Goal: Task Accomplishment & Management: Complete application form

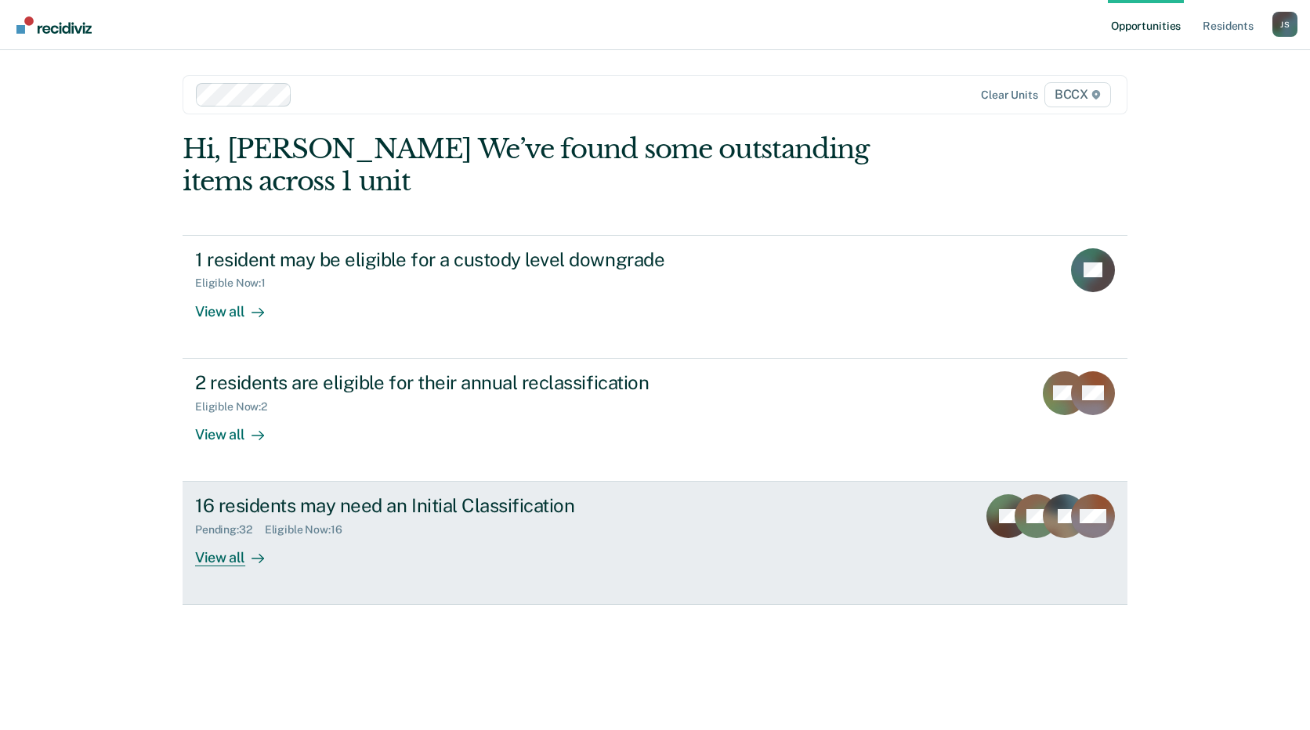
click at [488, 541] on div "16 residents may need an Initial Classification Pending : 32 Eligible Now : 16 …" at bounding box center [489, 531] width 588 height 72
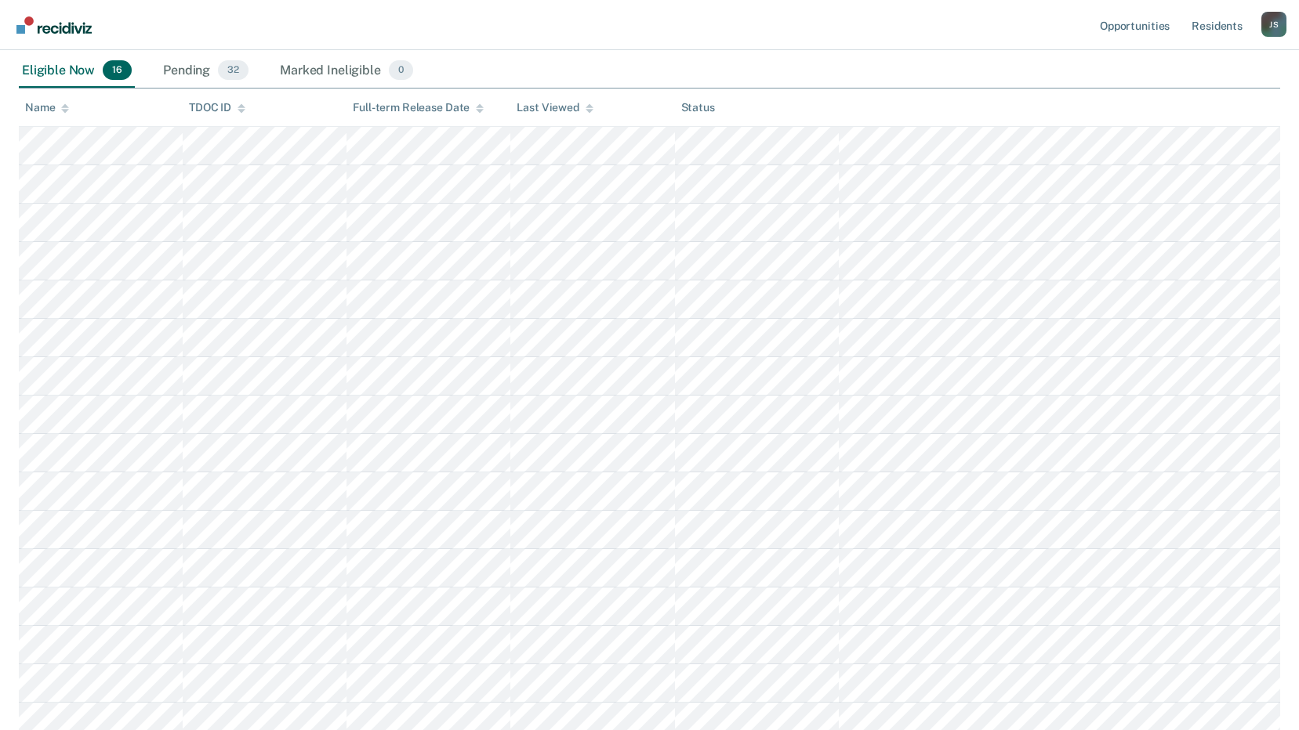
scroll to position [157, 0]
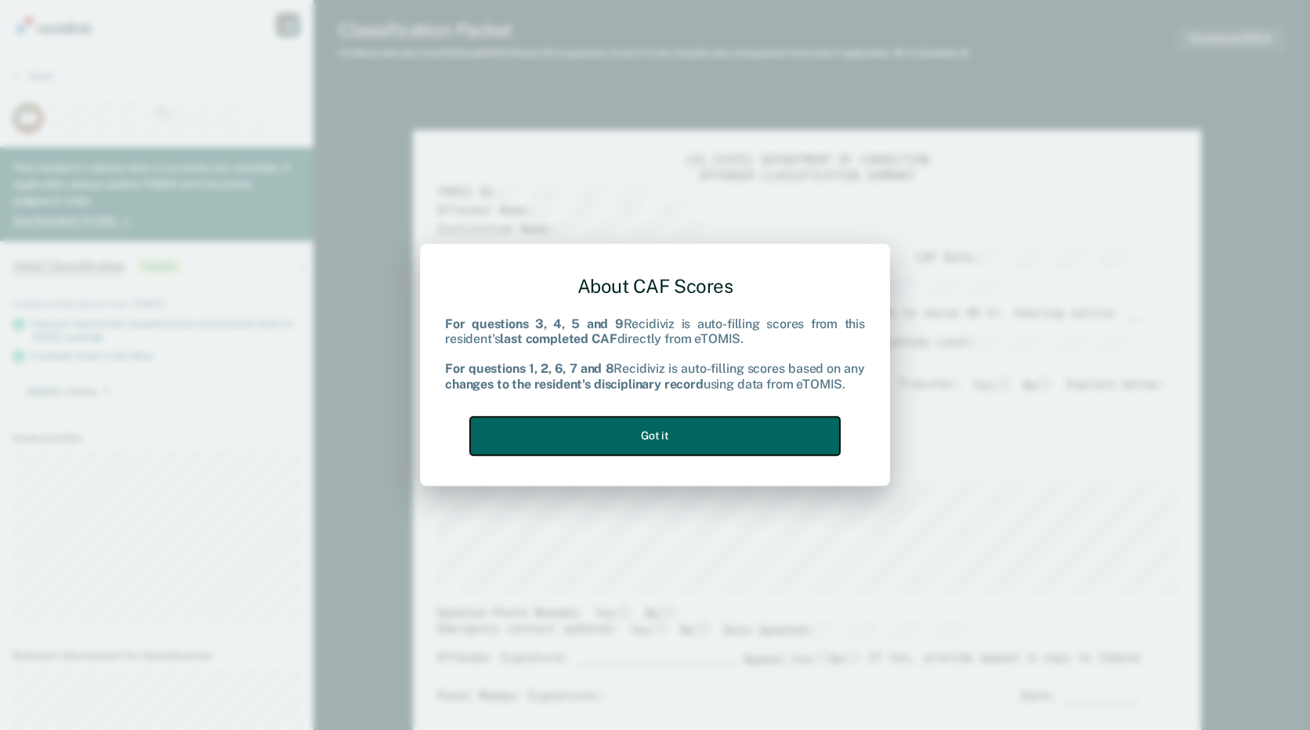
click at [712, 426] on button "Got it" at bounding box center [655, 436] width 370 height 38
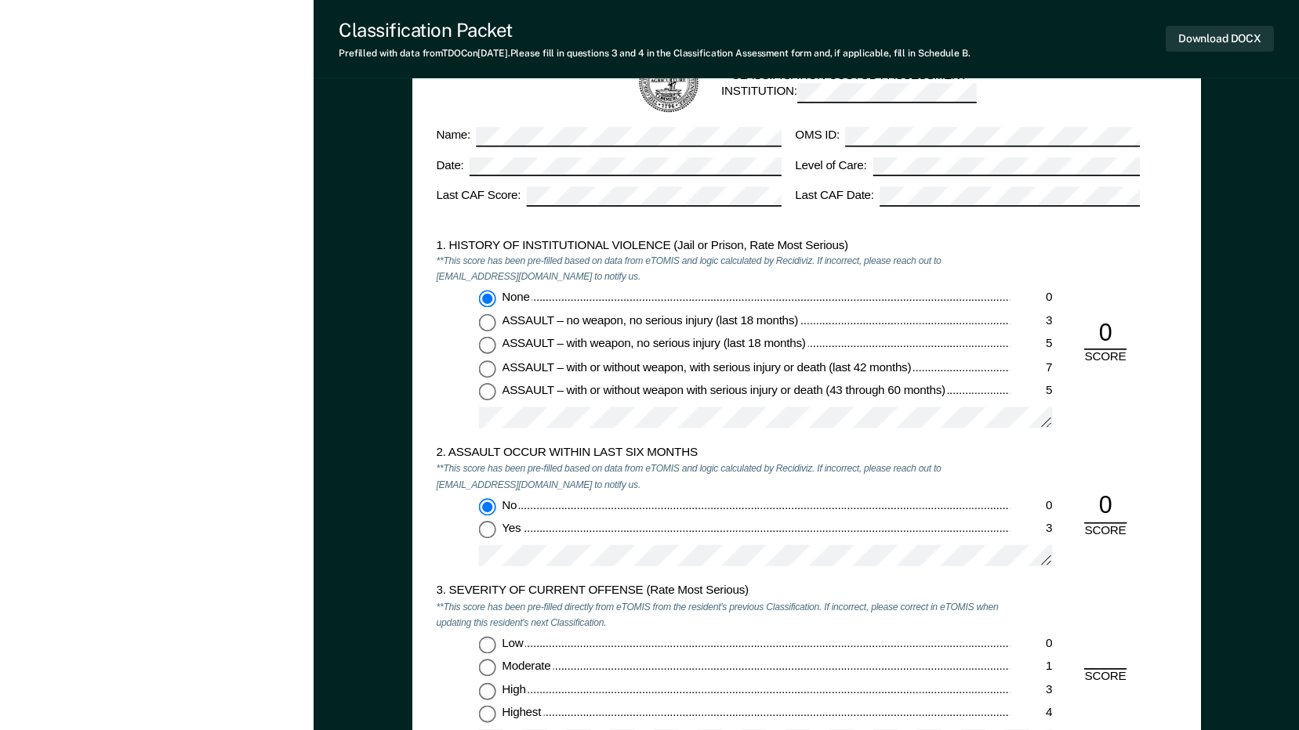
scroll to position [1254, 0]
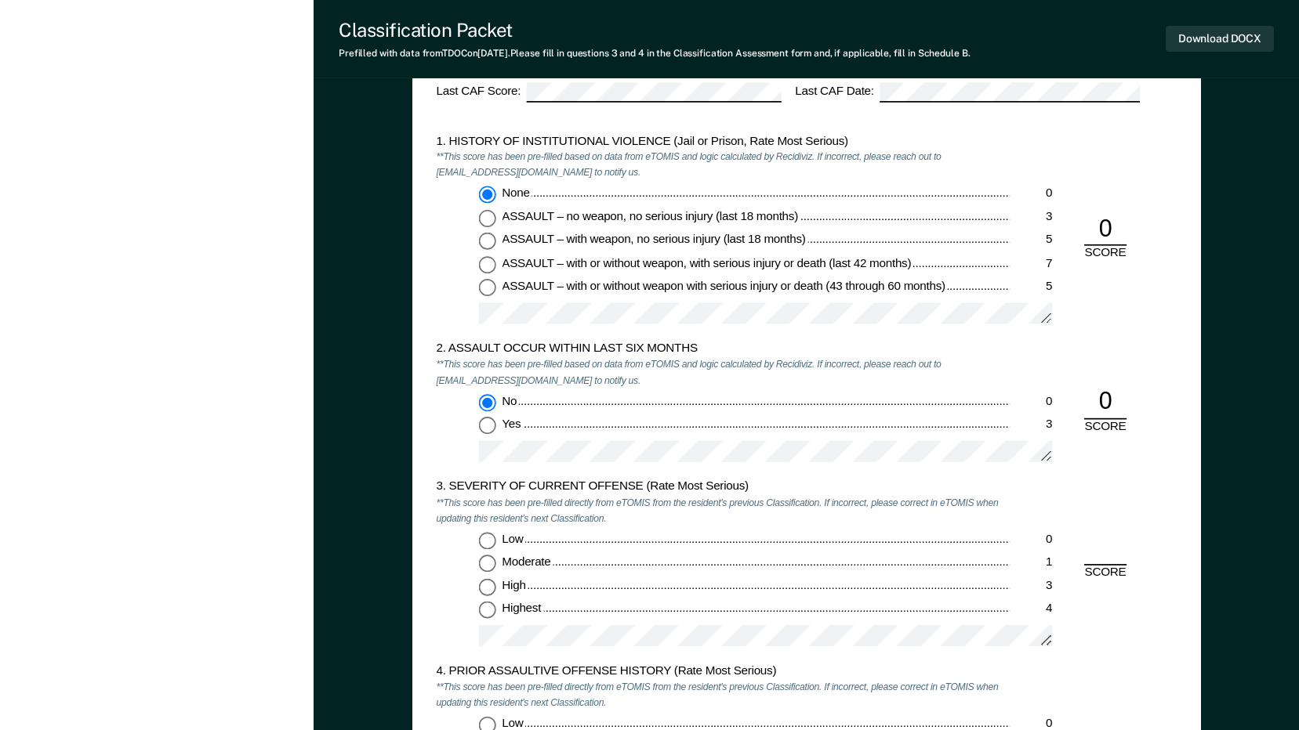
click at [488, 562] on input "Moderate 1" at bounding box center [486, 564] width 17 height 17
type textarea "x"
radio input "true"
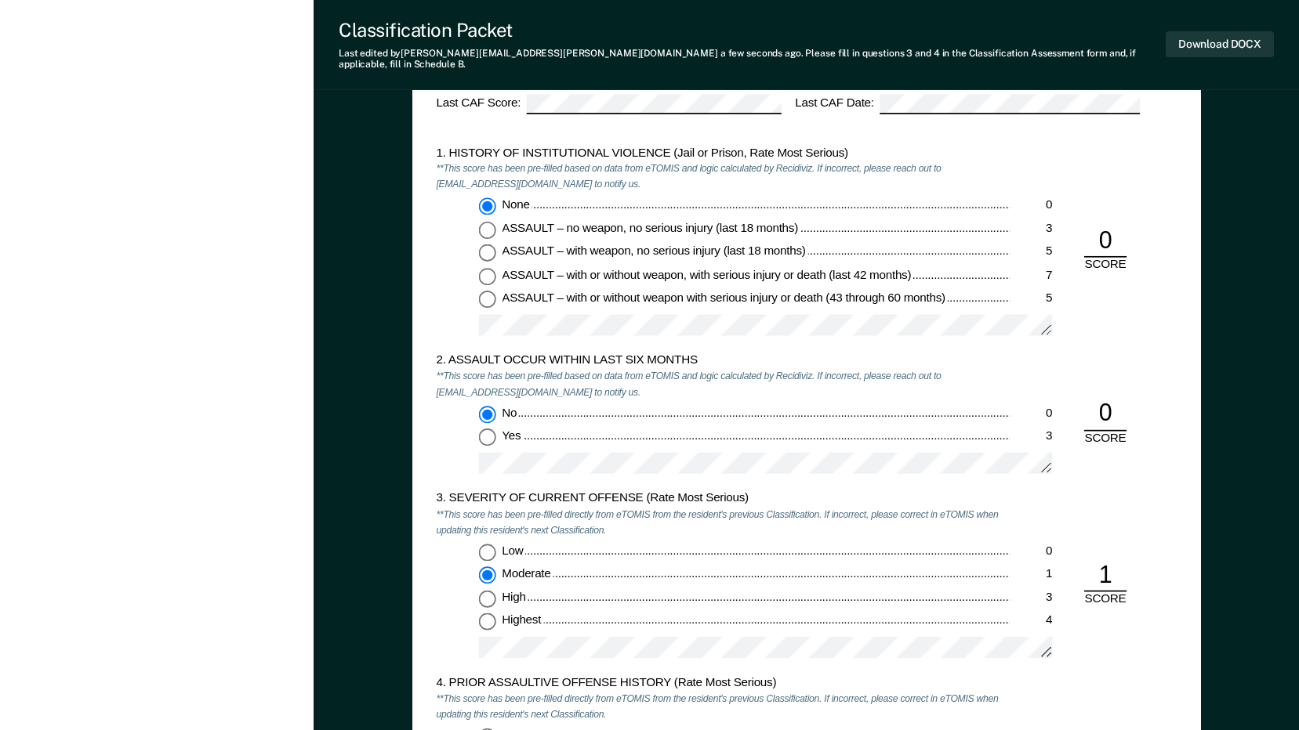
scroll to position [1489, 0]
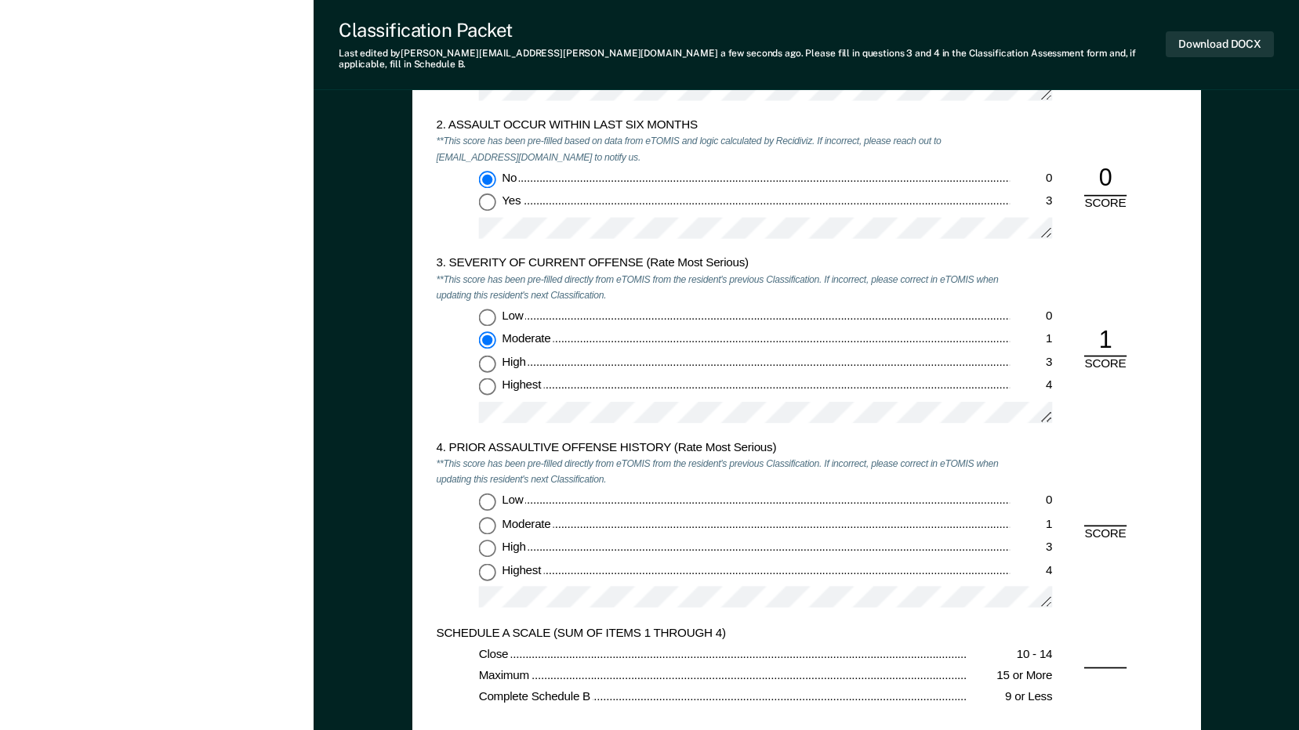
click at [486, 493] on input "Low 0" at bounding box center [486, 501] width 17 height 17
type textarea "x"
radio input "true"
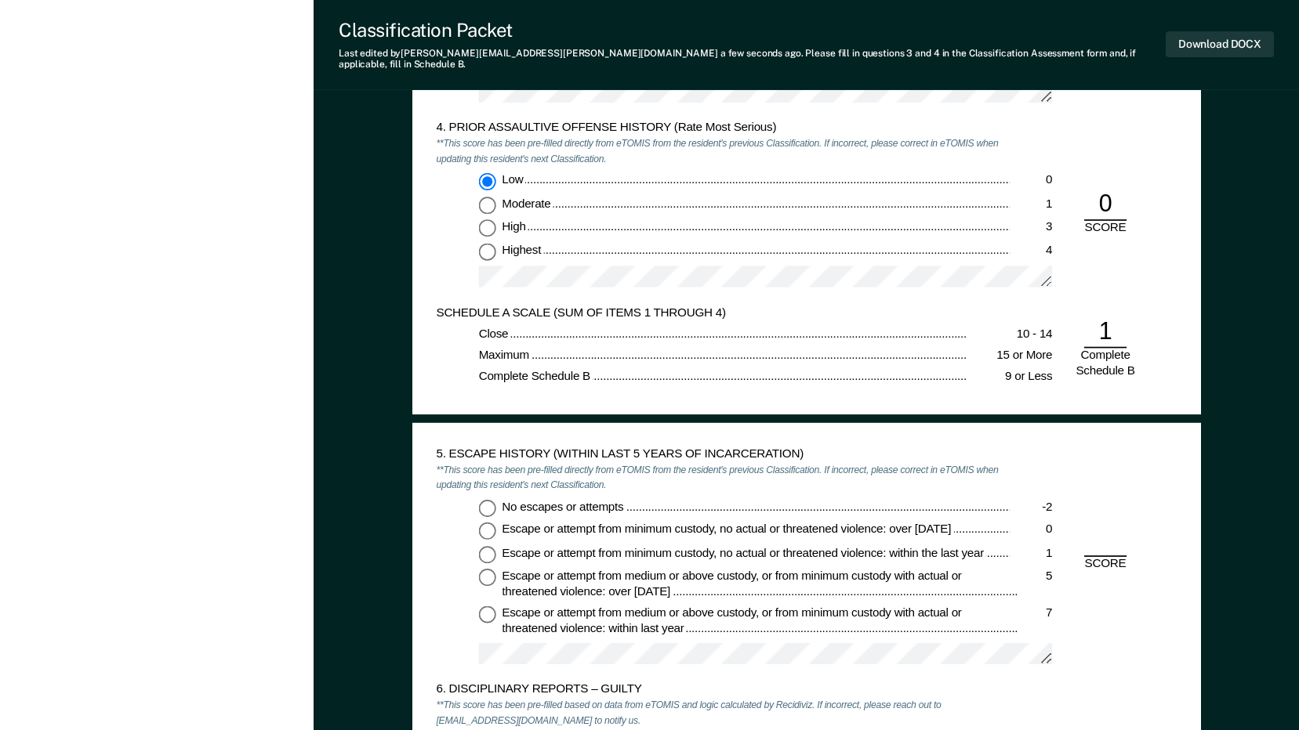
scroll to position [1881, 0]
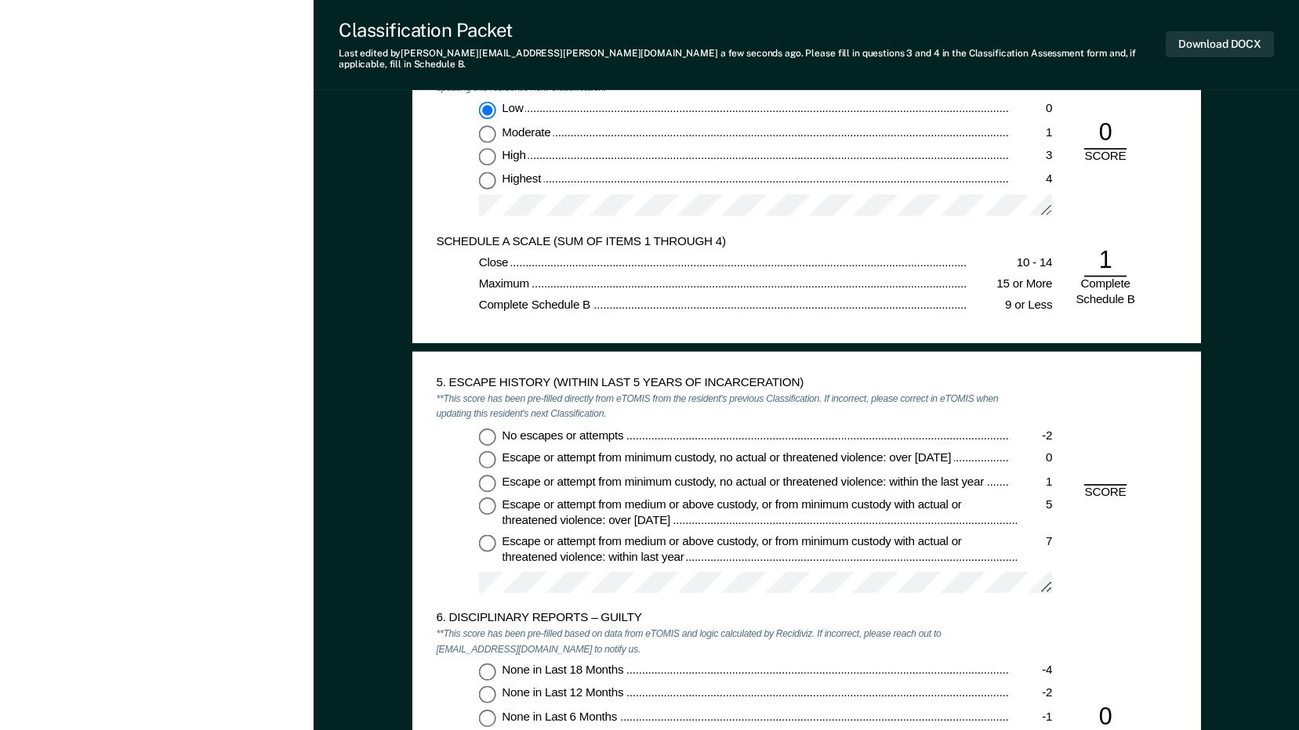
click at [486, 428] on input "No escapes or attempts -2" at bounding box center [486, 436] width 17 height 17
type textarea "x"
radio input "true"
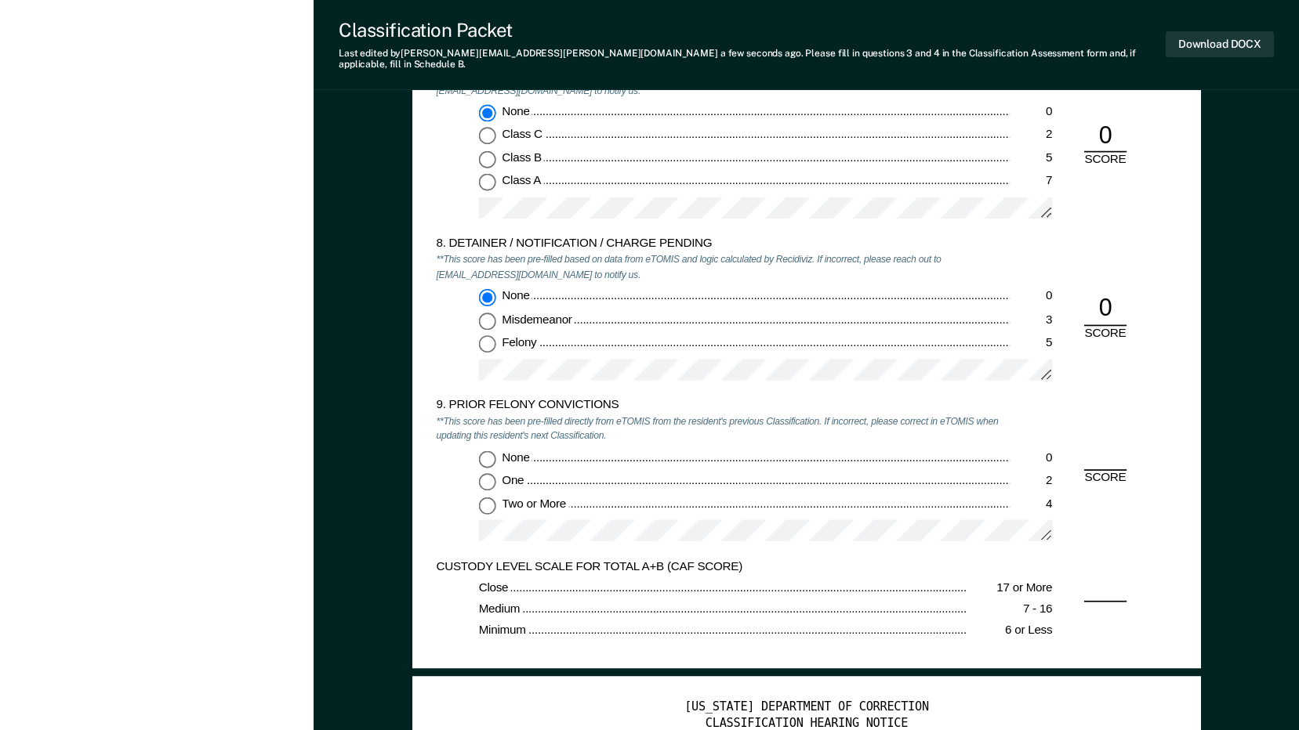
scroll to position [2743, 0]
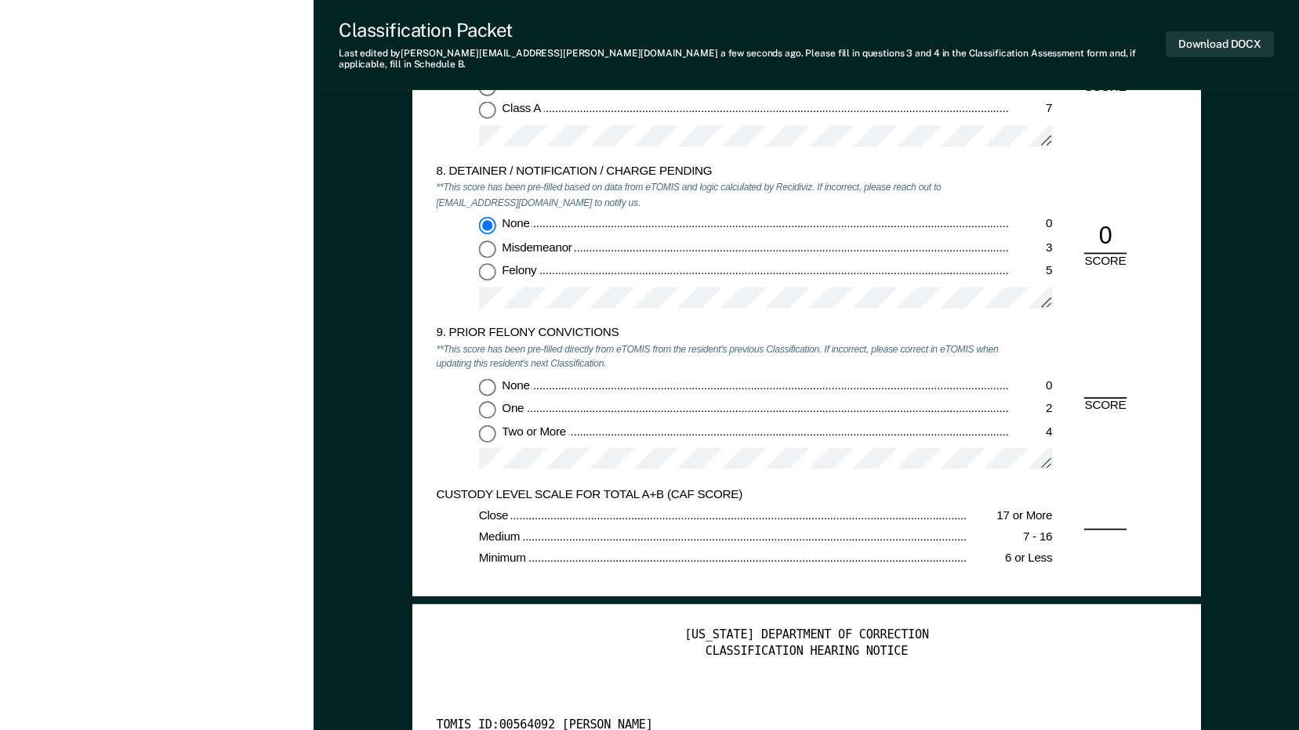
click at [487, 425] on input "Two or More 4" at bounding box center [486, 433] width 17 height 17
type textarea "x"
radio input "true"
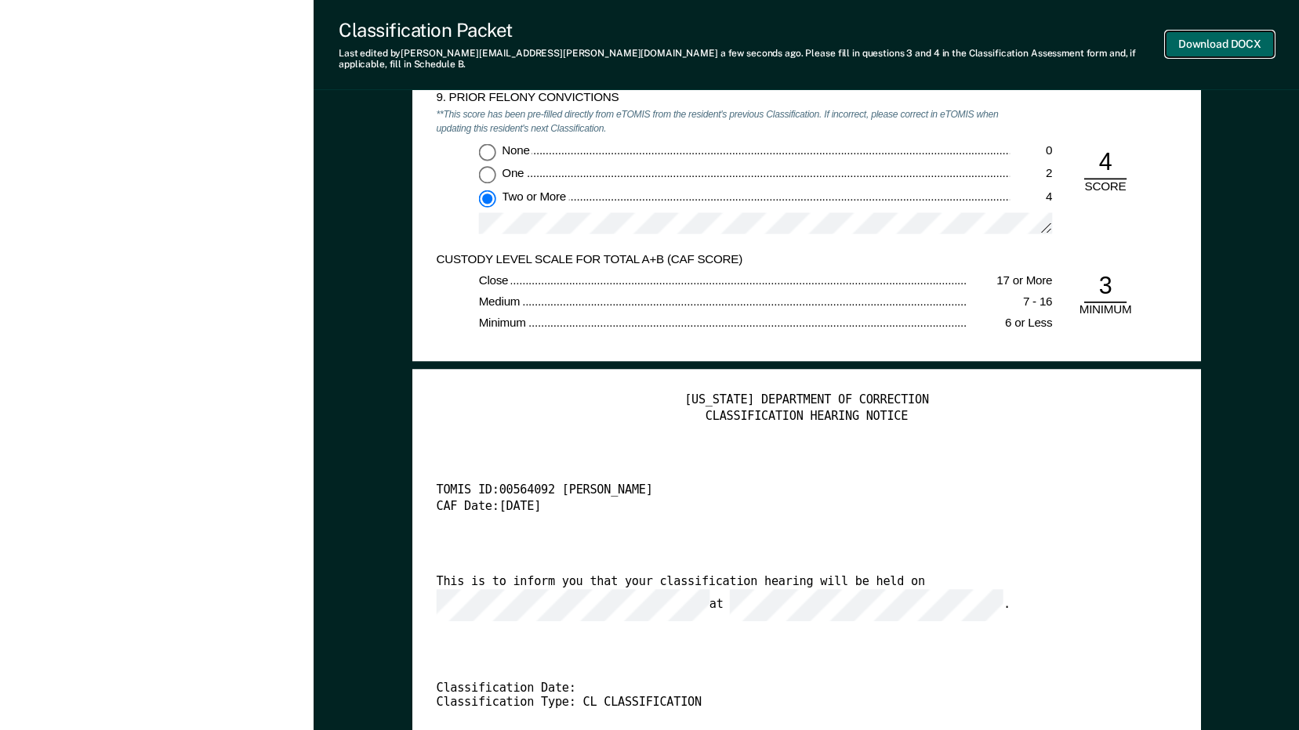
click at [1208, 41] on button "Download DOCX" at bounding box center [1219, 44] width 108 height 26
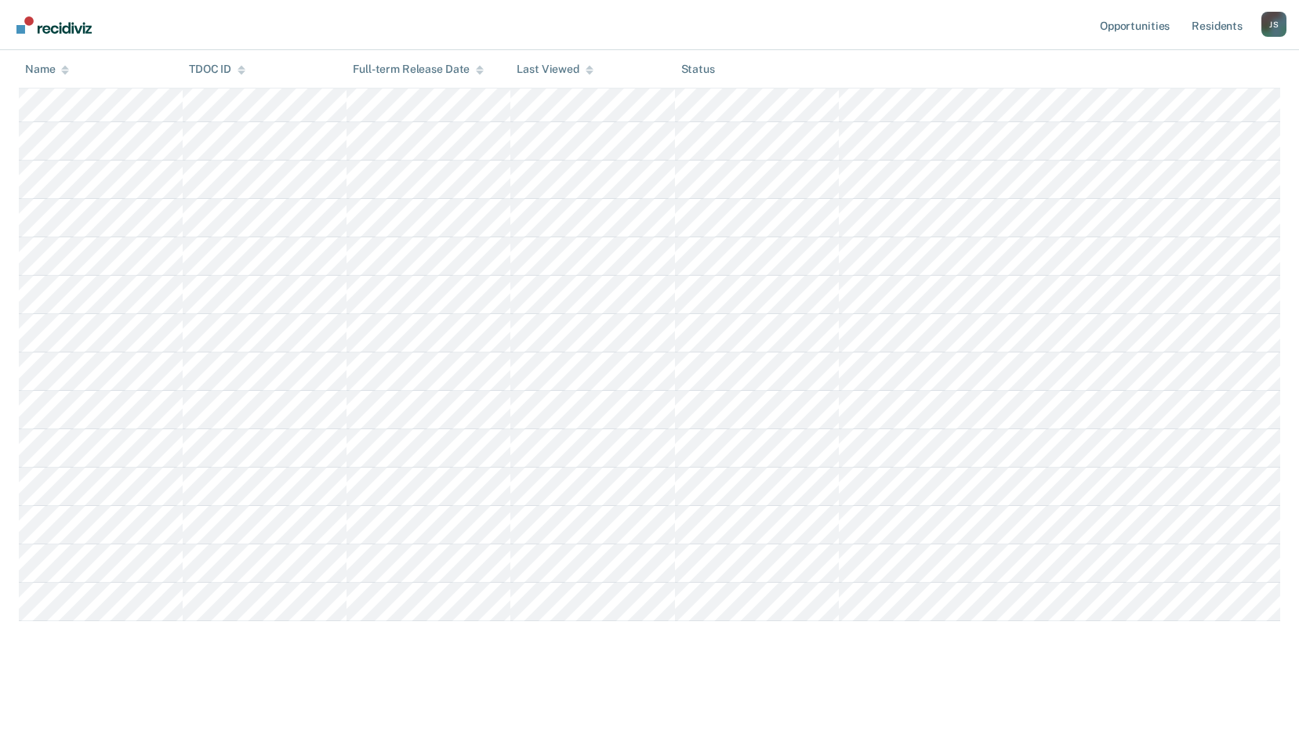
scroll to position [270, 0]
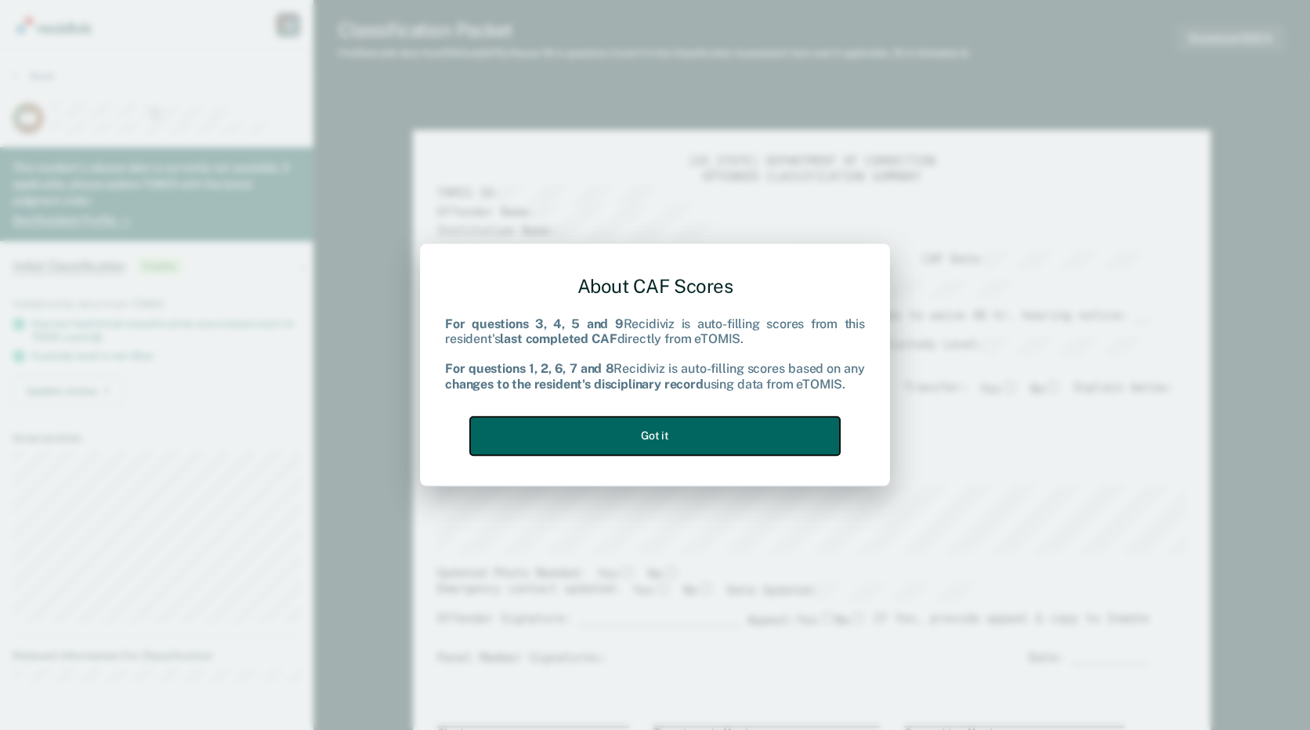
click at [681, 429] on button "Got it" at bounding box center [655, 436] width 370 height 38
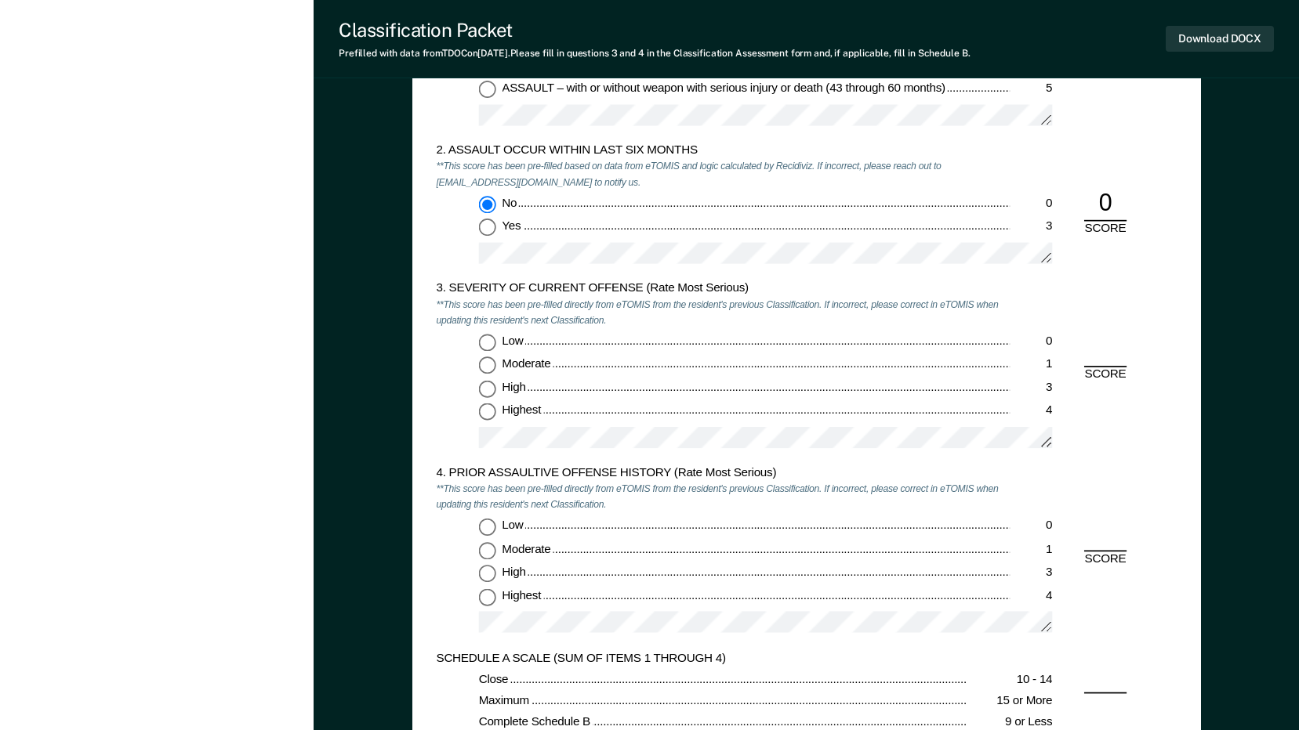
scroll to position [1489, 0]
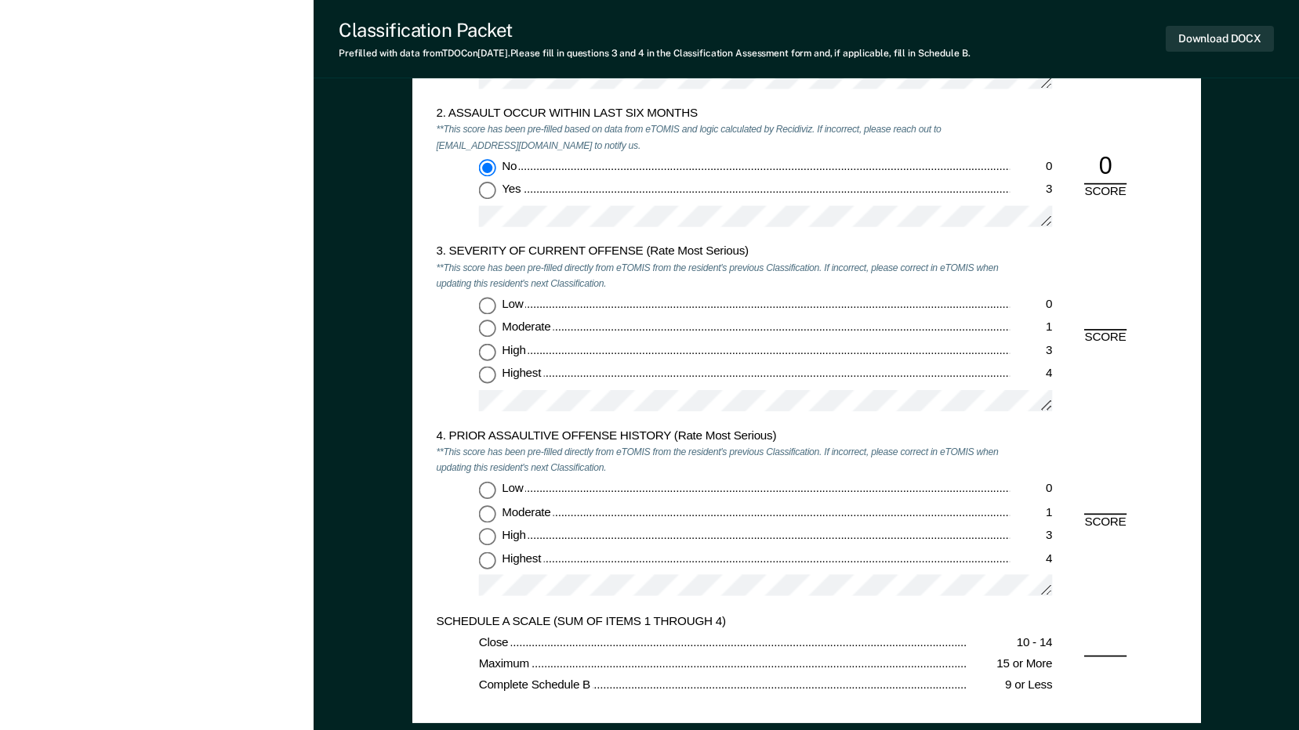
click at [484, 375] on input "Highest 4" at bounding box center [486, 376] width 17 height 17
type textarea "x"
radio input "true"
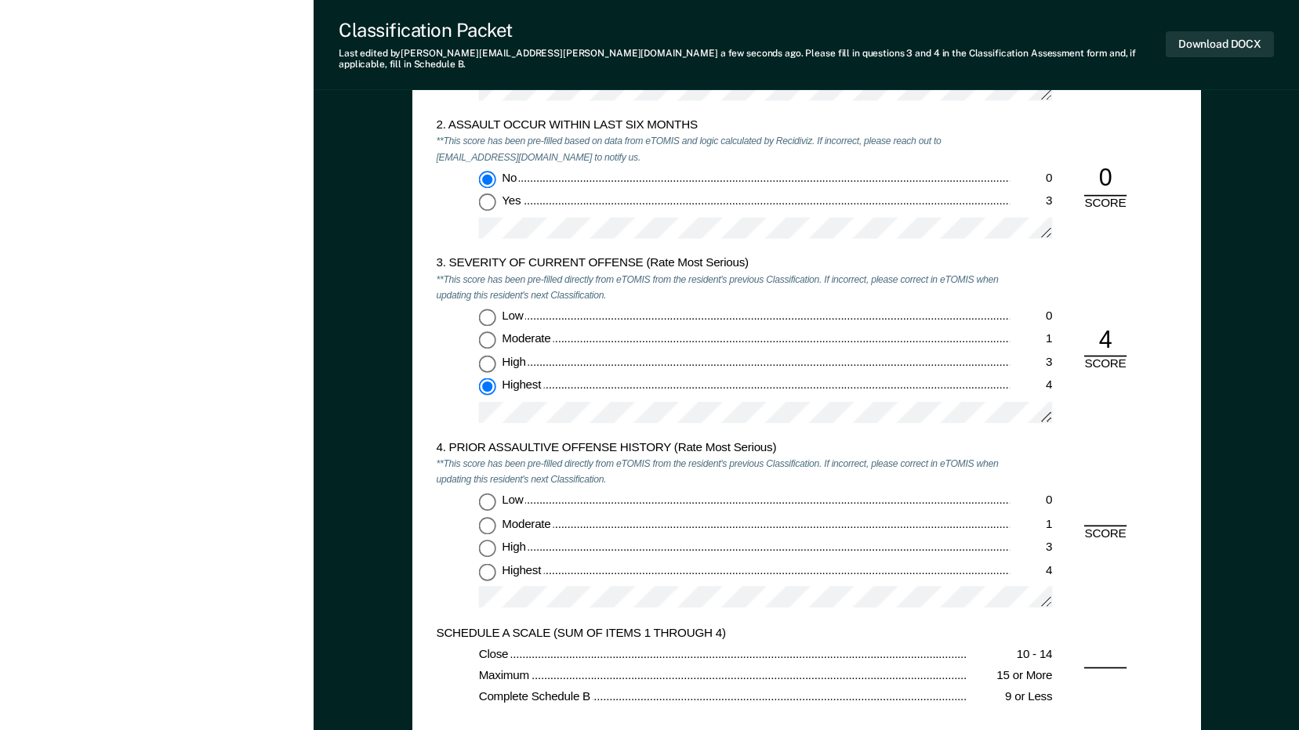
scroll to position [1646, 0]
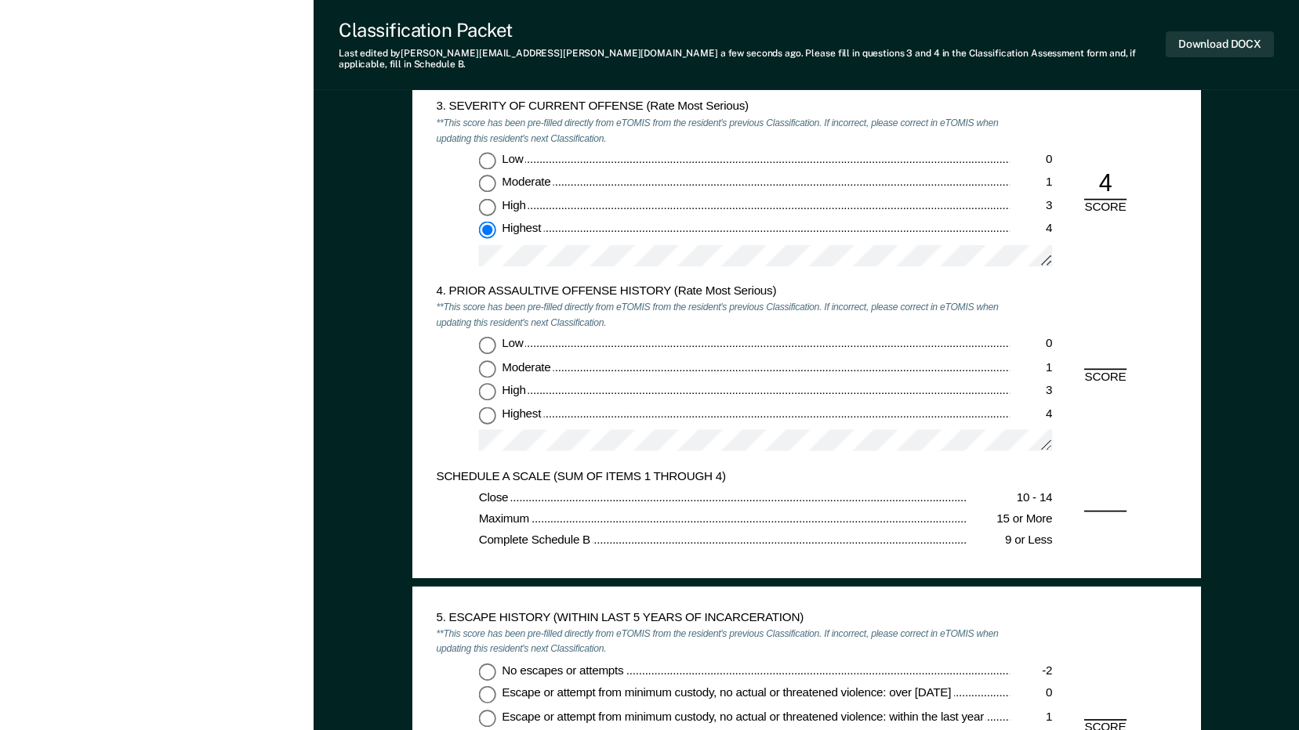
click at [485, 336] on input "Low 0" at bounding box center [486, 344] width 17 height 17
type textarea "x"
radio input "true"
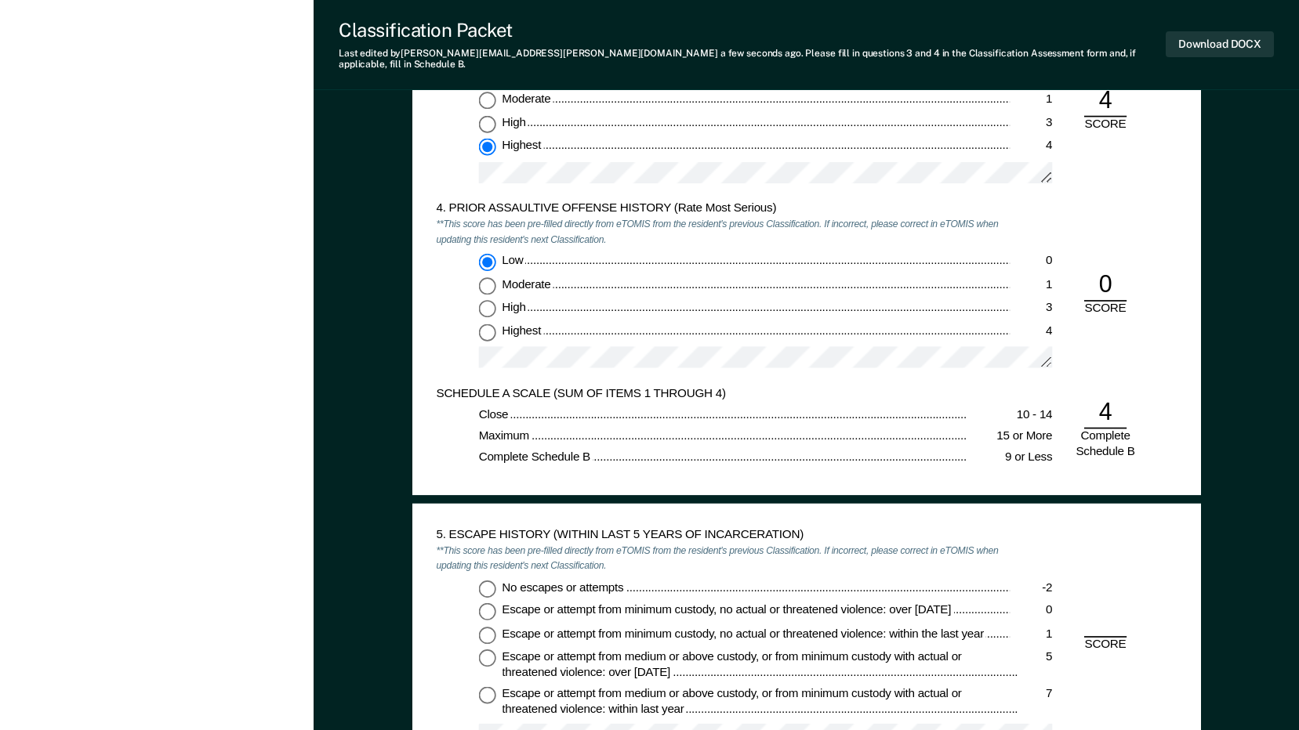
scroll to position [1881, 0]
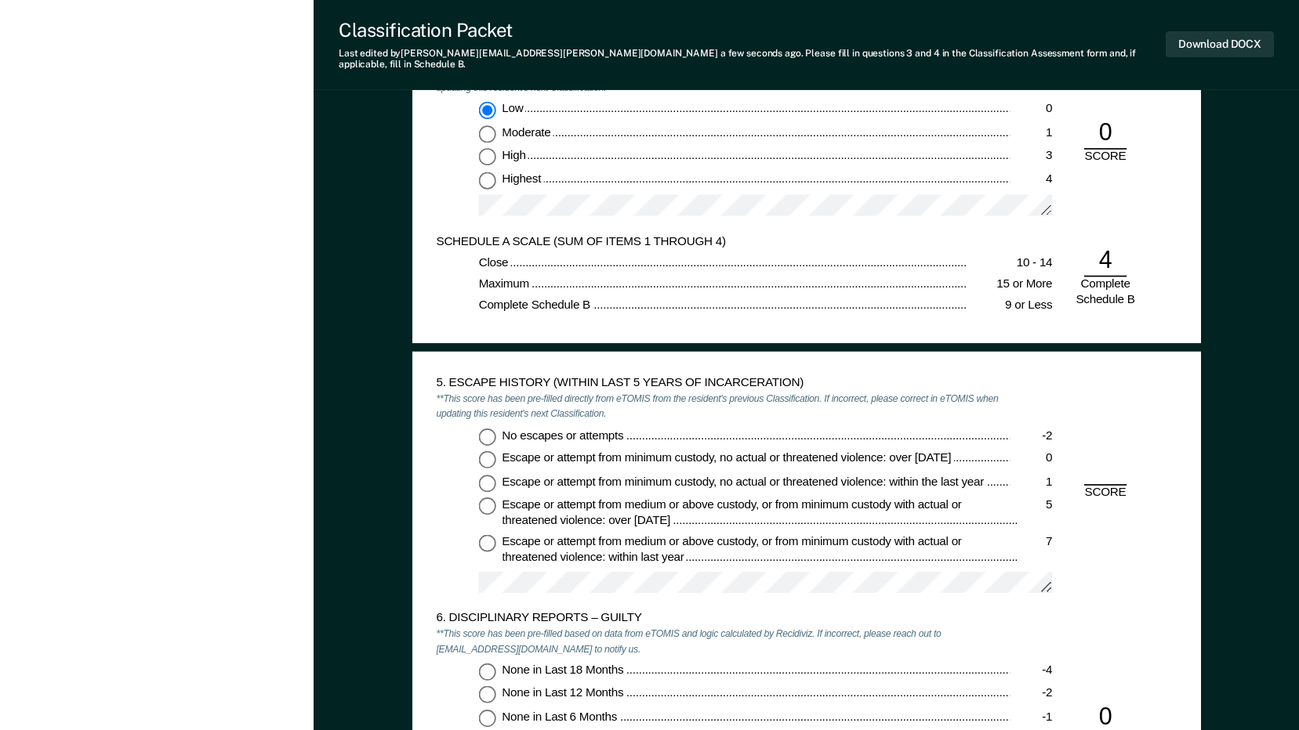
click at [483, 431] on input "No escapes or attempts -2" at bounding box center [486, 436] width 17 height 17
type textarea "x"
radio input "true"
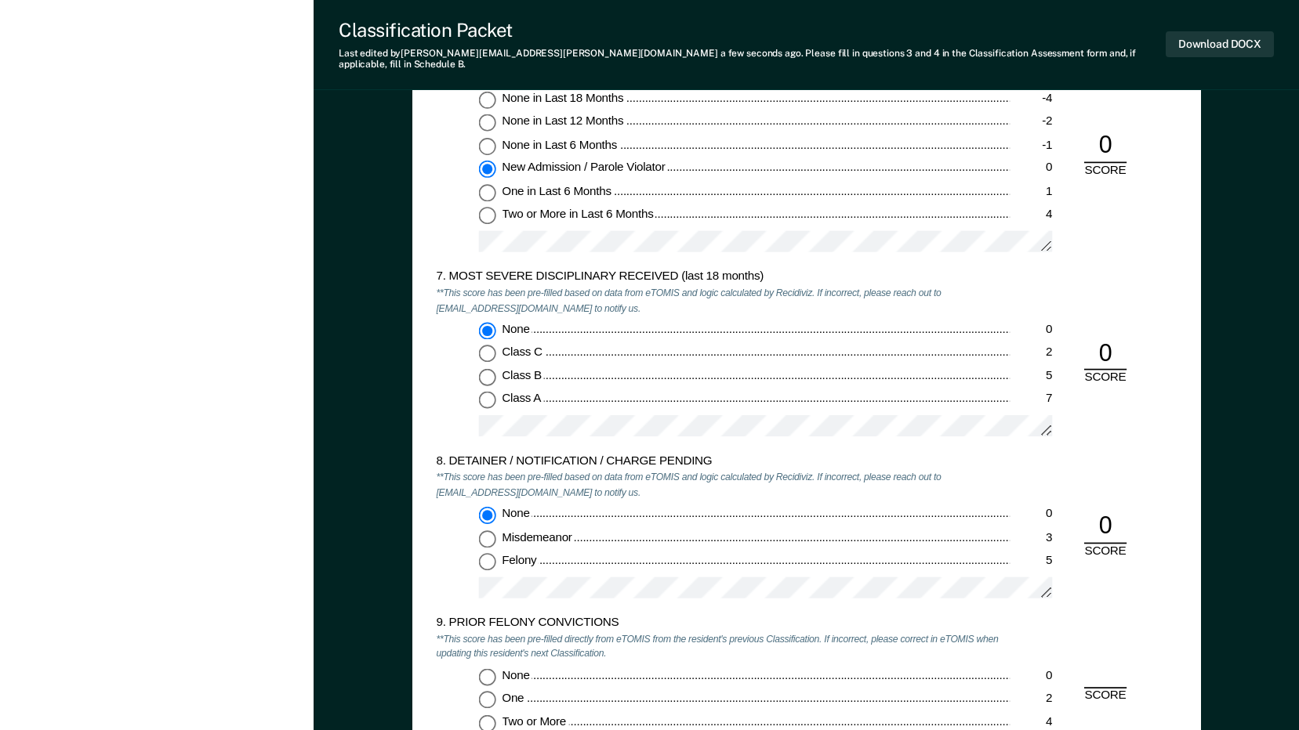
scroll to position [2586, 0]
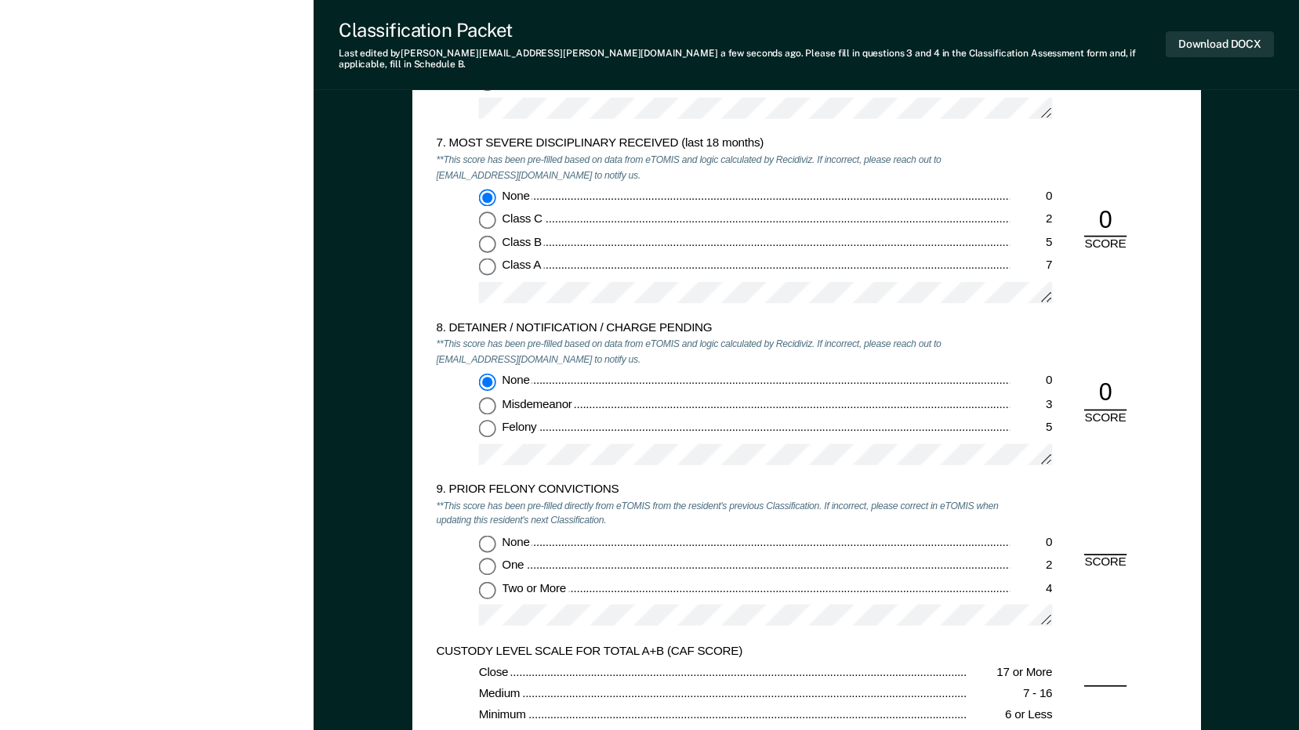
click at [483, 535] on input "None 0" at bounding box center [486, 543] width 17 height 17
type textarea "x"
radio input "true"
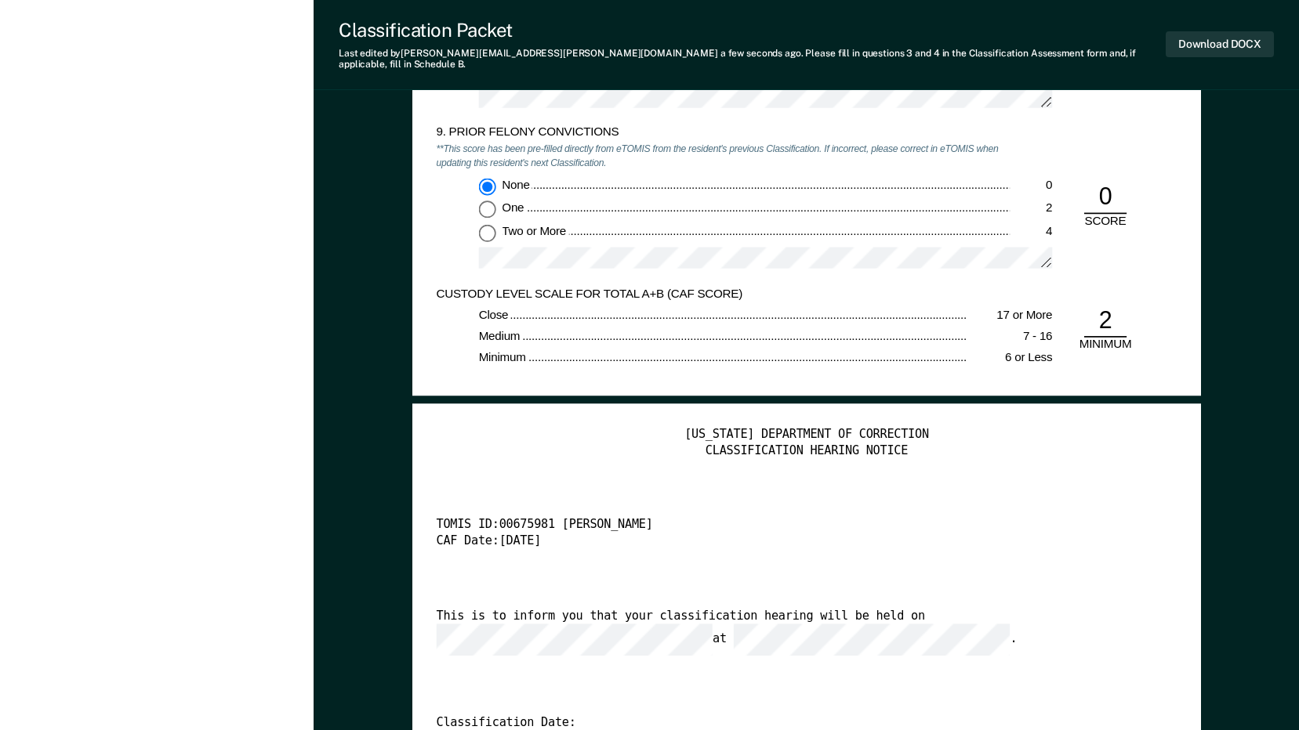
scroll to position [3057, 0]
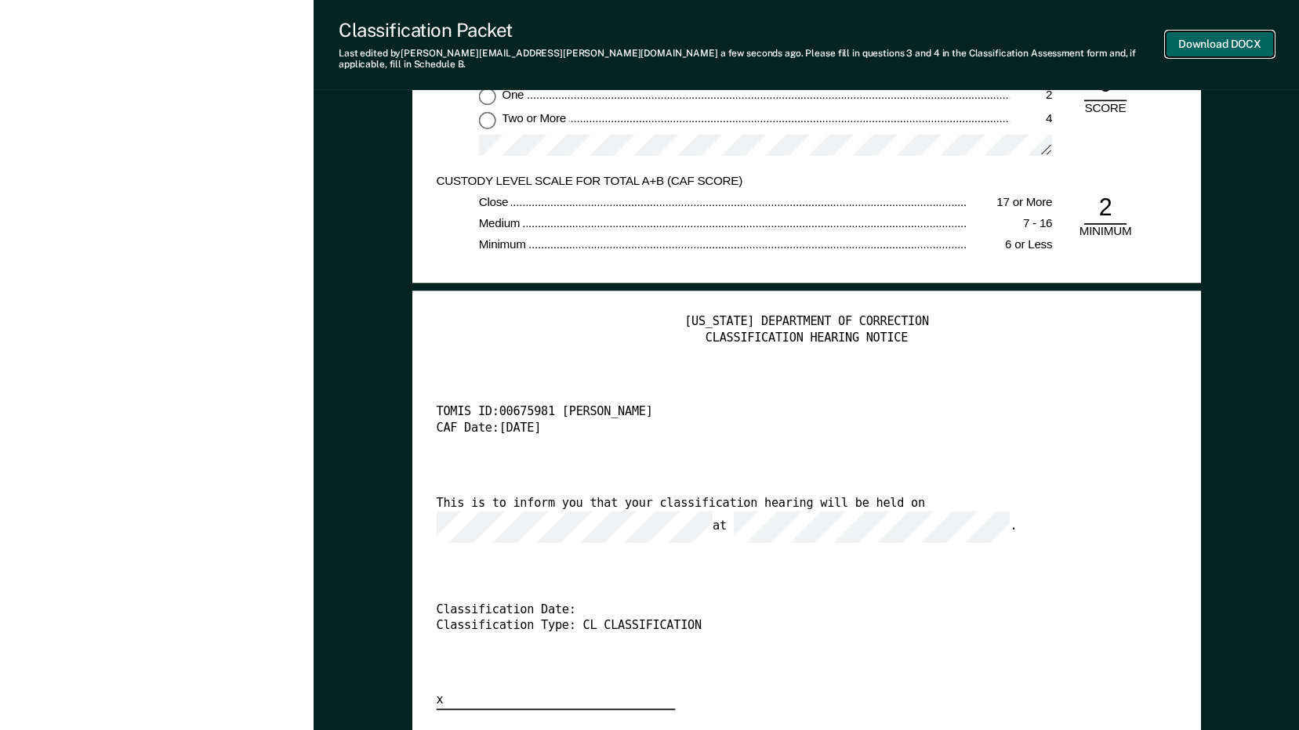
click at [1209, 35] on button "Download DOCX" at bounding box center [1219, 44] width 108 height 26
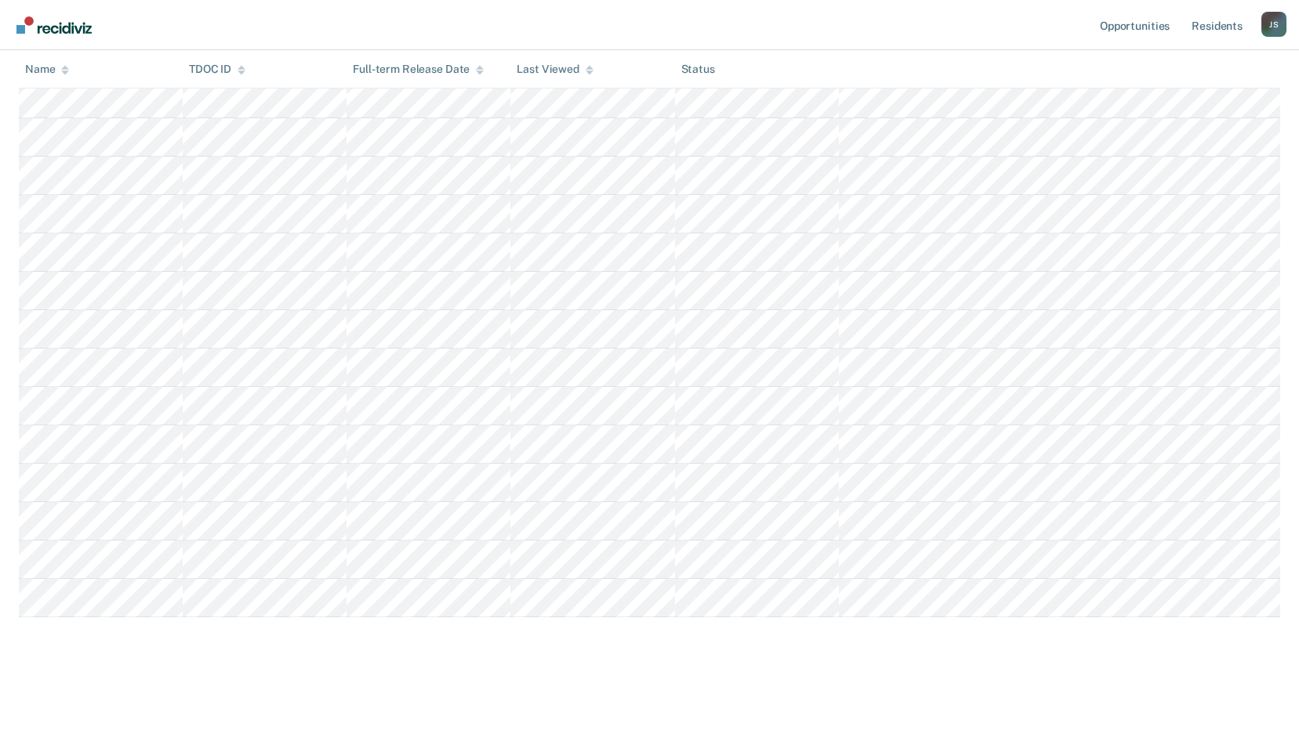
scroll to position [231, 0]
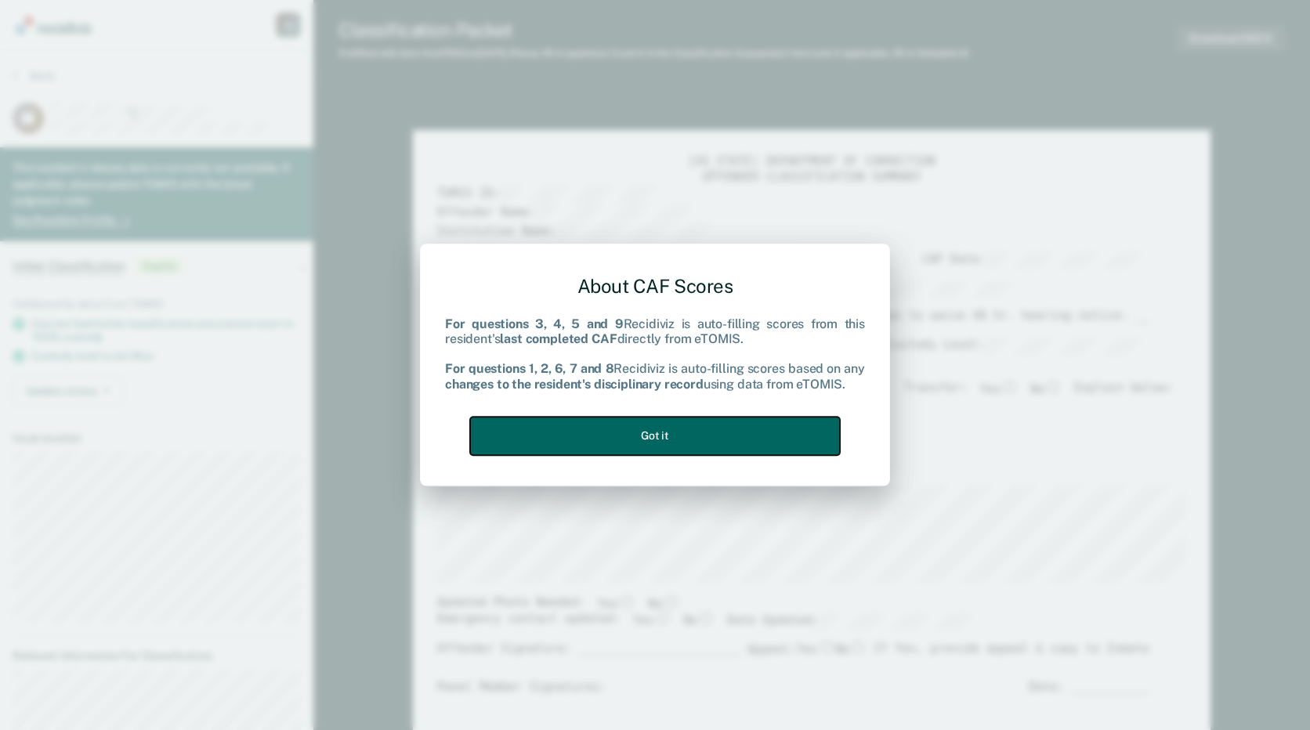
click at [557, 443] on button "Got it" at bounding box center [655, 436] width 370 height 38
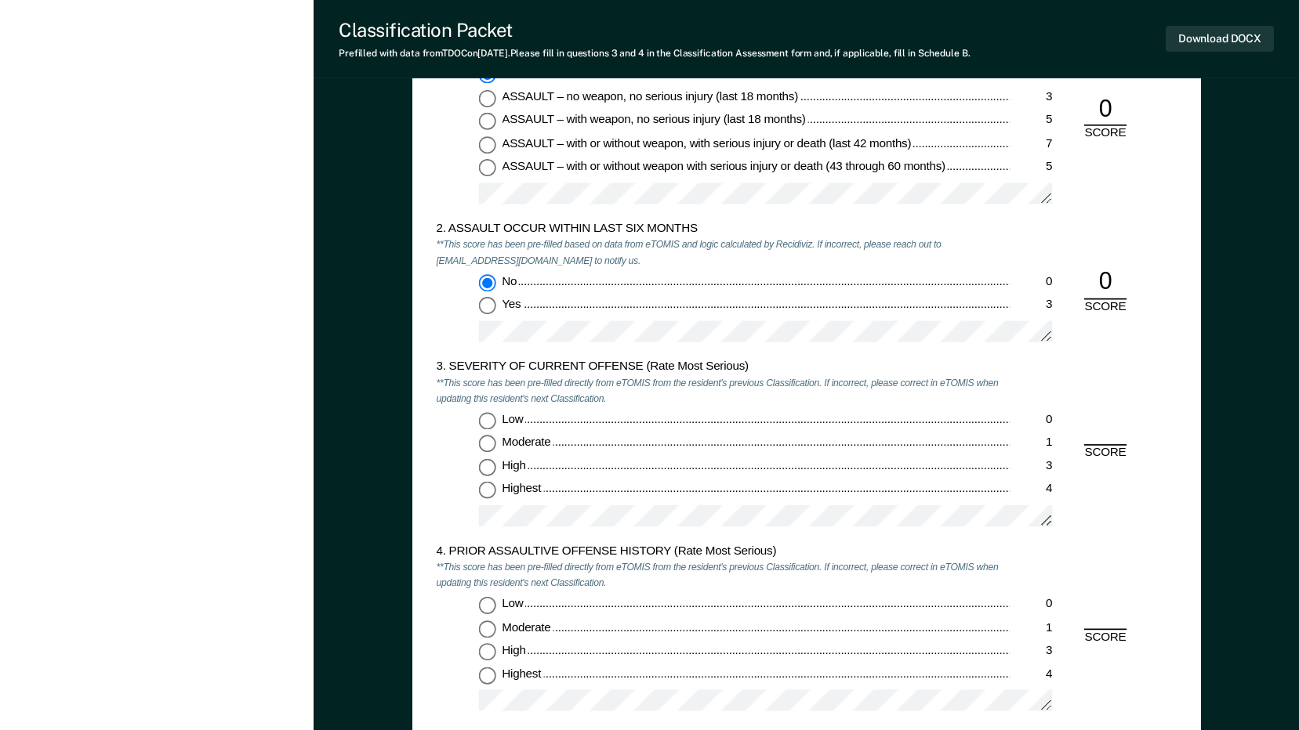
scroll to position [1411, 0]
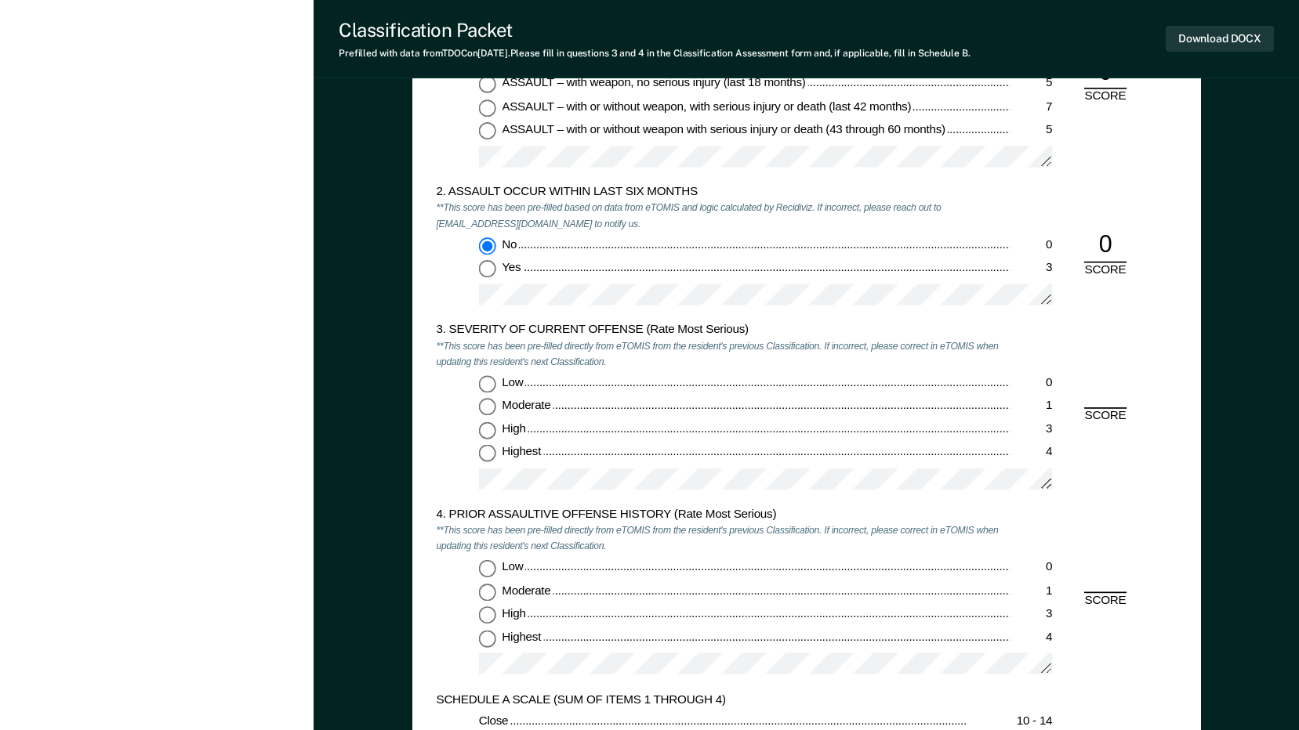
click at [491, 451] on input "Highest 4" at bounding box center [486, 454] width 17 height 17
type textarea "x"
radio input "true"
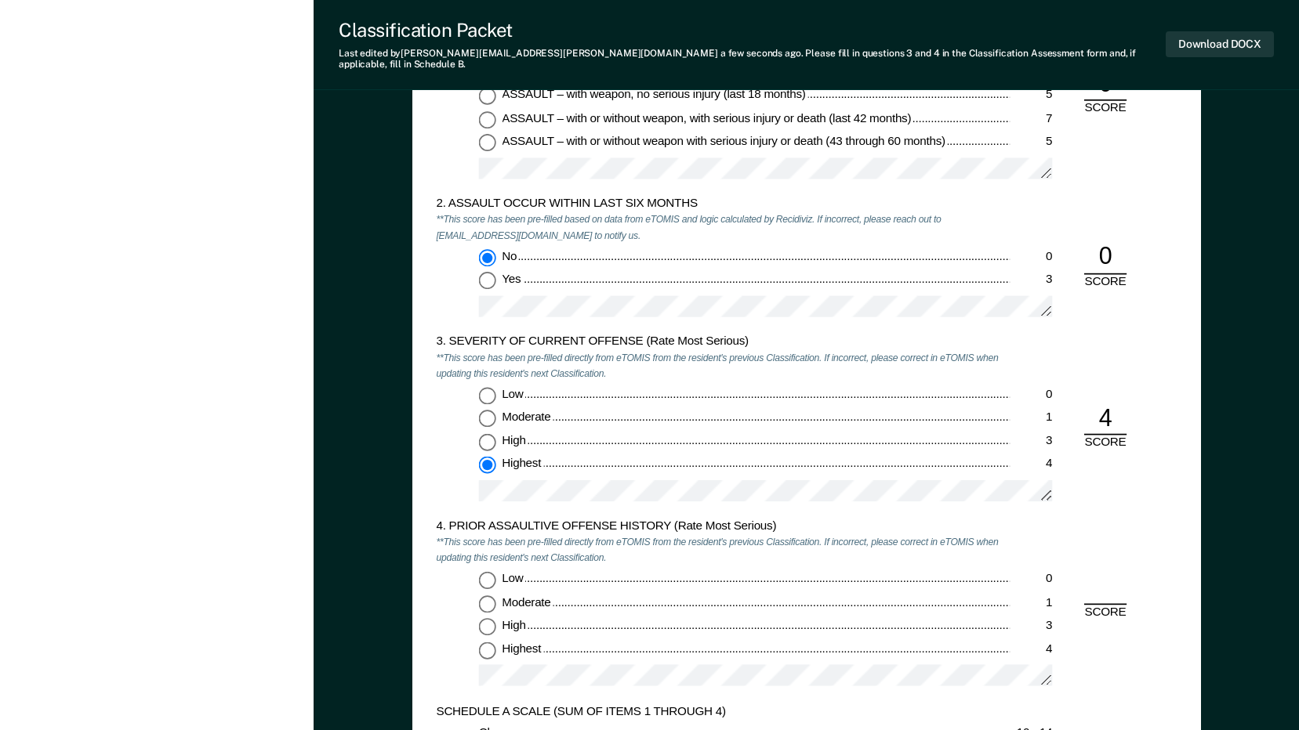
click at [480, 575] on input "Low 0" at bounding box center [486, 579] width 17 height 17
type textarea "x"
radio input "true"
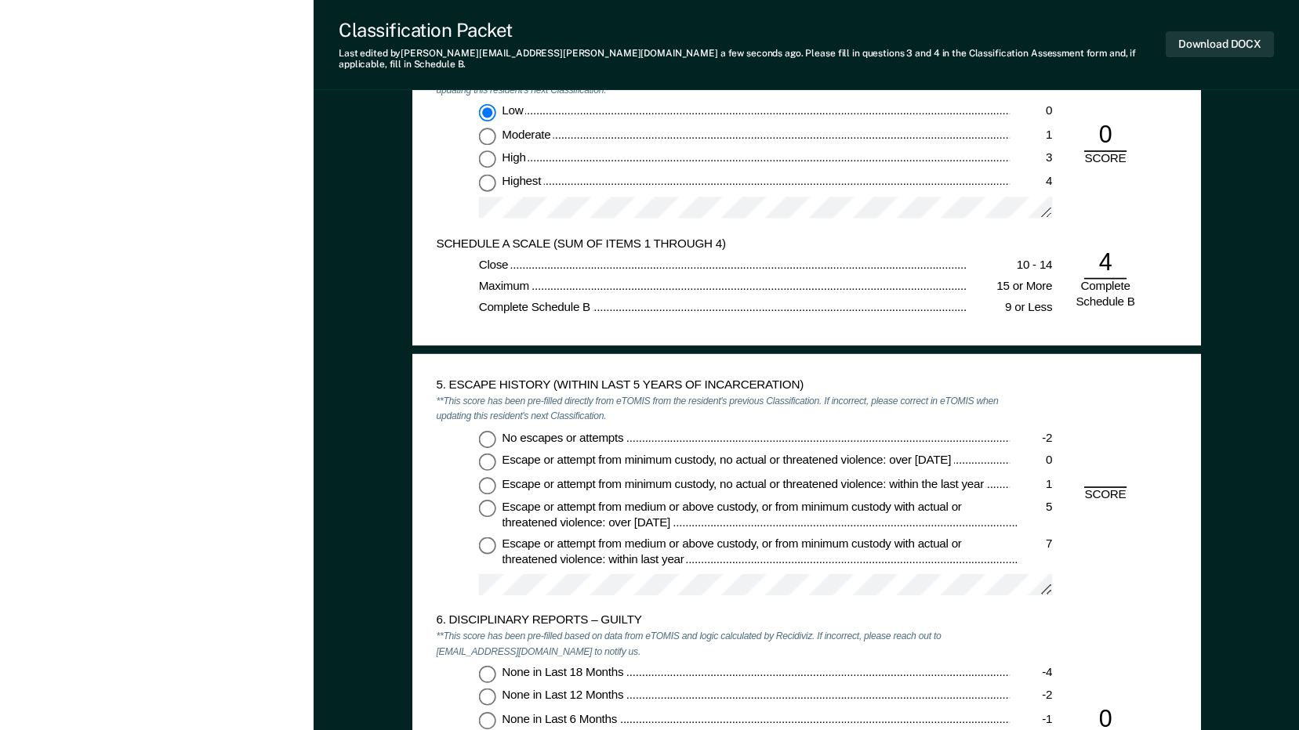
scroll to position [2038, 0]
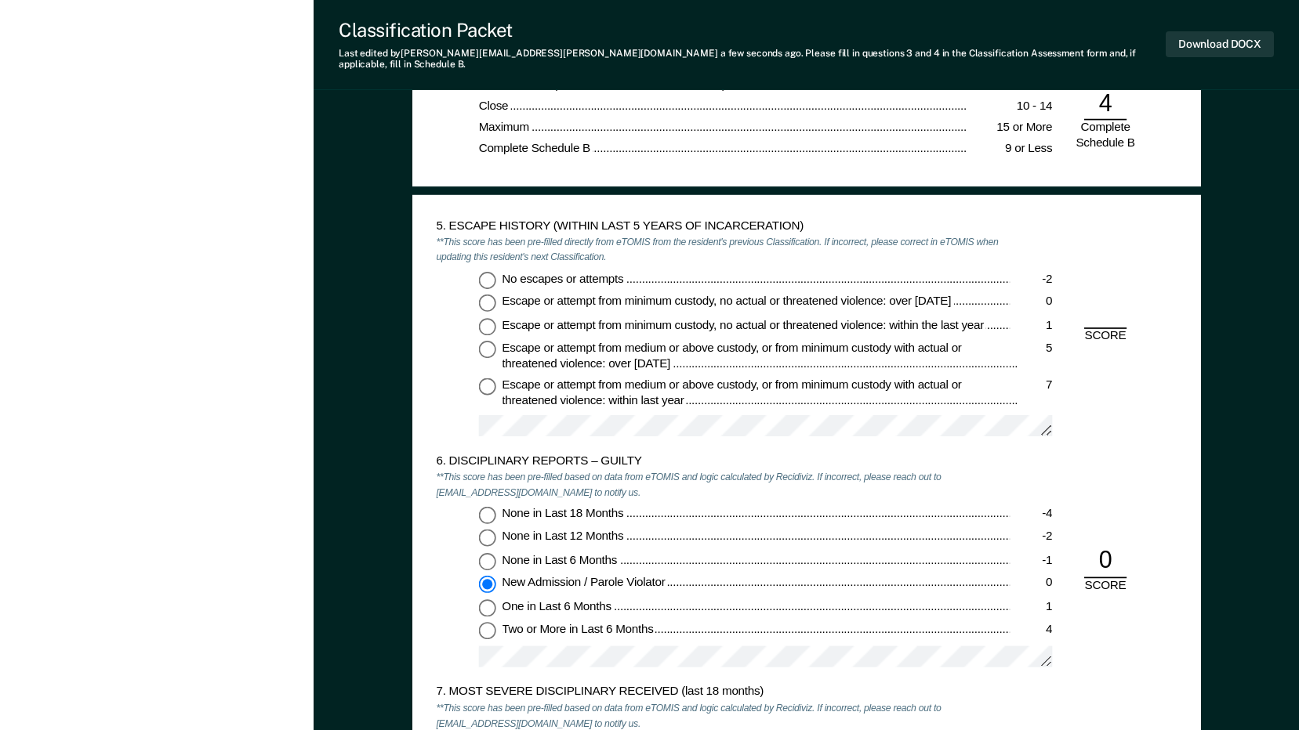
click at [483, 271] on input "No escapes or attempts -2" at bounding box center [486, 279] width 17 height 17
type textarea "x"
radio input "true"
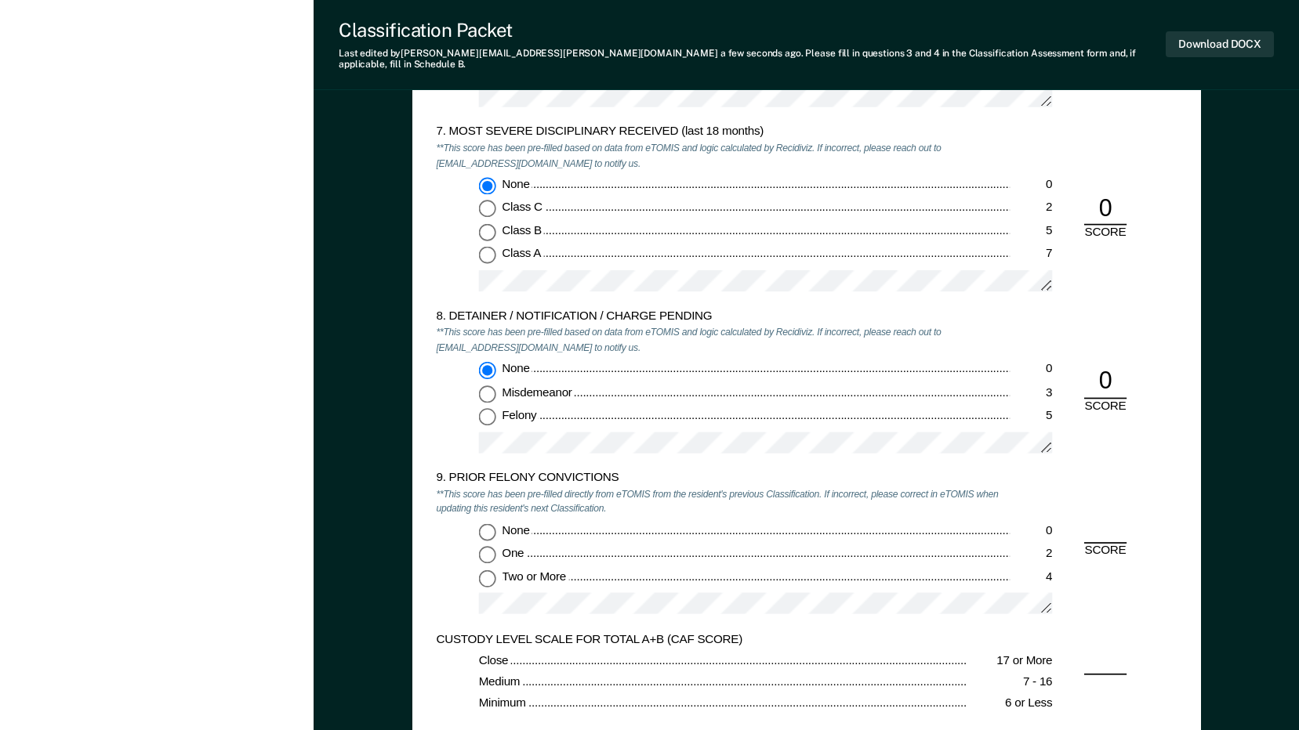
scroll to position [2743, 0]
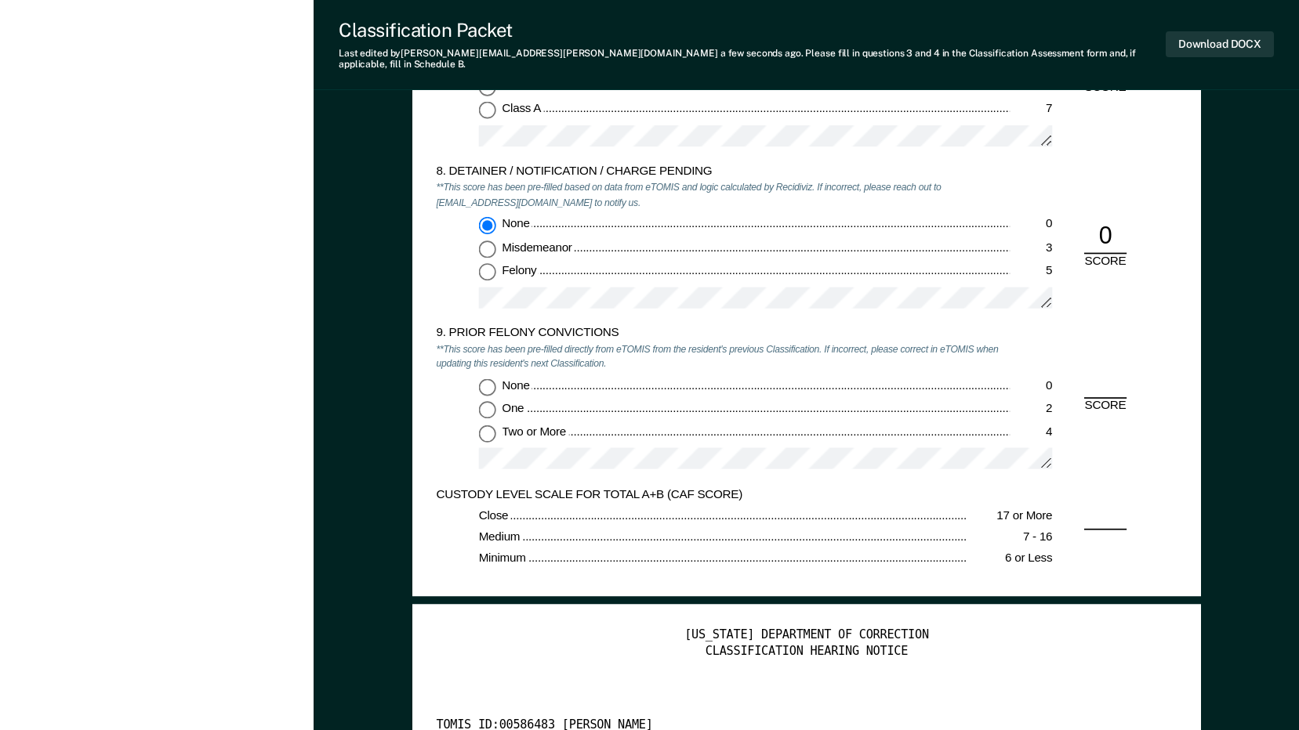
click at [491, 379] on input "None 0" at bounding box center [486, 387] width 17 height 17
type textarea "x"
radio input "true"
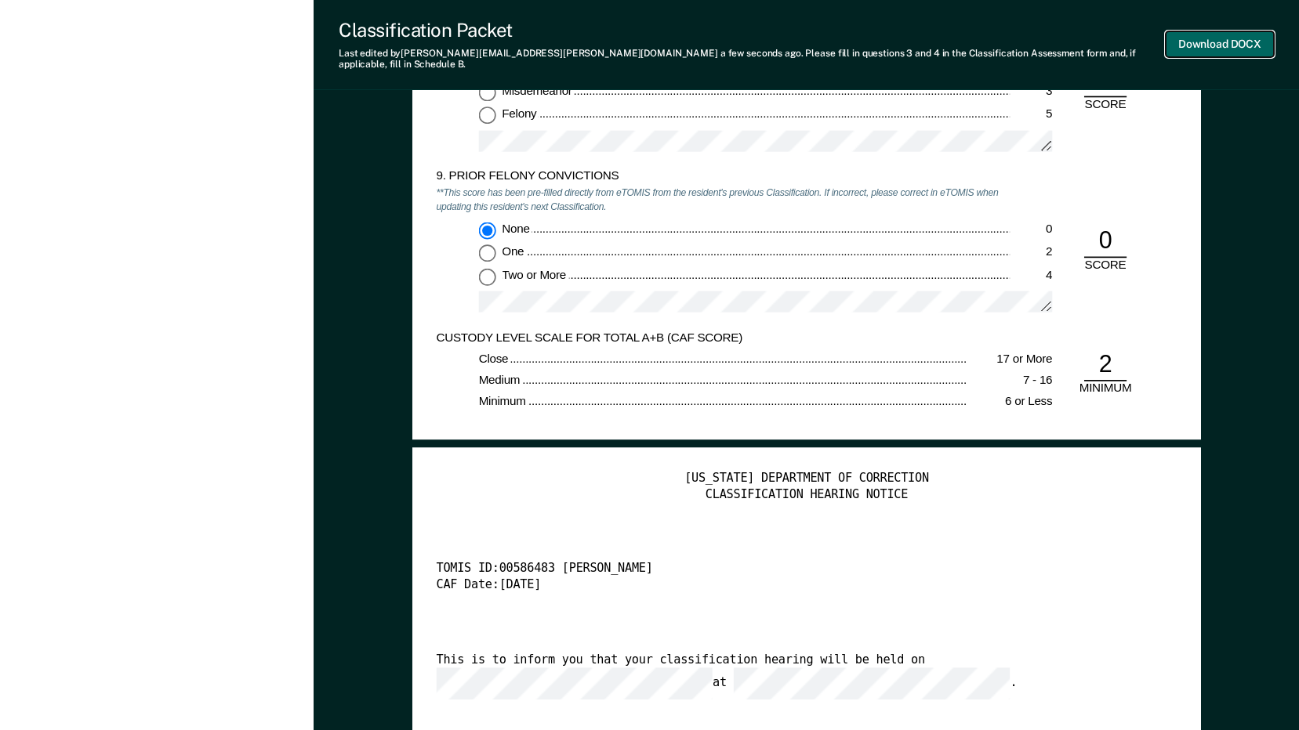
click at [1198, 38] on button "Download DOCX" at bounding box center [1219, 44] width 108 height 26
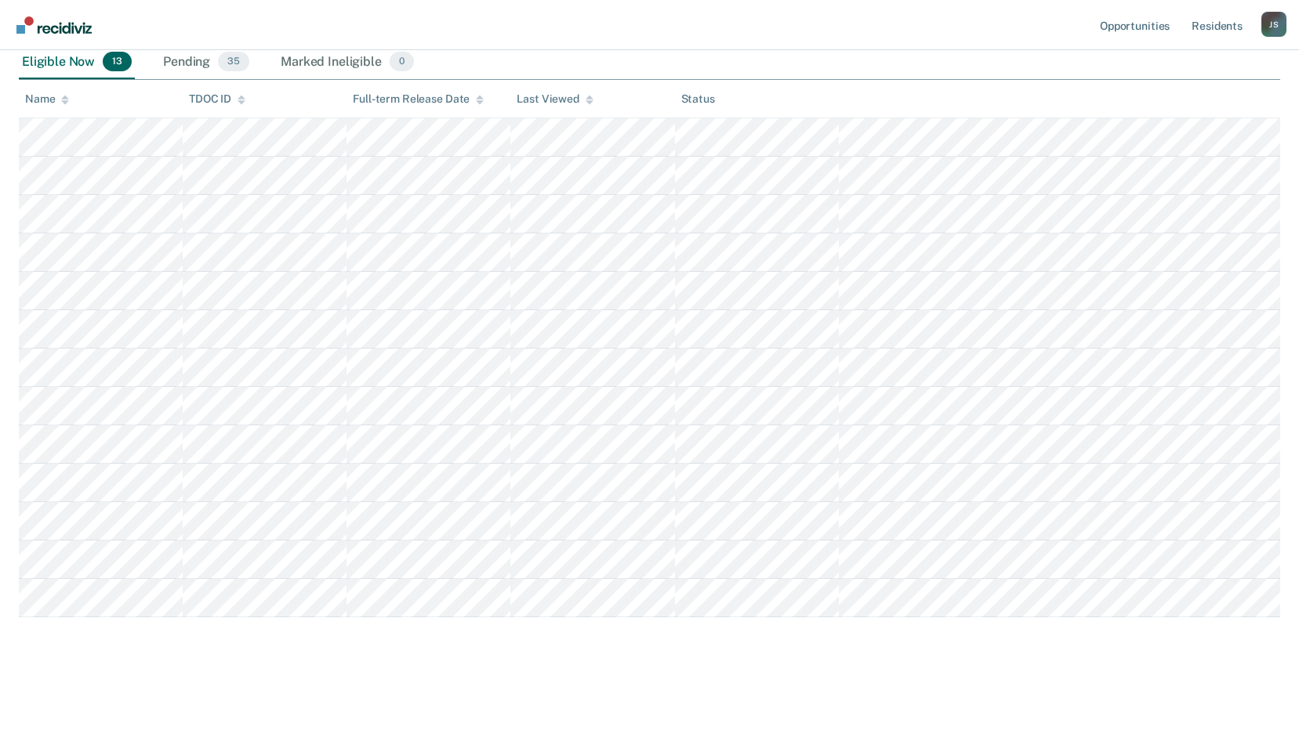
scroll to position [193, 0]
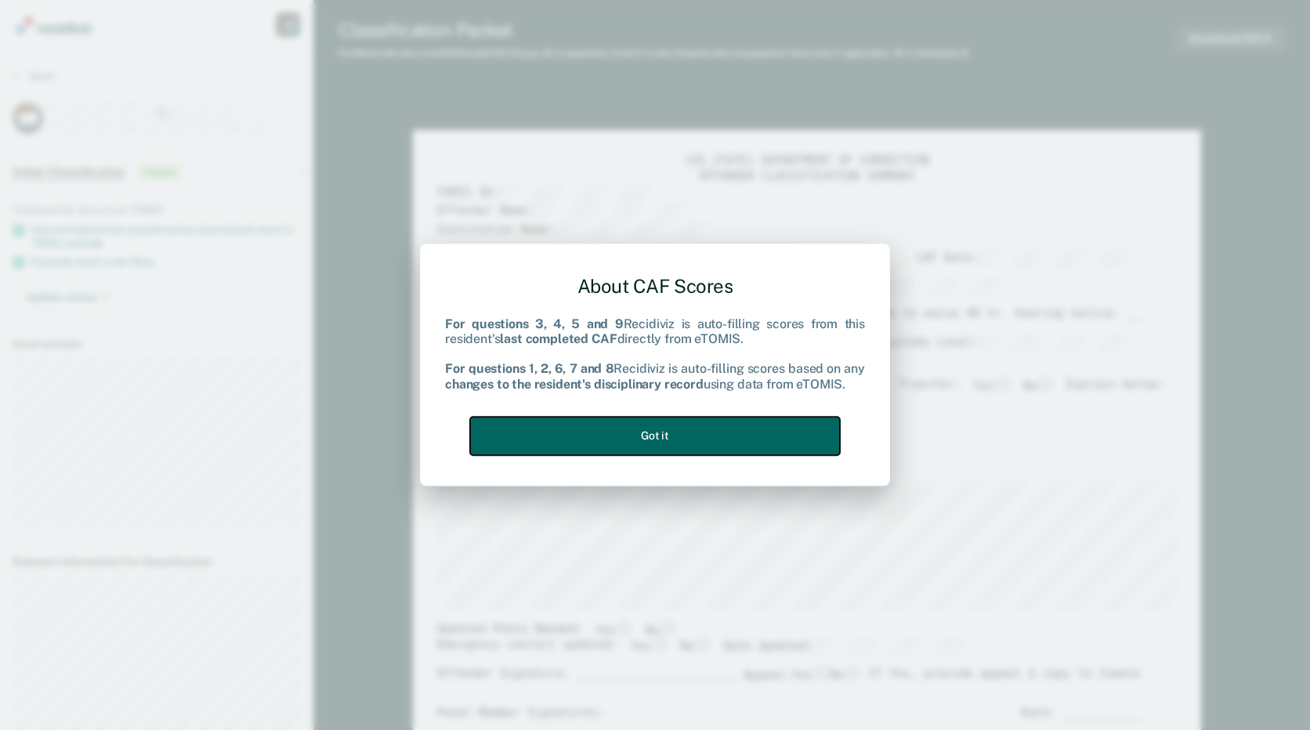
click at [766, 430] on button "Got it" at bounding box center [655, 436] width 370 height 38
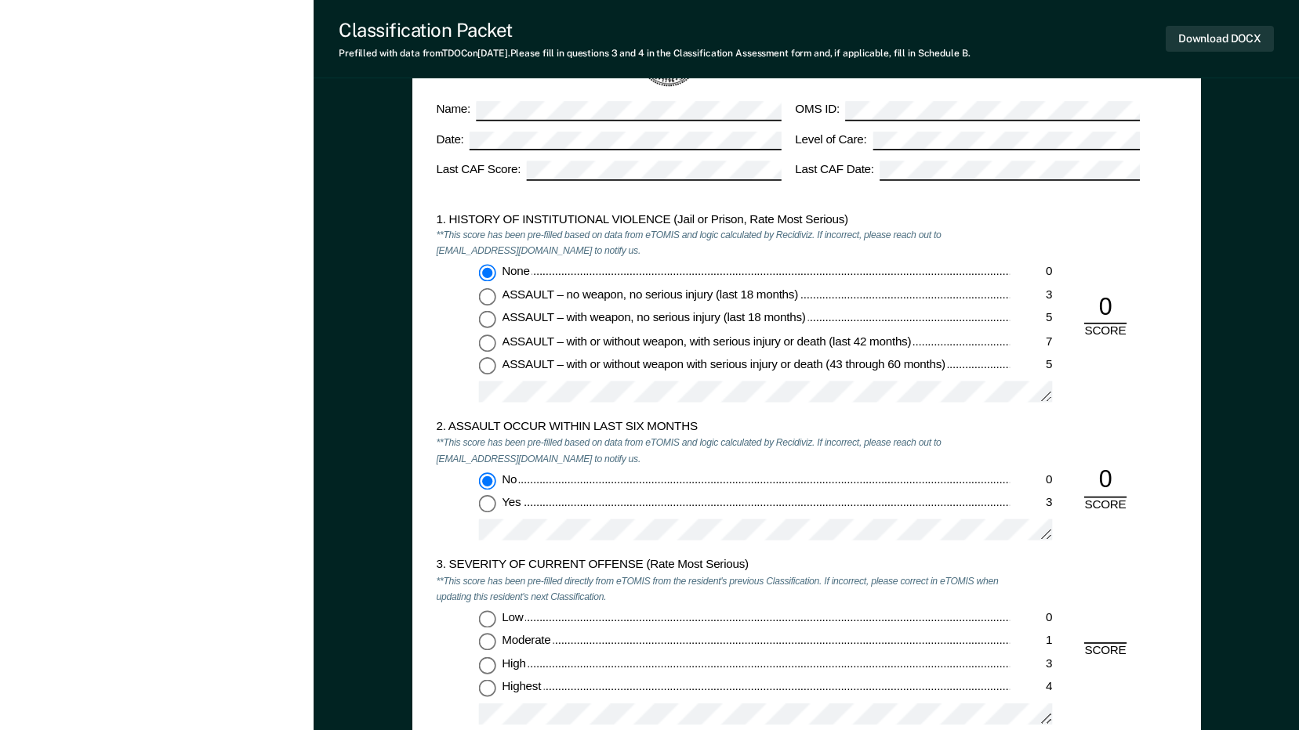
scroll to position [1489, 0]
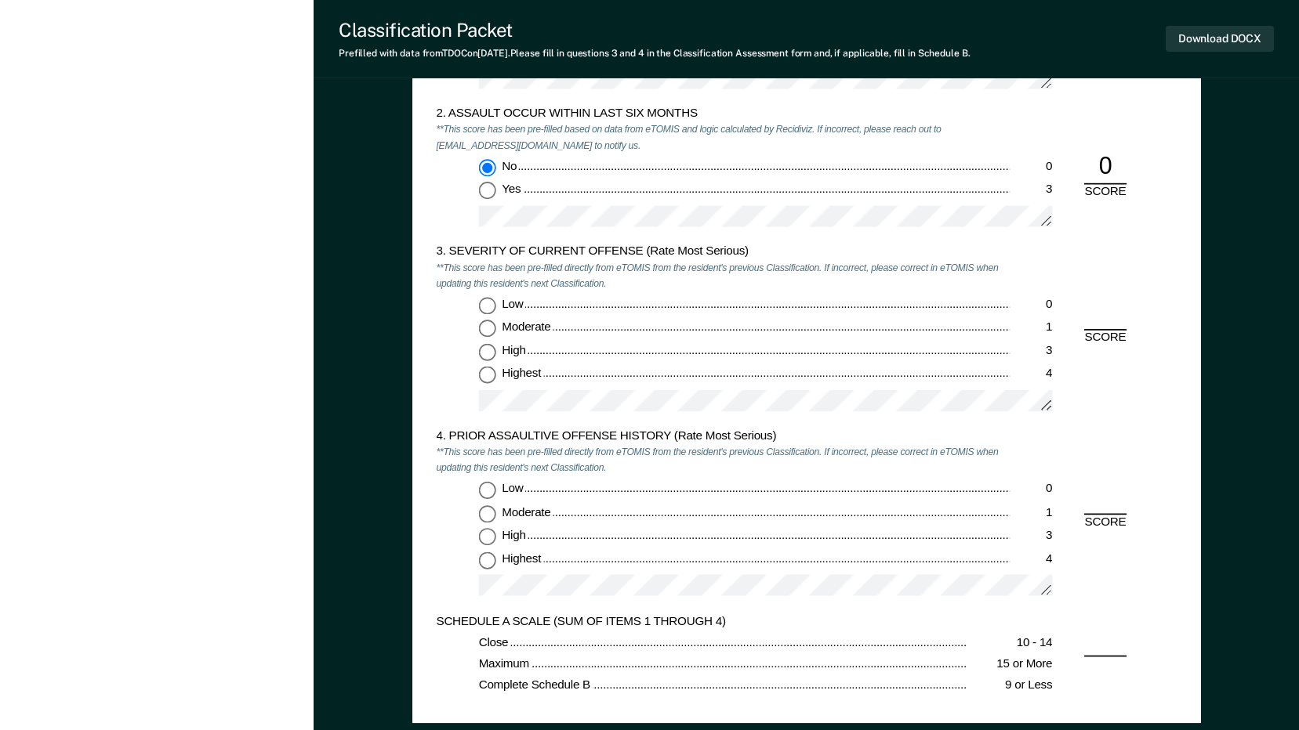
click at [491, 335] on input "Moderate 1" at bounding box center [486, 329] width 17 height 17
type textarea "x"
radio input "true"
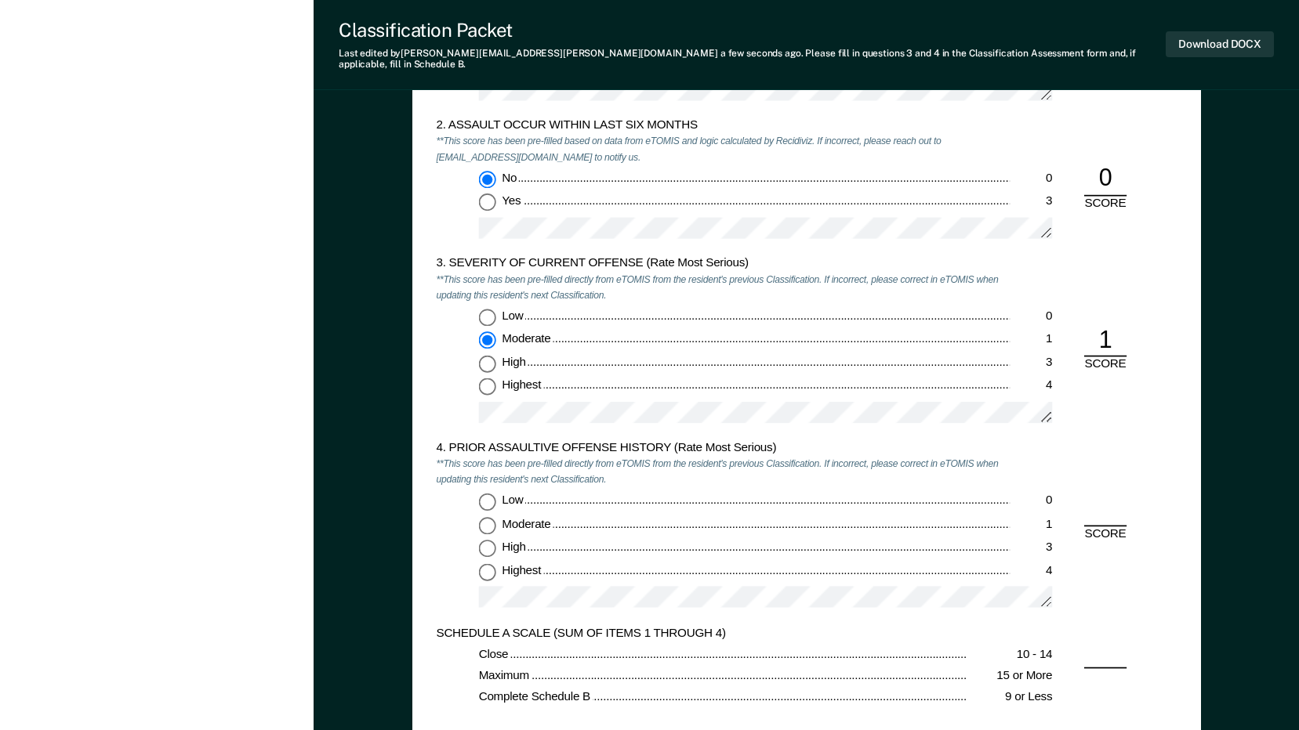
click at [485, 493] on input "Low 0" at bounding box center [486, 501] width 17 height 17
type textarea "x"
radio input "true"
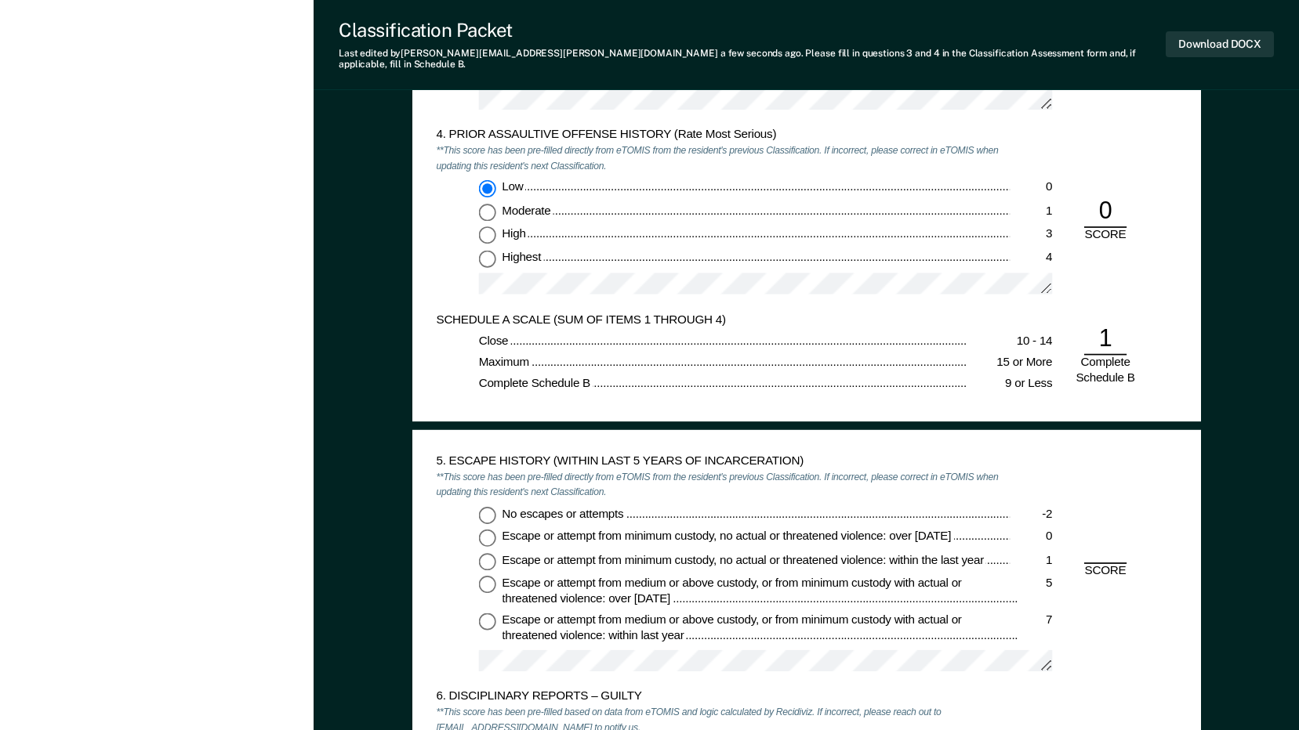
click at [487, 506] on input "No escapes or attempts -2" at bounding box center [486, 514] width 17 height 17
type textarea "x"
radio input "true"
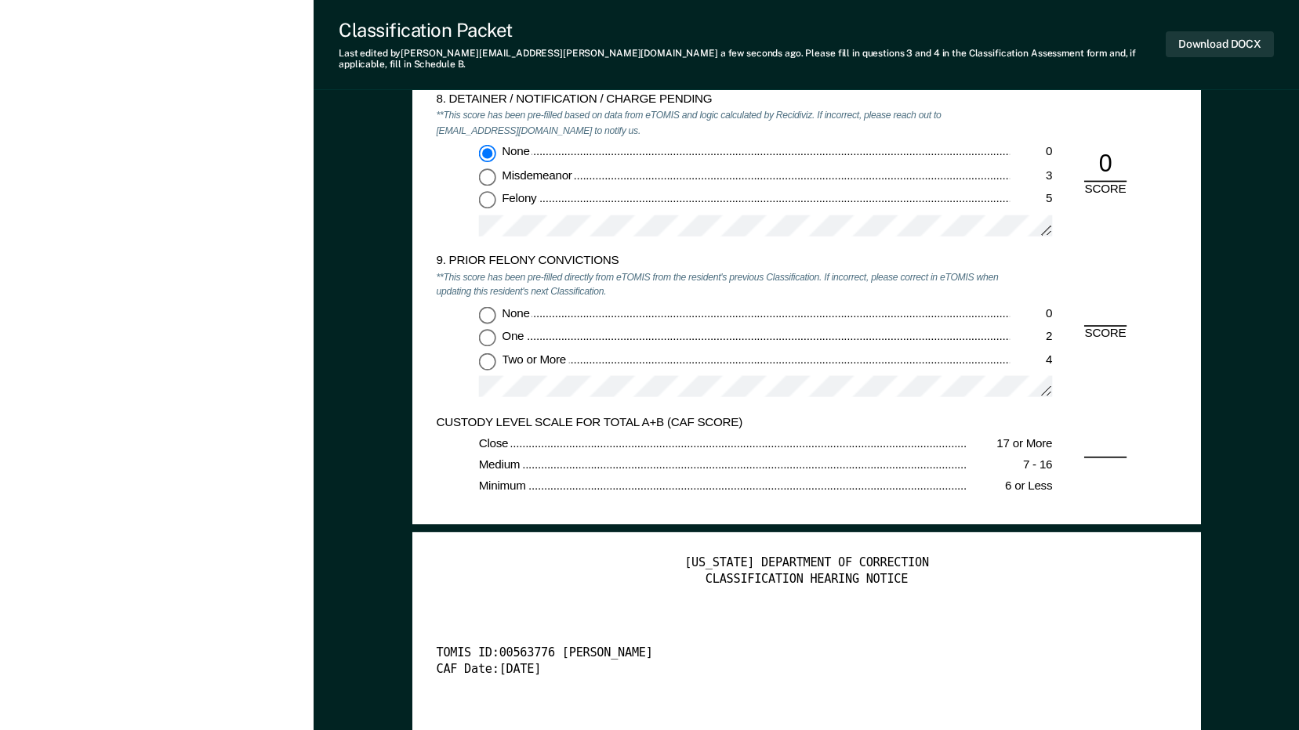
scroll to position [2822, 0]
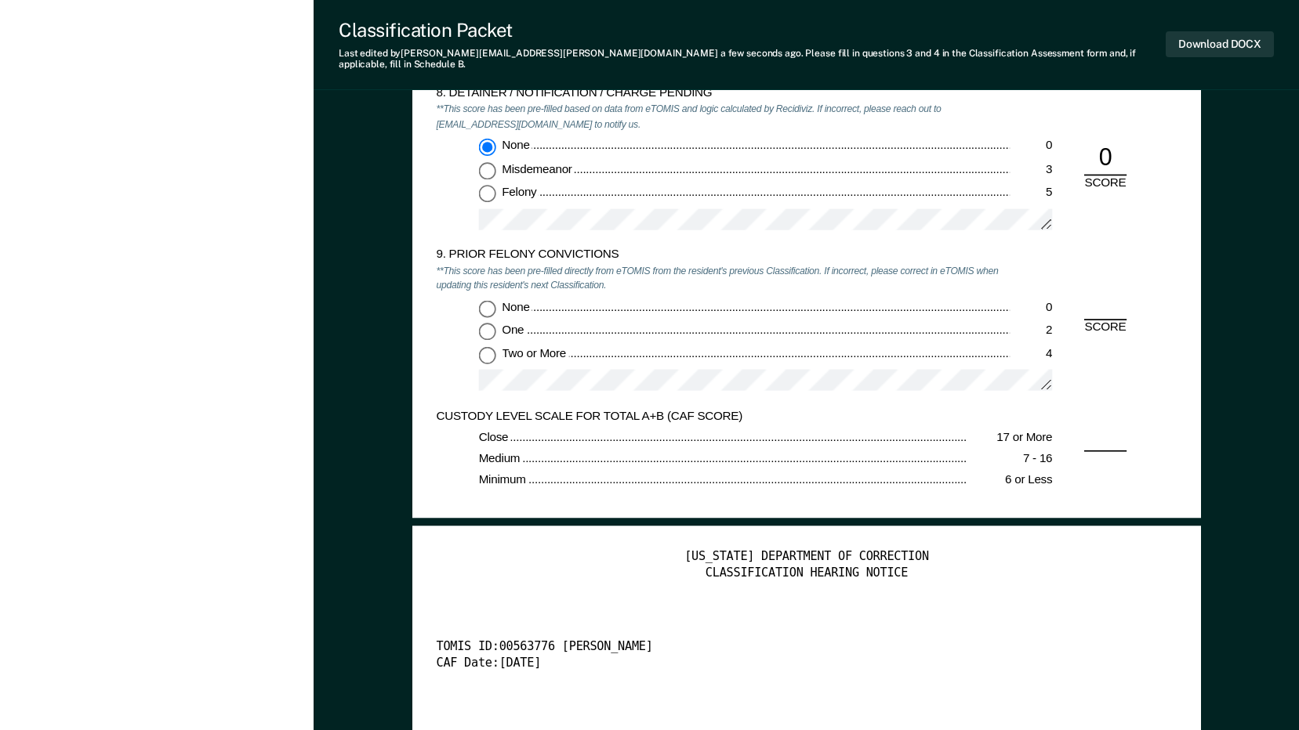
click at [491, 346] on input "Two or More 4" at bounding box center [486, 354] width 17 height 17
type textarea "x"
radio input "true"
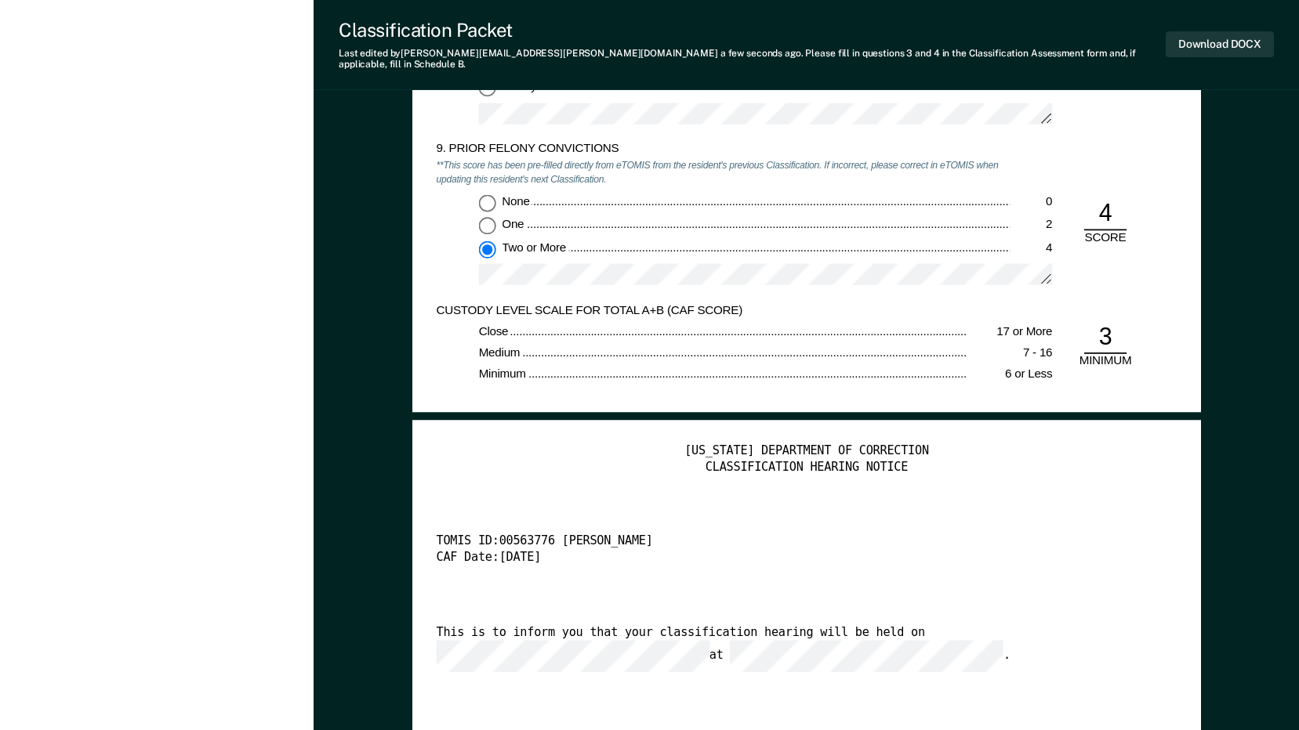
scroll to position [3057, 0]
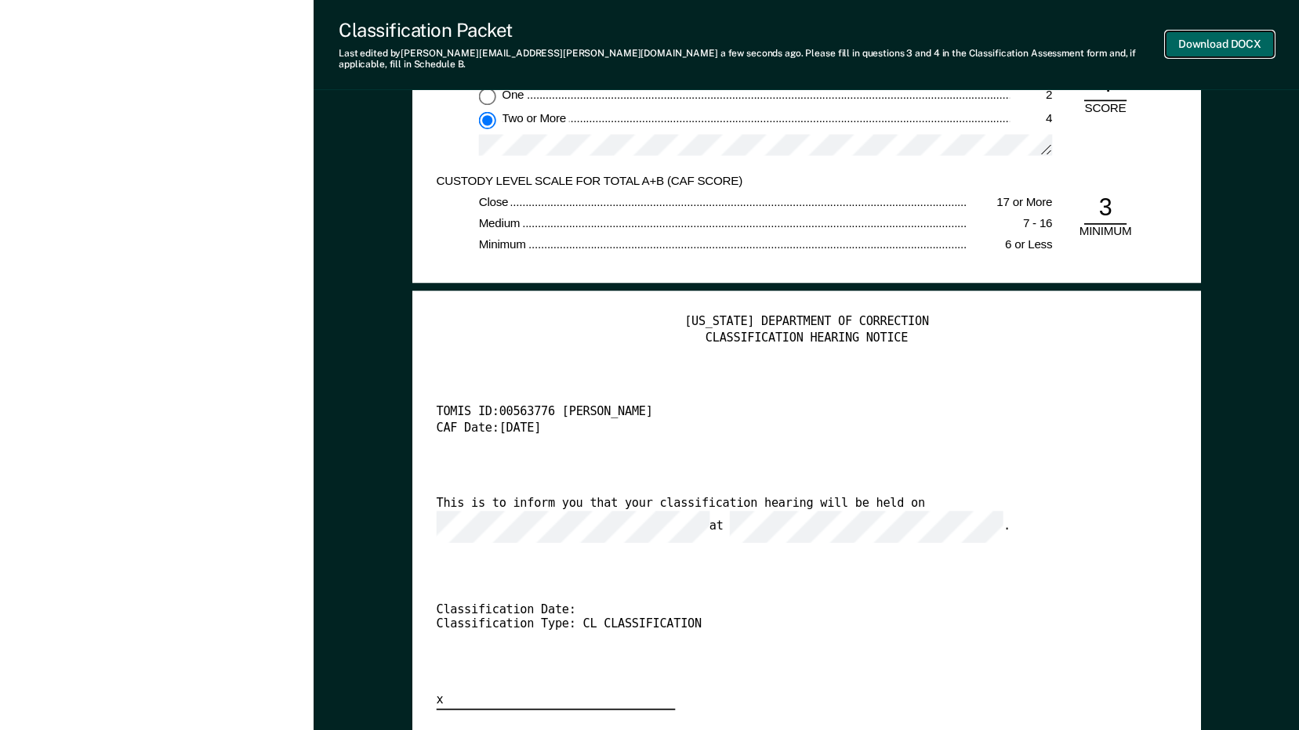
click at [1237, 38] on button "Download DOCX" at bounding box center [1219, 44] width 108 height 26
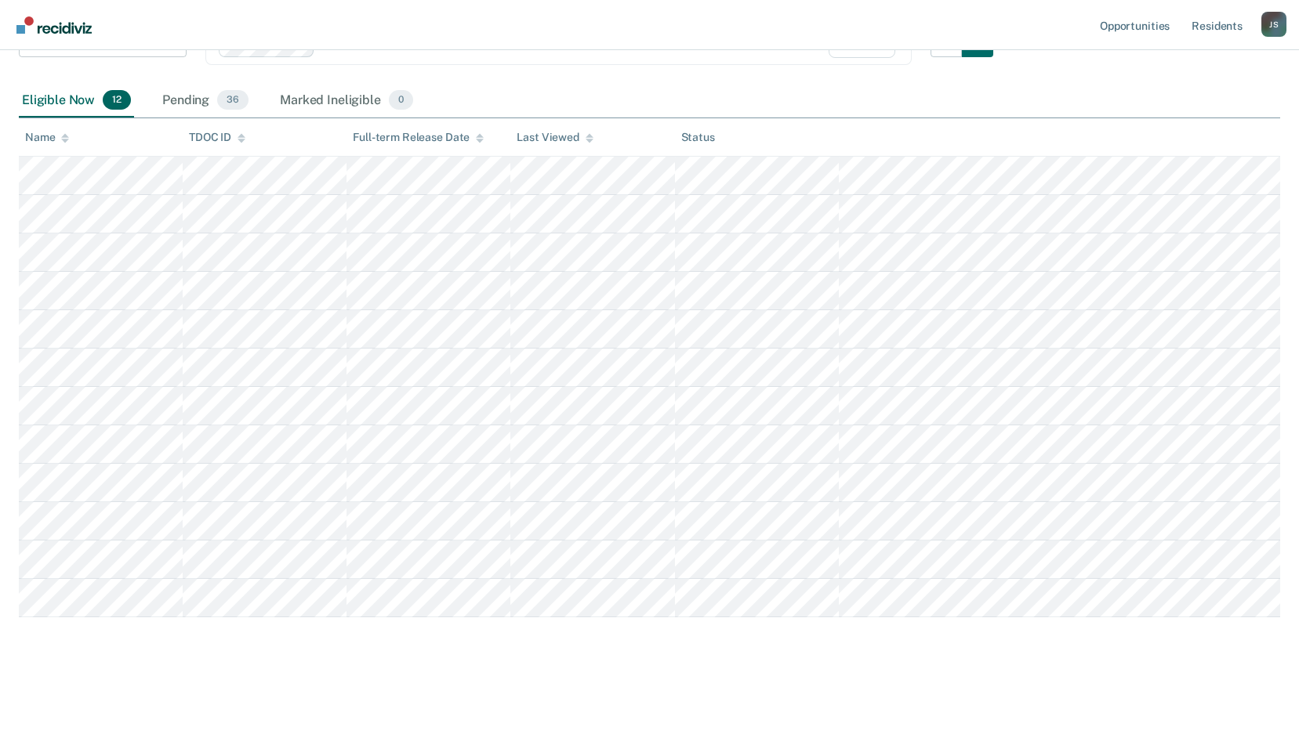
scroll to position [154, 0]
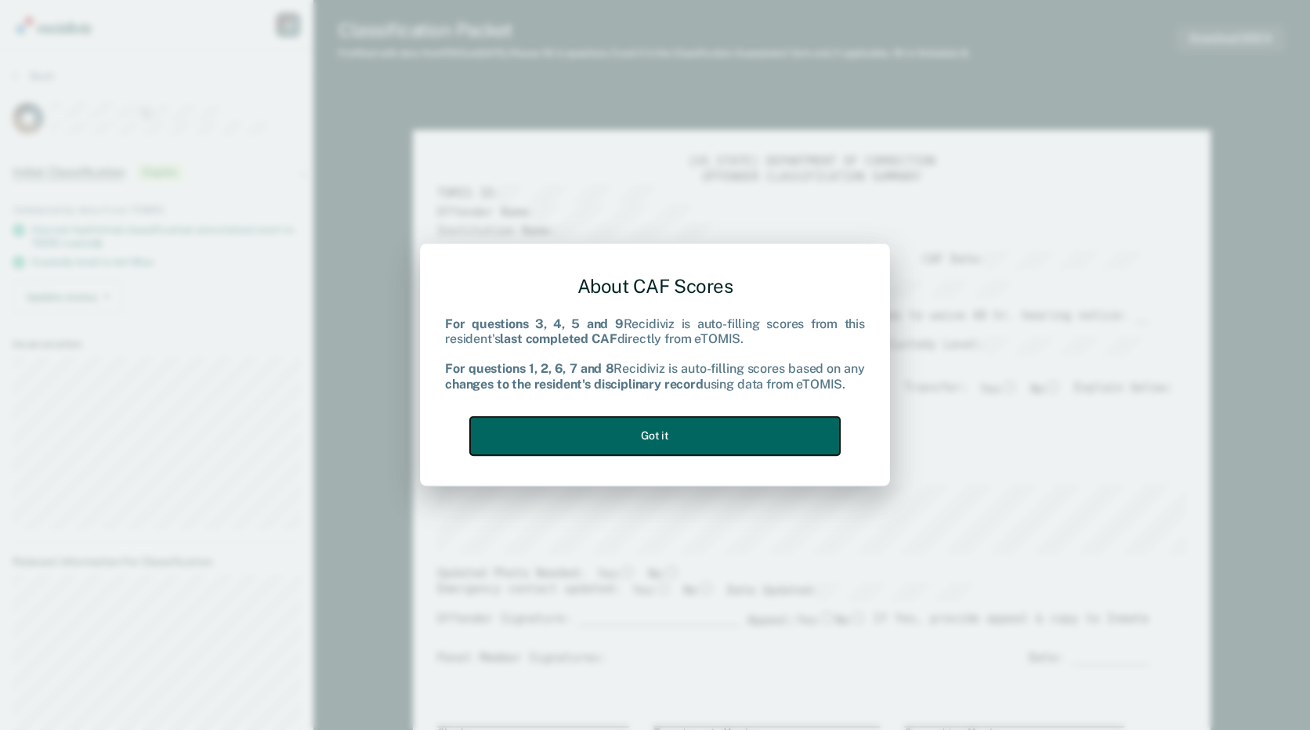
click at [777, 433] on button "Got it" at bounding box center [655, 436] width 370 height 38
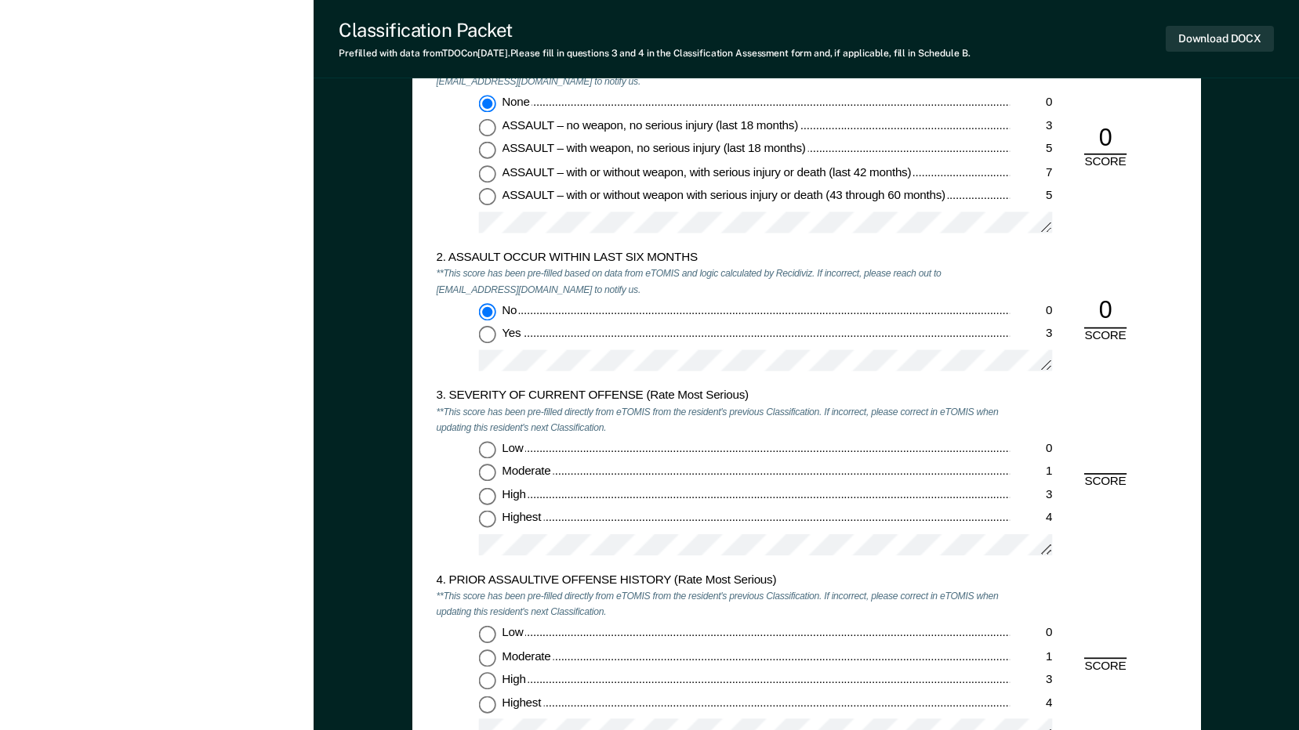
scroll to position [1489, 0]
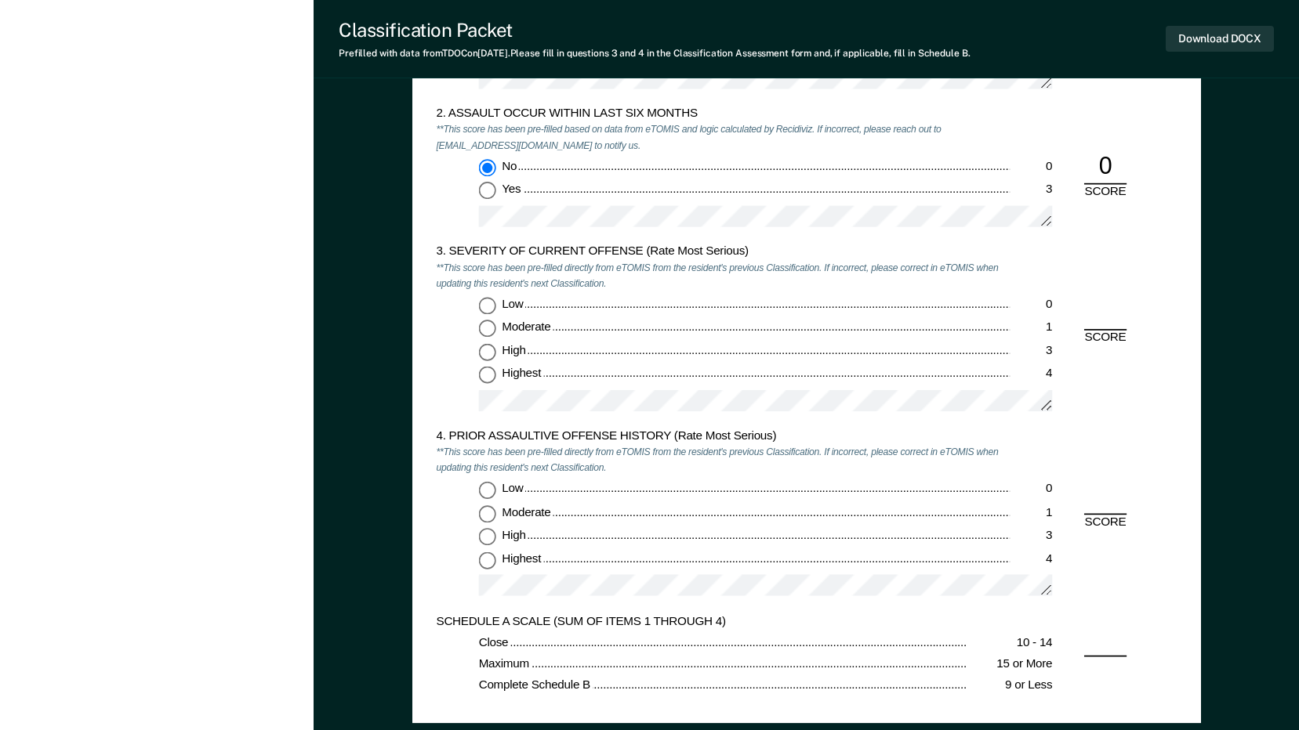
click at [484, 303] on input "Low 0" at bounding box center [486, 306] width 17 height 17
type textarea "x"
radio input "true"
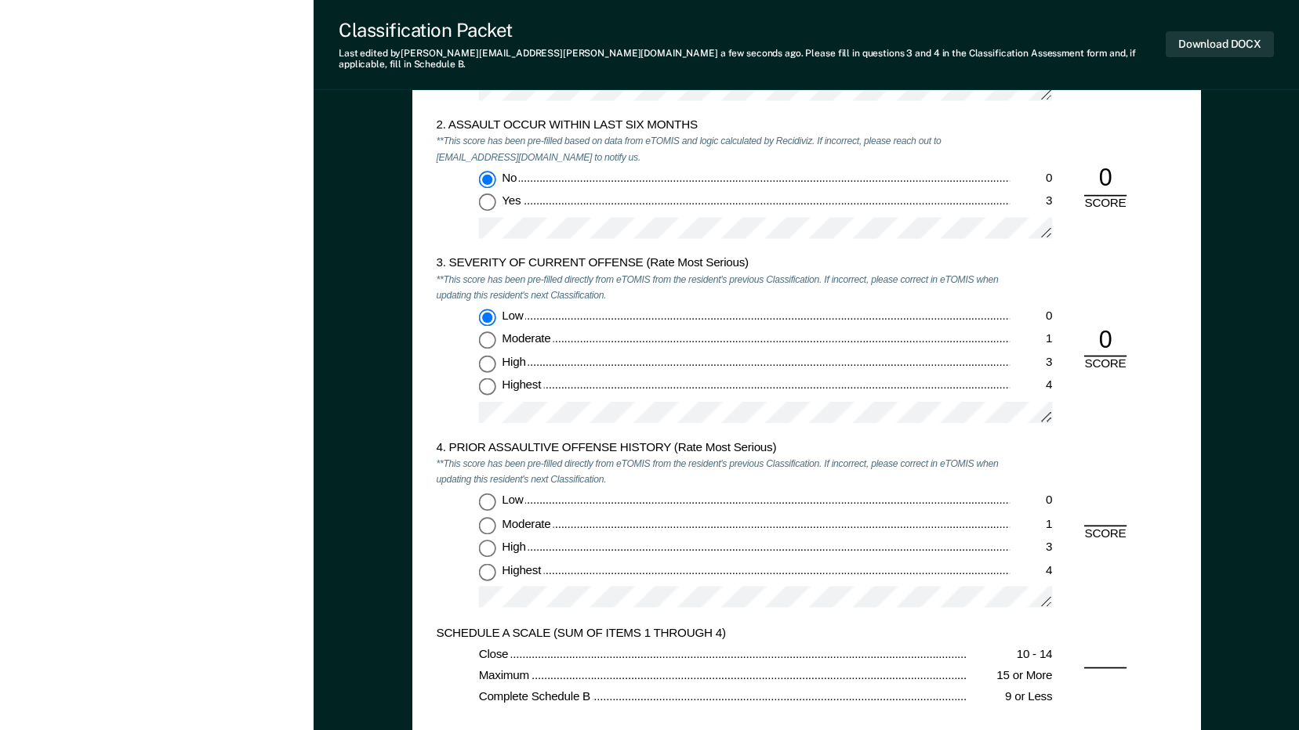
click at [484, 493] on input "Low 0" at bounding box center [486, 501] width 17 height 17
type textarea "x"
radio input "true"
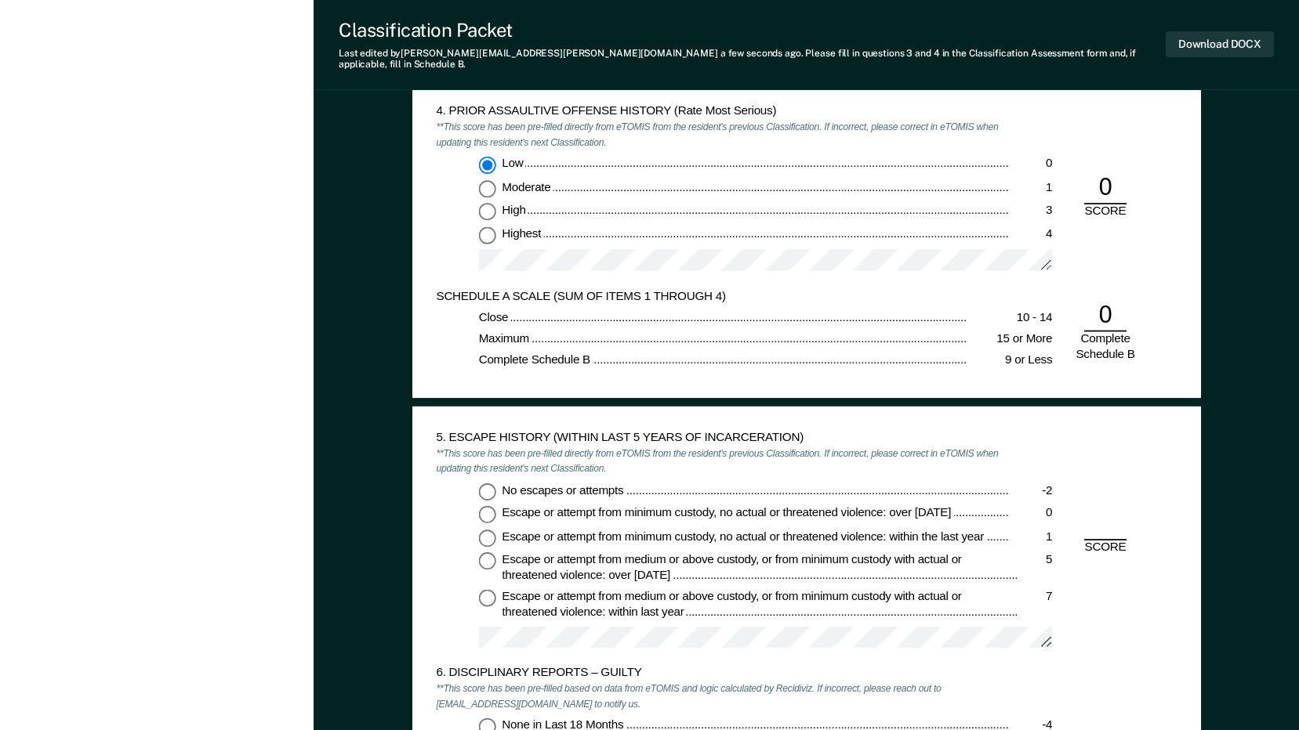
scroll to position [1959, 0]
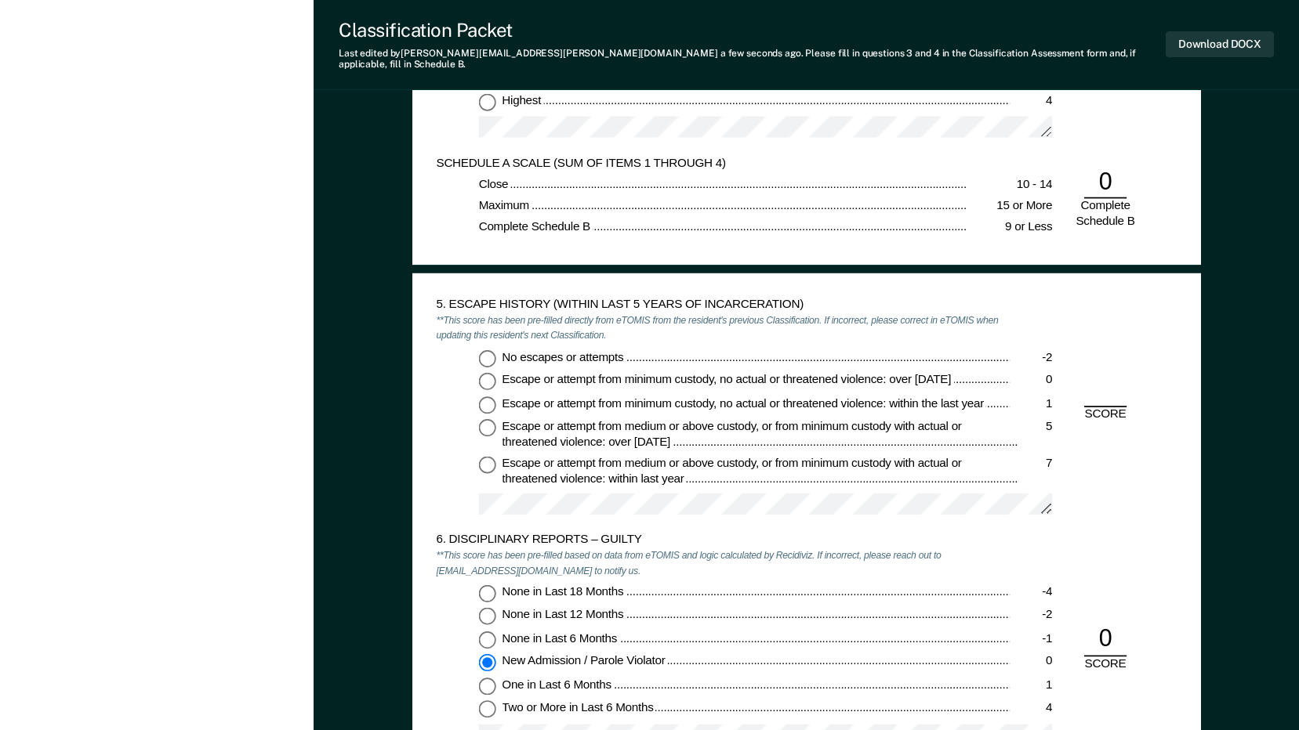
click at [488, 350] on input "No escapes or attempts -2" at bounding box center [486, 358] width 17 height 17
type textarea "x"
radio input "true"
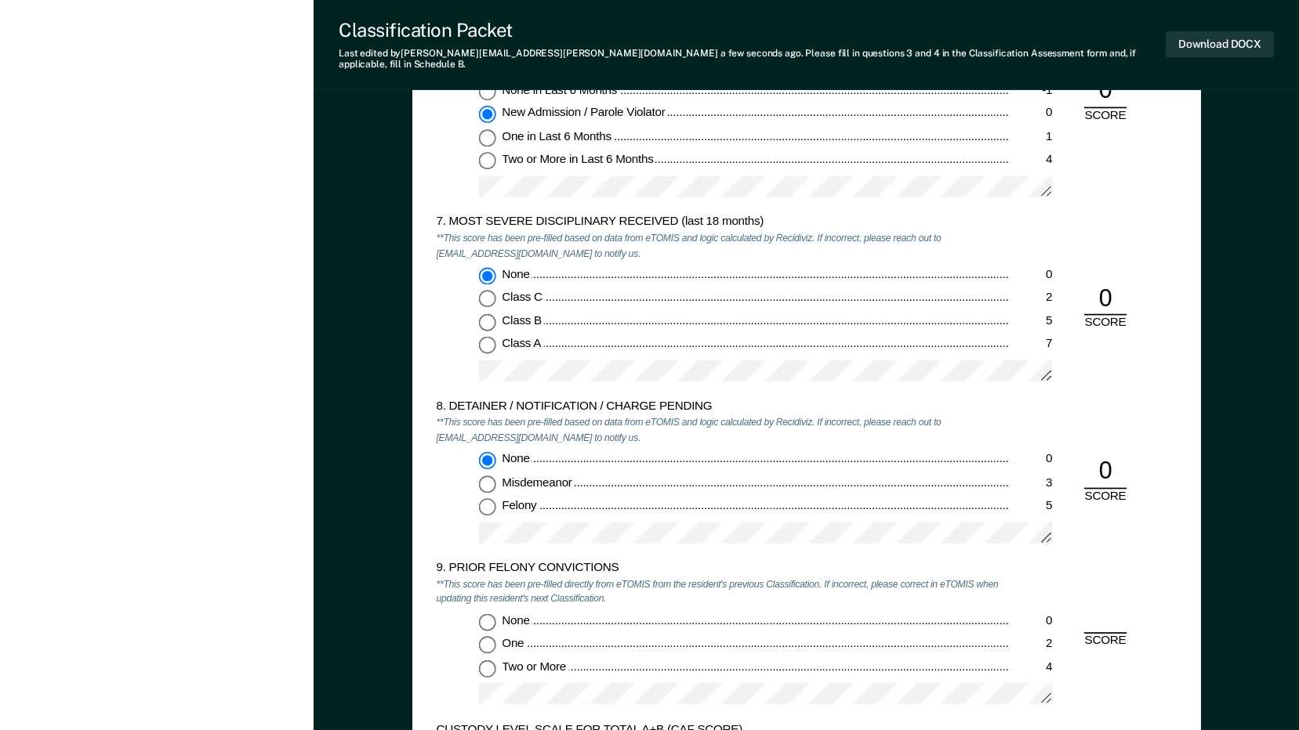
scroll to position [2665, 0]
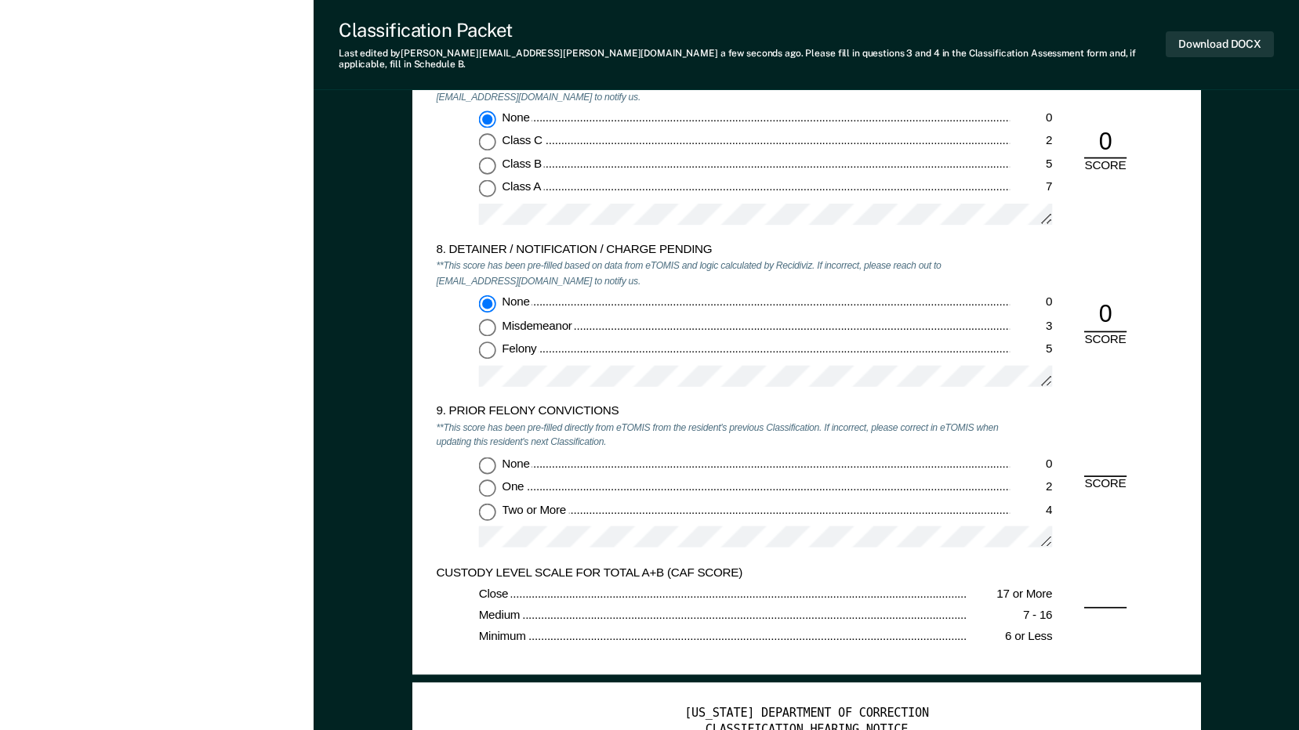
click at [484, 457] on input "None 0" at bounding box center [486, 465] width 17 height 17
type textarea "x"
radio input "true"
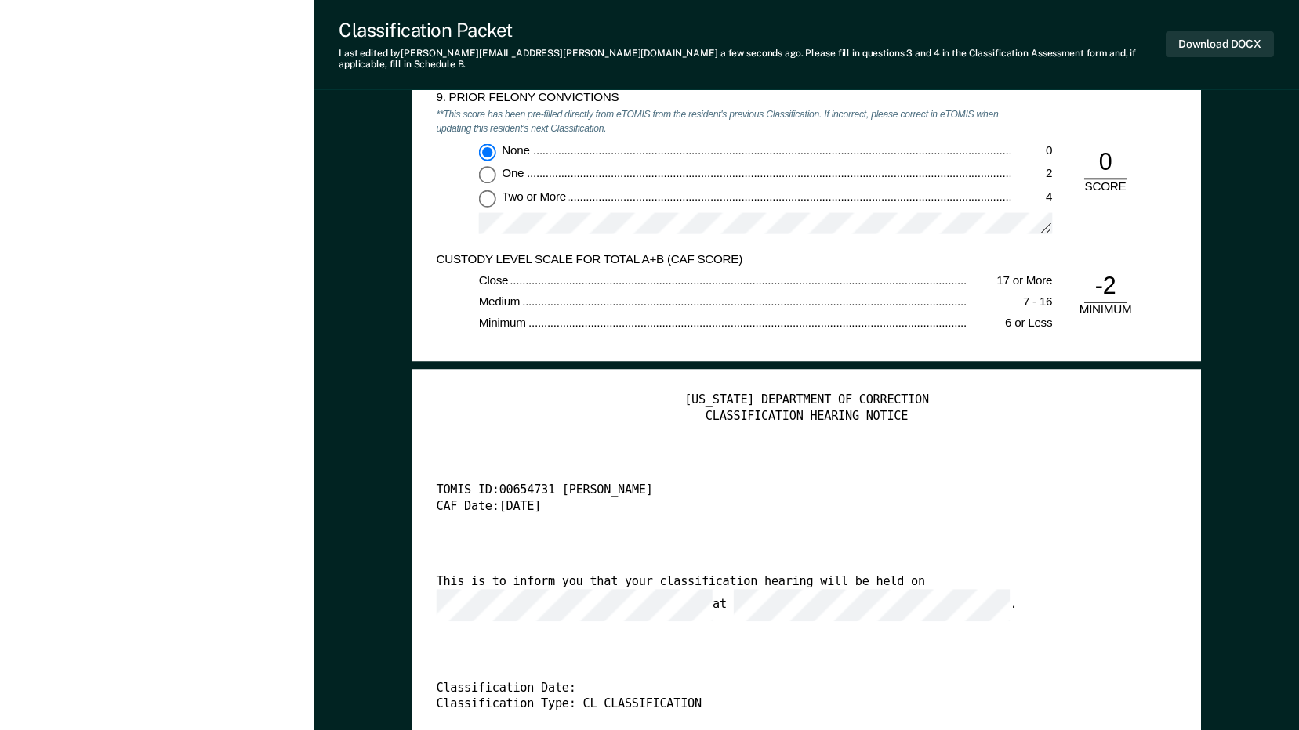
scroll to position [3292, 0]
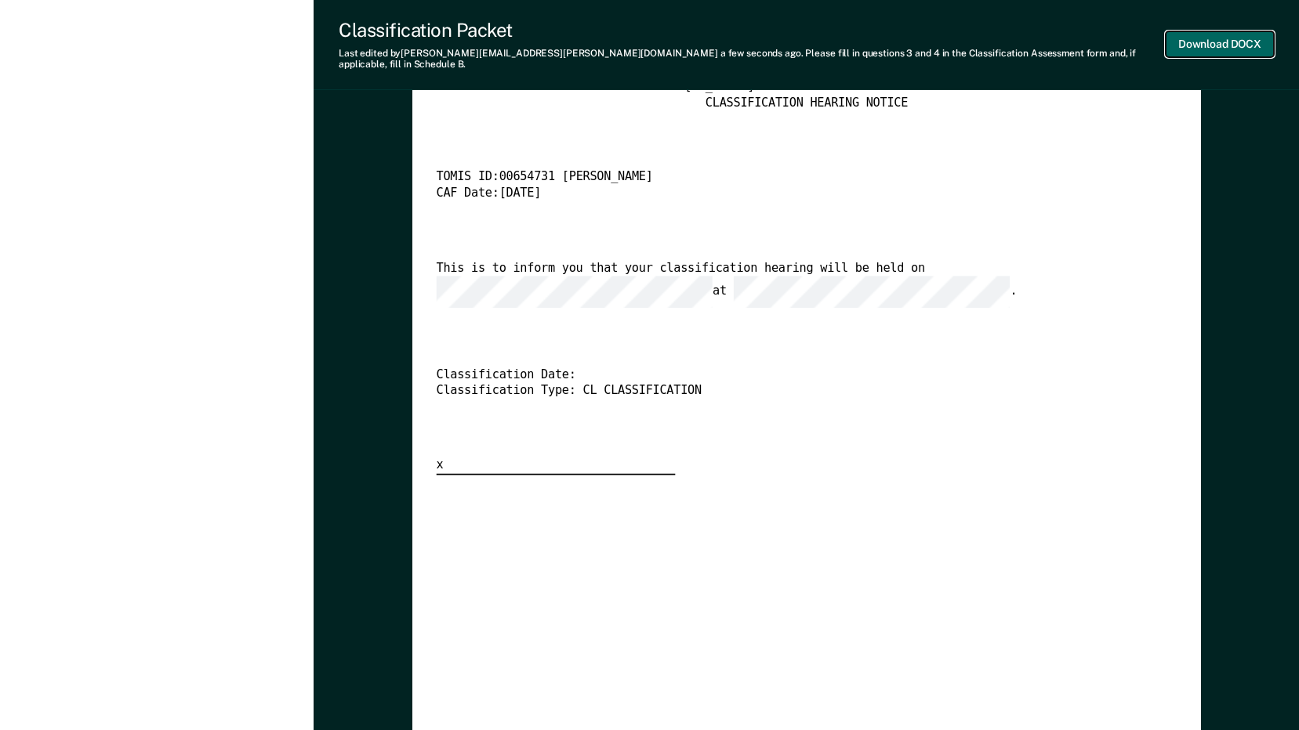
click at [1231, 41] on button "Download DOCX" at bounding box center [1219, 44] width 108 height 26
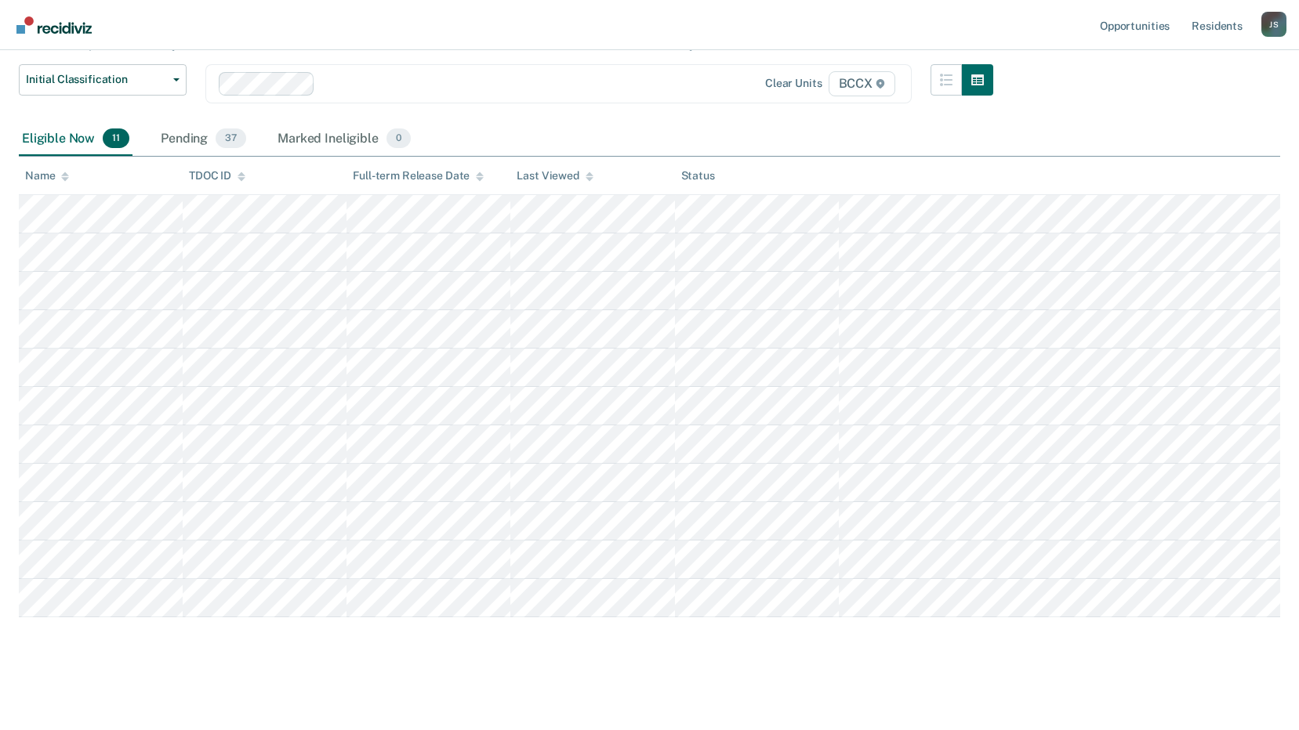
scroll to position [116, 0]
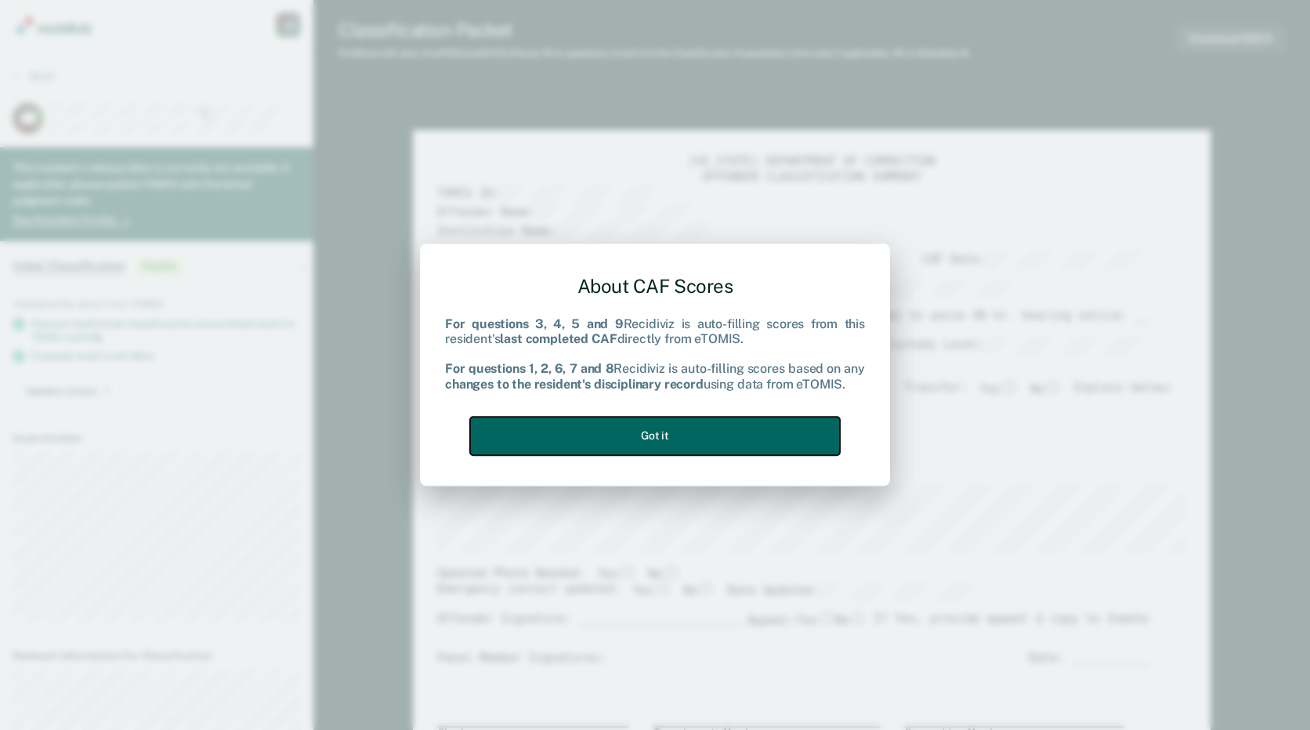
click at [771, 433] on button "Got it" at bounding box center [655, 436] width 370 height 38
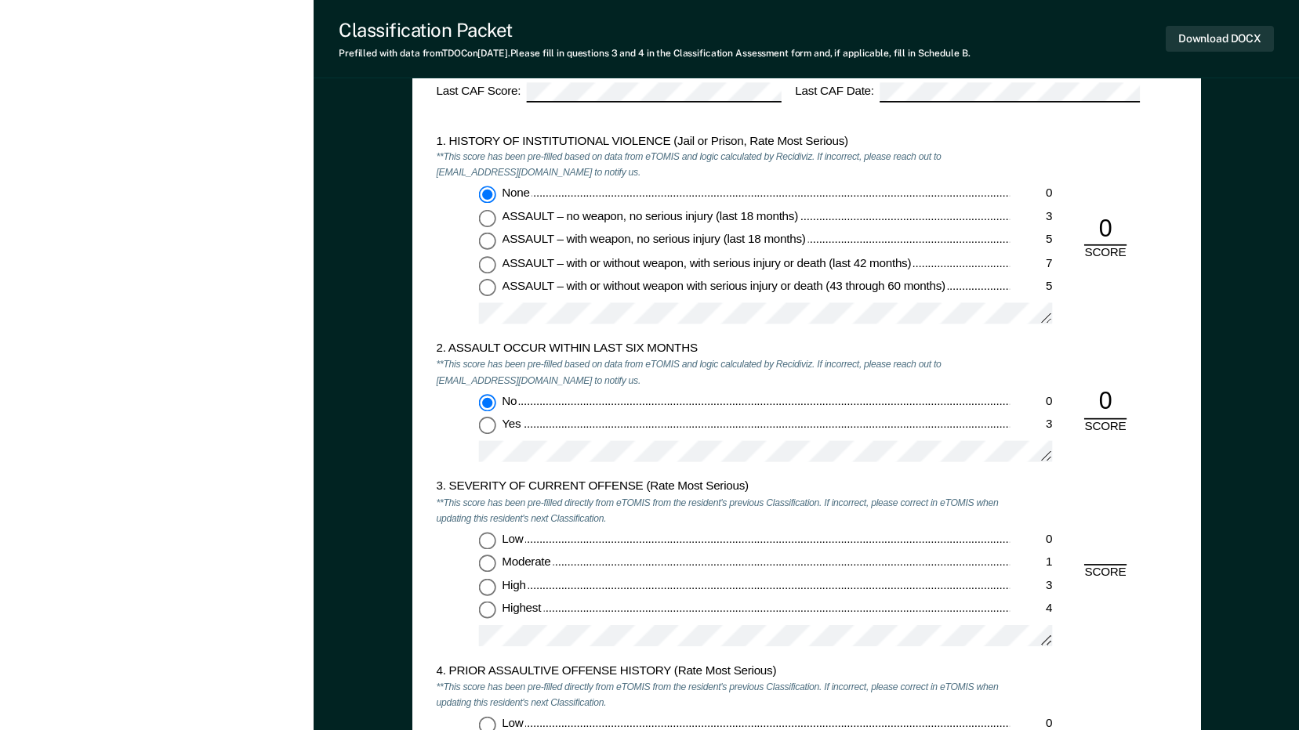
scroll to position [1411, 0]
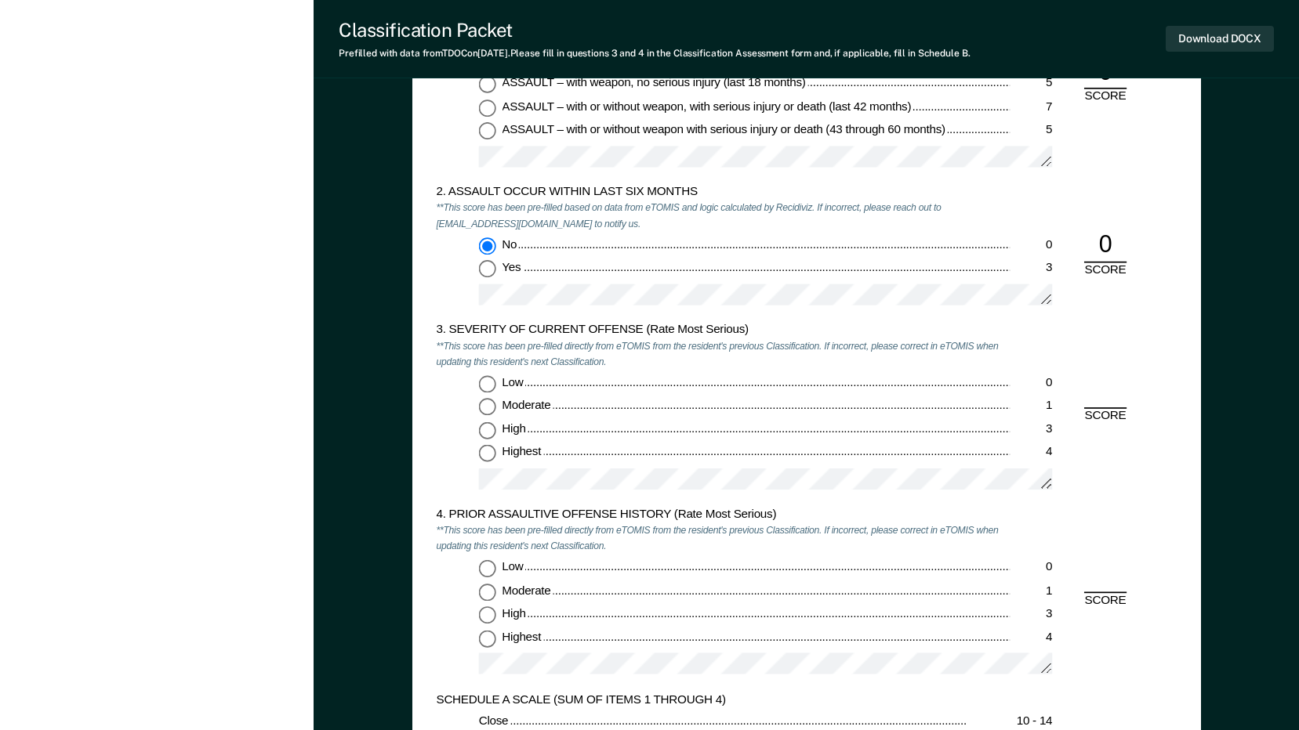
click at [478, 404] on input "Moderate 1" at bounding box center [486, 407] width 17 height 17
type textarea "x"
radio input "true"
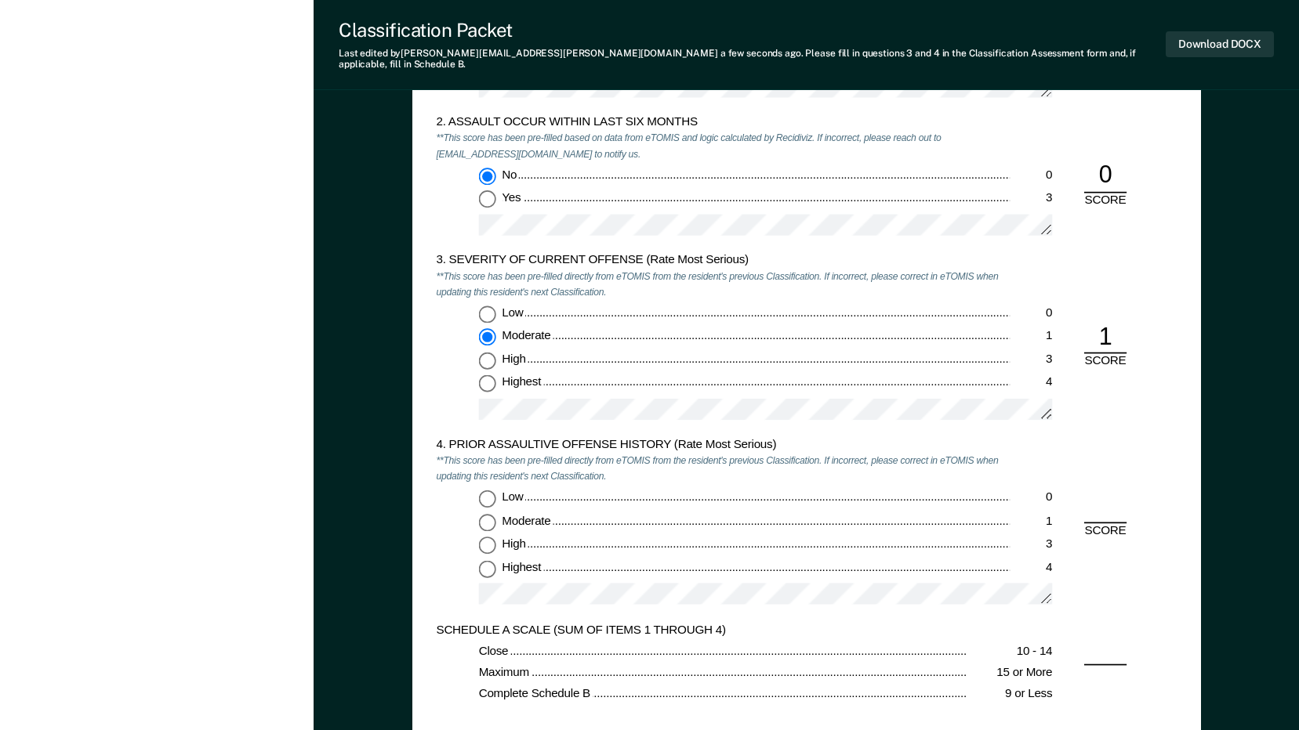
scroll to position [1568, 0]
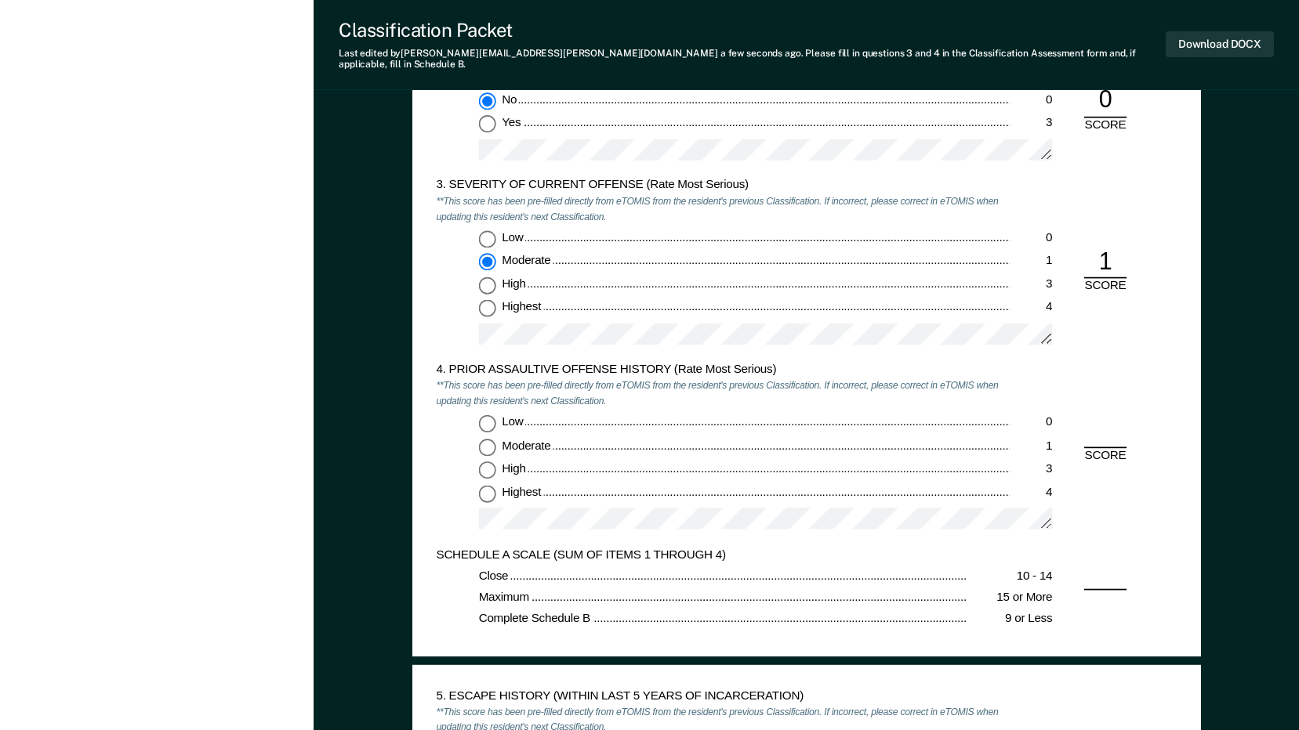
click at [484, 415] on input "Low 0" at bounding box center [486, 423] width 17 height 17
type textarea "x"
radio input "true"
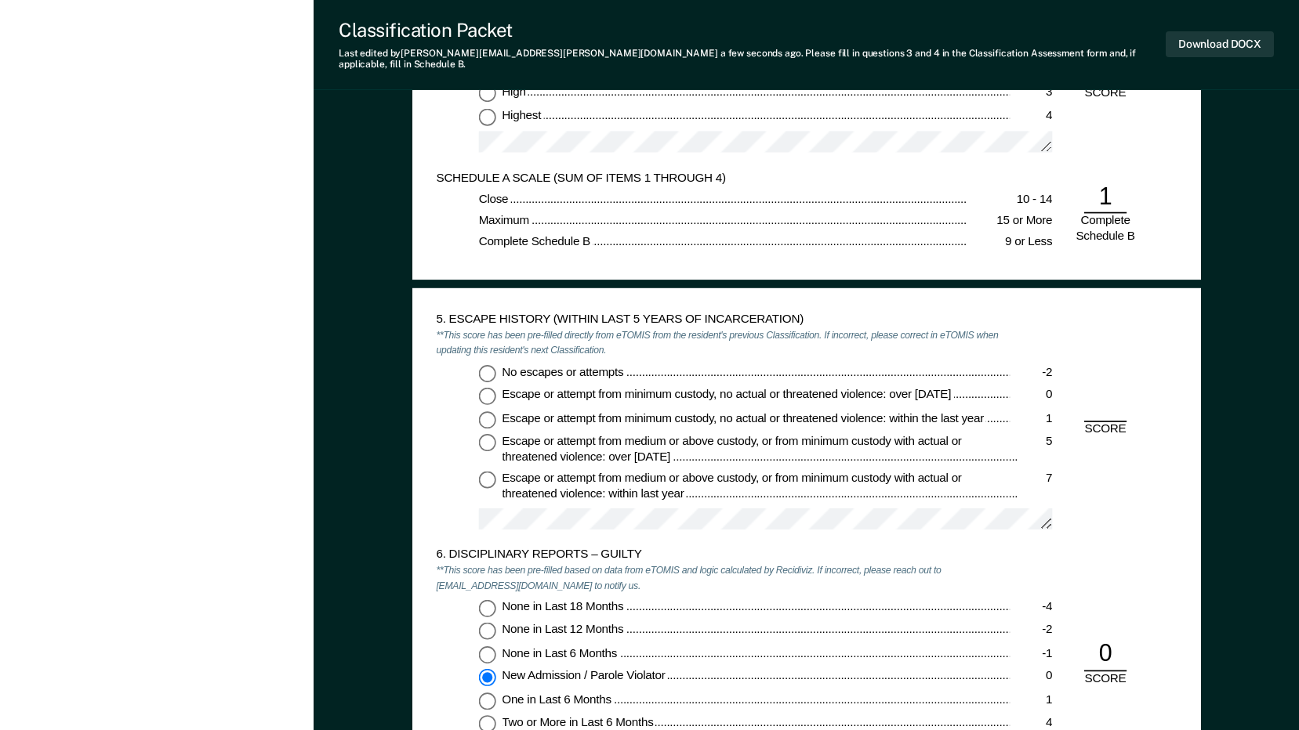
scroll to position [1959, 0]
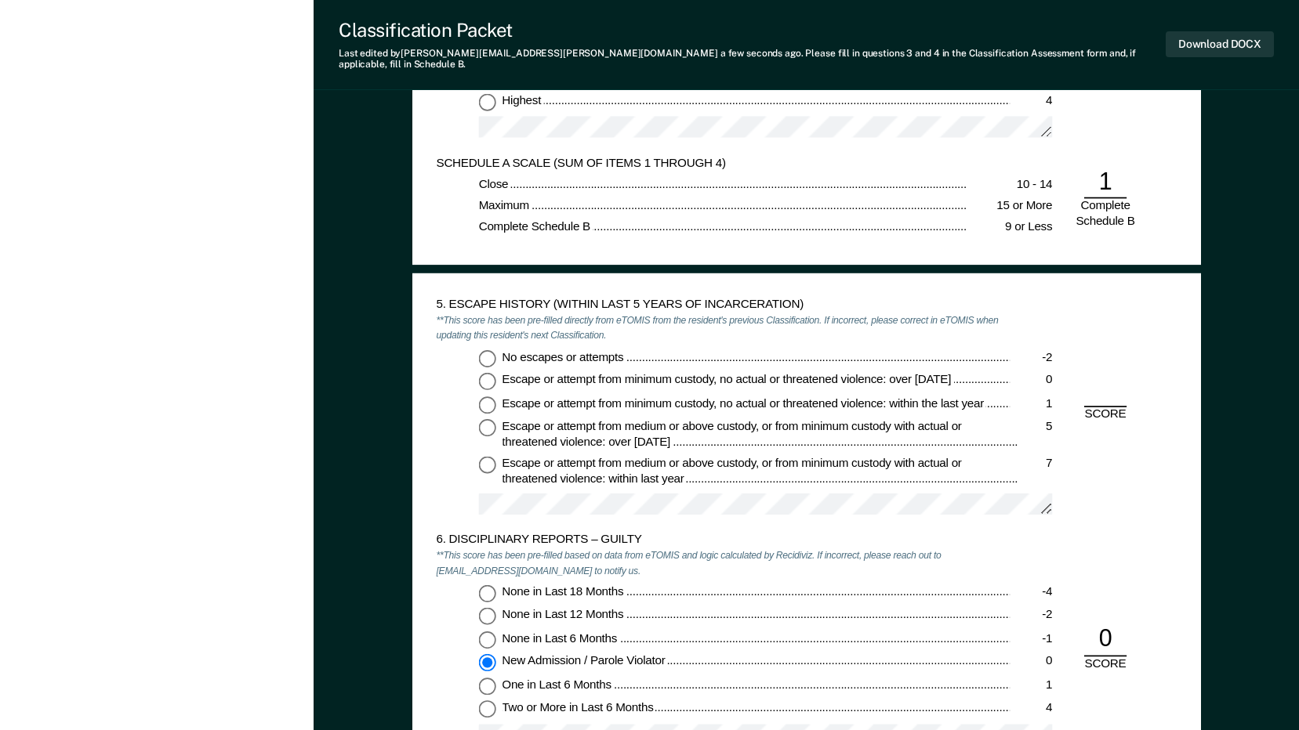
click at [484, 350] on input "No escapes or attempts -2" at bounding box center [486, 358] width 17 height 17
type textarea "x"
radio input "true"
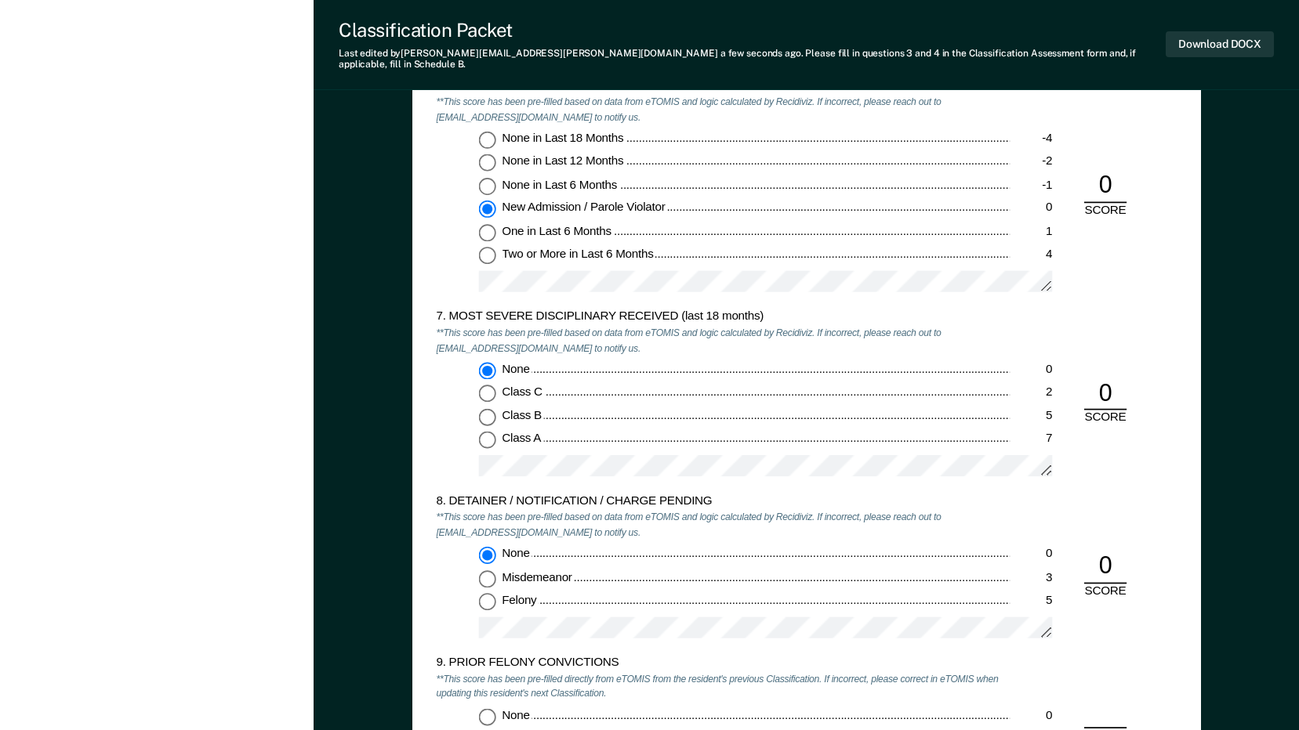
scroll to position [2586, 0]
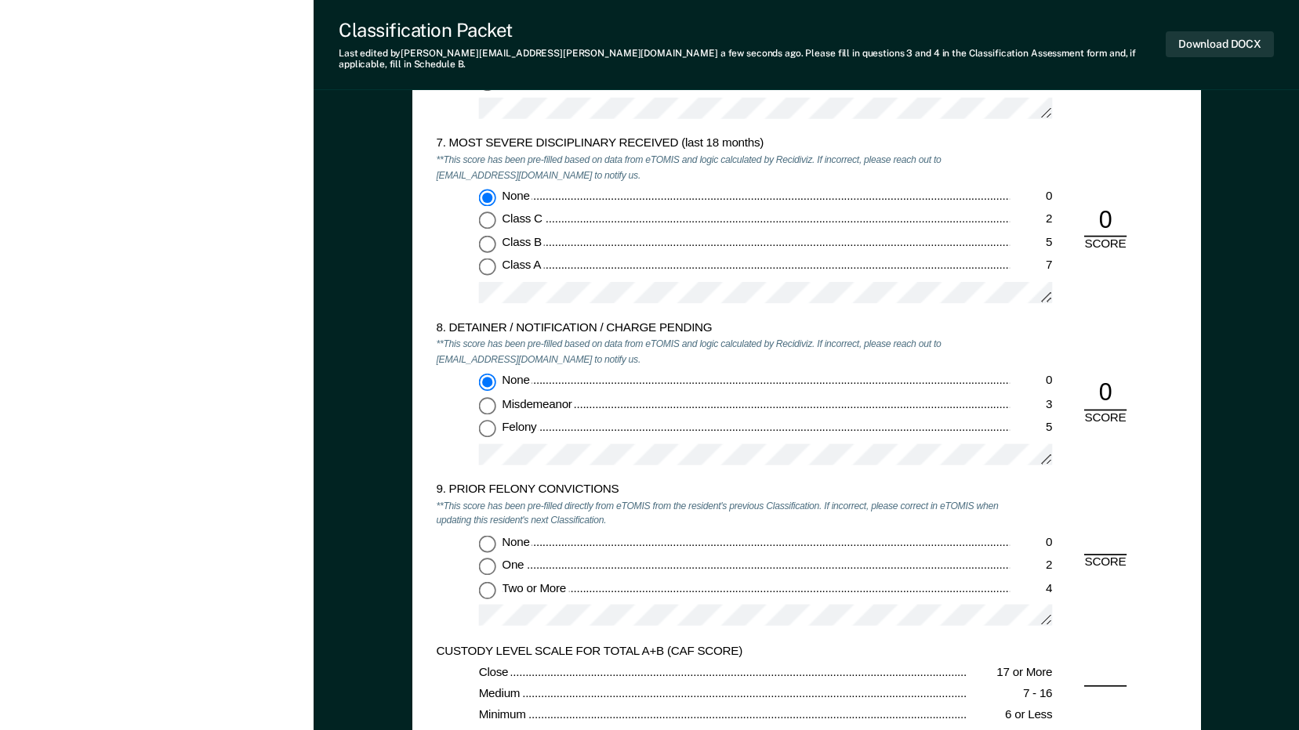
click at [485, 535] on input "None 0" at bounding box center [486, 543] width 17 height 17
type textarea "x"
radio input "true"
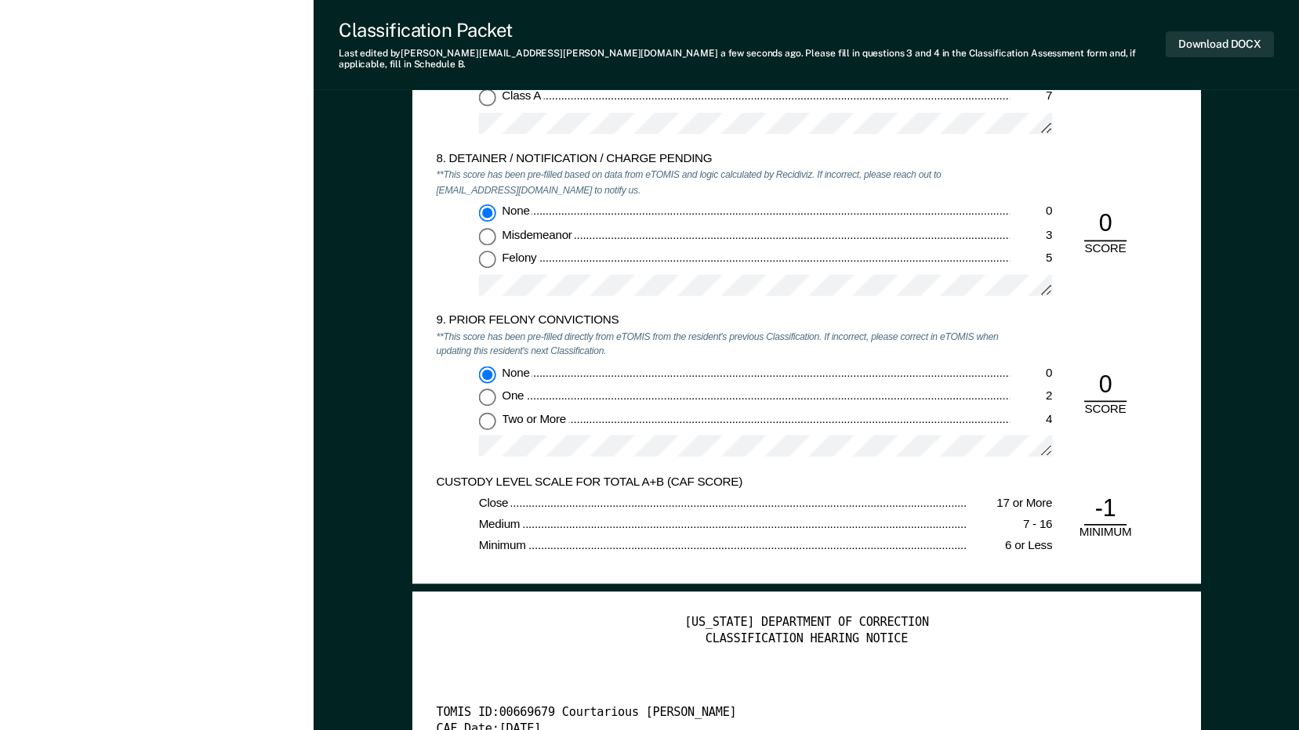
scroll to position [2900, 0]
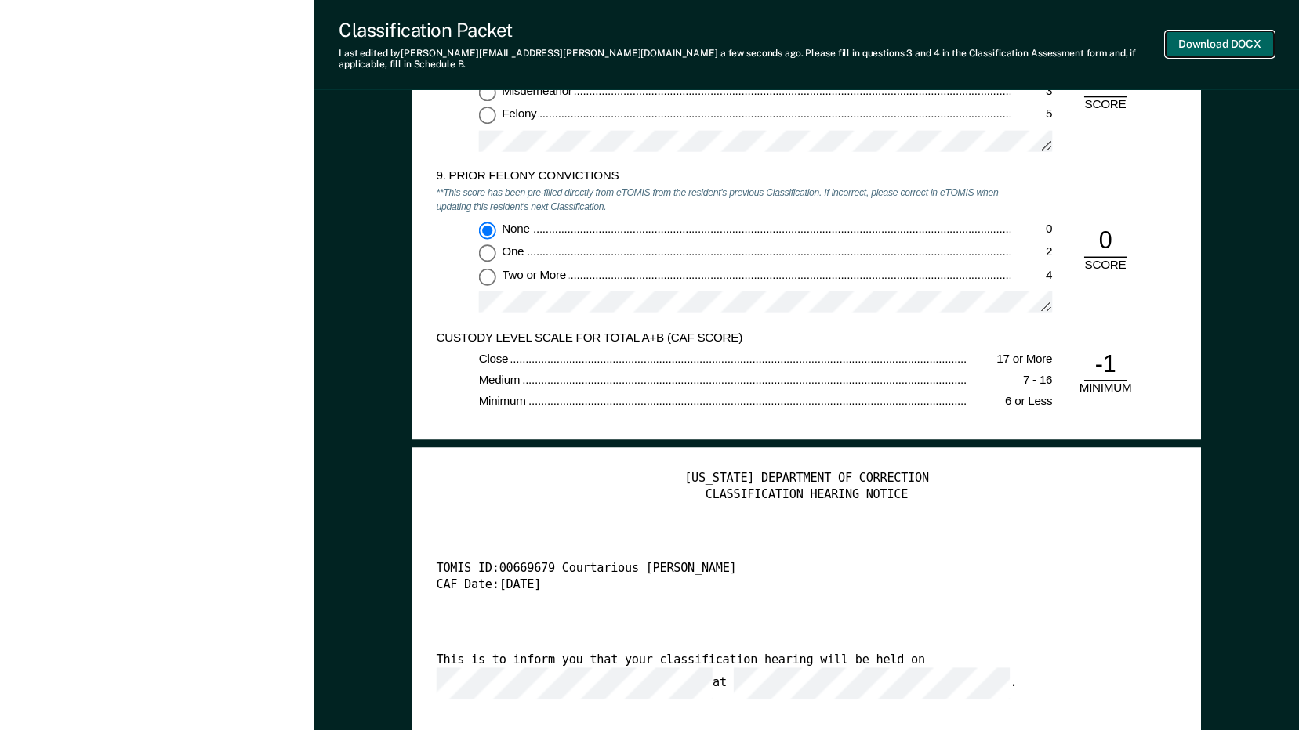
click at [1209, 36] on button "Download DOCX" at bounding box center [1219, 44] width 108 height 26
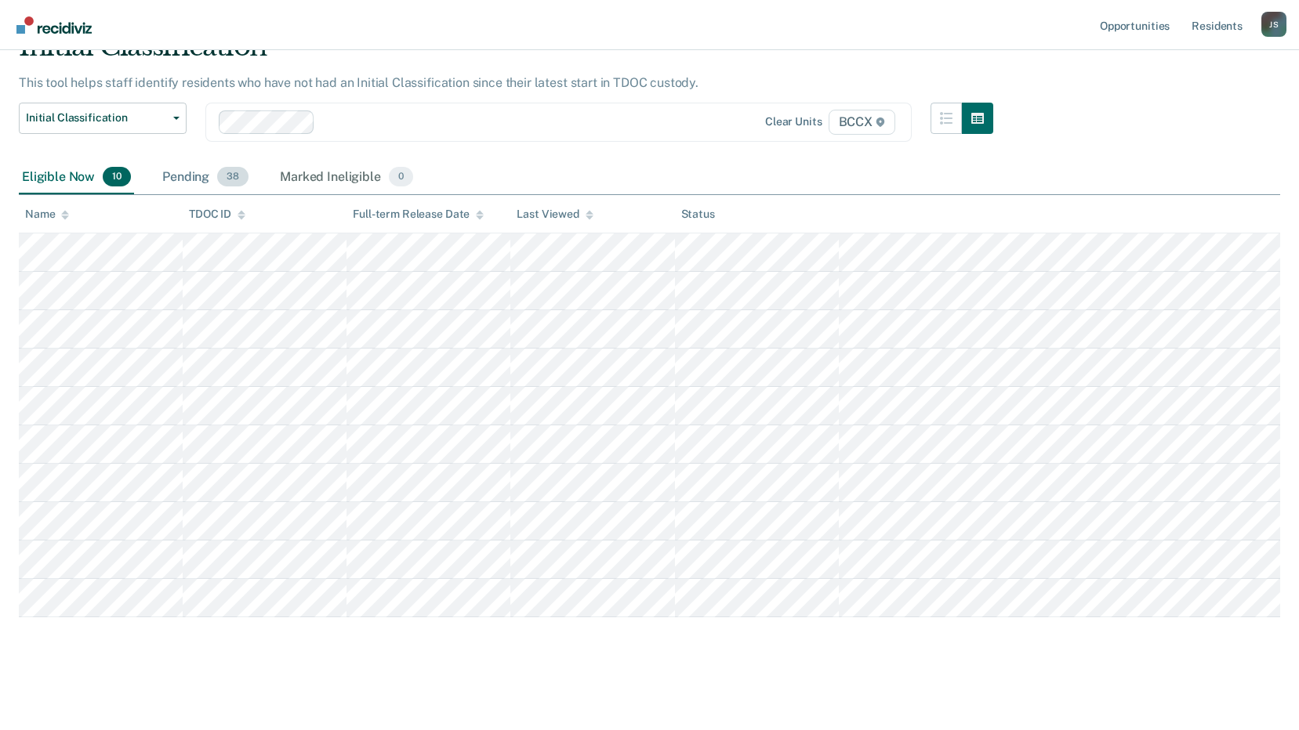
scroll to position [78, 0]
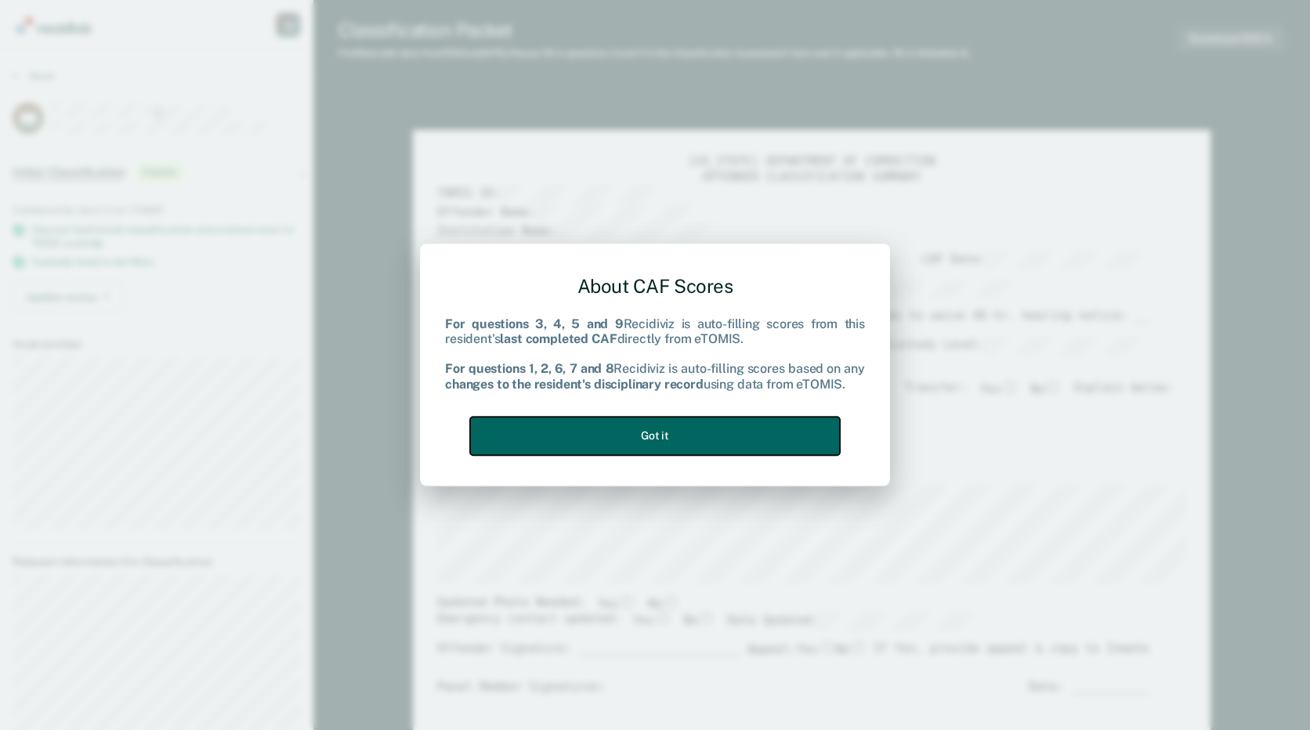
click at [720, 436] on button "Got it" at bounding box center [655, 436] width 370 height 38
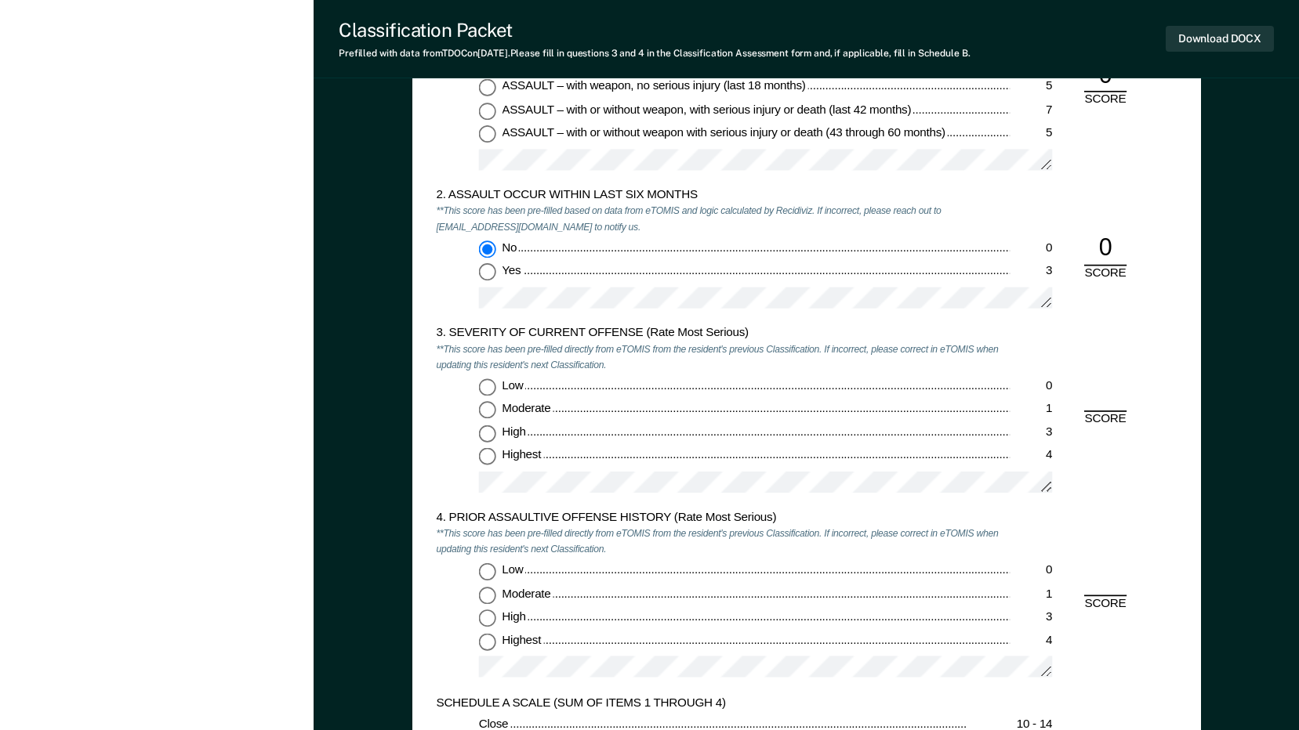
scroll to position [1489, 0]
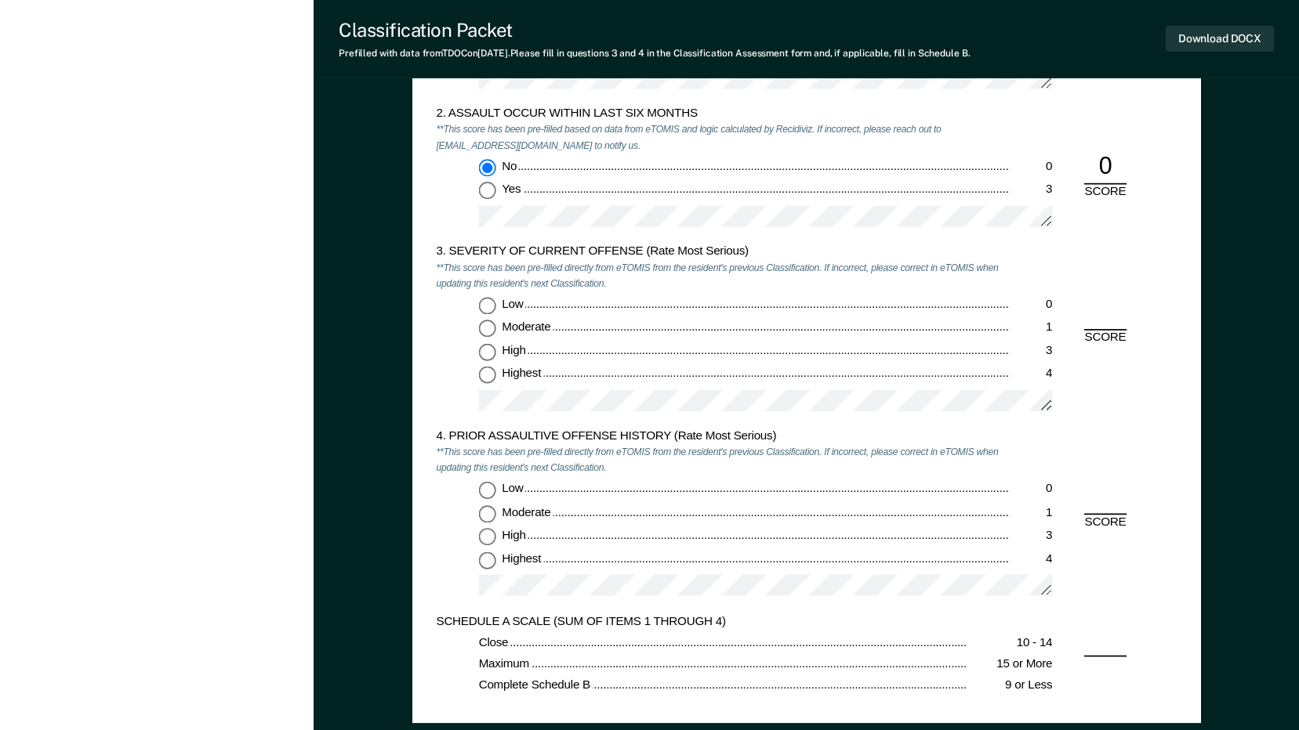
click at [487, 301] on input "Low 0" at bounding box center [486, 306] width 17 height 17
type textarea "x"
radio input "true"
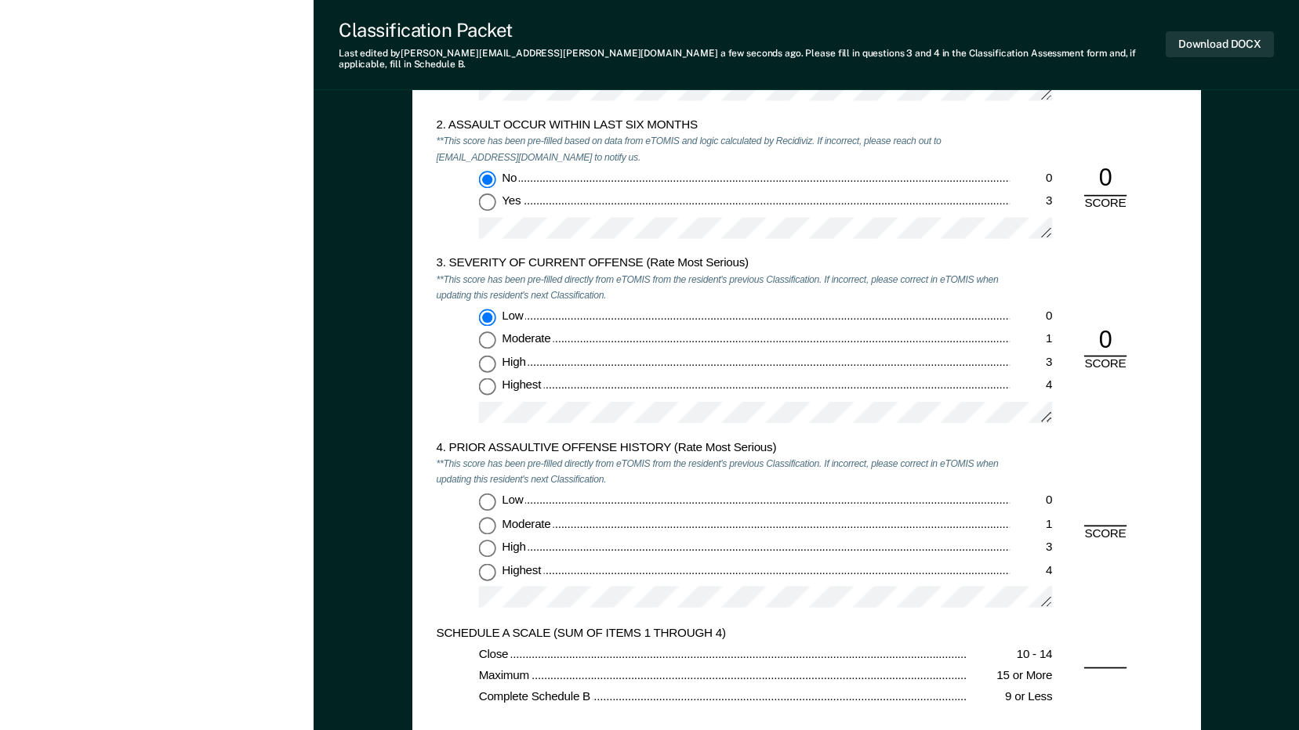
click at [484, 563] on input "Highest 4" at bounding box center [486, 571] width 17 height 17
type textarea "x"
radio input "true"
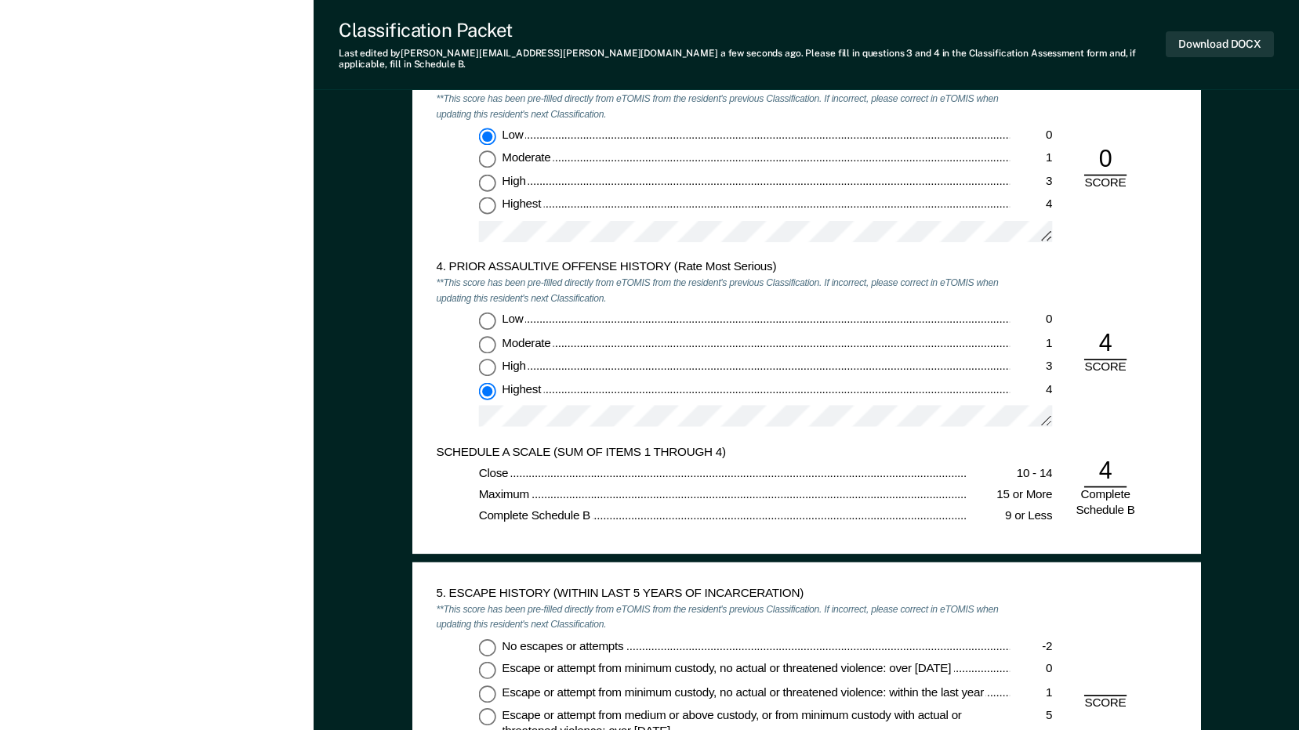
scroll to position [1803, 0]
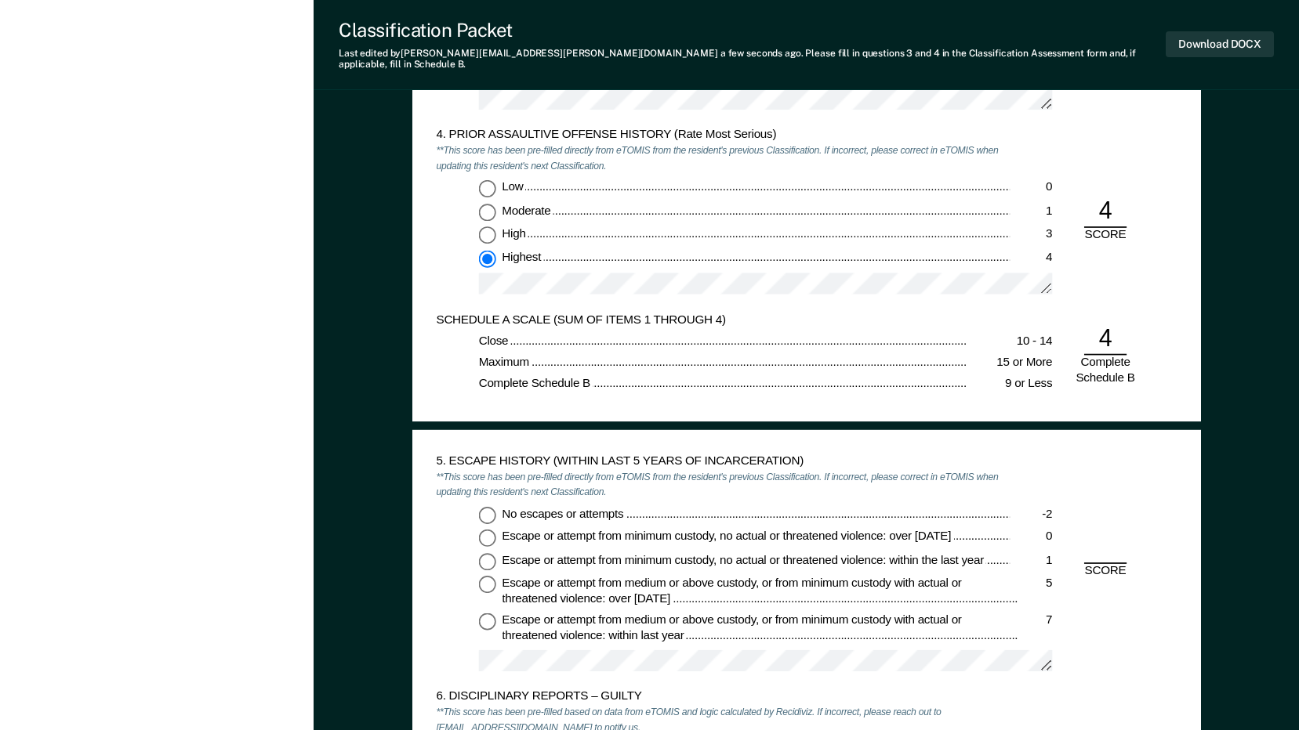
click at [489, 506] on input "No escapes or attempts -2" at bounding box center [486, 514] width 17 height 17
type textarea "x"
radio input "true"
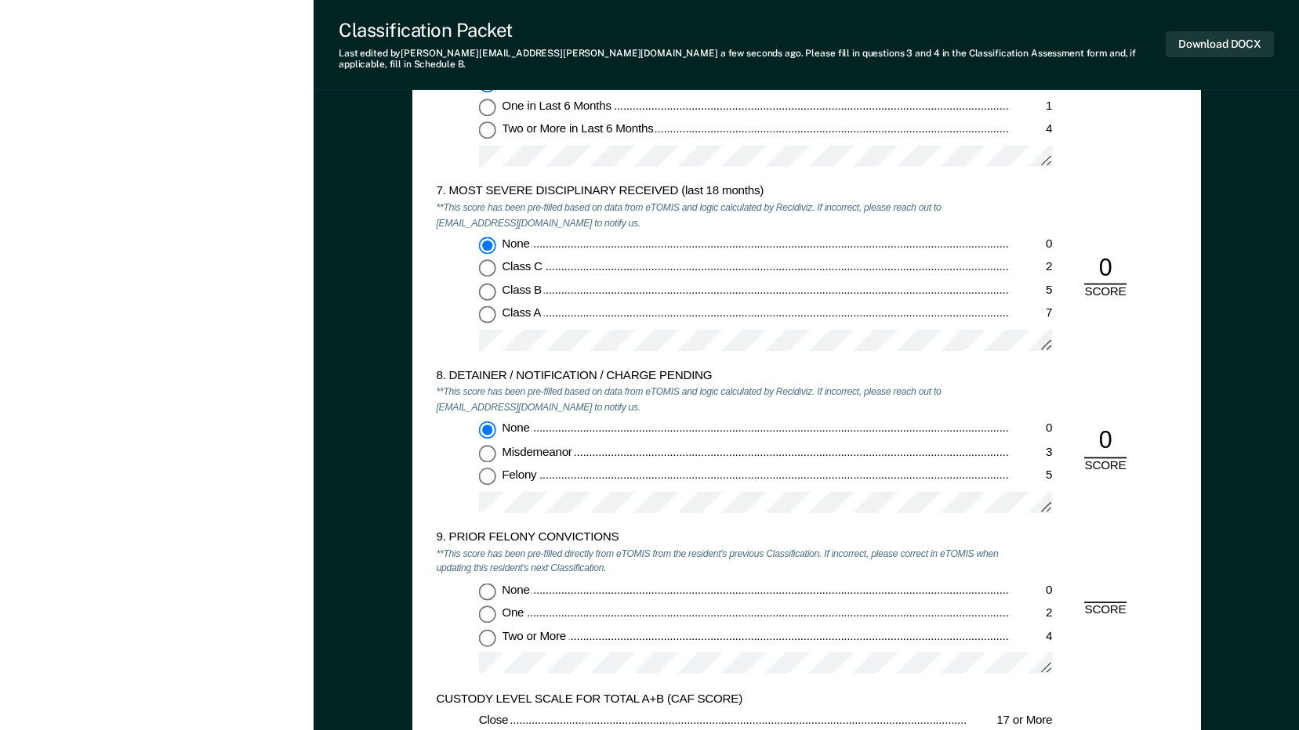
scroll to position [2665, 0]
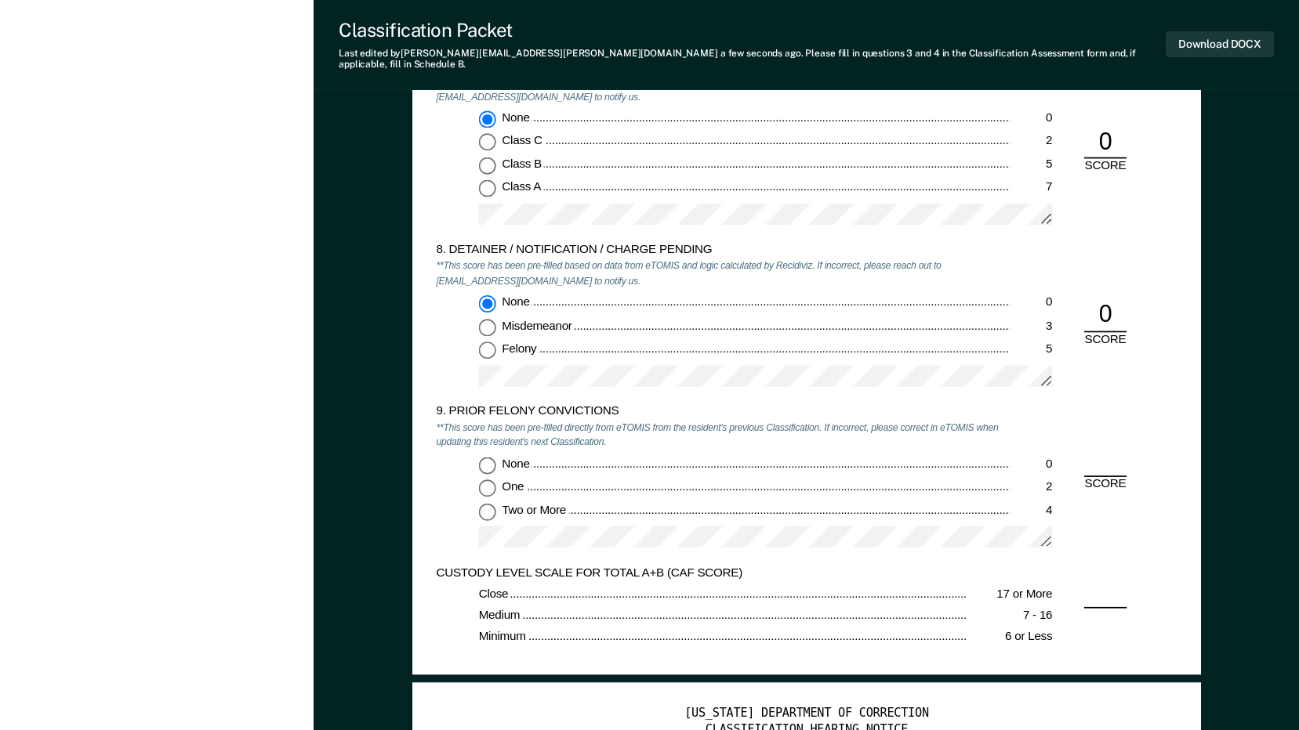
click at [487, 506] on input "Two or More 4" at bounding box center [486, 511] width 17 height 17
type textarea "x"
radio input "true"
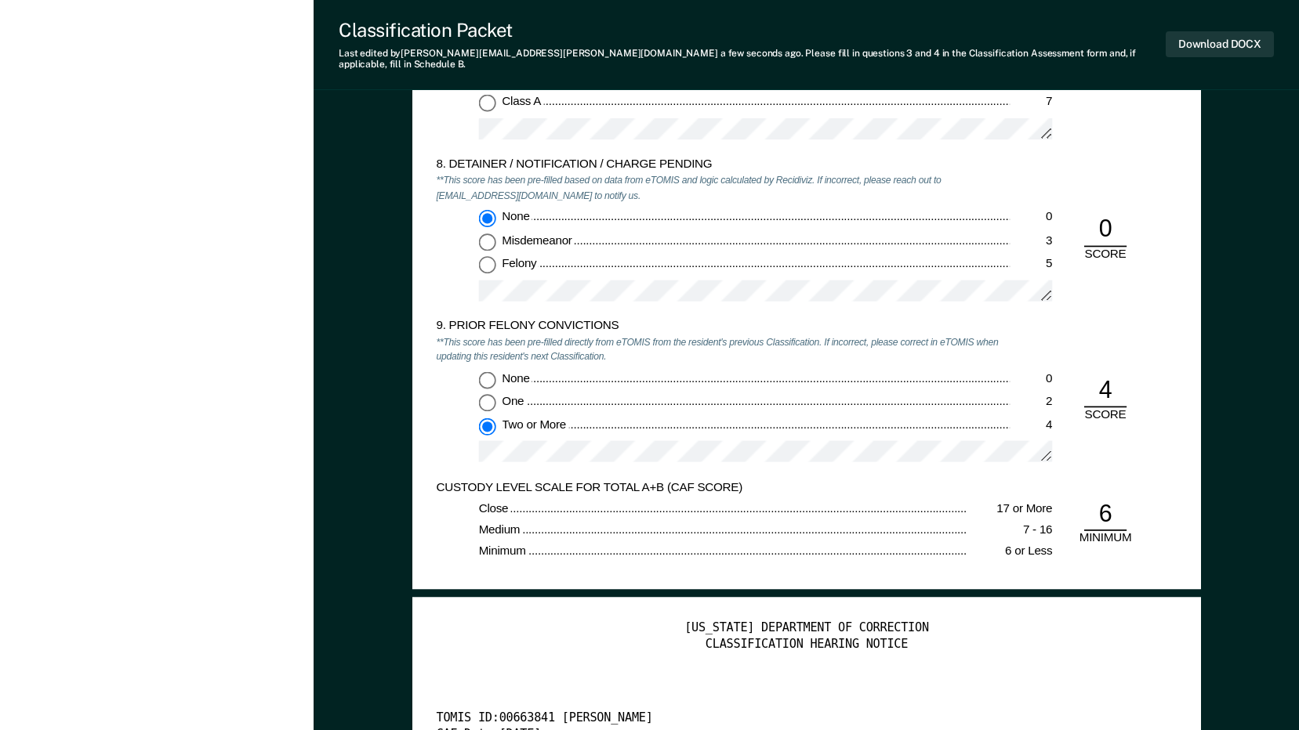
scroll to position [2900, 0]
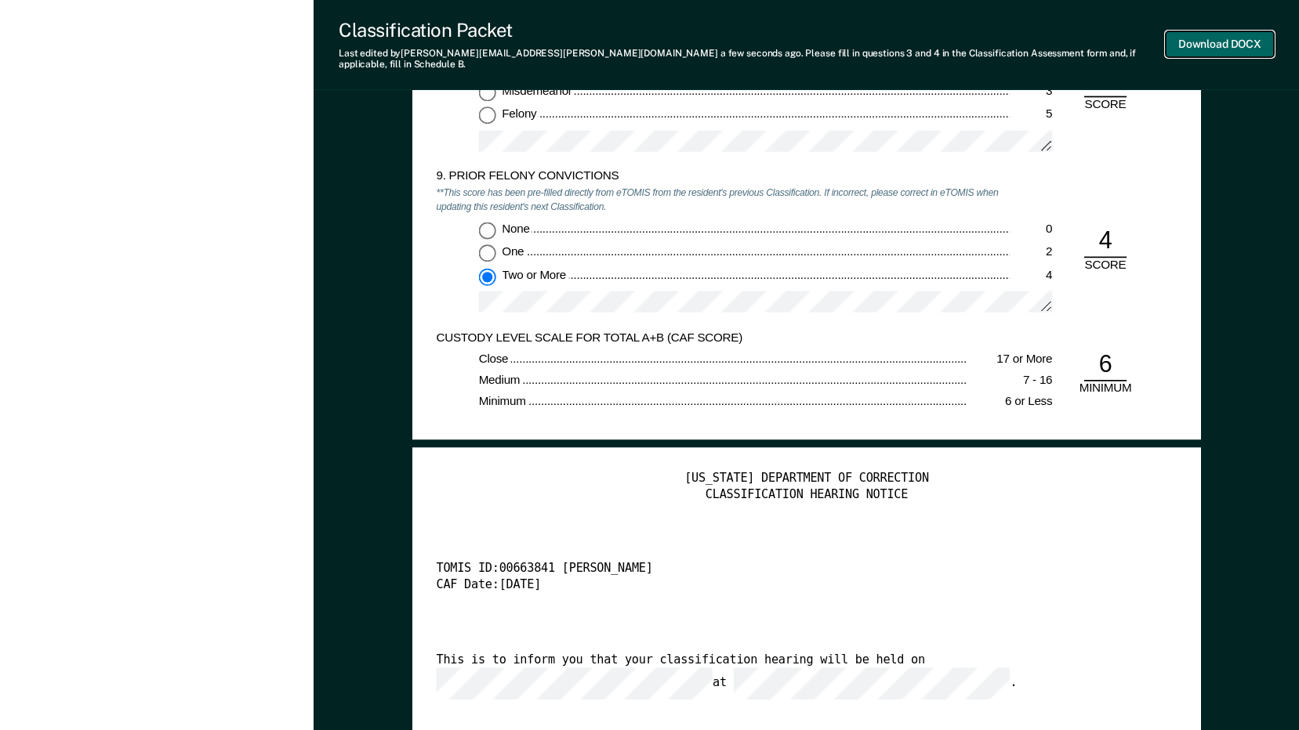
click at [1231, 44] on button "Download DOCX" at bounding box center [1219, 44] width 108 height 26
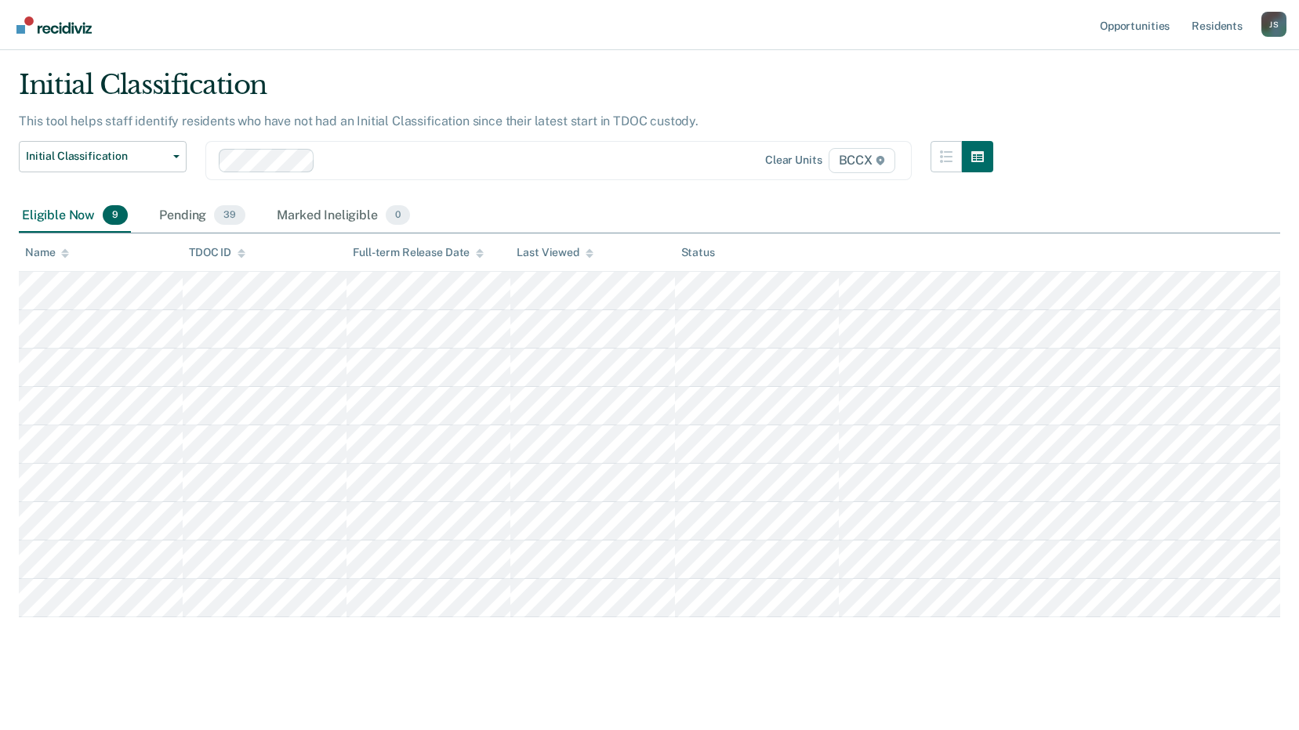
scroll to position [39, 0]
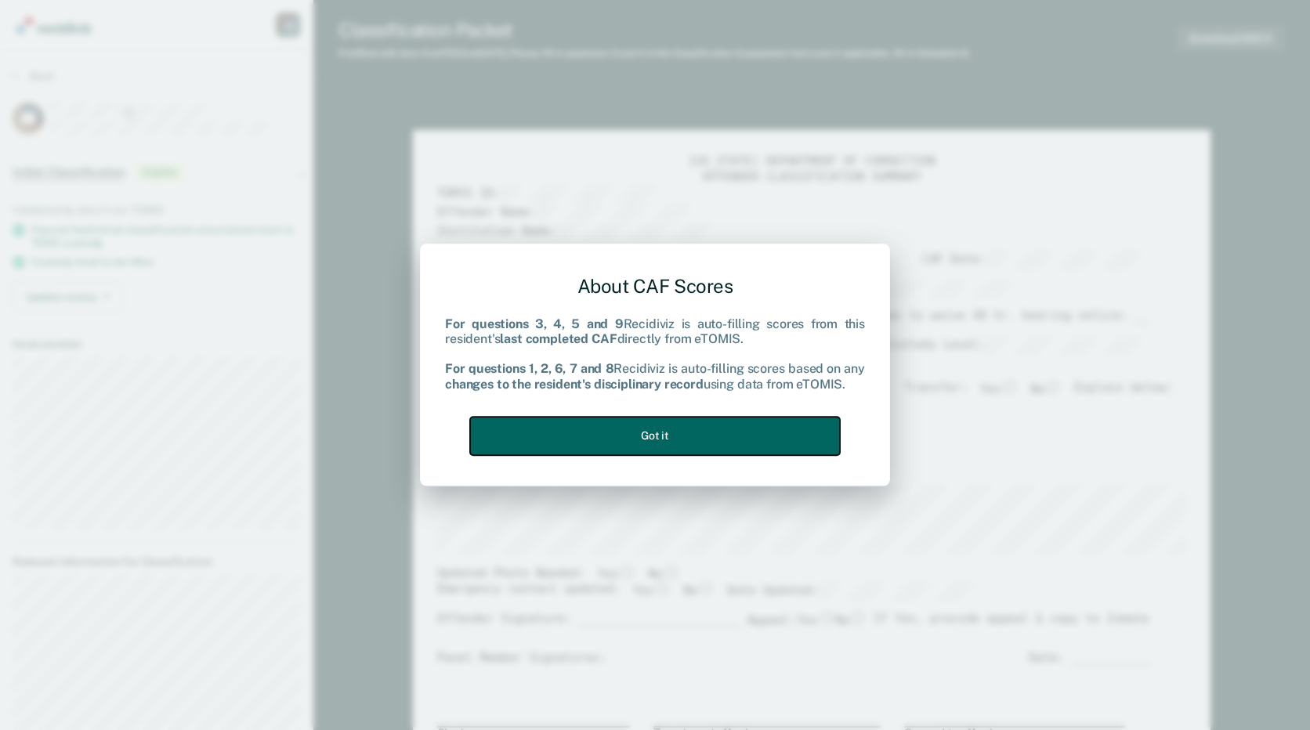
click at [781, 432] on button "Got it" at bounding box center [655, 436] width 370 height 38
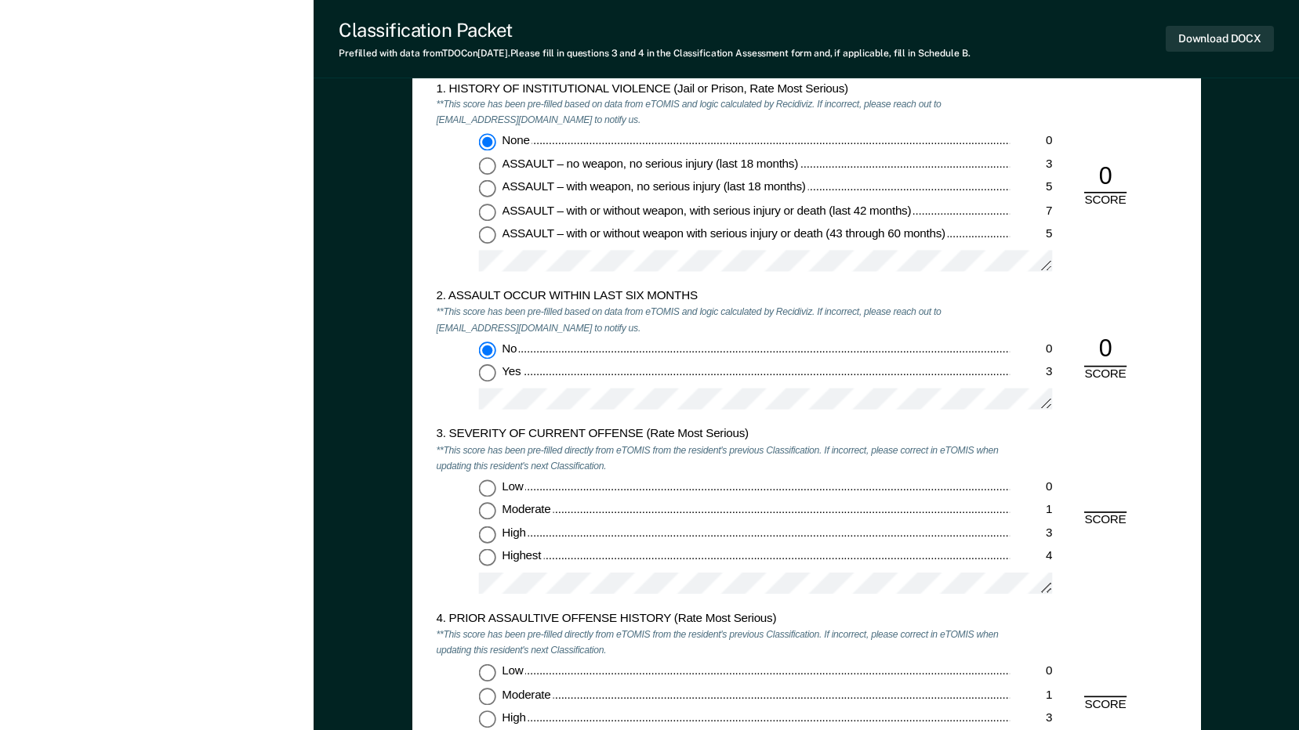
scroll to position [1332, 0]
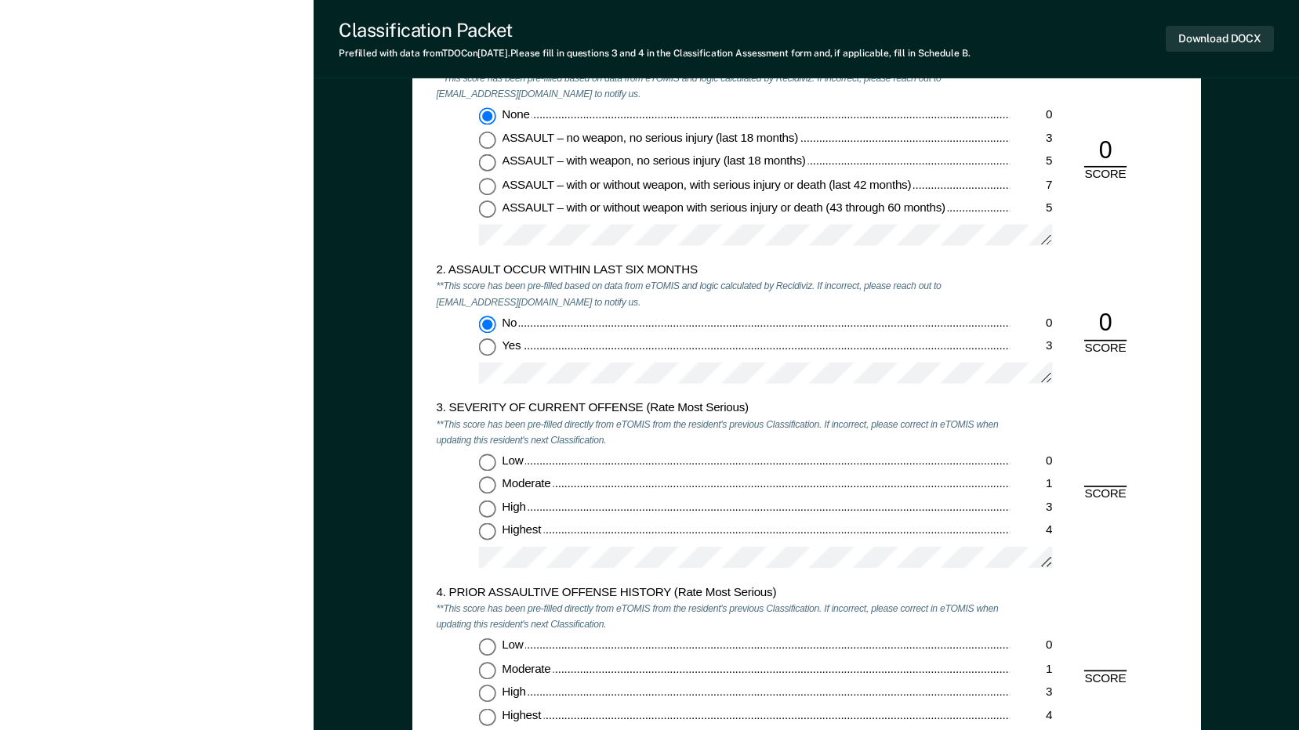
click at [492, 529] on input "Highest 4" at bounding box center [486, 532] width 17 height 17
type textarea "x"
radio input "true"
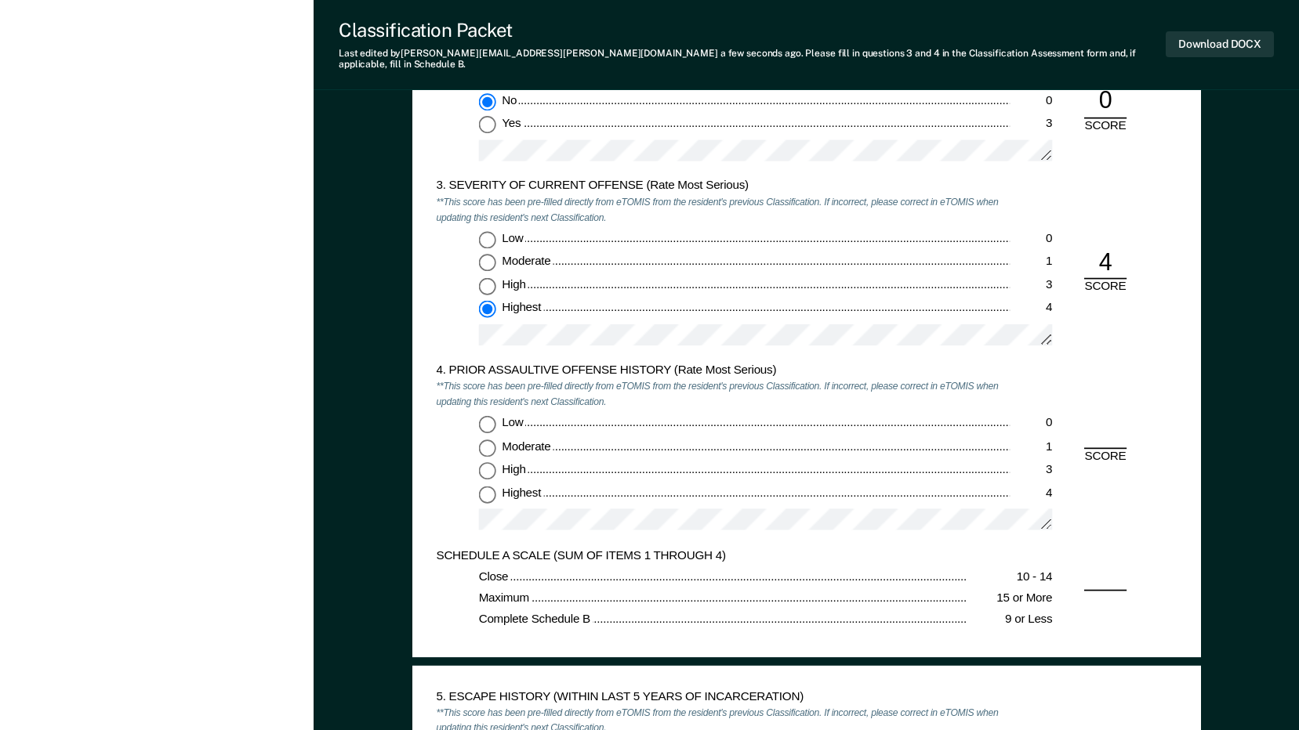
scroll to position [1568, 0]
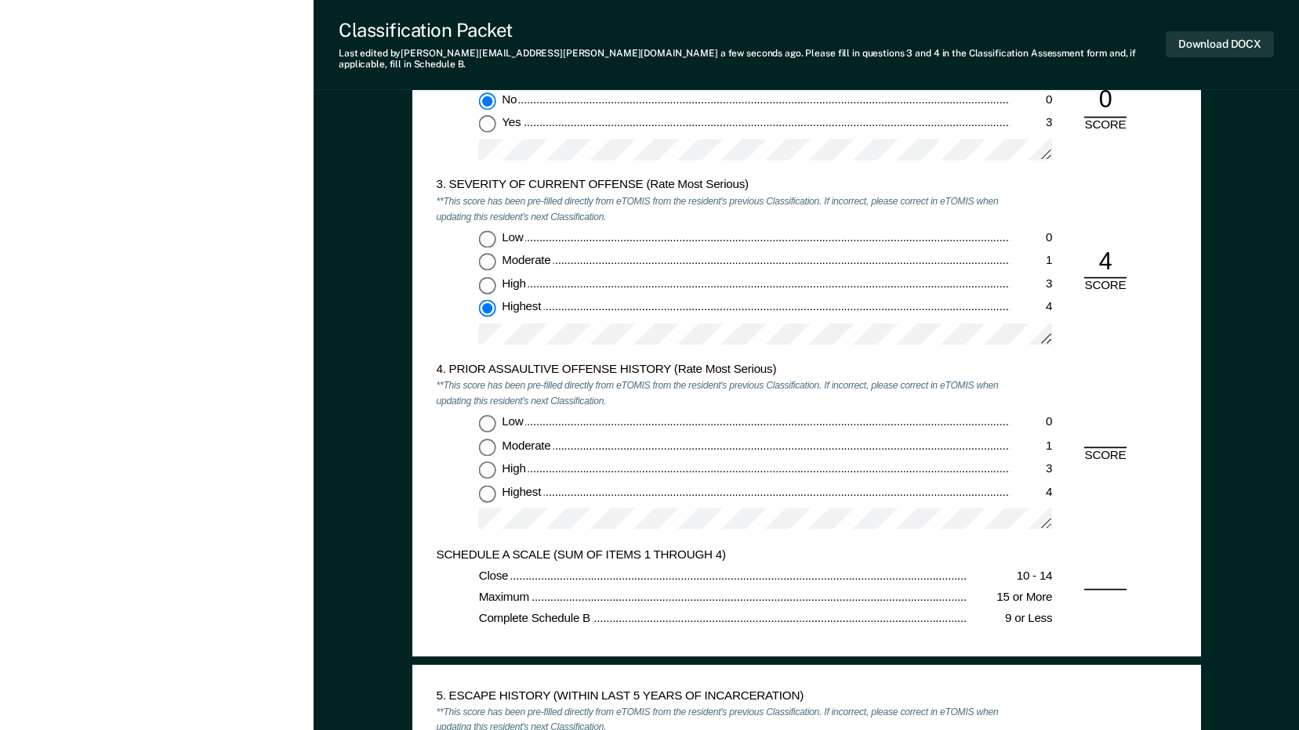
click at [488, 484] on input "Highest 4" at bounding box center [486, 492] width 17 height 17
type textarea "x"
radio input "true"
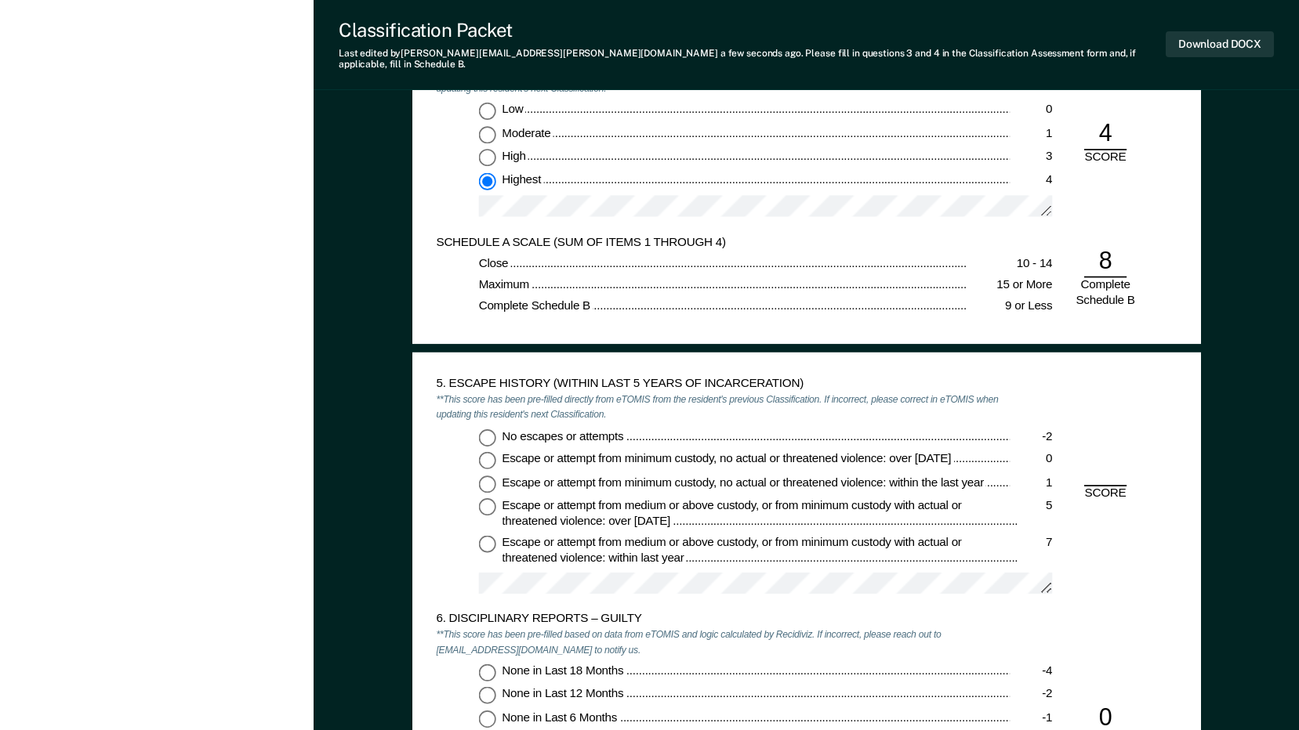
scroll to position [1881, 0]
click at [484, 428] on input "No escapes or attempts -2" at bounding box center [486, 436] width 17 height 17
type textarea "x"
radio input "true"
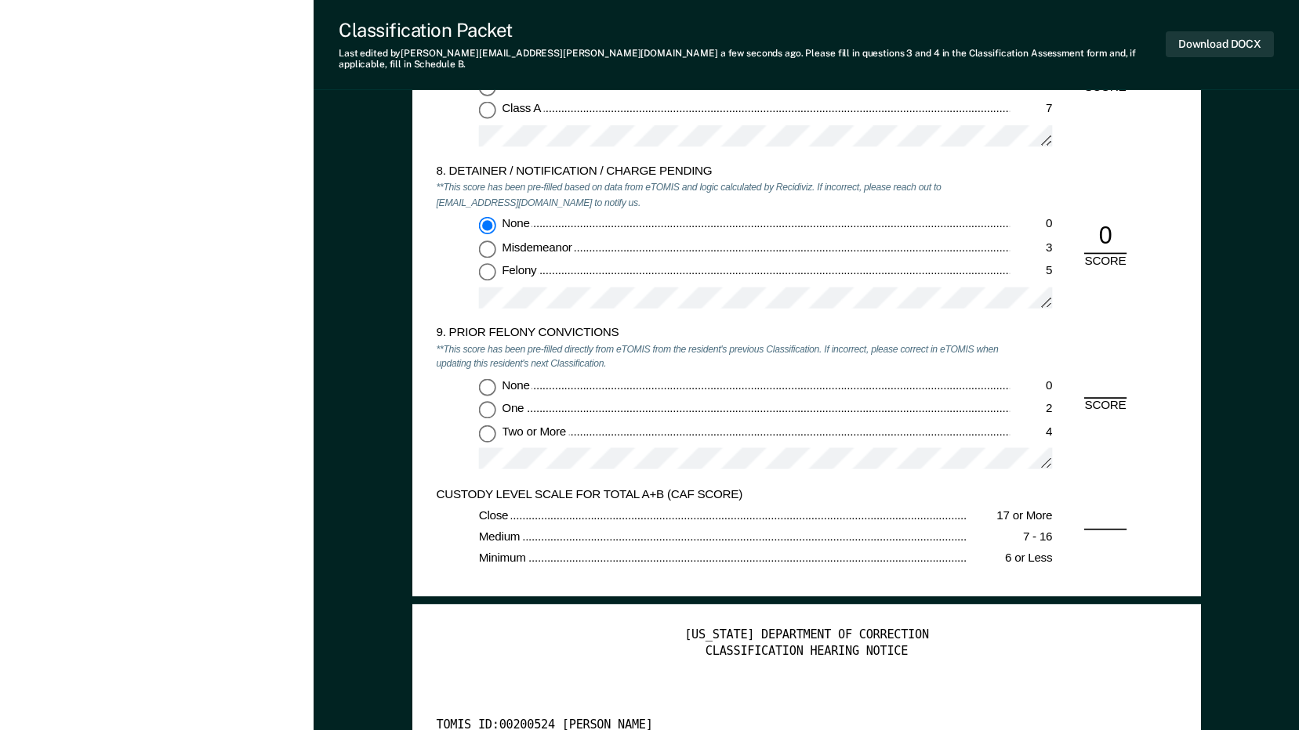
click at [484, 427] on input "Two or More 4" at bounding box center [486, 433] width 17 height 17
type textarea "x"
radio input "true"
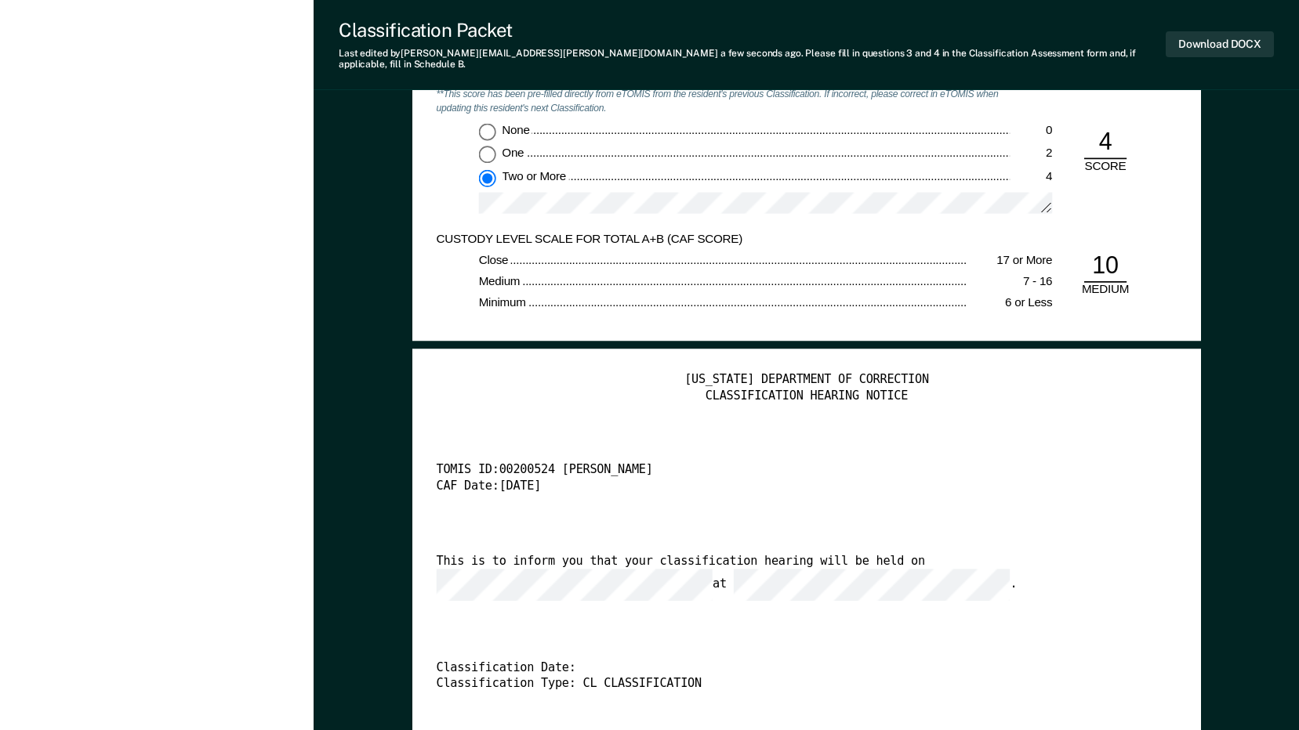
scroll to position [3057, 0]
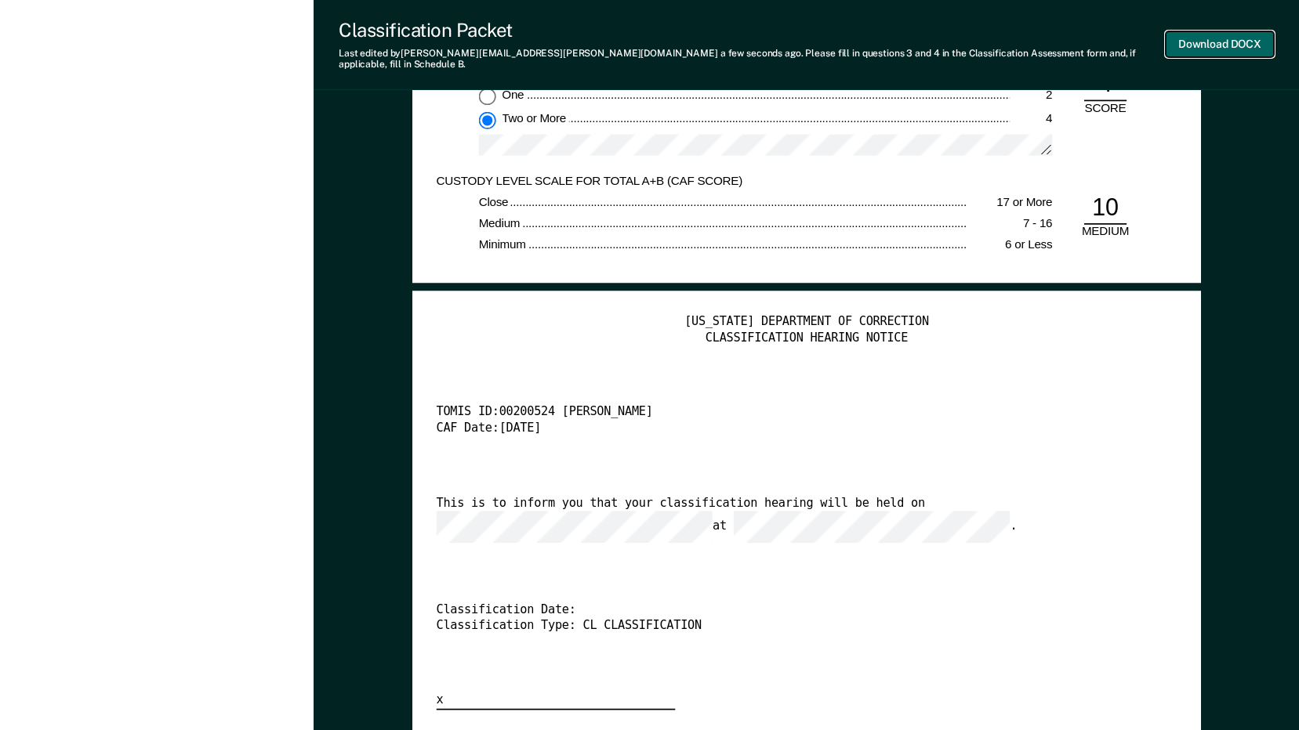
click at [1189, 46] on button "Download DOCX" at bounding box center [1219, 44] width 108 height 26
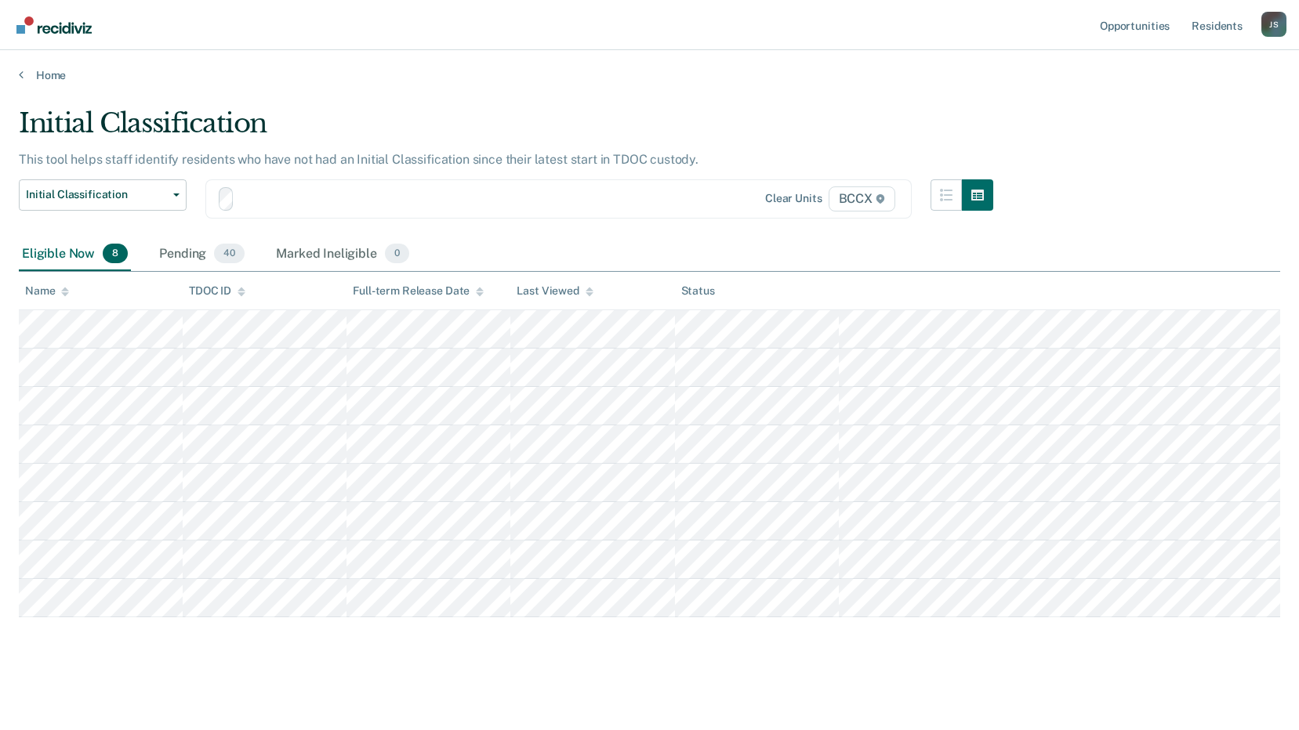
scroll to position [1, 0]
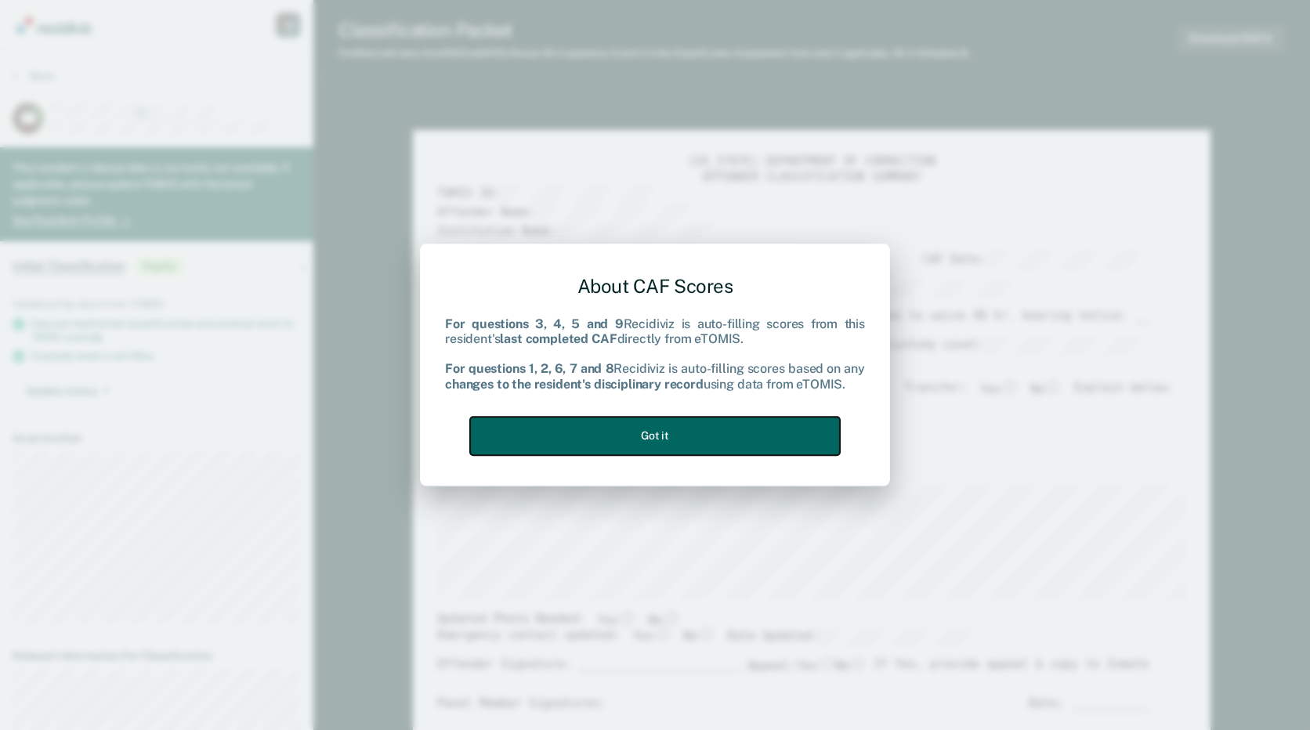
click at [784, 444] on button "Got it" at bounding box center [655, 436] width 370 height 38
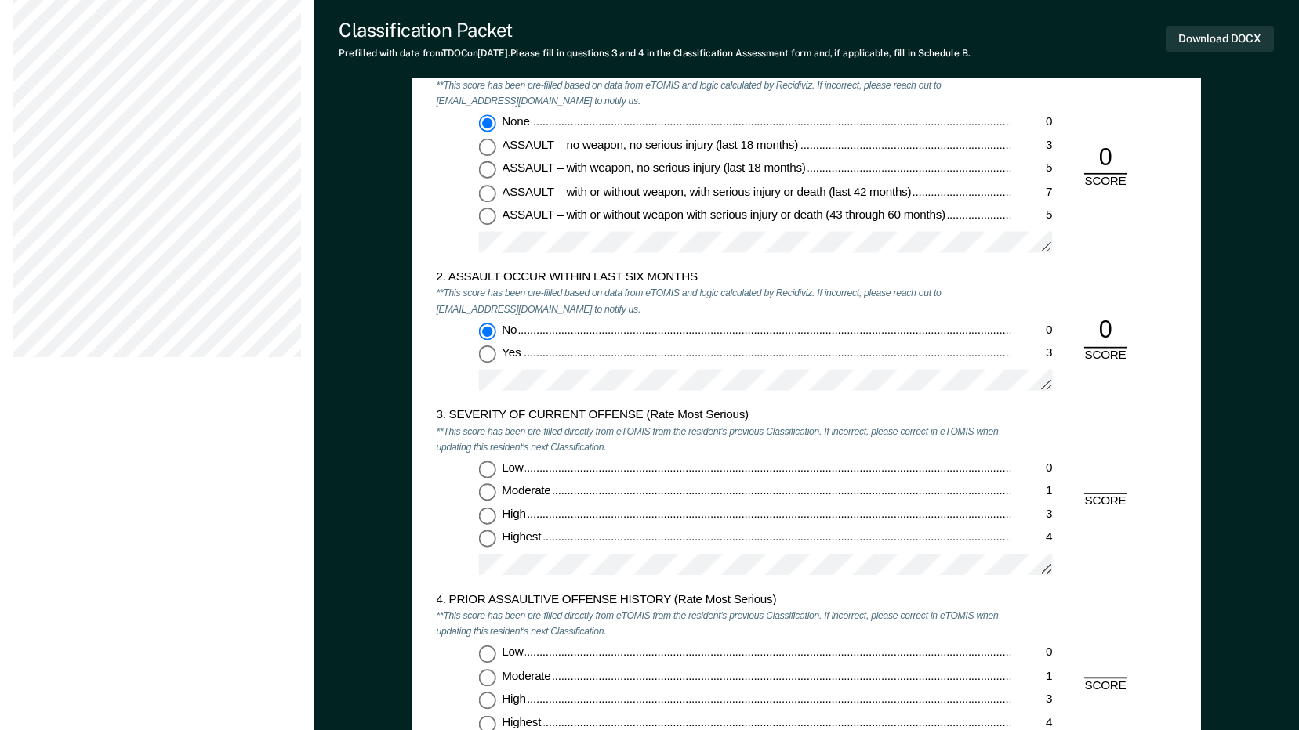
scroll to position [1489, 0]
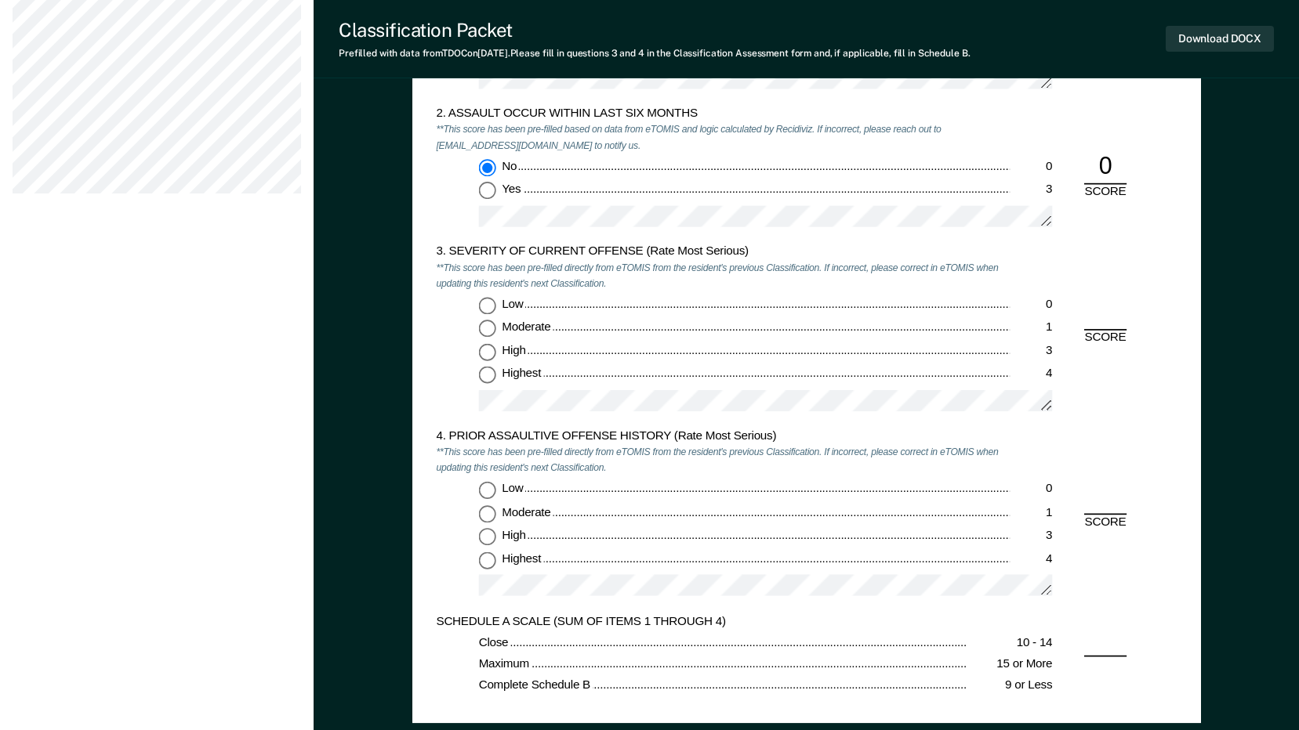
click at [488, 305] on input "Low 0" at bounding box center [486, 306] width 17 height 17
type textarea "x"
radio input "true"
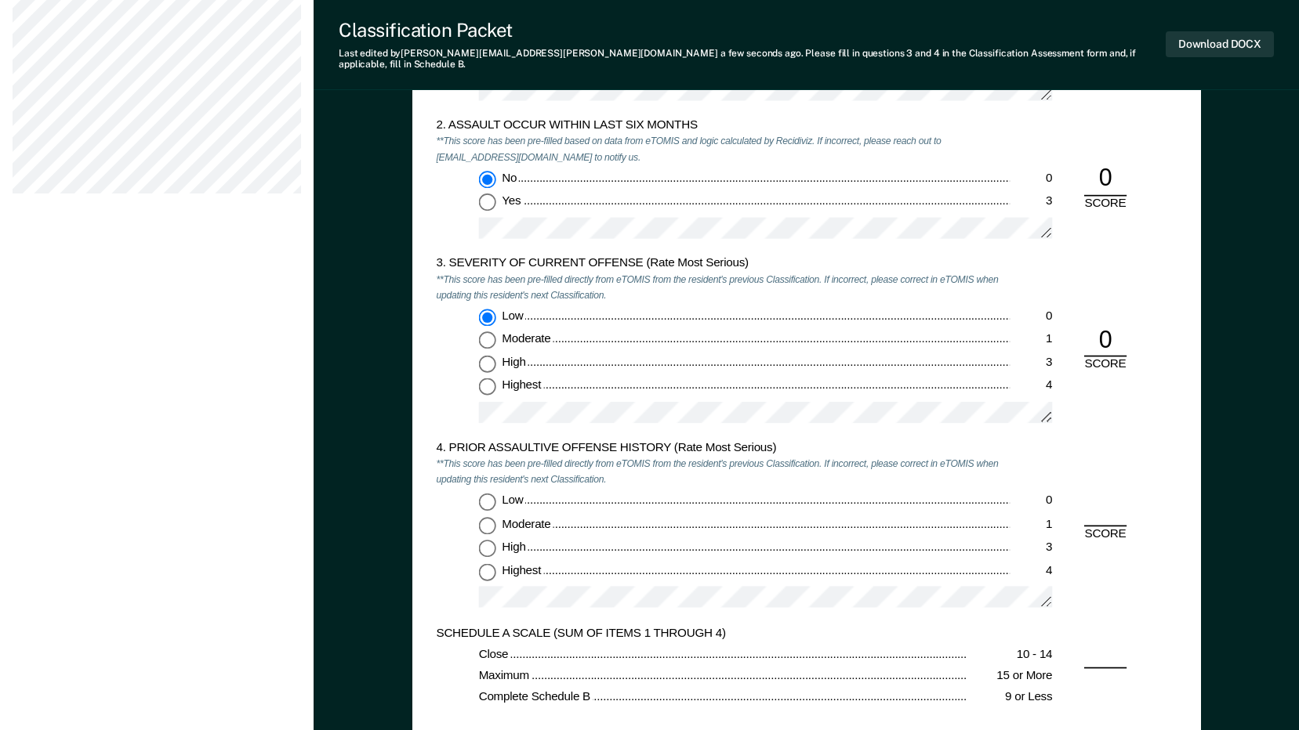
click at [488, 563] on input "Highest 4" at bounding box center [486, 571] width 17 height 17
type textarea "x"
radio input "true"
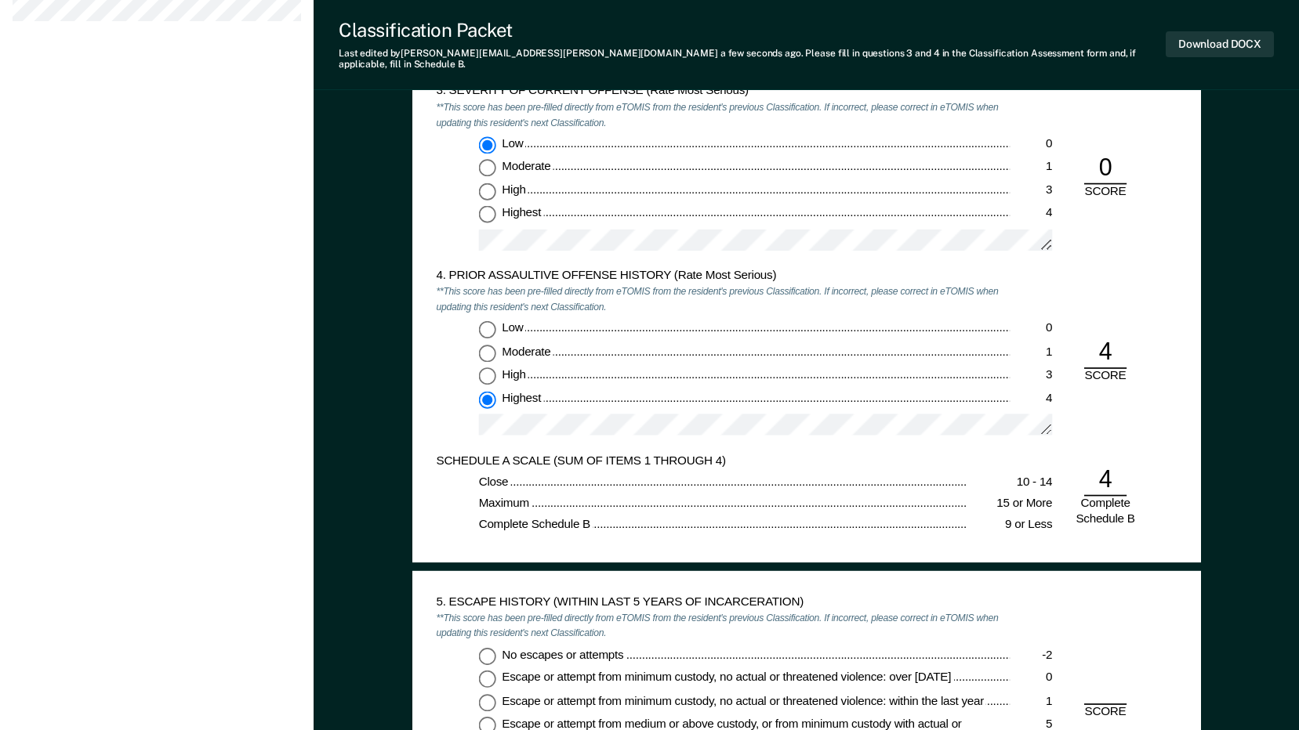
scroll to position [1803, 0]
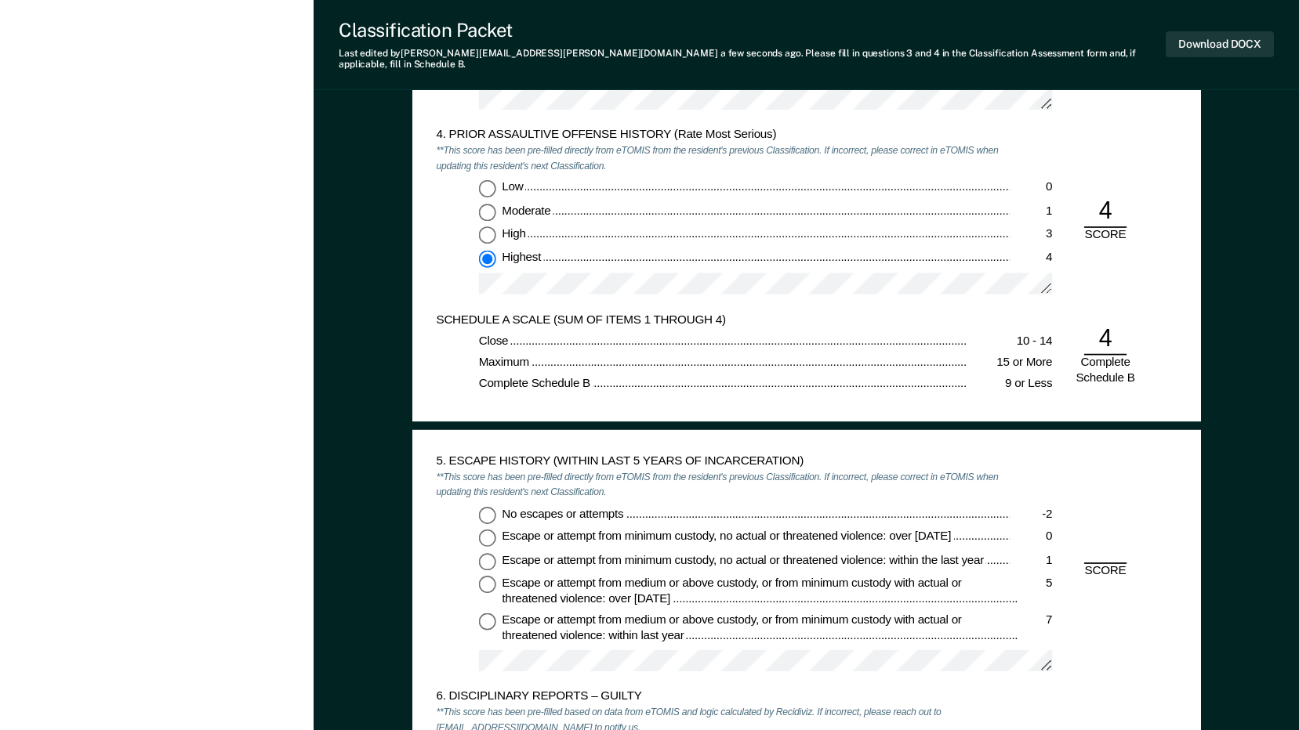
click at [491, 506] on input "No escapes or attempts -2" at bounding box center [486, 514] width 17 height 17
type textarea "x"
radio input "true"
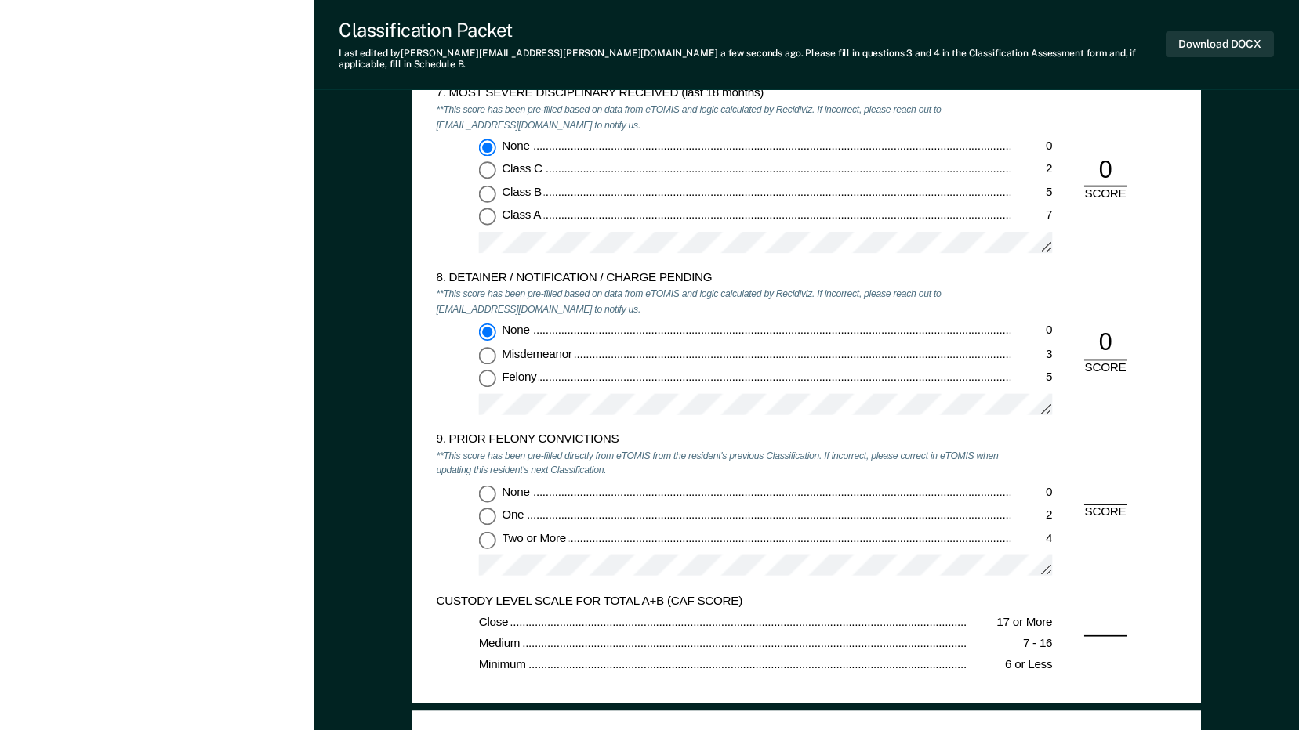
scroll to position [2665, 0]
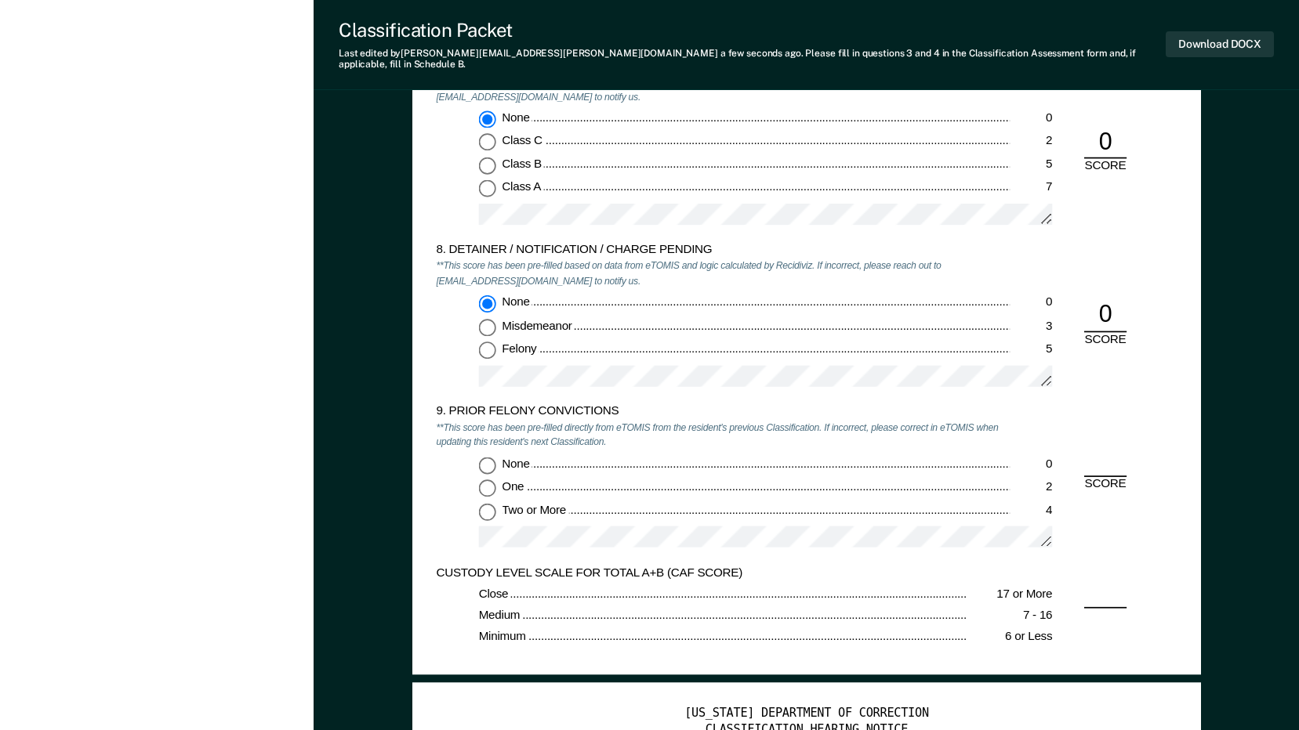
click at [486, 505] on input "Two or More 4" at bounding box center [486, 511] width 17 height 17
type textarea "x"
radio input "true"
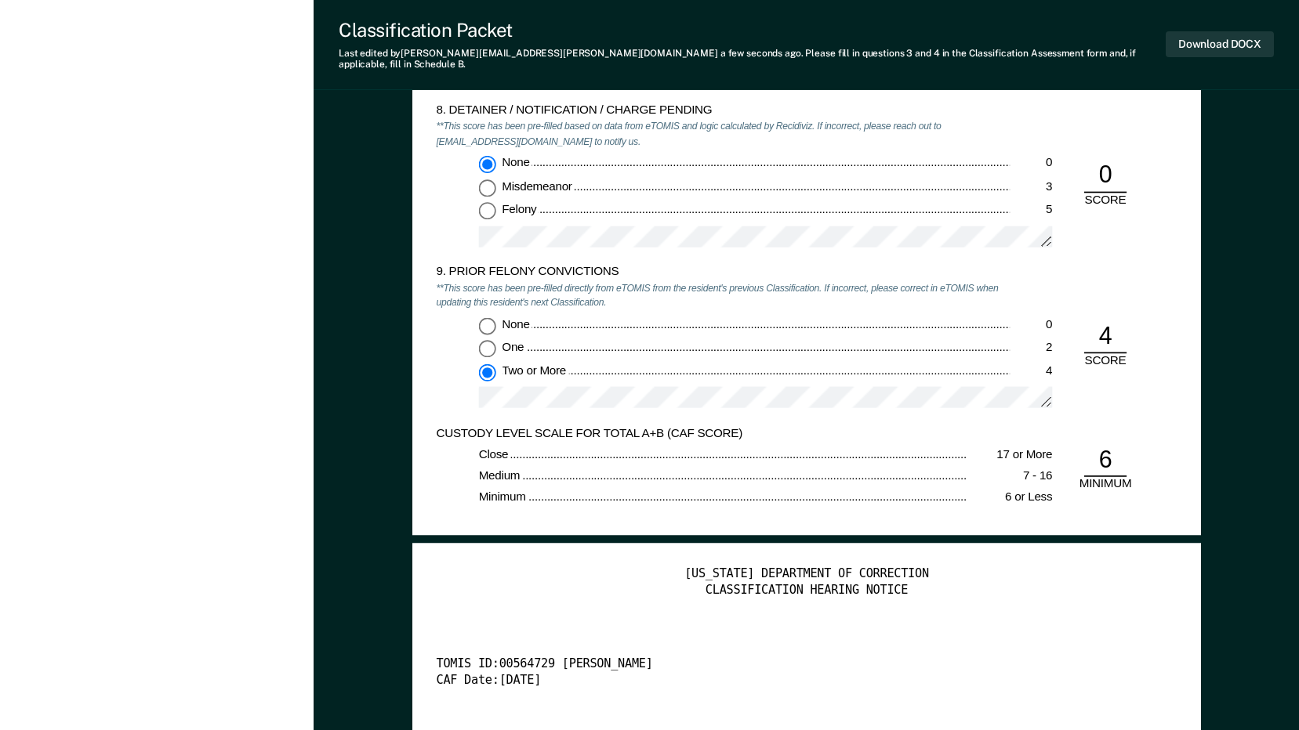
scroll to position [2822, 0]
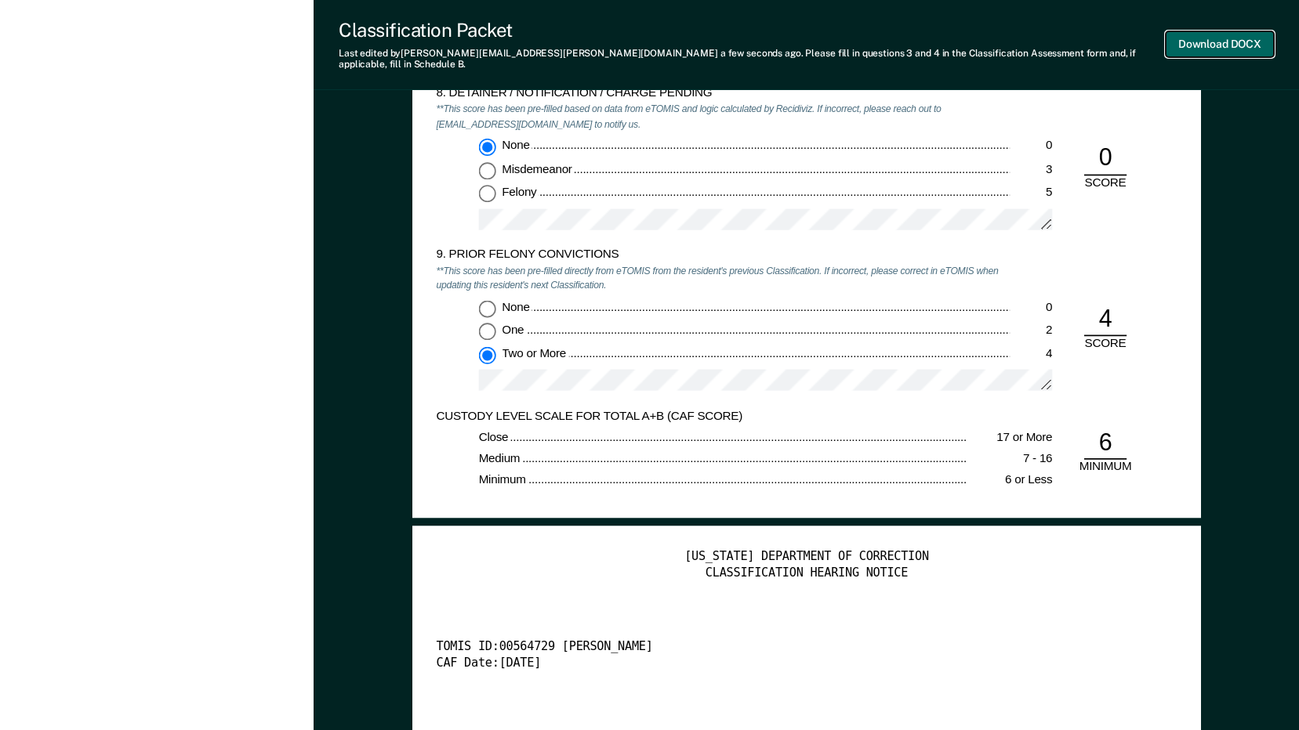
click at [1198, 34] on button "Download DOCX" at bounding box center [1219, 44] width 108 height 26
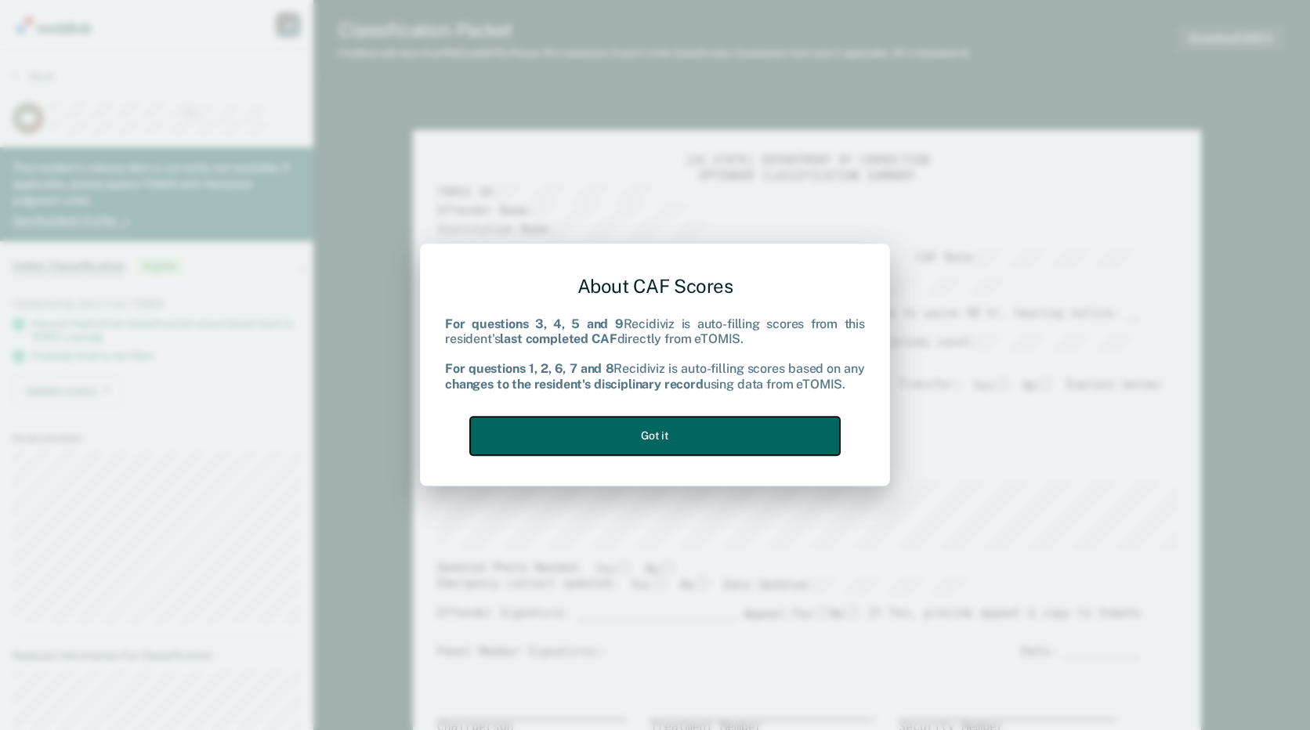
click at [752, 426] on button "Got it" at bounding box center [655, 436] width 370 height 38
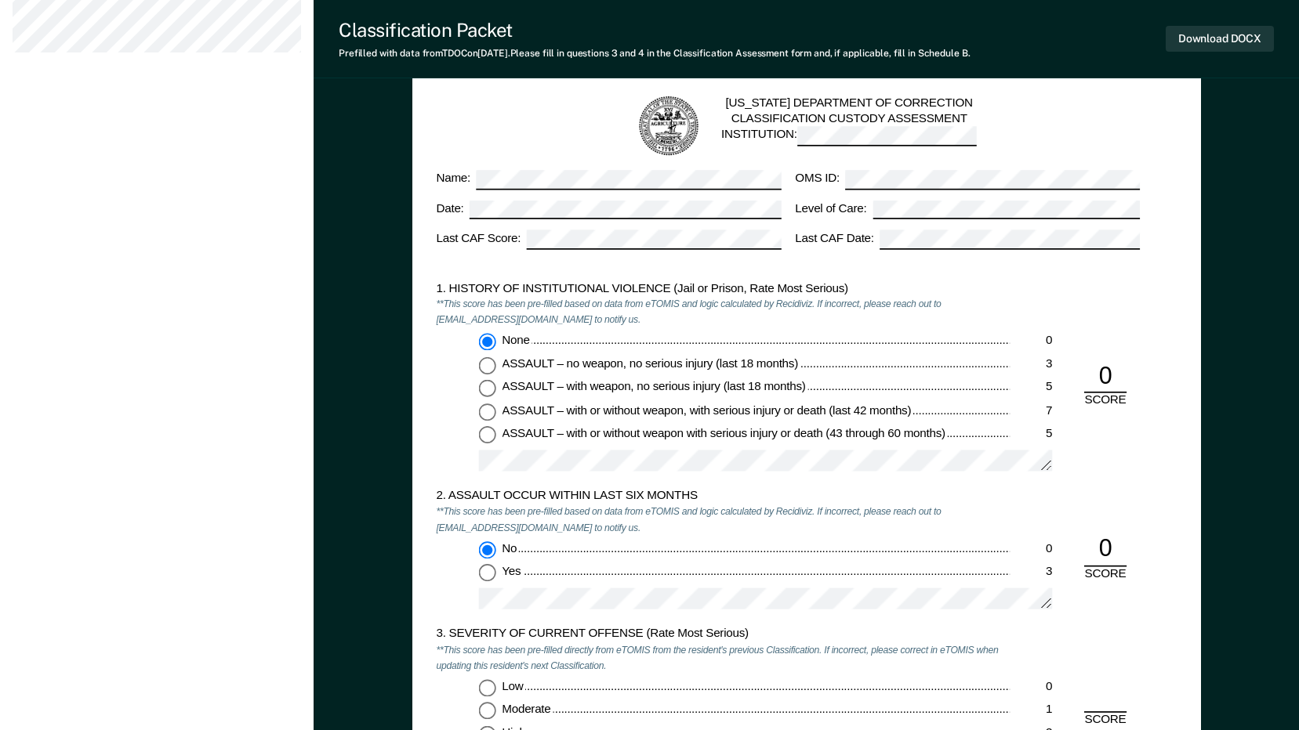
scroll to position [1332, 0]
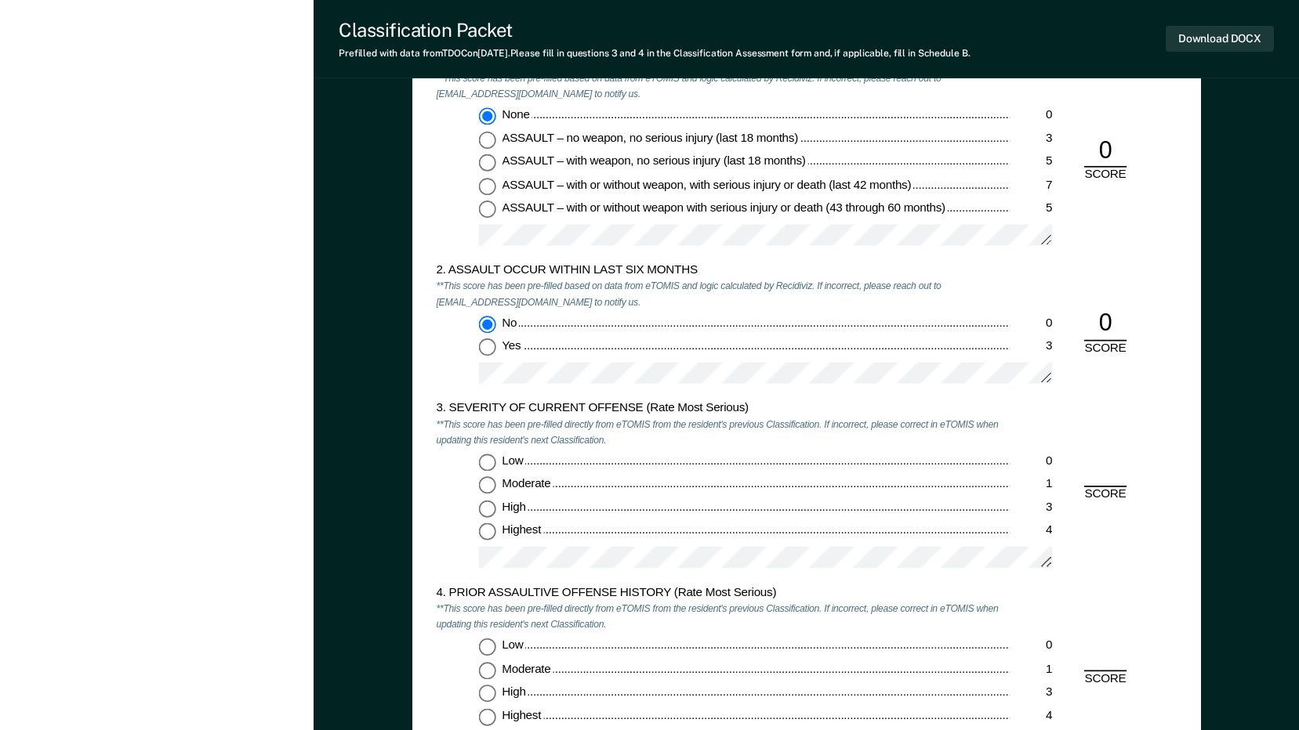
click at [484, 532] on input "Highest 4" at bounding box center [486, 532] width 17 height 17
type textarea "x"
radio input "true"
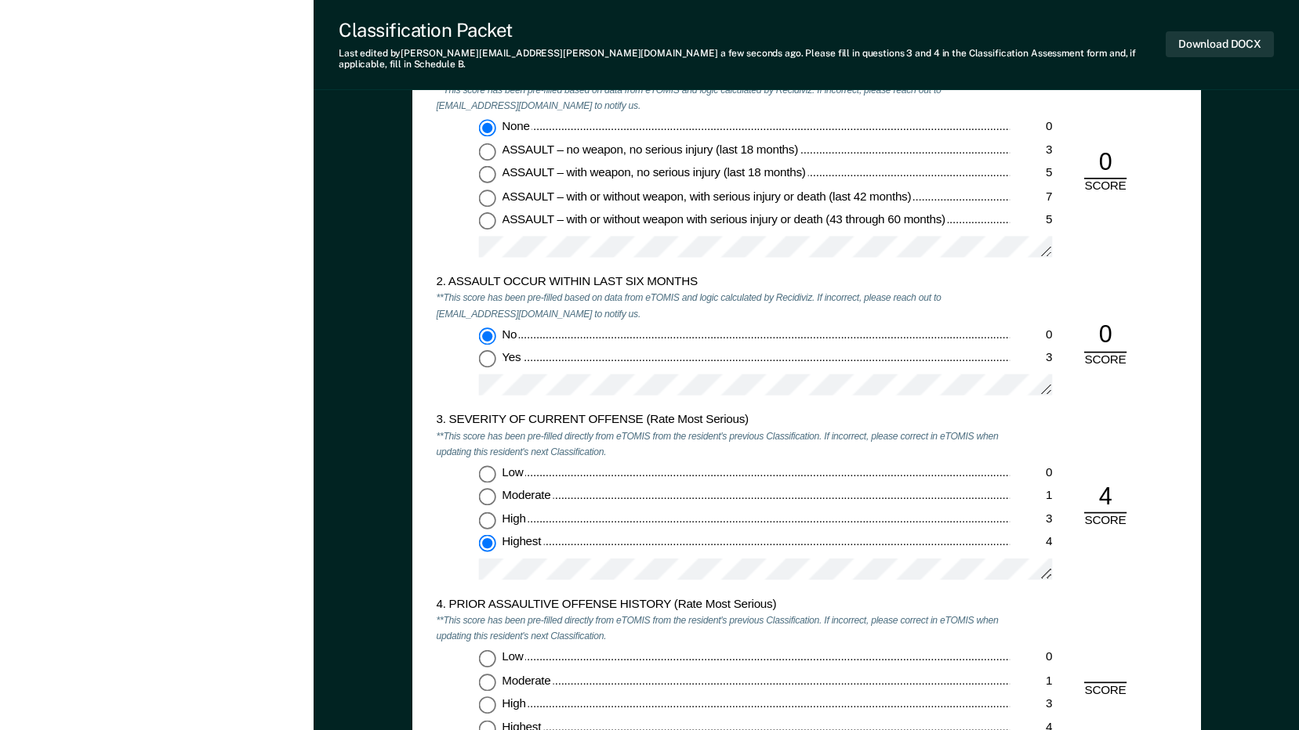
click at [488, 638] on div "4. PRIOR ASSAULTIVE OFFENSE HISTORY (Rate Most Serious) **This score has been p…" at bounding box center [723, 689] width 574 height 185
click at [488, 650] on input "Low 0" at bounding box center [486, 658] width 17 height 17
type textarea "x"
radio input "true"
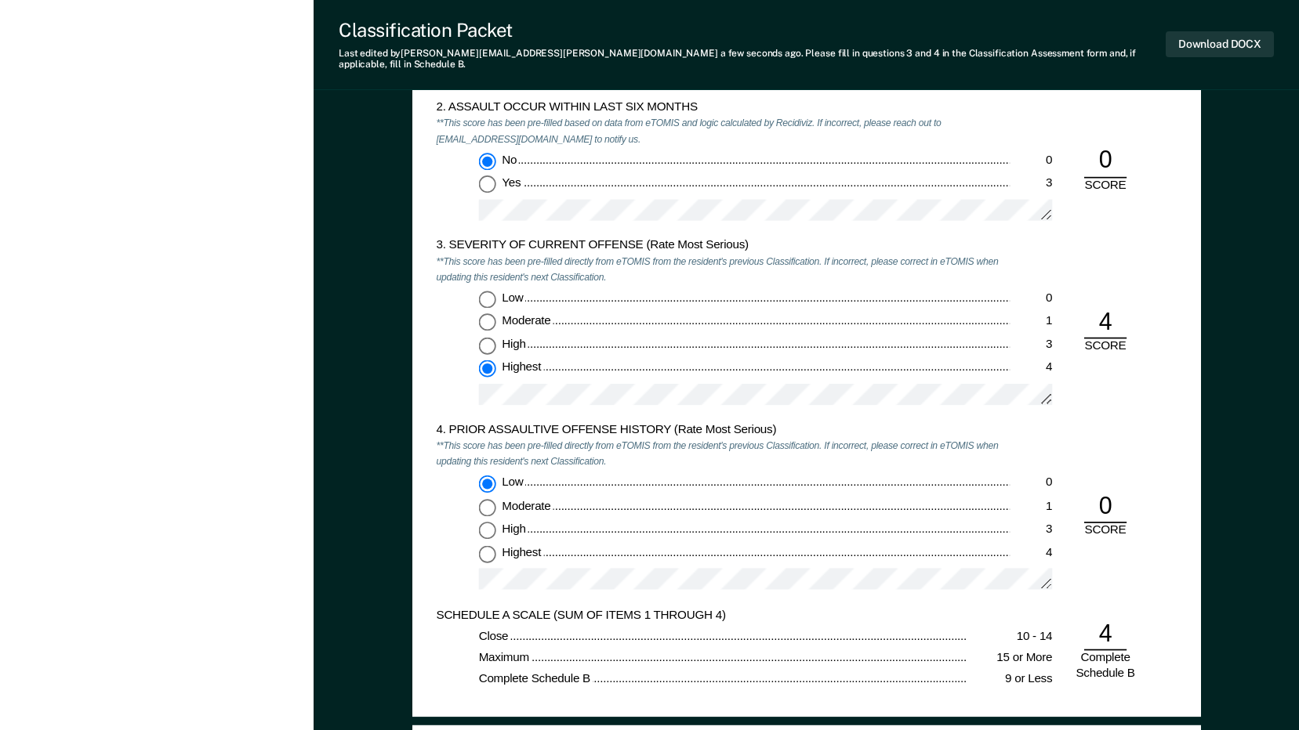
scroll to position [1724, 0]
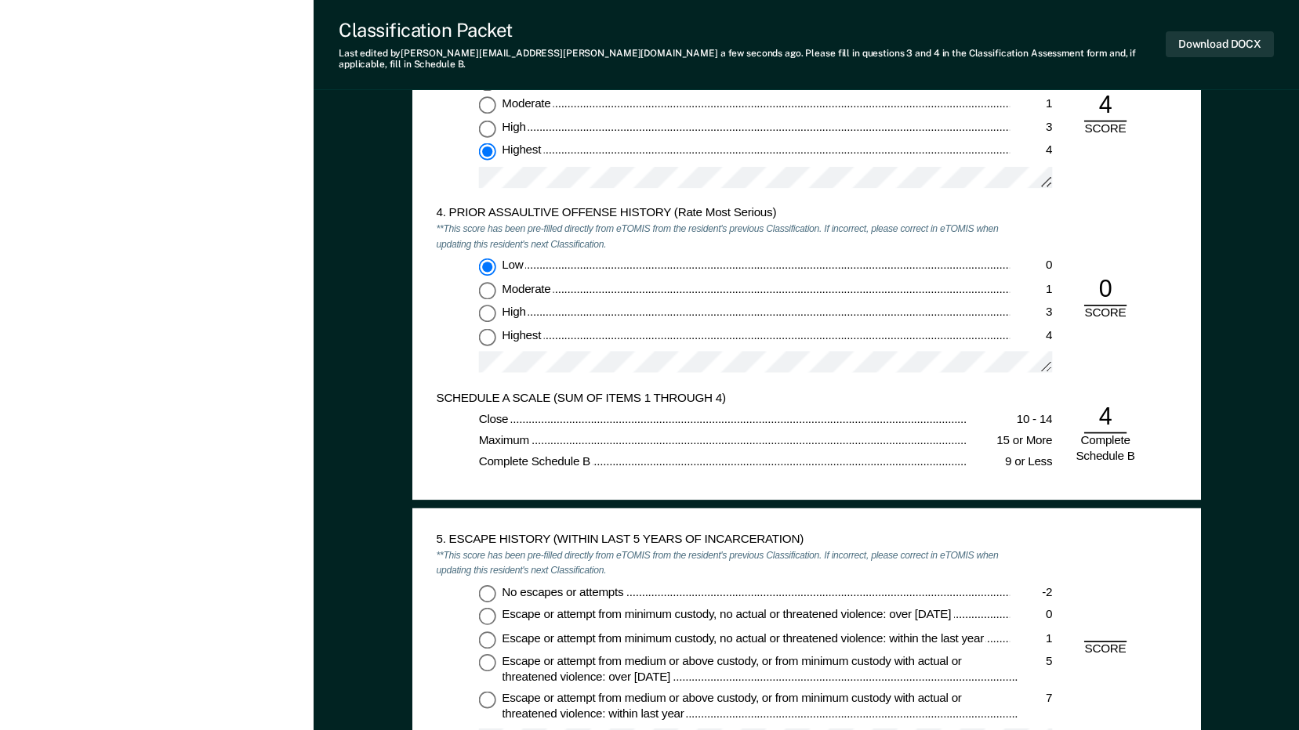
click at [491, 585] on input "No escapes or attempts -2" at bounding box center [486, 593] width 17 height 17
type textarea "x"
radio input "true"
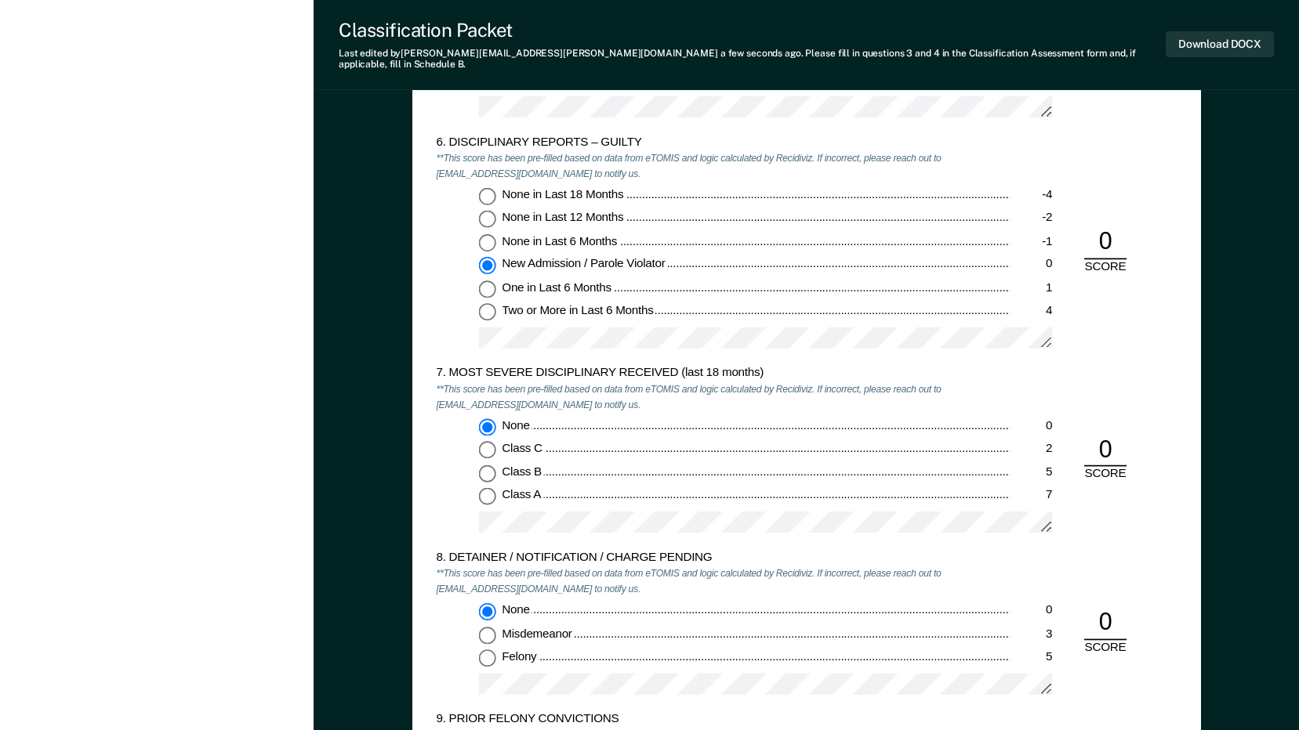
scroll to position [2586, 0]
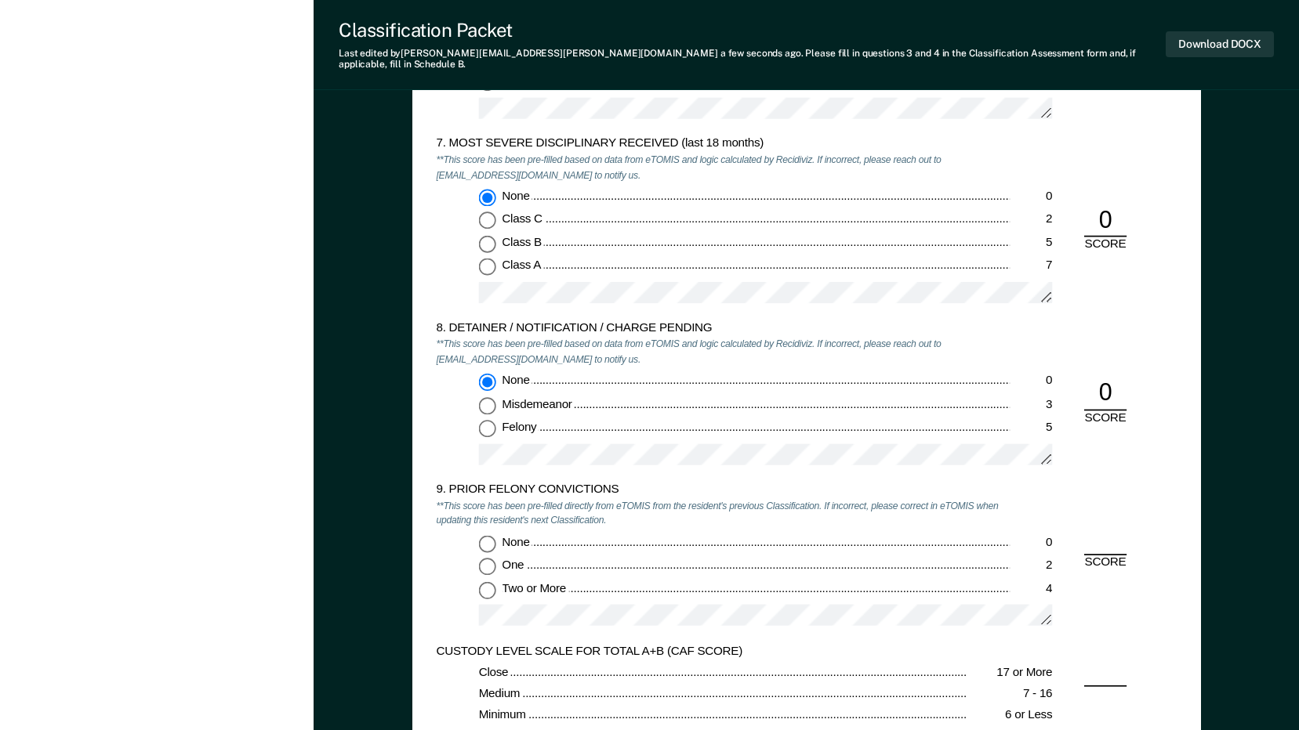
click at [488, 538] on input "None 0" at bounding box center [486, 543] width 17 height 17
type textarea "x"
radio input "true"
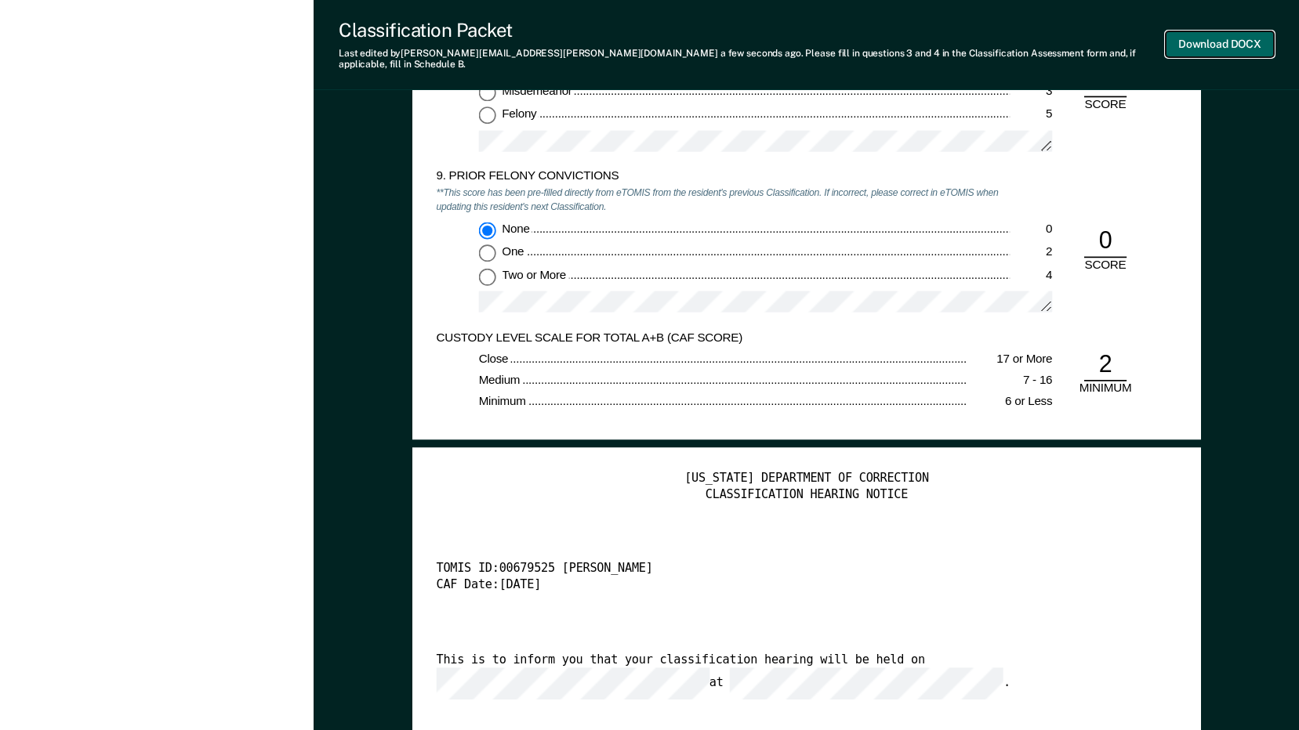
click at [1220, 43] on button "Download DOCX" at bounding box center [1219, 44] width 108 height 26
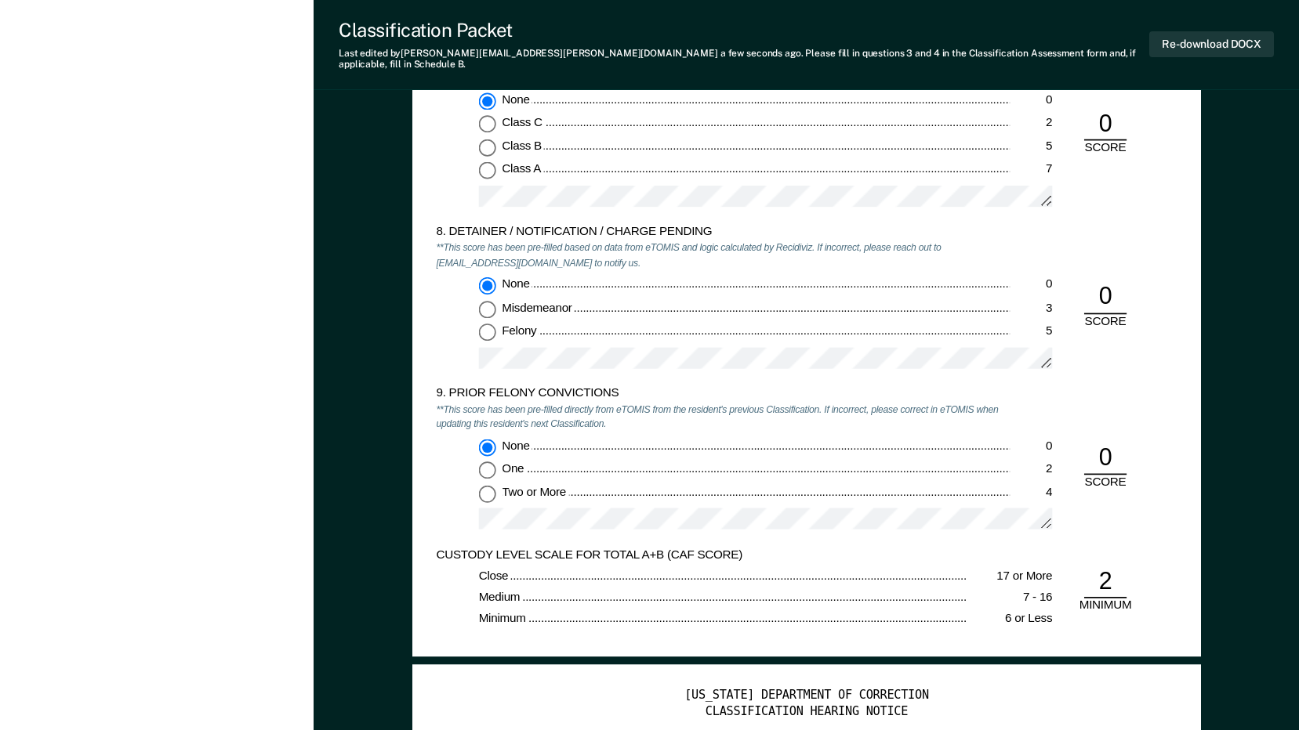
scroll to position [2665, 0]
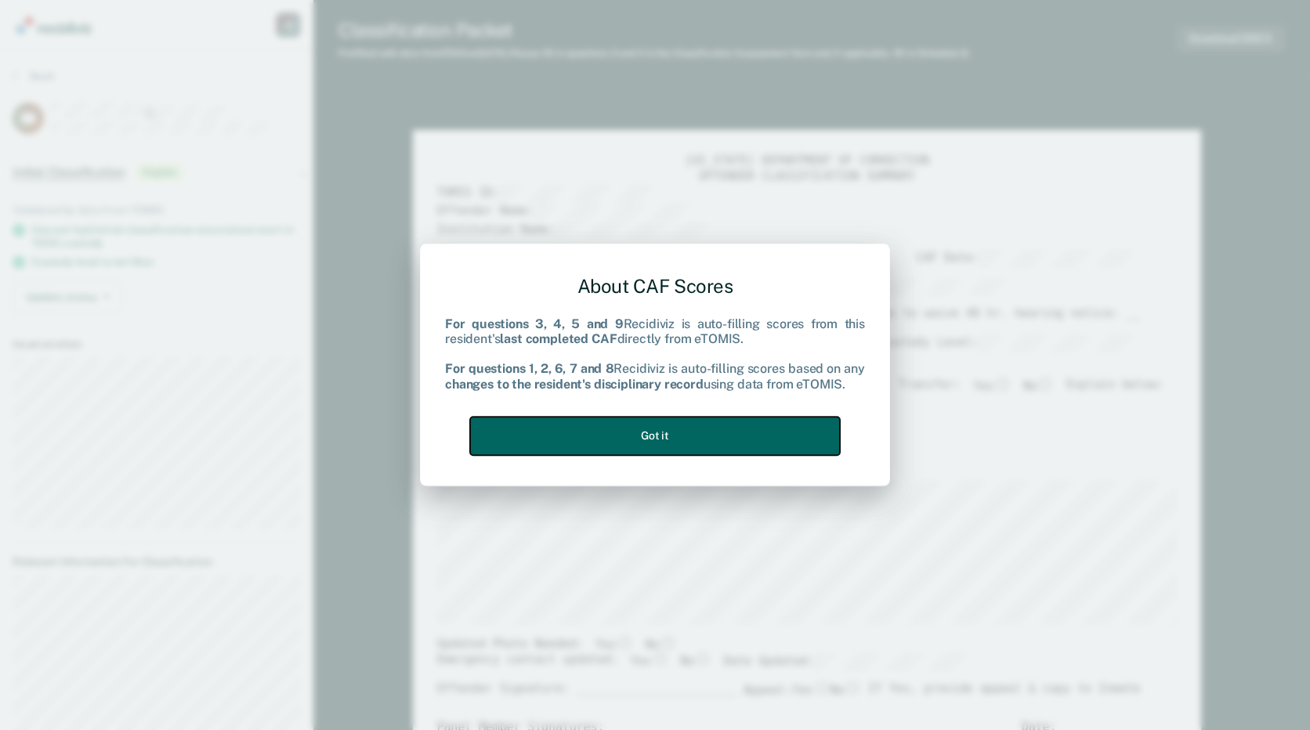
click at [810, 435] on button "Got it" at bounding box center [655, 436] width 370 height 38
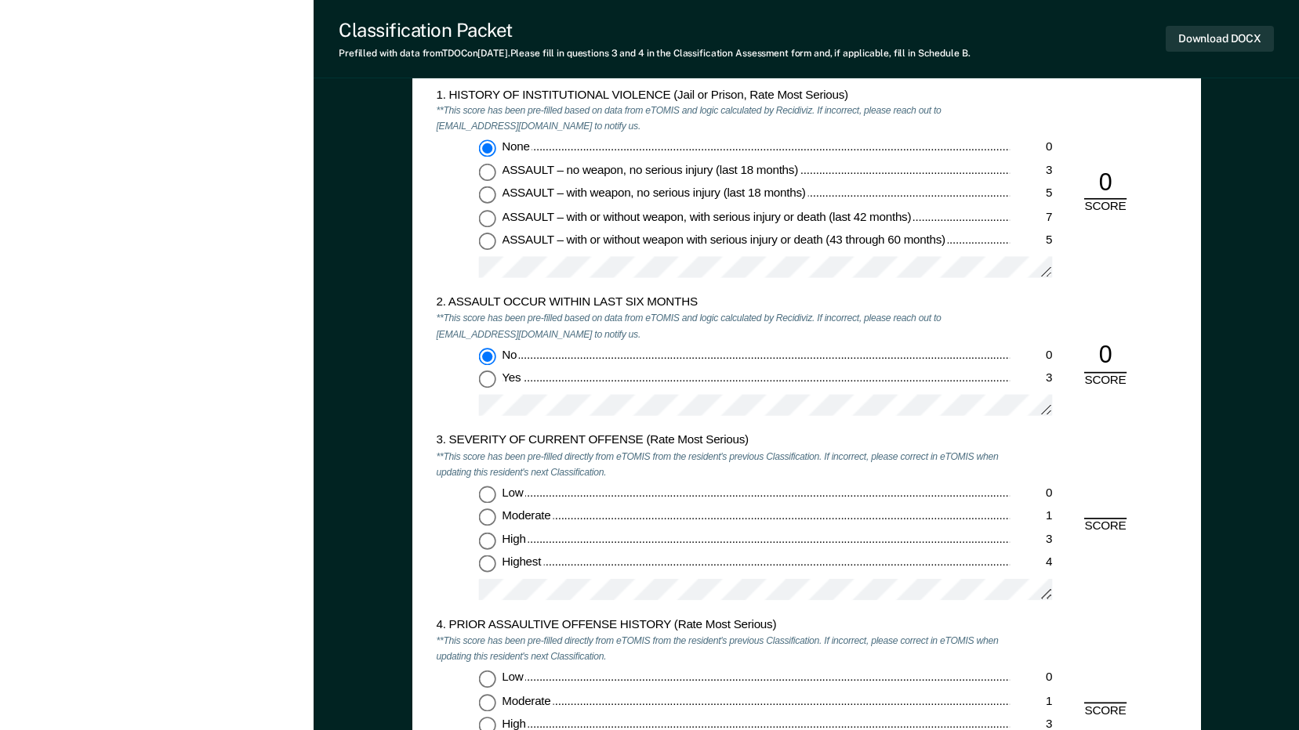
scroll to position [1411, 0]
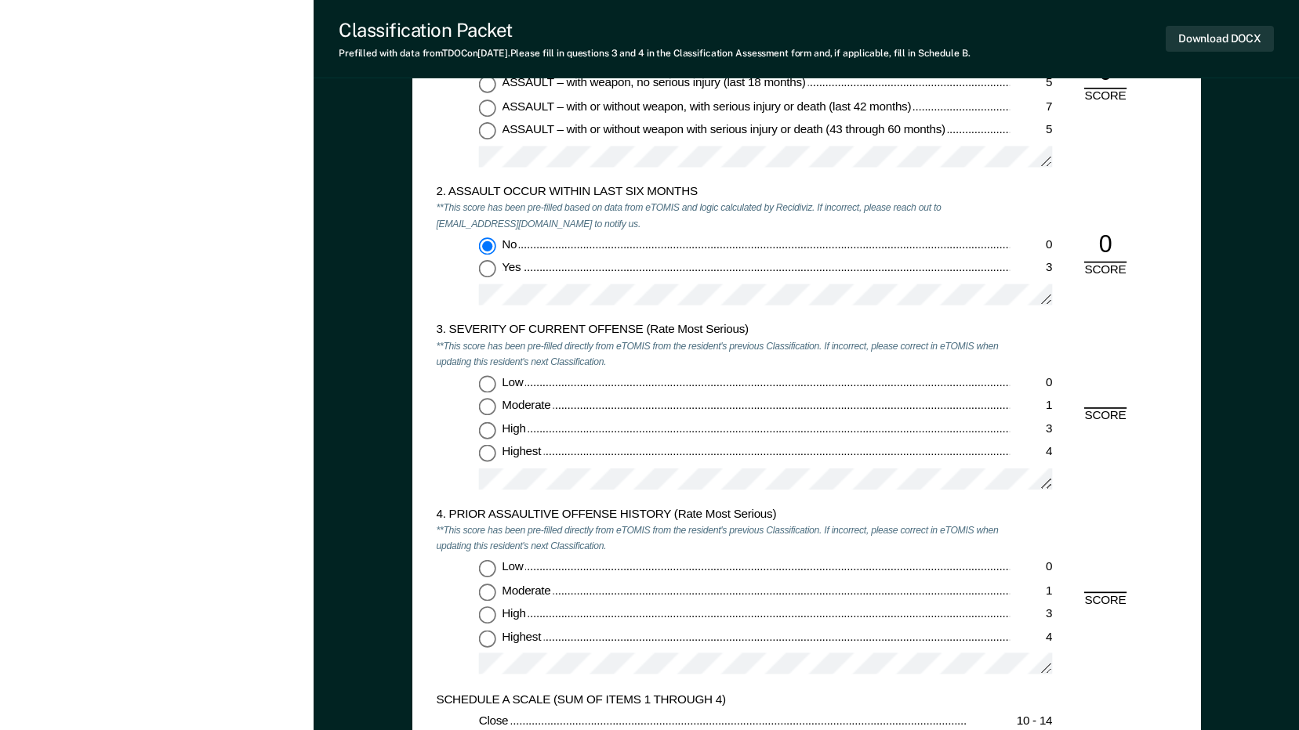
click at [485, 411] on input "Moderate 1" at bounding box center [486, 407] width 17 height 17
type textarea "x"
radio input "true"
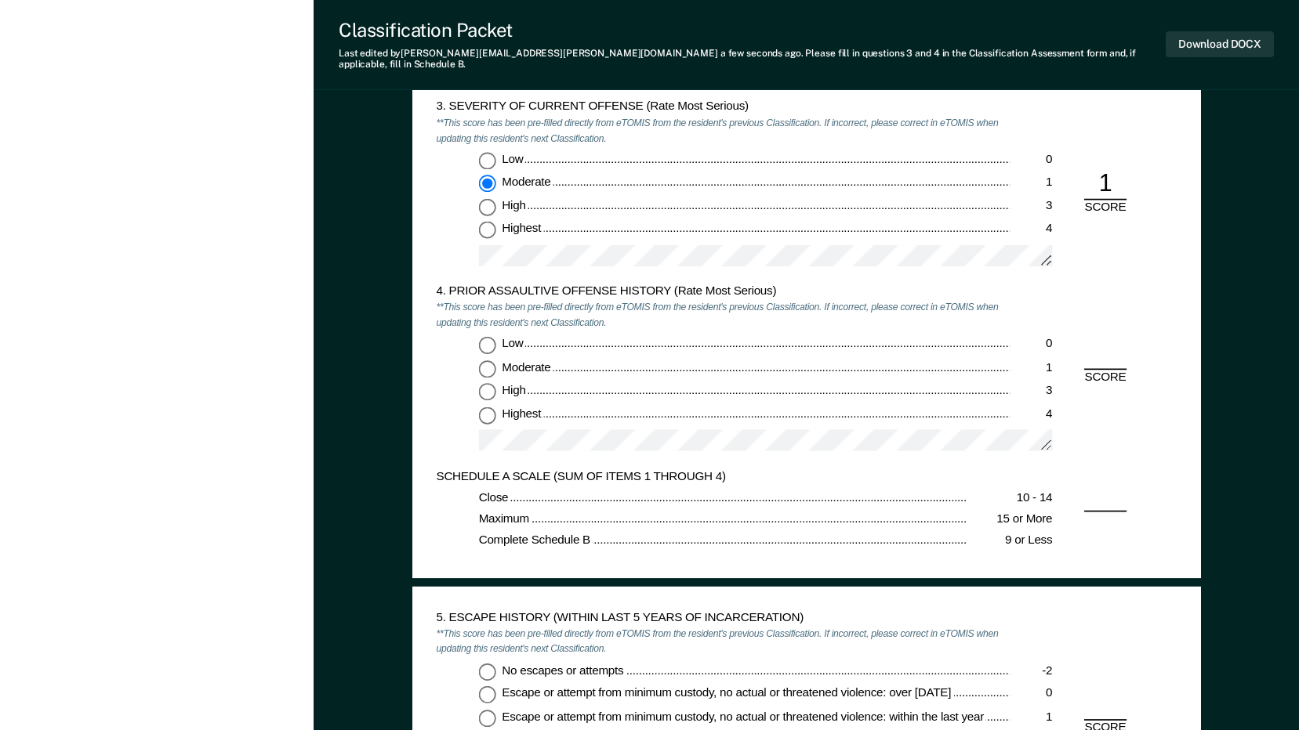
click at [485, 406] on input "Highest 4" at bounding box center [486, 414] width 17 height 17
type textarea "x"
radio input "true"
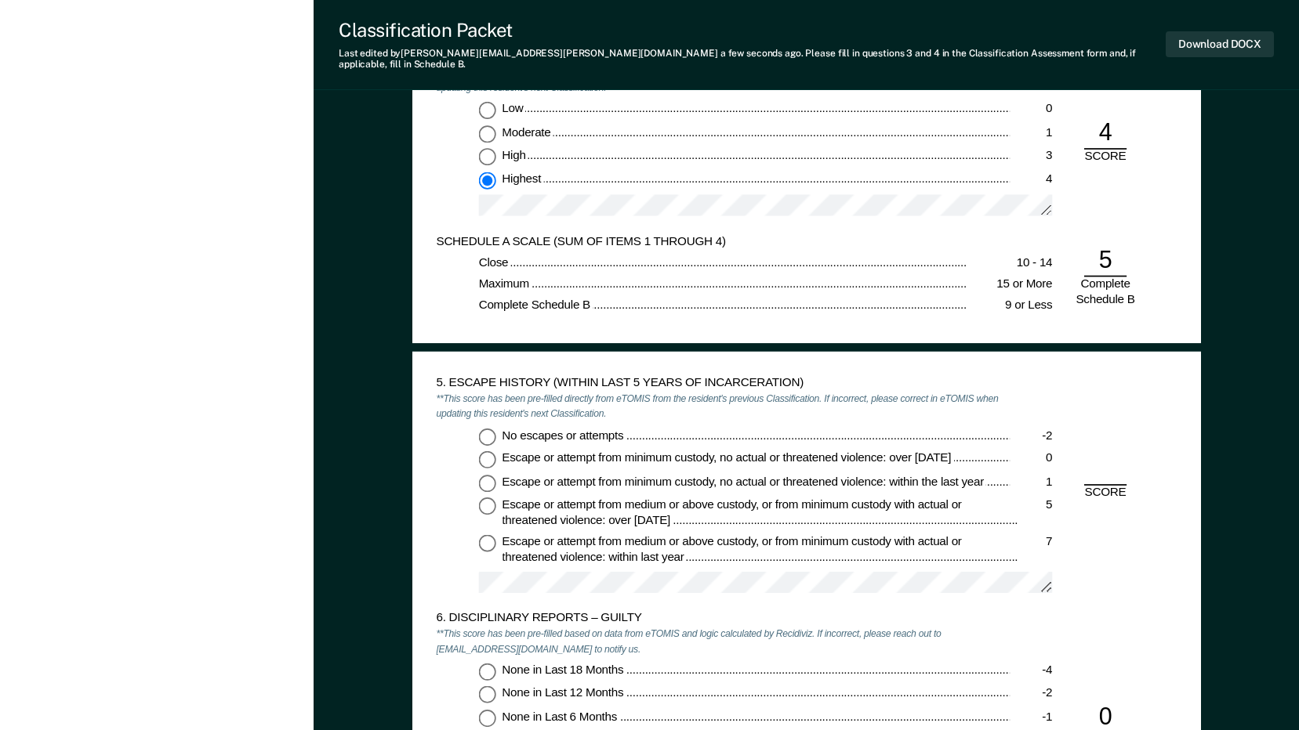
click at [484, 416] on div "5. ESCAPE HISTORY (WITHIN LAST 5 YEARS OF INCARCERATION) **This score has been …" at bounding box center [723, 492] width 574 height 235
click at [486, 429] on input "No escapes or attempts -2" at bounding box center [486, 436] width 17 height 17
type textarea "x"
radio input "true"
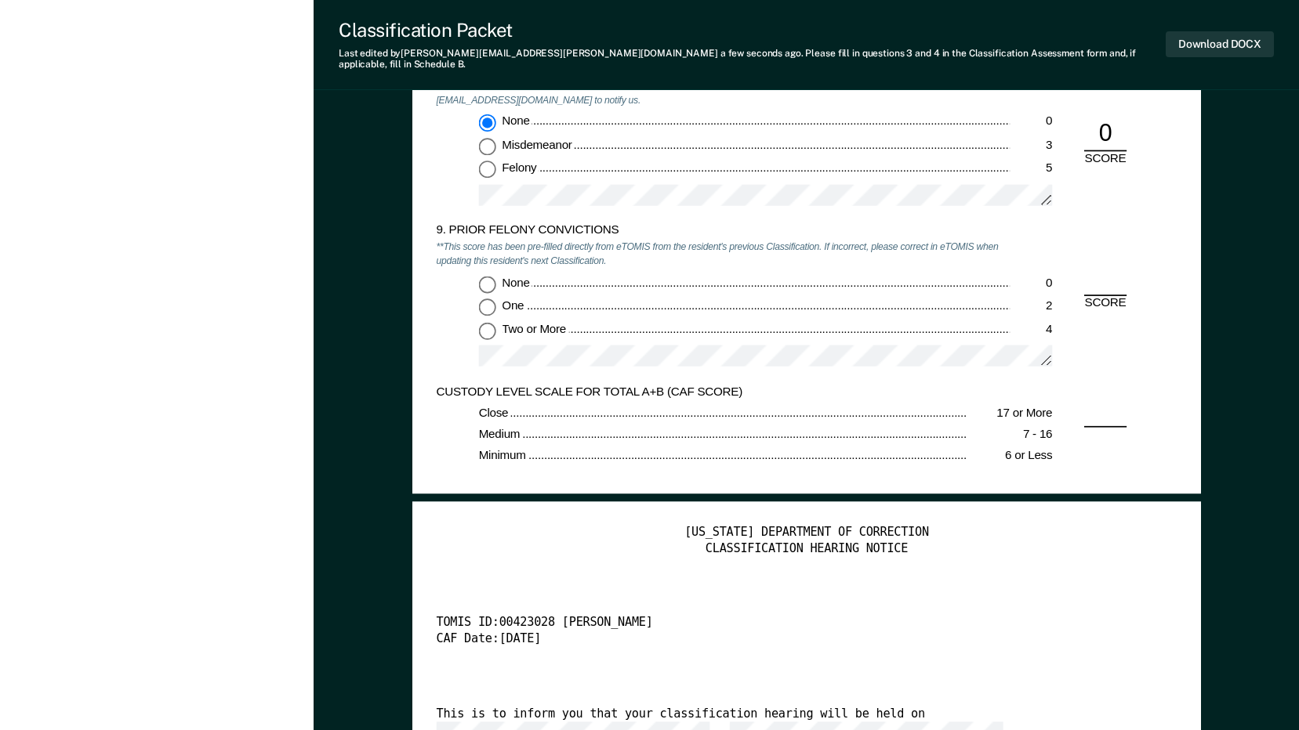
scroll to position [2900, 0]
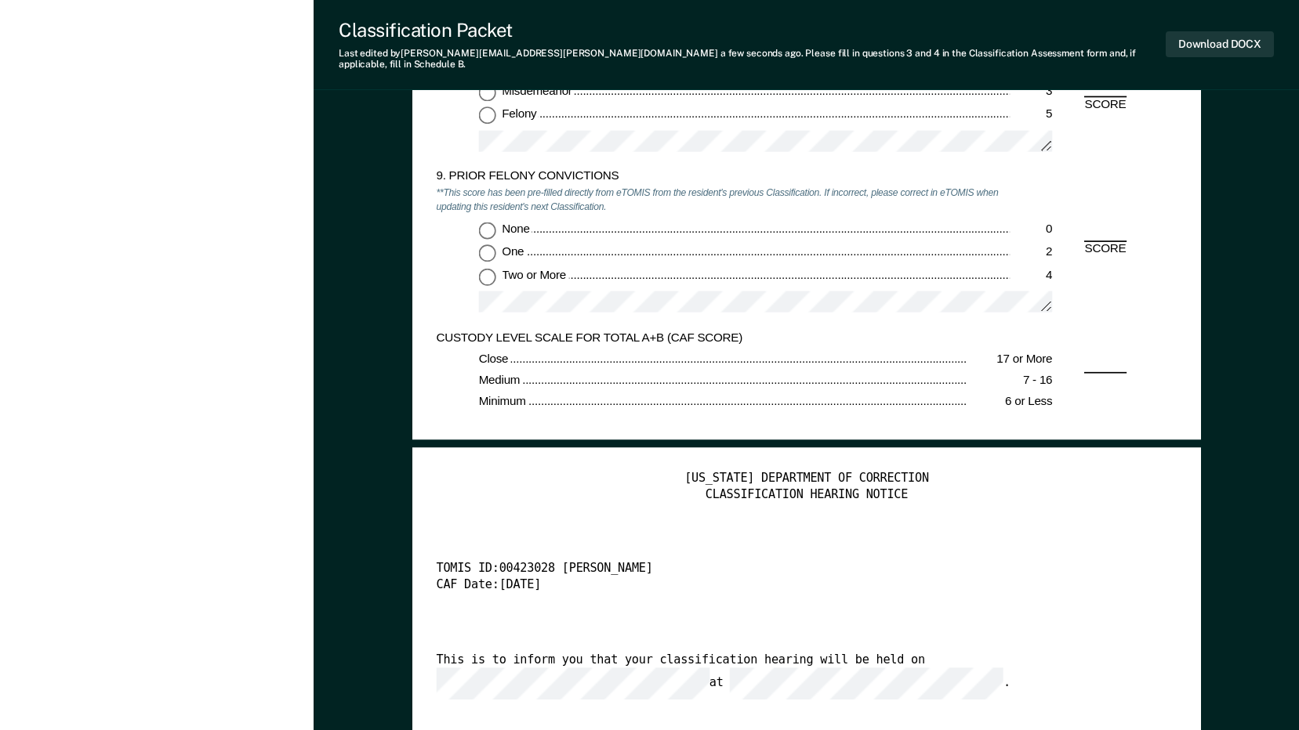
click at [488, 273] on input "Two or More 4" at bounding box center [486, 276] width 17 height 17
type textarea "x"
radio input "true"
click at [1198, 40] on button "Download DOCX" at bounding box center [1219, 44] width 108 height 26
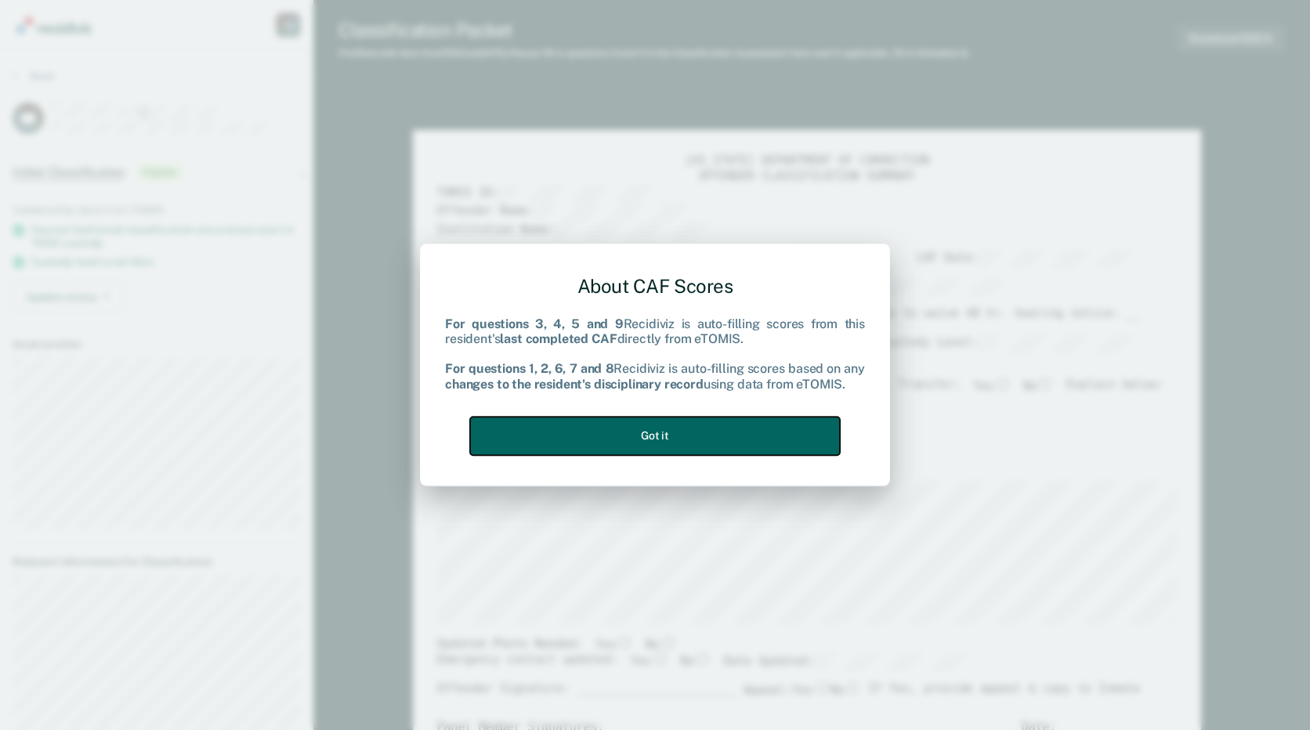
click at [730, 453] on button "Got it" at bounding box center [655, 436] width 370 height 38
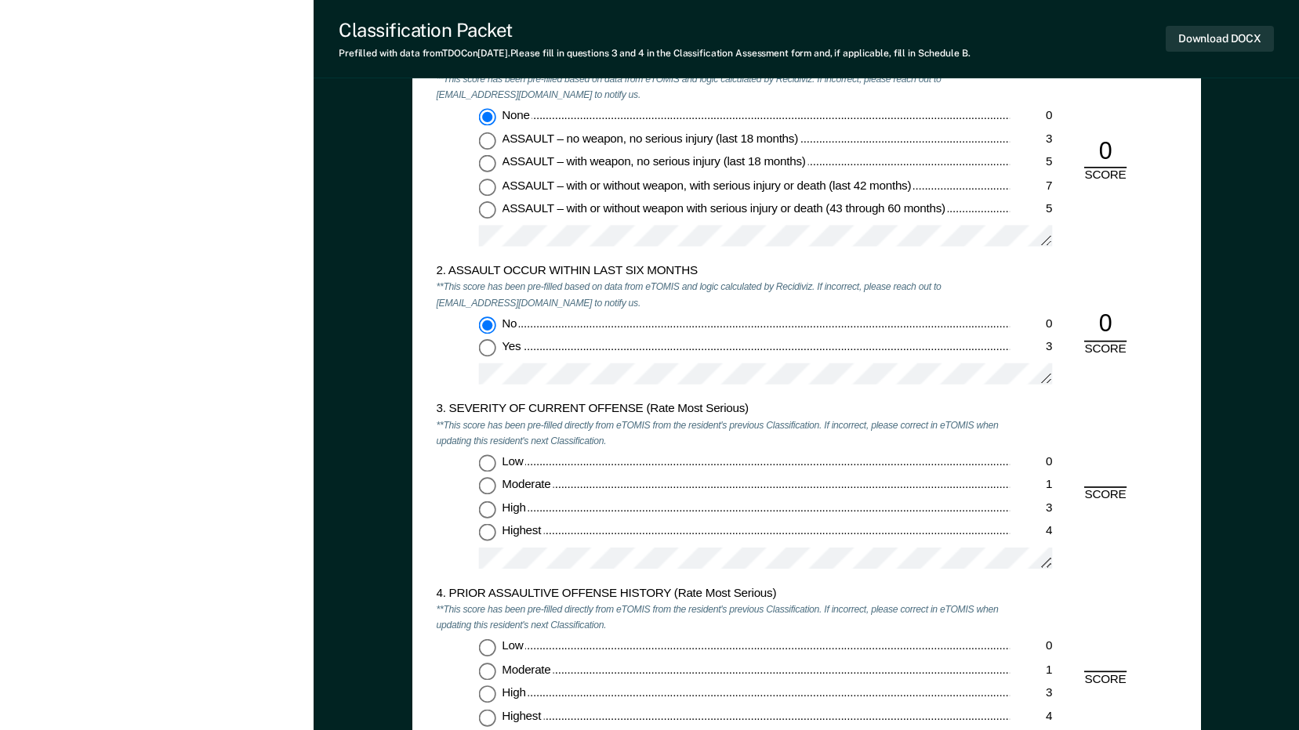
scroll to position [1332, 0]
click at [481, 487] on input "Moderate 1" at bounding box center [486, 485] width 17 height 17
type textarea "x"
radio input "true"
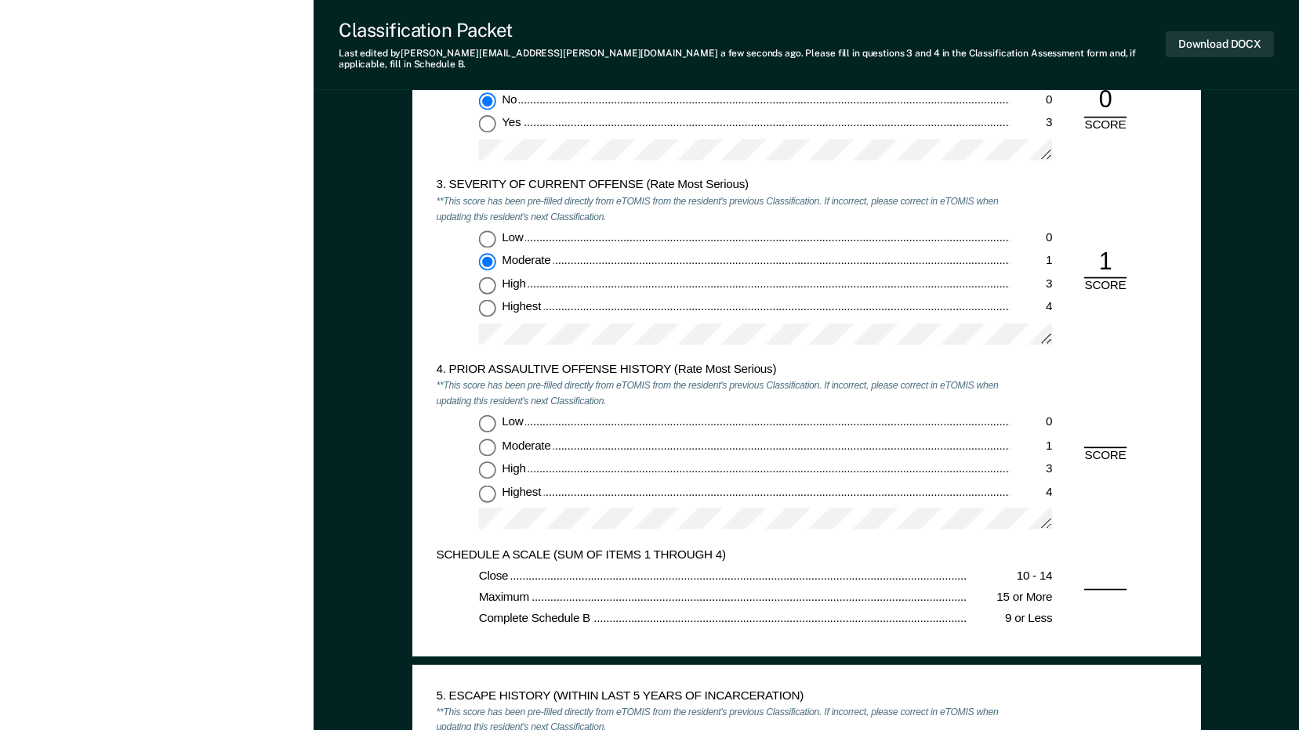
click at [481, 484] on input "Highest 4" at bounding box center [486, 492] width 17 height 17
type textarea "x"
radio input "true"
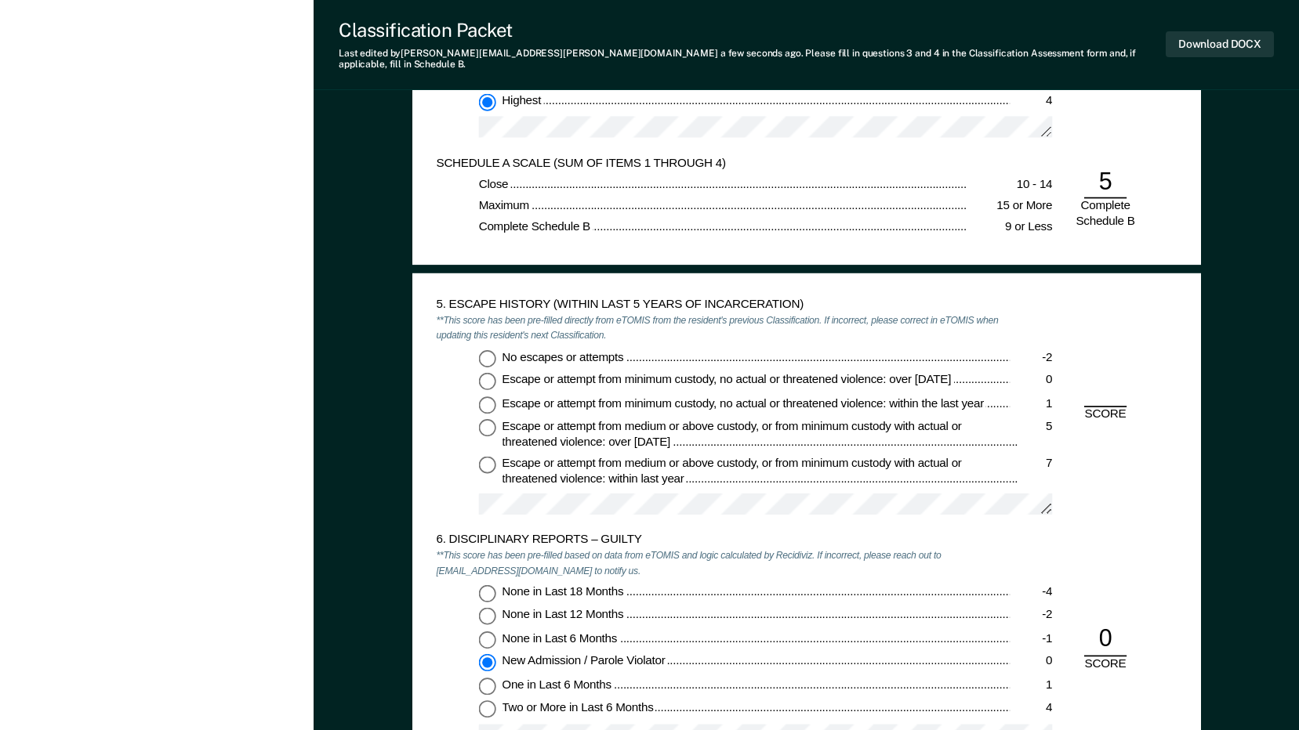
click at [488, 350] on input "No escapes or attempts -2" at bounding box center [486, 358] width 17 height 17
type textarea "x"
radio input "true"
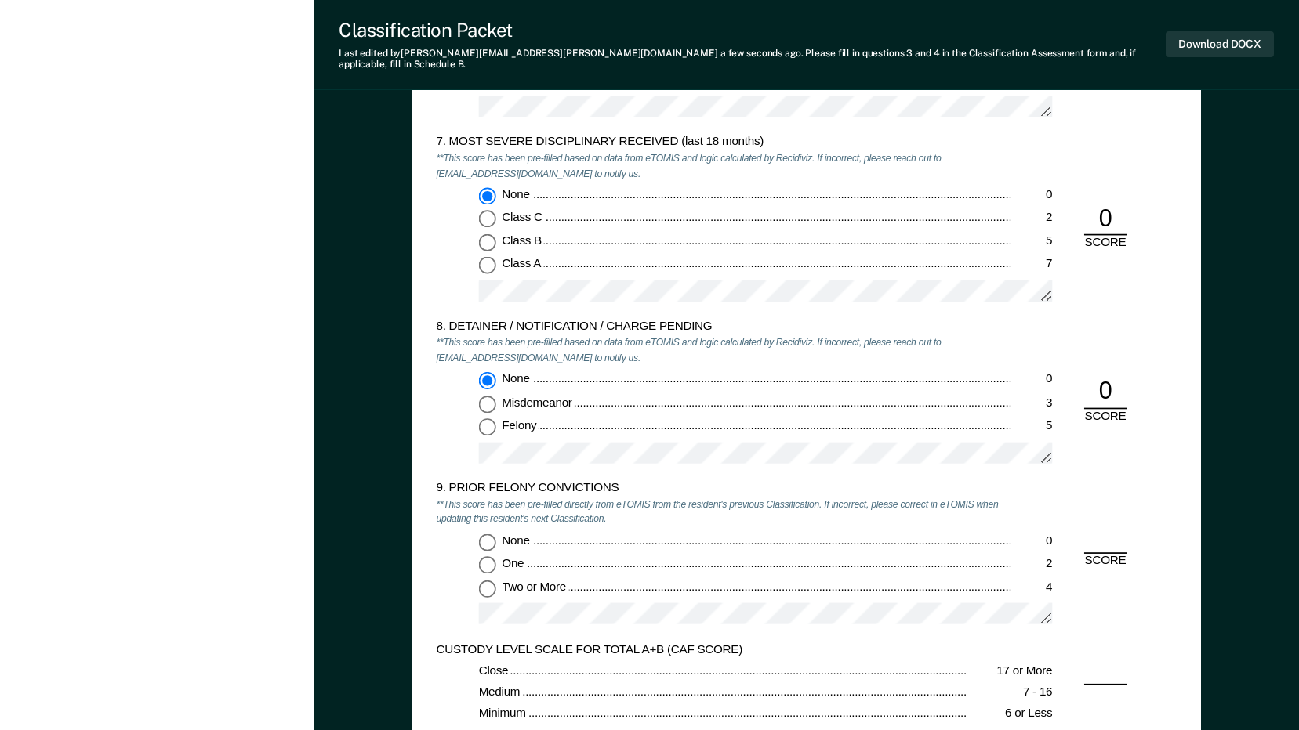
scroll to position [2665, 0]
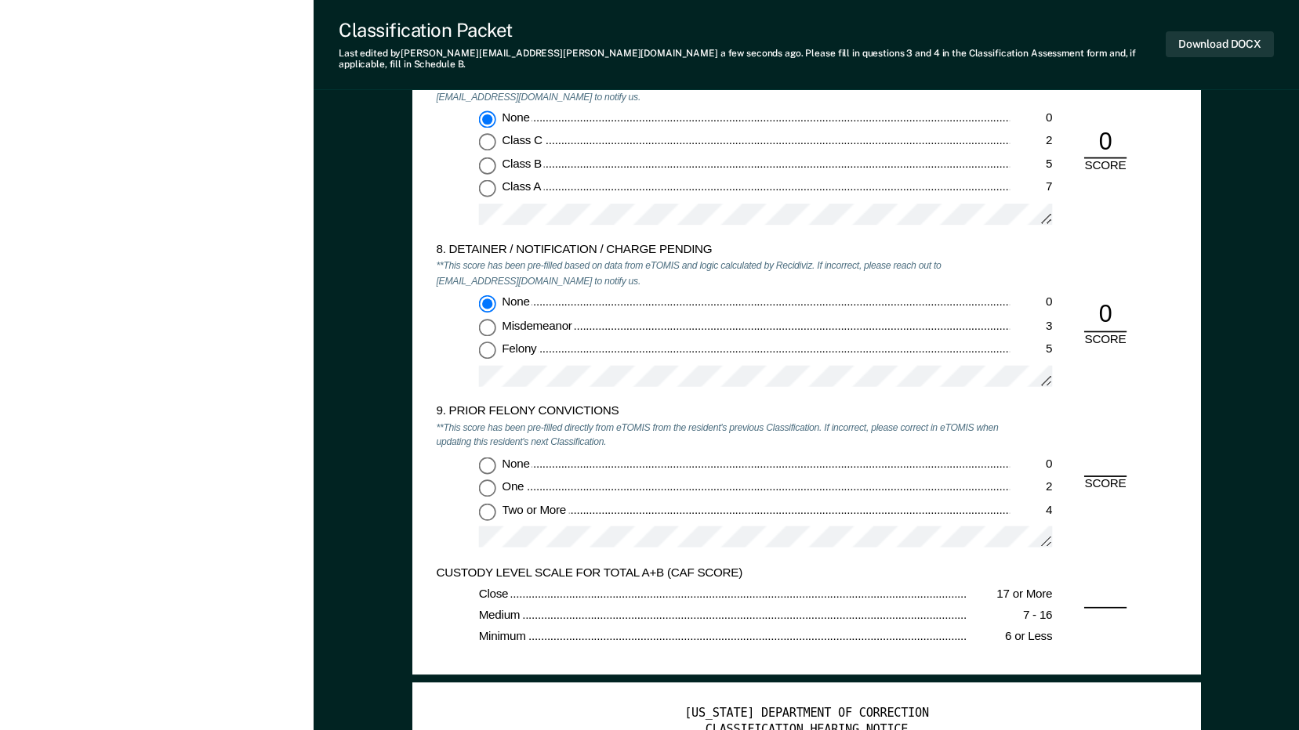
click at [483, 503] on input "Two or More 4" at bounding box center [486, 511] width 17 height 17
type textarea "x"
radio input "true"
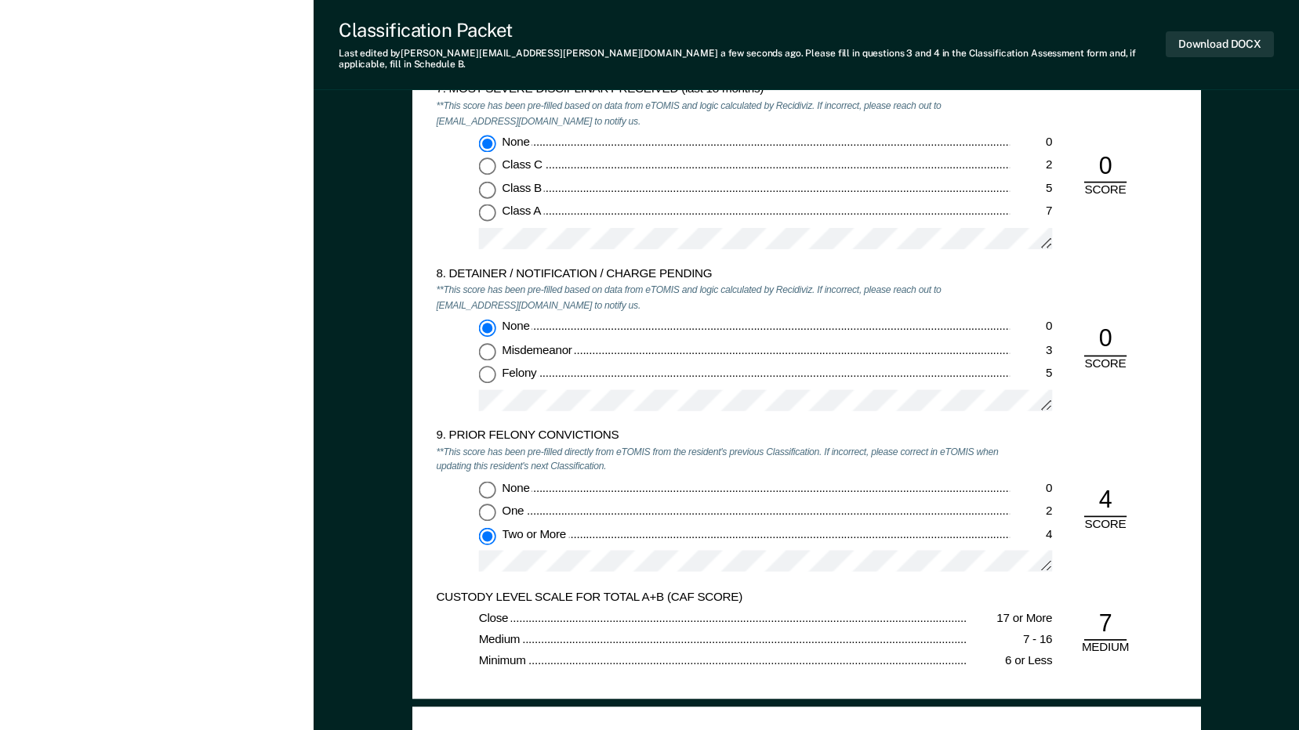
scroll to position [2743, 0]
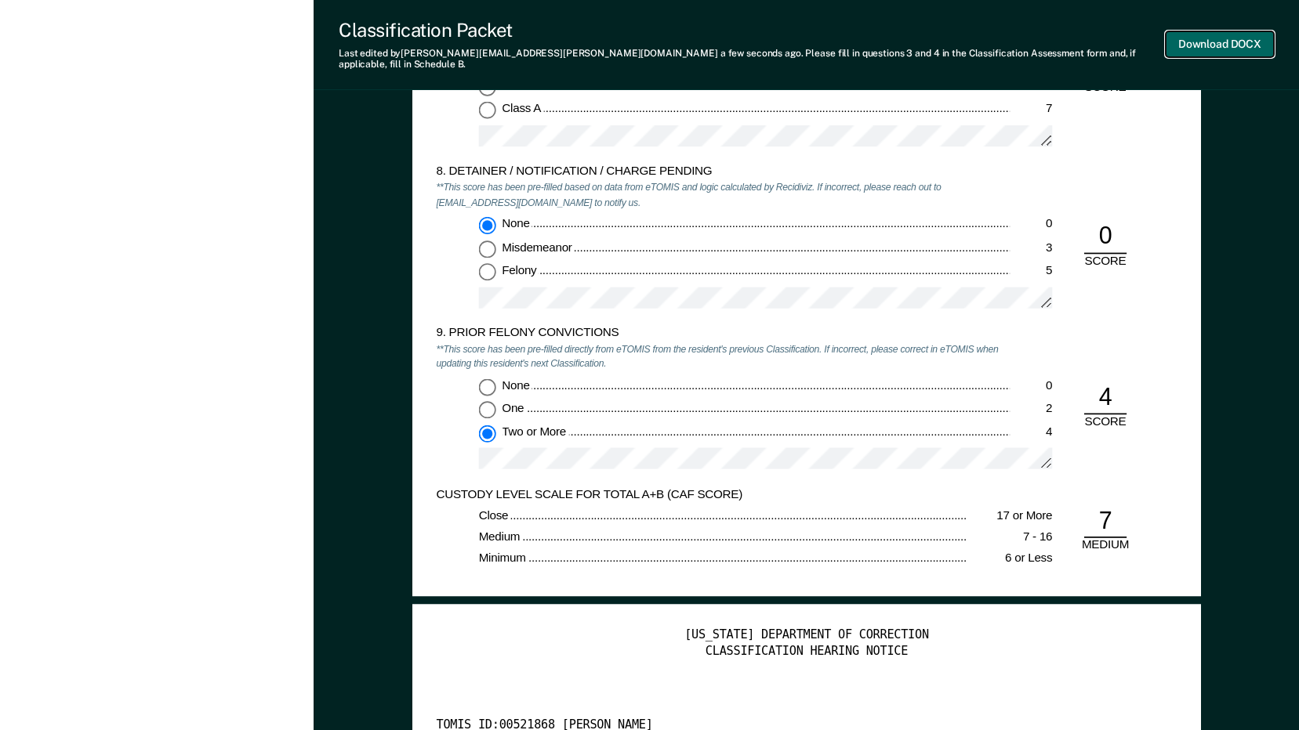
click at [1212, 31] on button "Download DOCX" at bounding box center [1219, 44] width 108 height 26
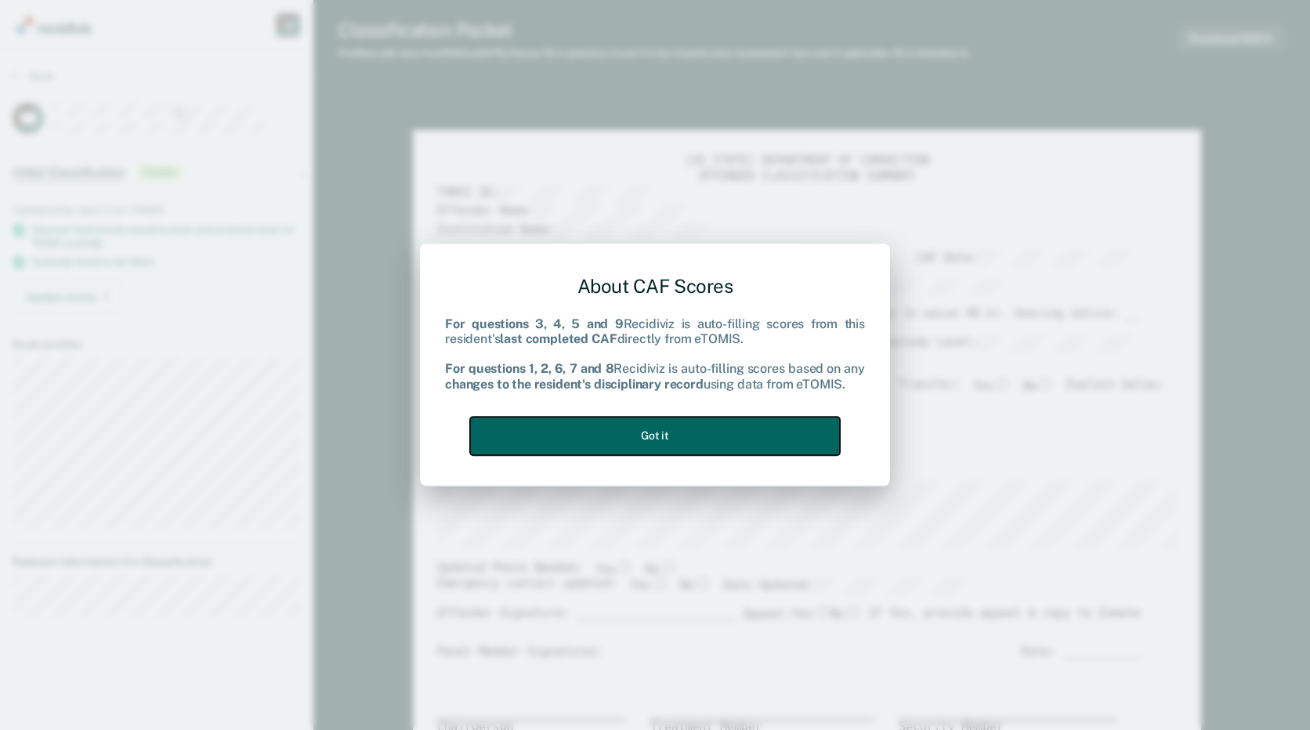
click at [799, 433] on button "Got it" at bounding box center [655, 436] width 370 height 38
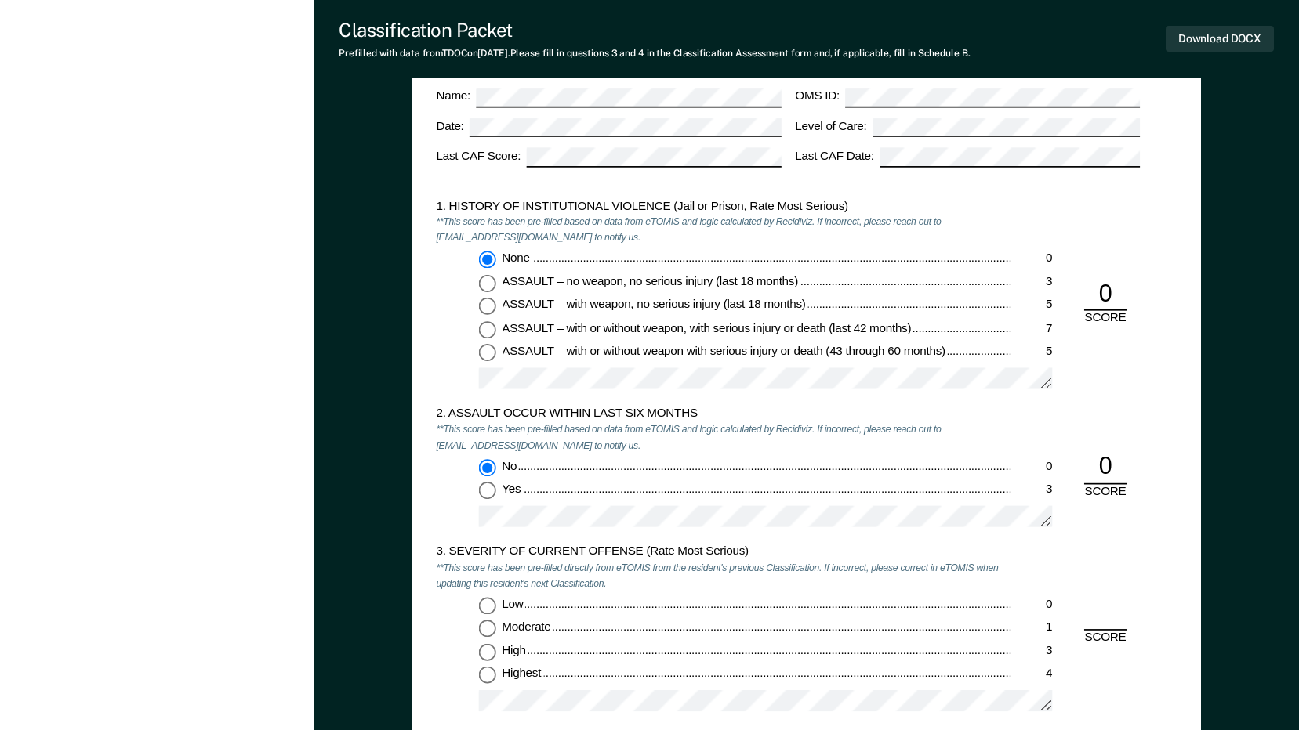
scroll to position [1332, 0]
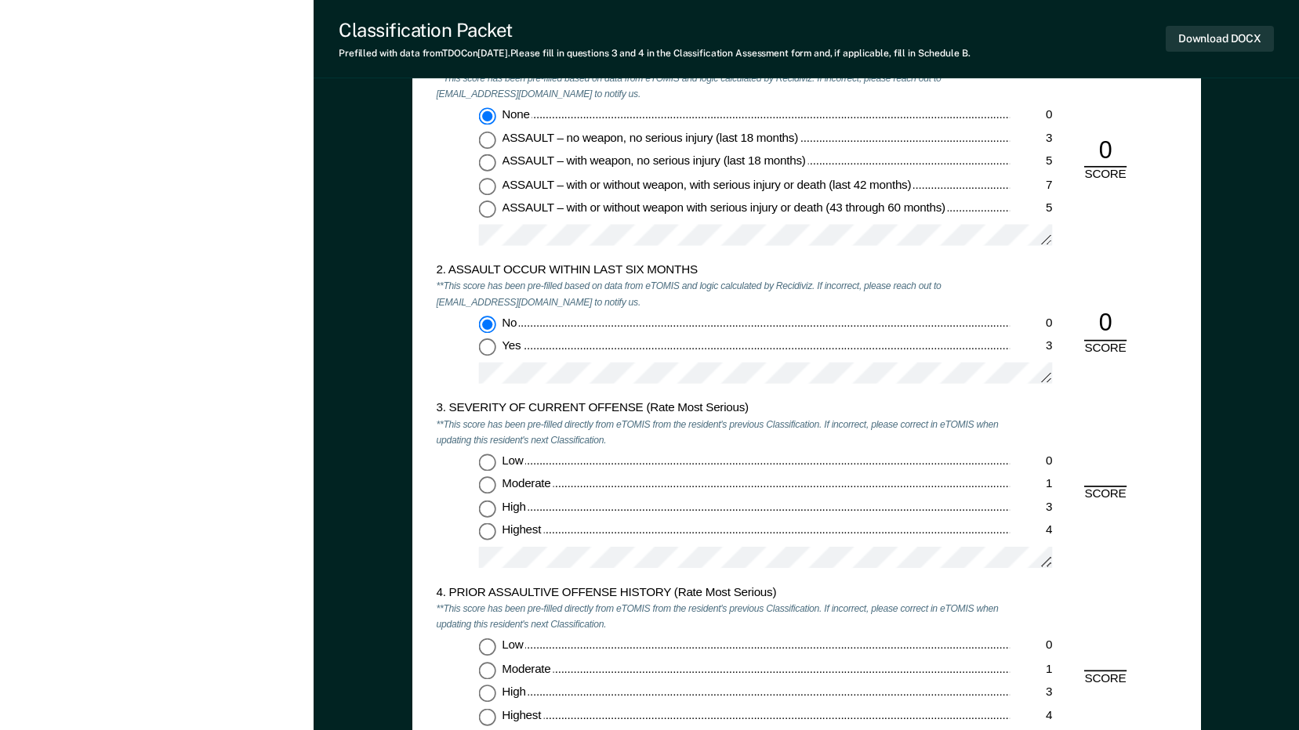
click at [487, 528] on input "Highest 4" at bounding box center [486, 532] width 17 height 17
type textarea "x"
radio input "true"
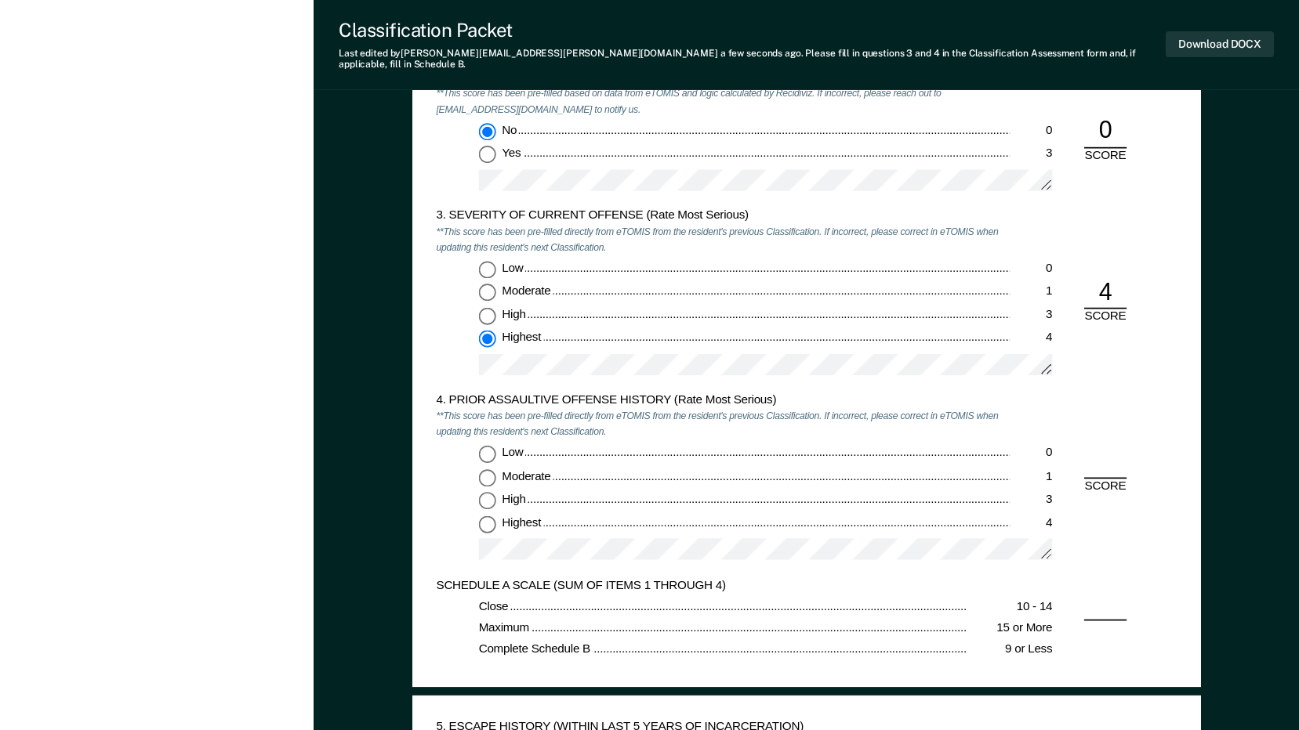
scroll to position [1568, 0]
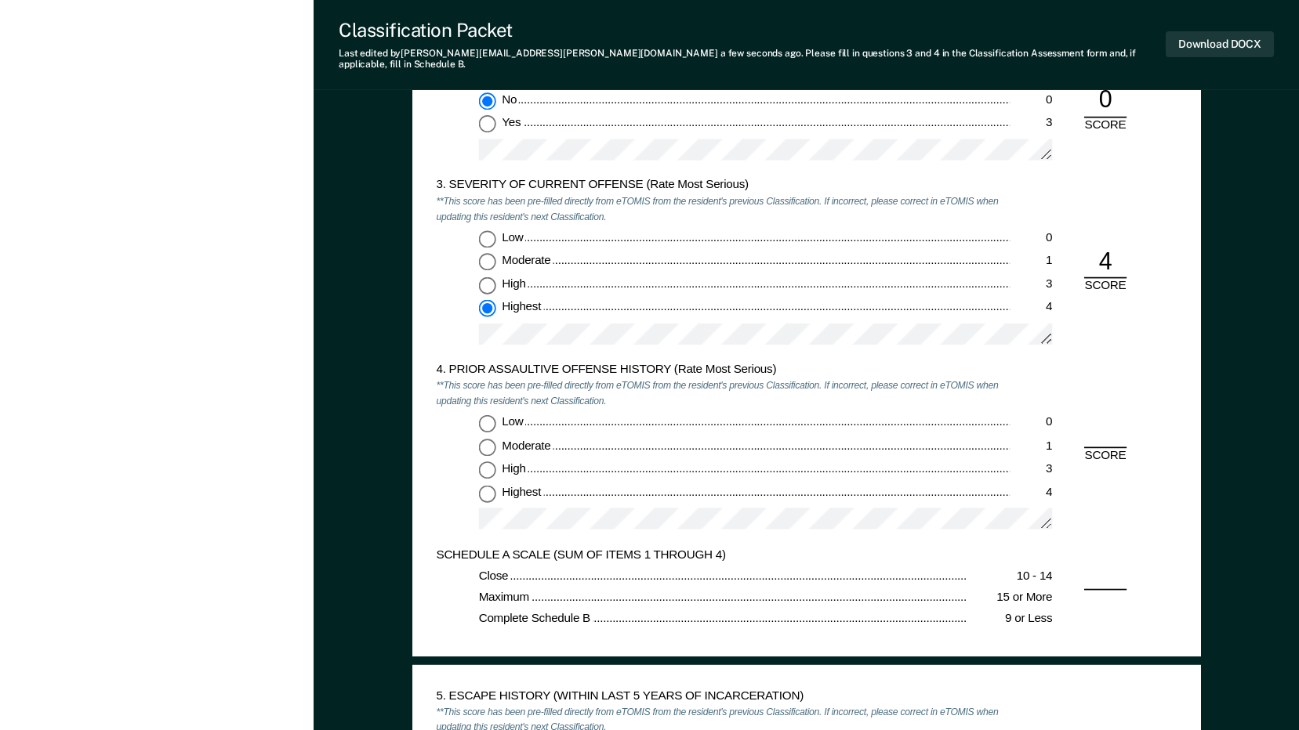
click at [480, 415] on input "Low 0" at bounding box center [486, 423] width 17 height 17
type textarea "x"
radio input "true"
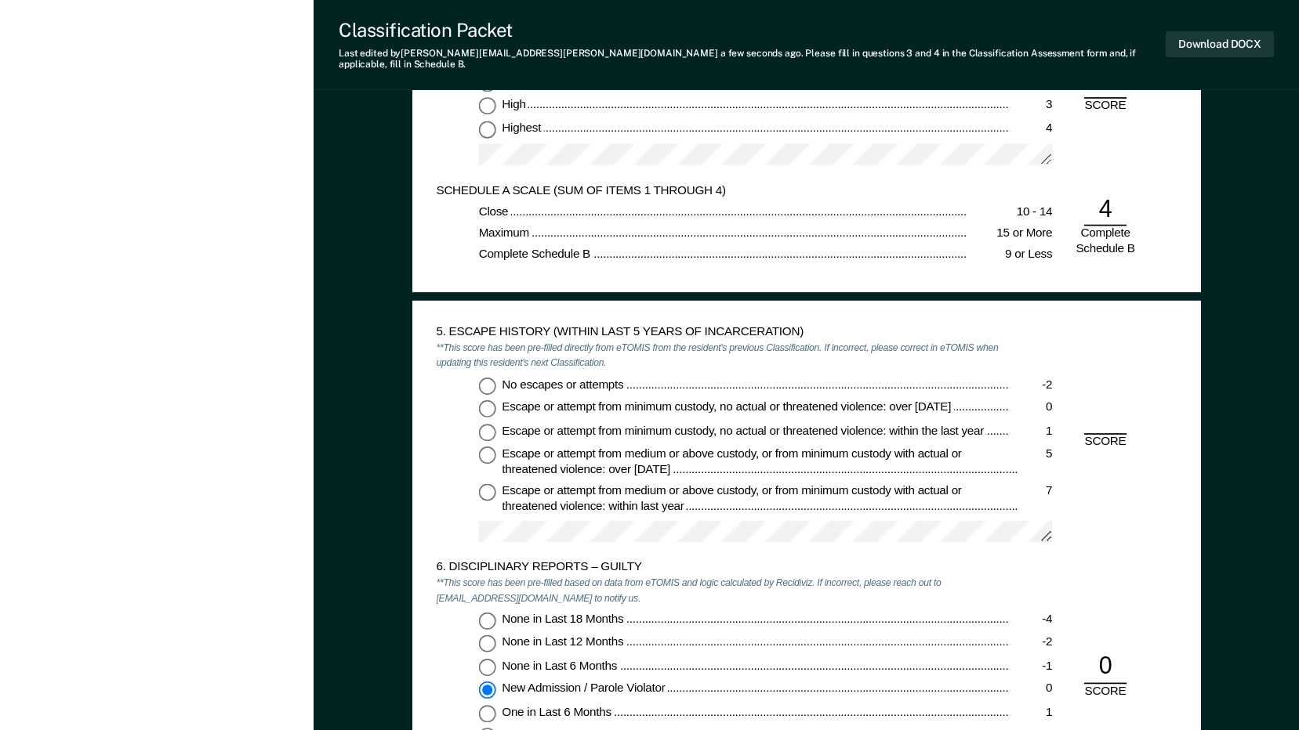
scroll to position [1959, 0]
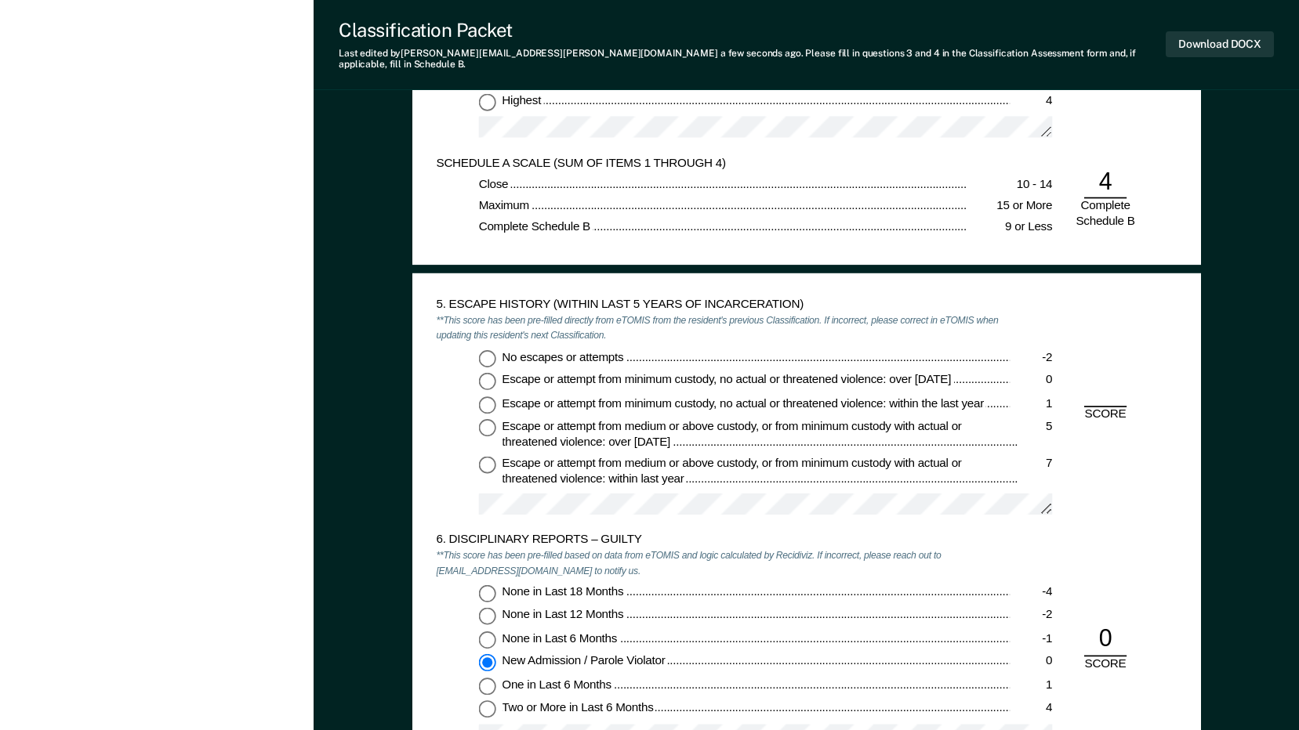
click at [486, 350] on input "No escapes or attempts -2" at bounding box center [486, 358] width 17 height 17
type textarea "x"
radio input "true"
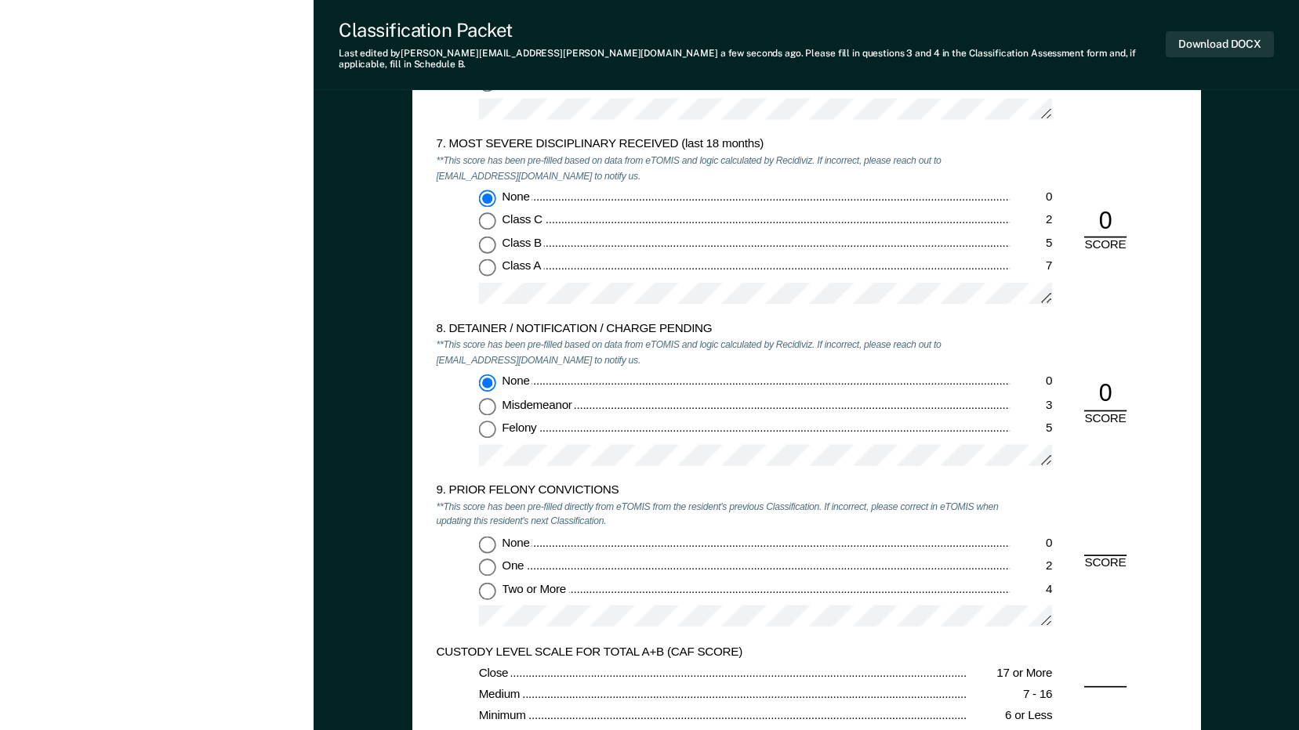
scroll to position [2586, 0]
click at [488, 535] on input "None 0" at bounding box center [486, 543] width 17 height 17
type textarea "x"
radio input "true"
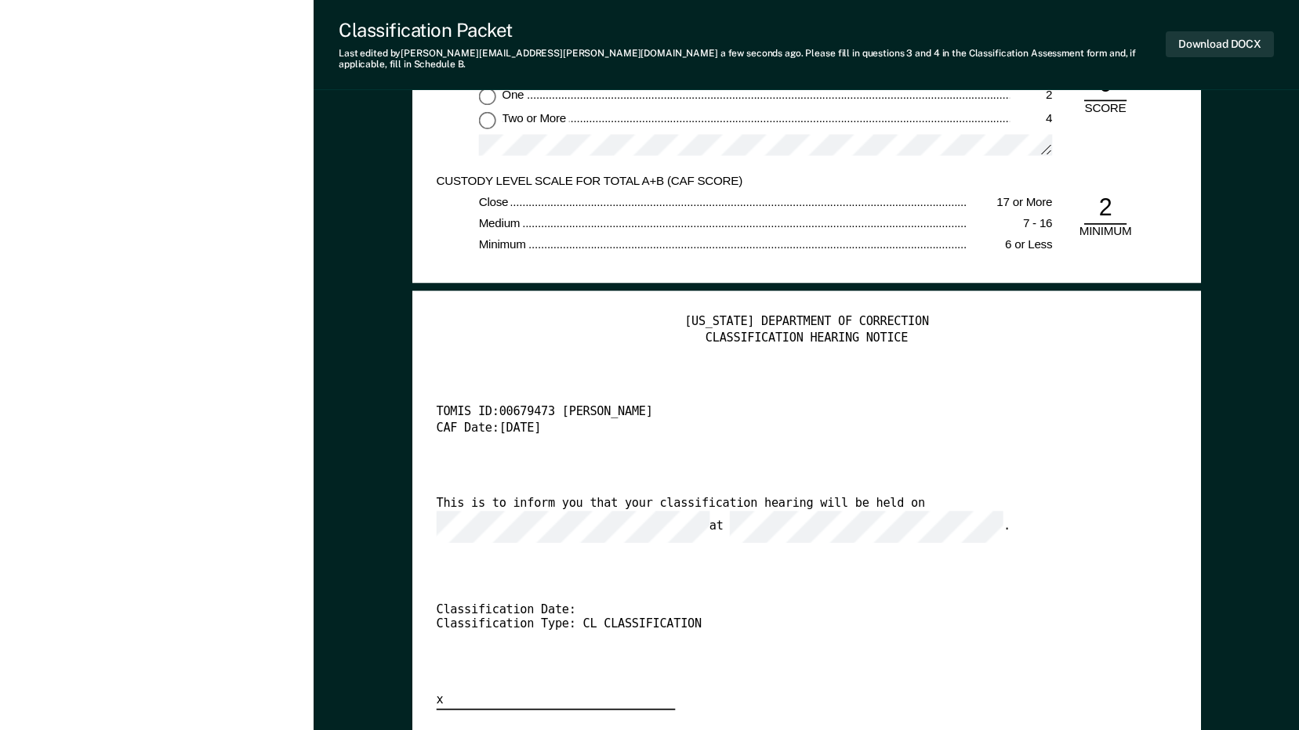
scroll to position [3135, 0]
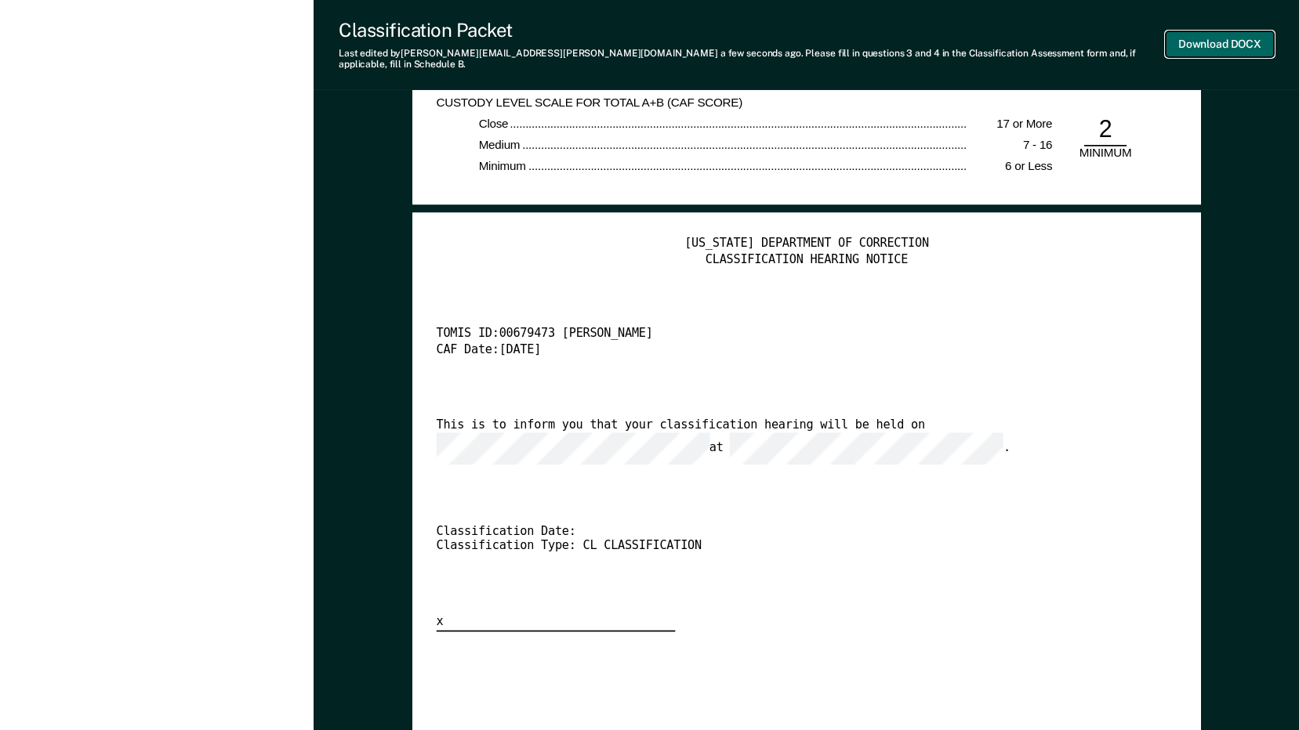
click at [1234, 38] on button "Download DOCX" at bounding box center [1219, 44] width 108 height 26
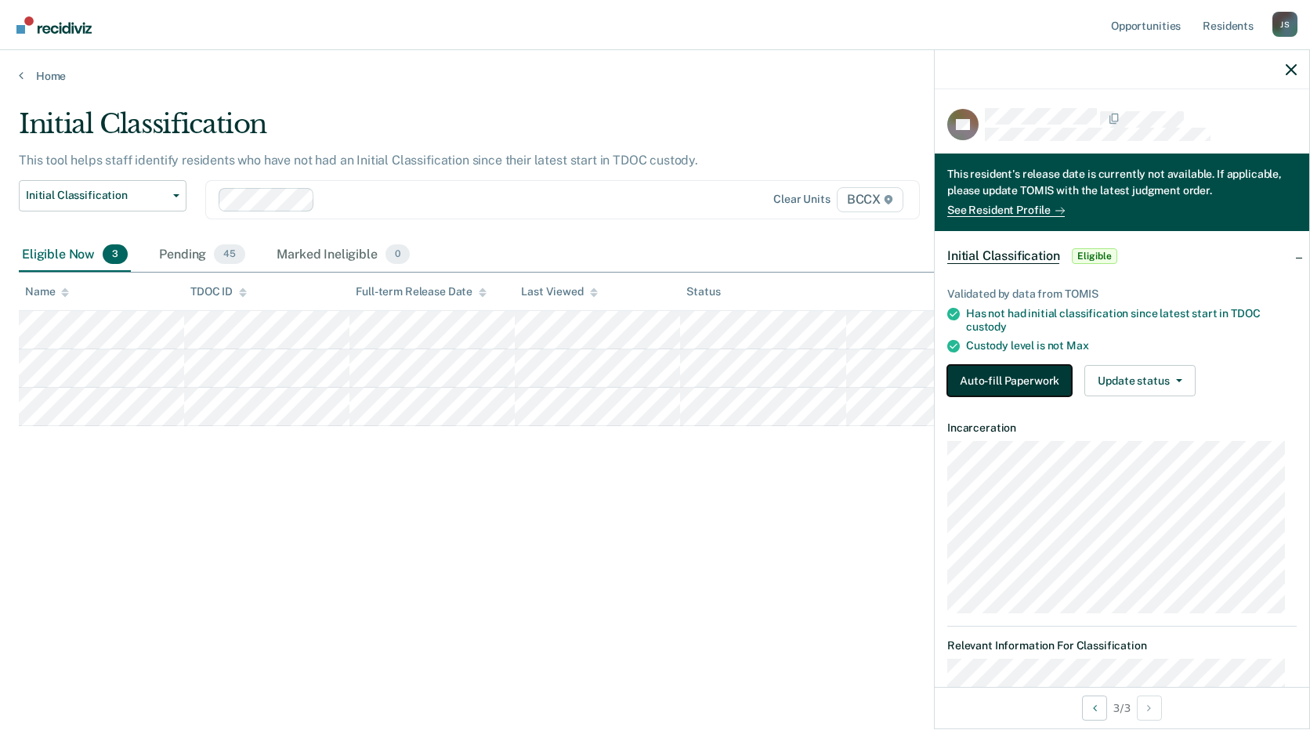
click at [1004, 384] on button "Auto-fill Paperwork" at bounding box center [1010, 380] width 125 height 31
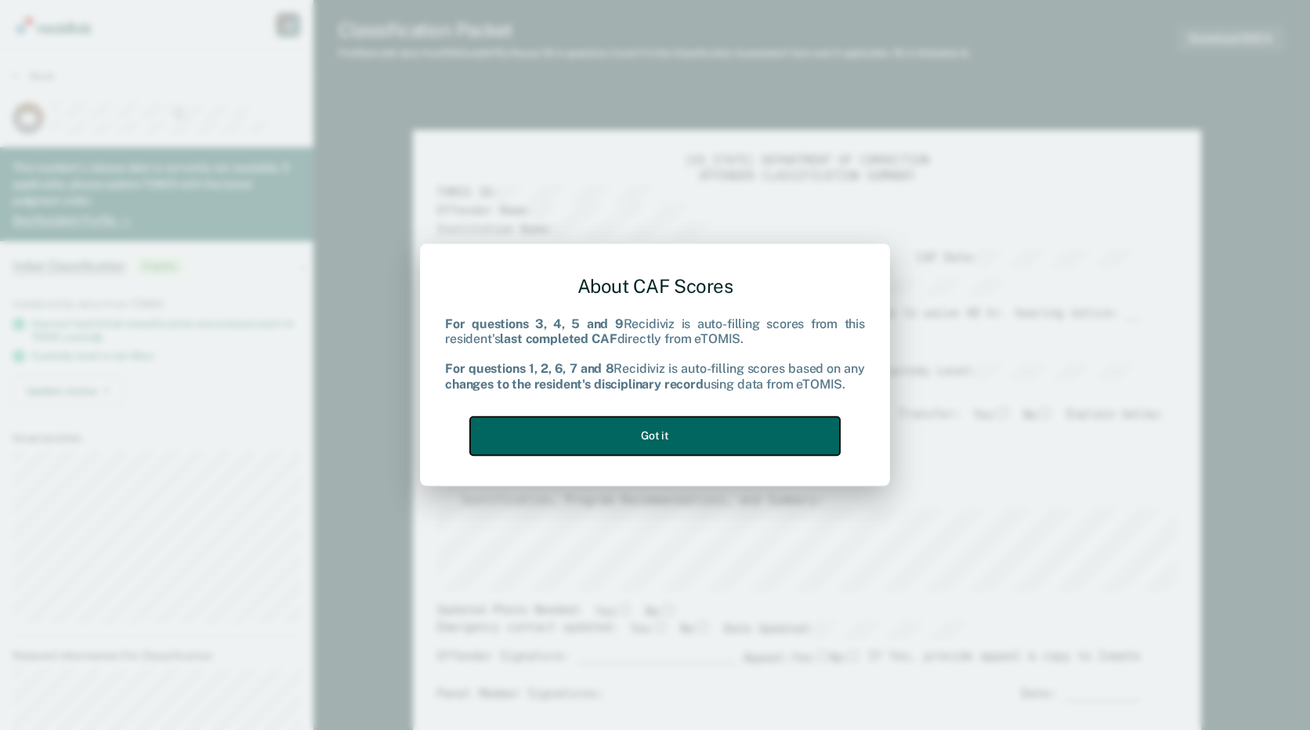
click at [649, 437] on button "Got it" at bounding box center [655, 436] width 370 height 38
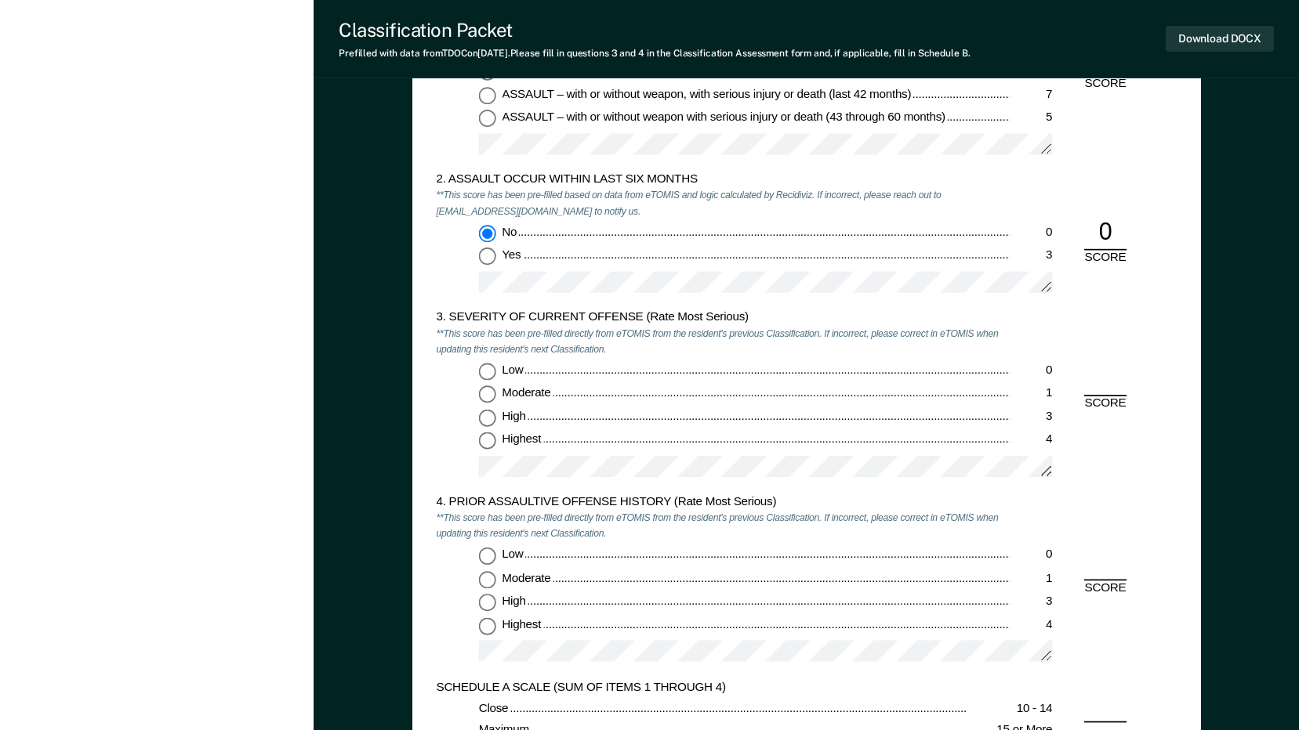
scroll to position [1568, 0]
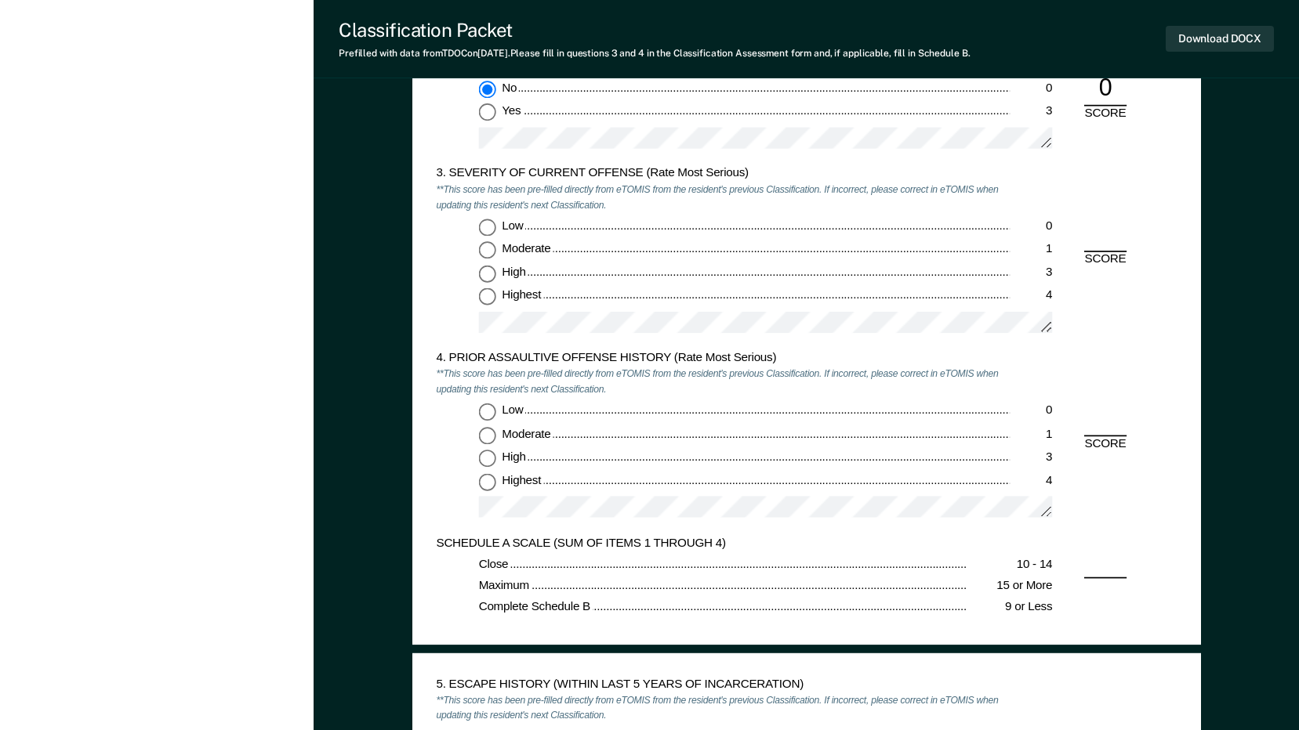
click at [486, 248] on input "Moderate 1" at bounding box center [486, 250] width 17 height 17
type textarea "x"
radio input "true"
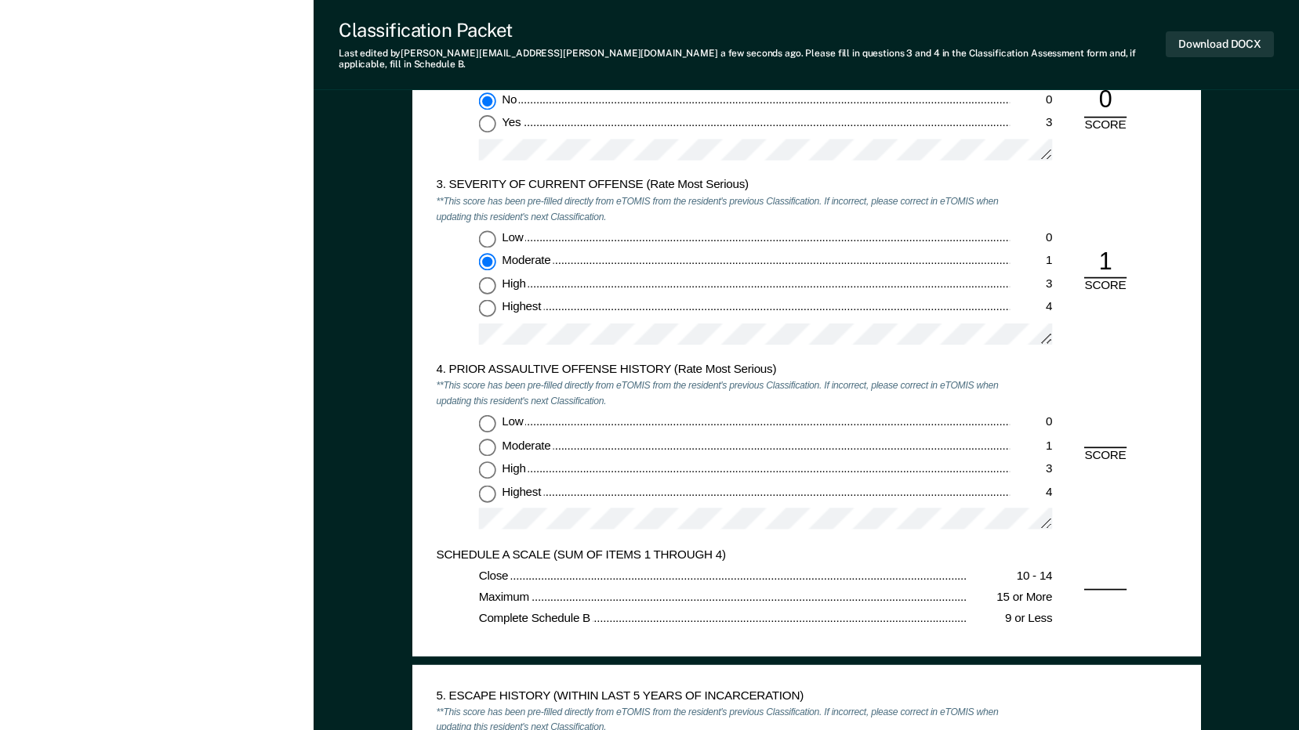
click at [484, 462] on input "High 3" at bounding box center [486, 470] width 17 height 17
type textarea "x"
radio input "true"
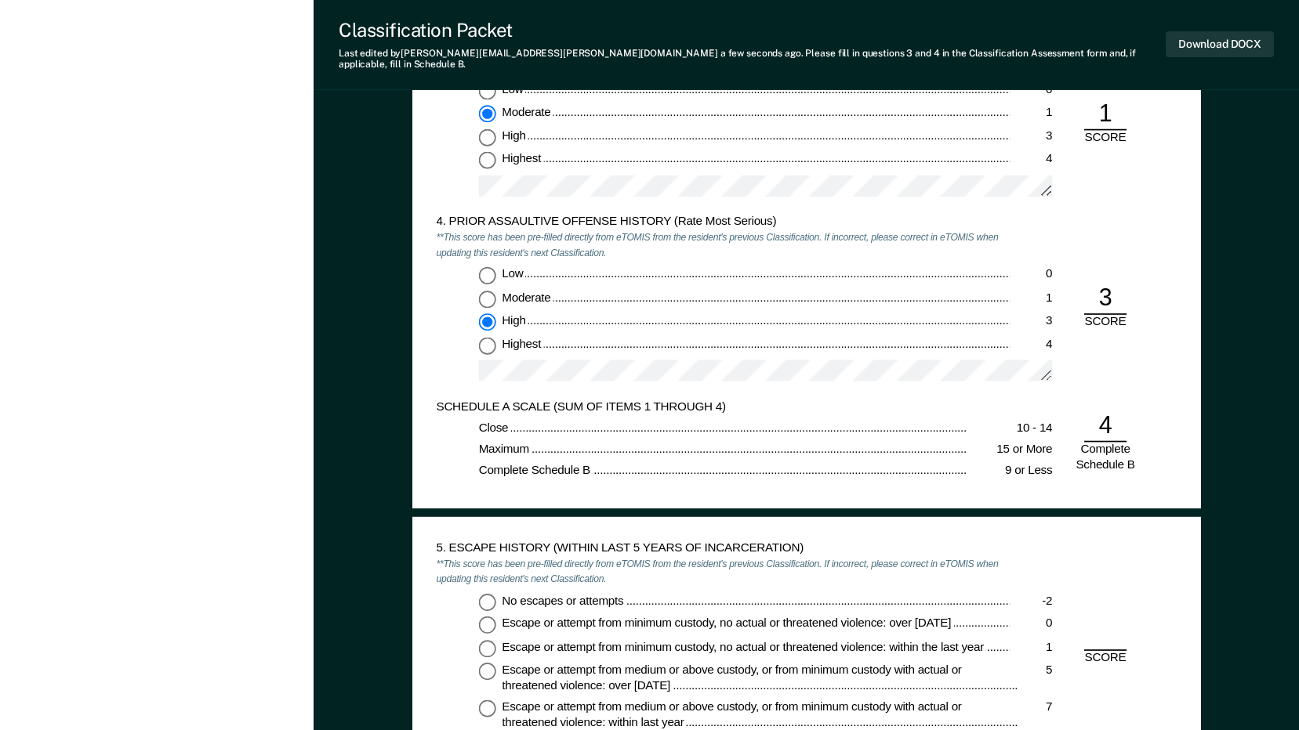
scroll to position [1881, 0]
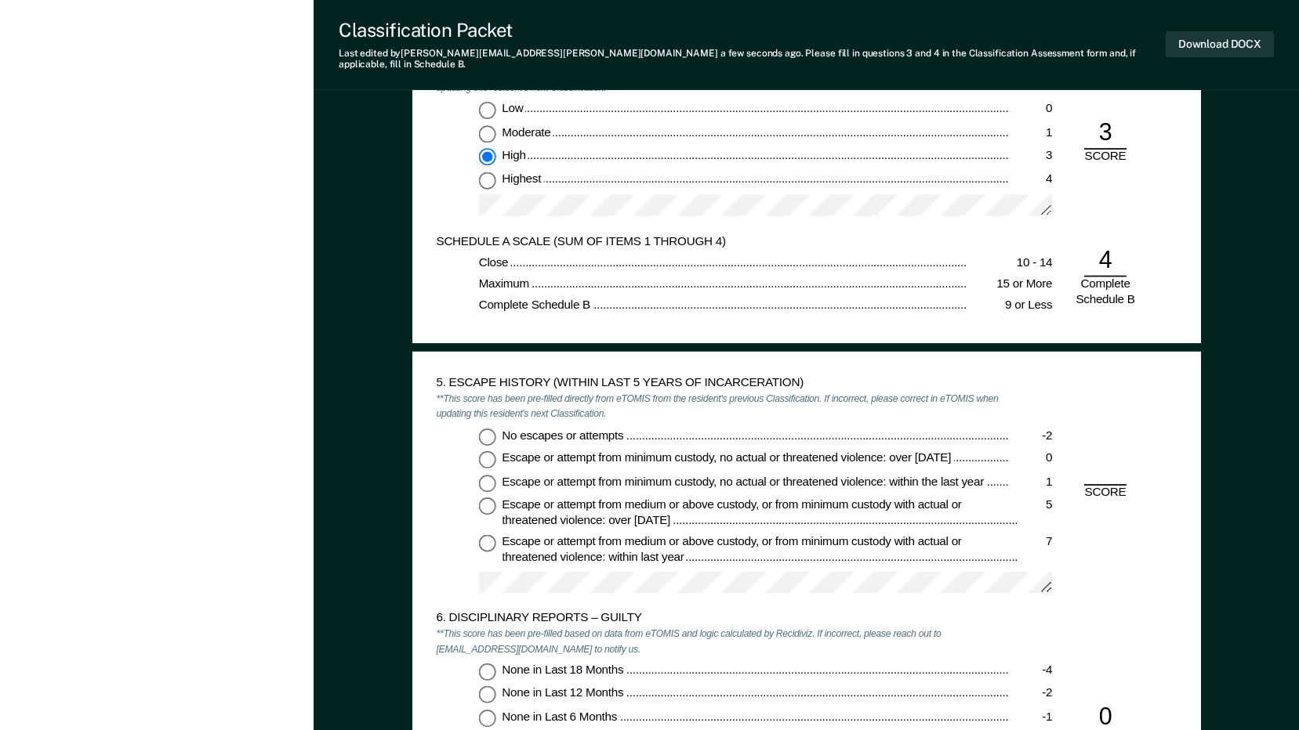
click at [487, 428] on input "No escapes or attempts -2" at bounding box center [486, 436] width 17 height 17
type textarea "x"
radio input "true"
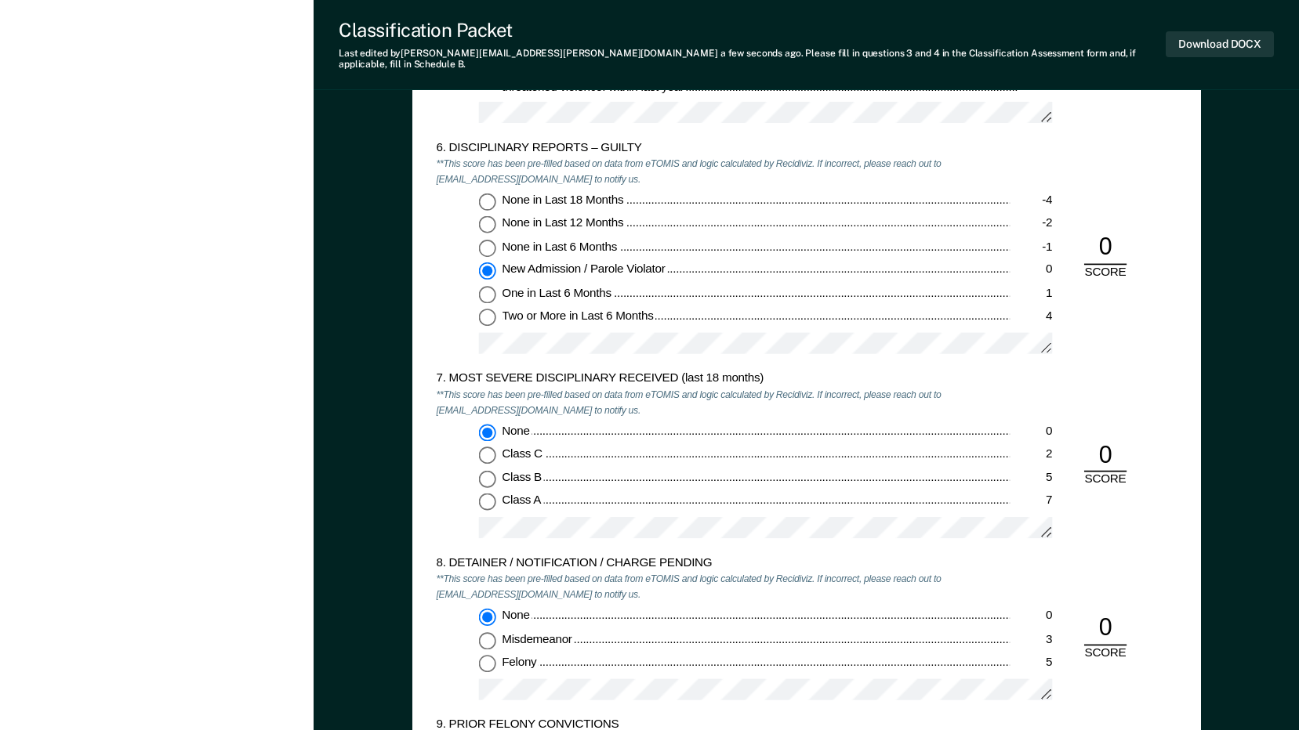
scroll to position [2743, 0]
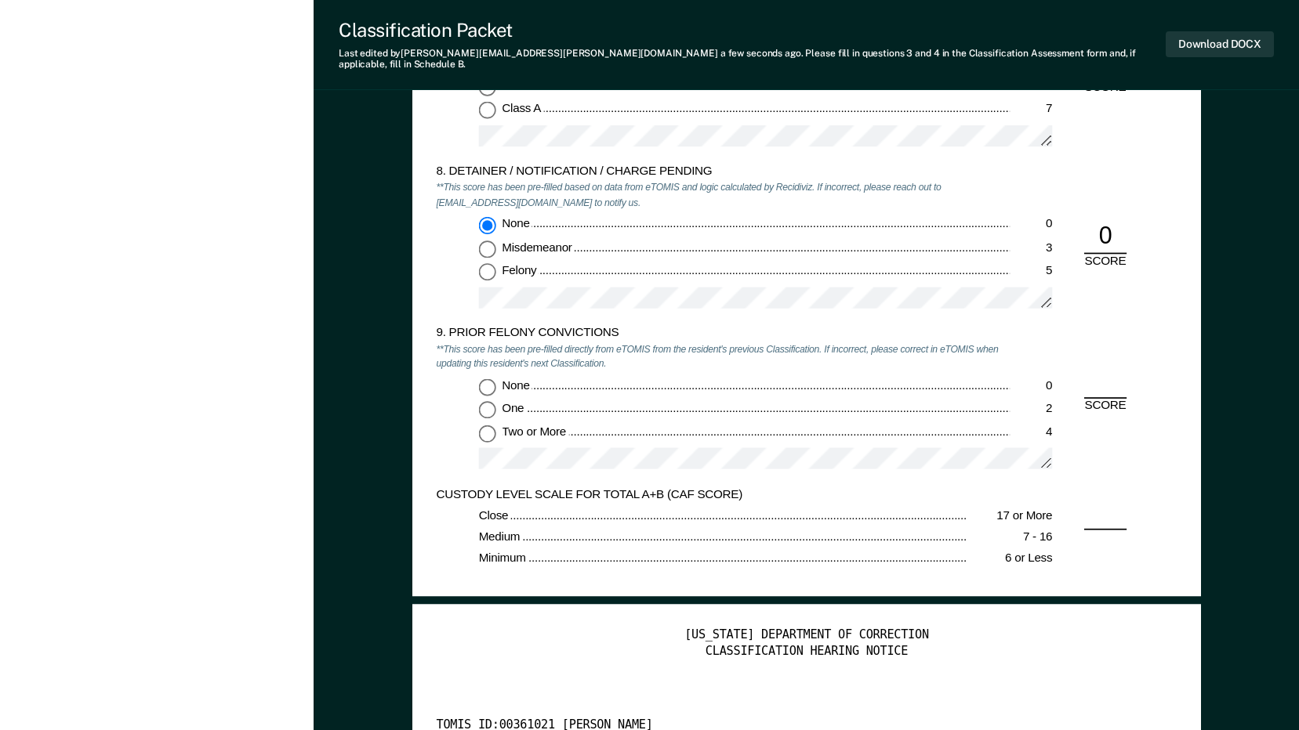
click at [488, 425] on input "Two or More 4" at bounding box center [486, 433] width 17 height 17
type textarea "x"
radio input "true"
click at [1217, 43] on button "Download DOCX" at bounding box center [1219, 44] width 108 height 26
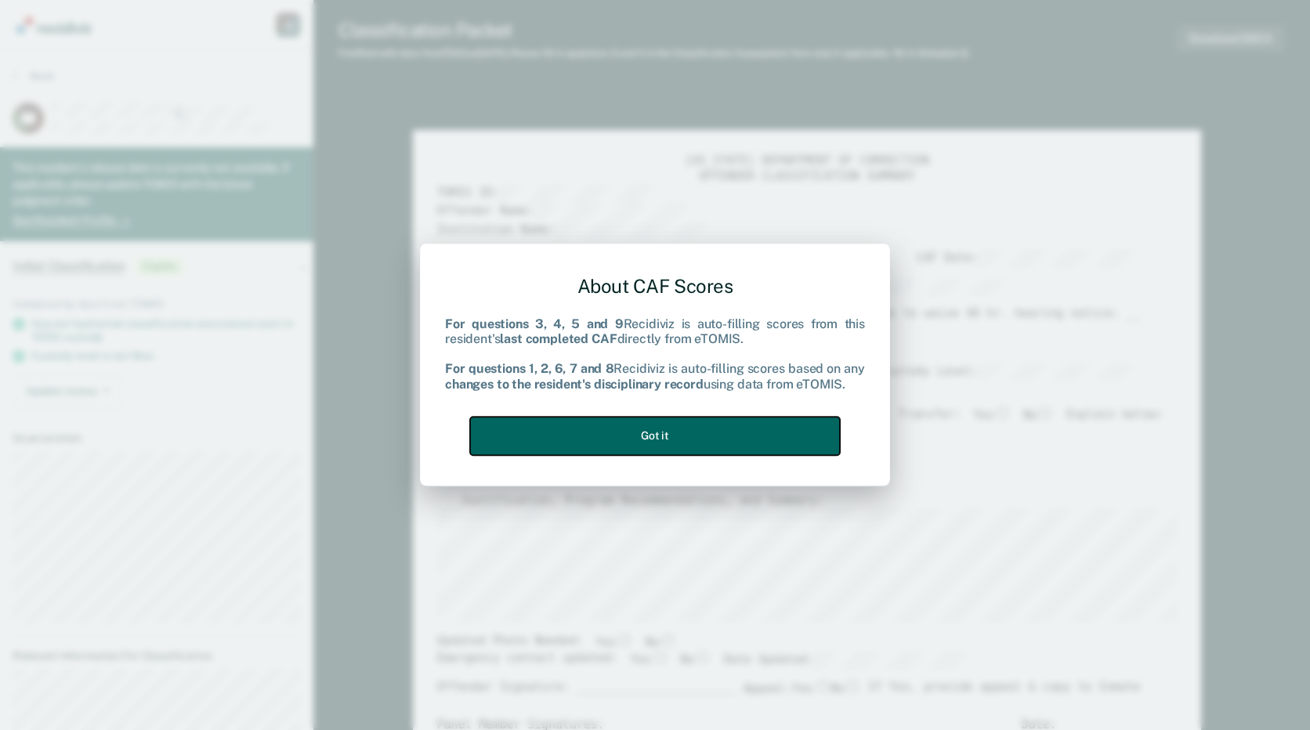
click at [710, 434] on button "Got it" at bounding box center [655, 436] width 370 height 38
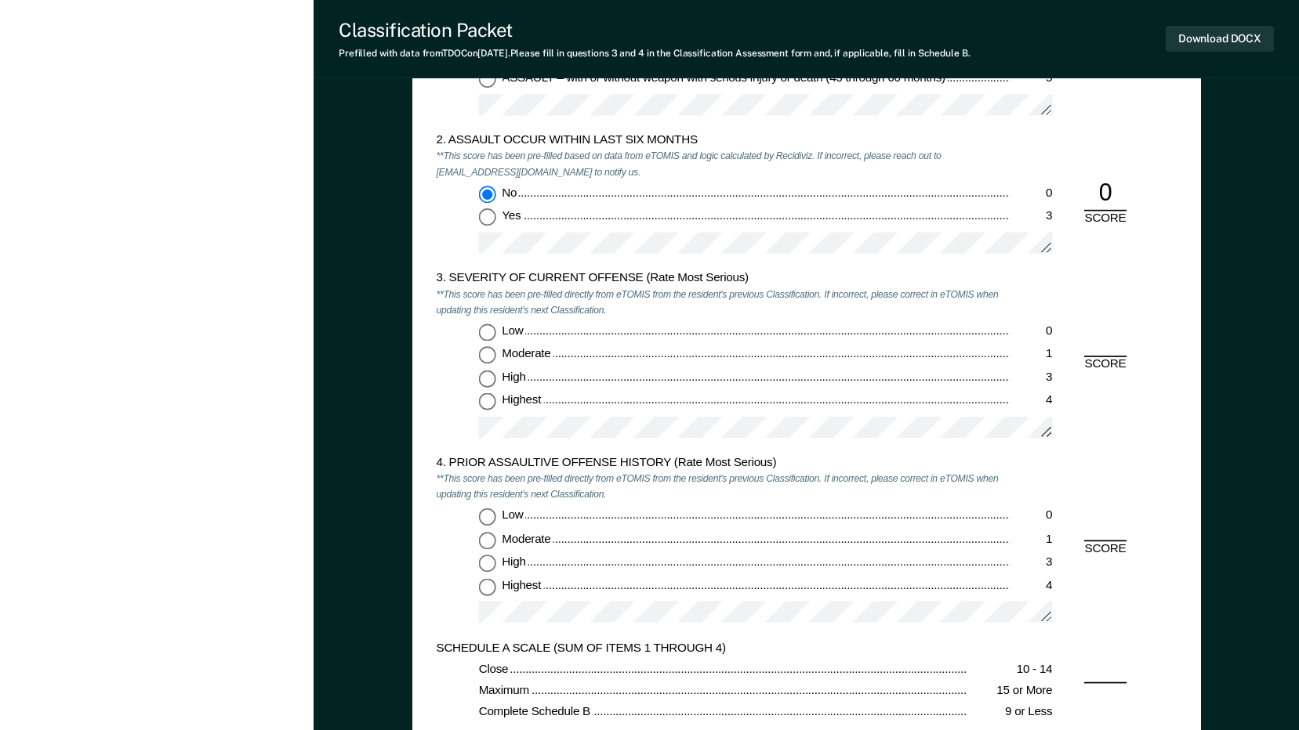
scroll to position [1489, 0]
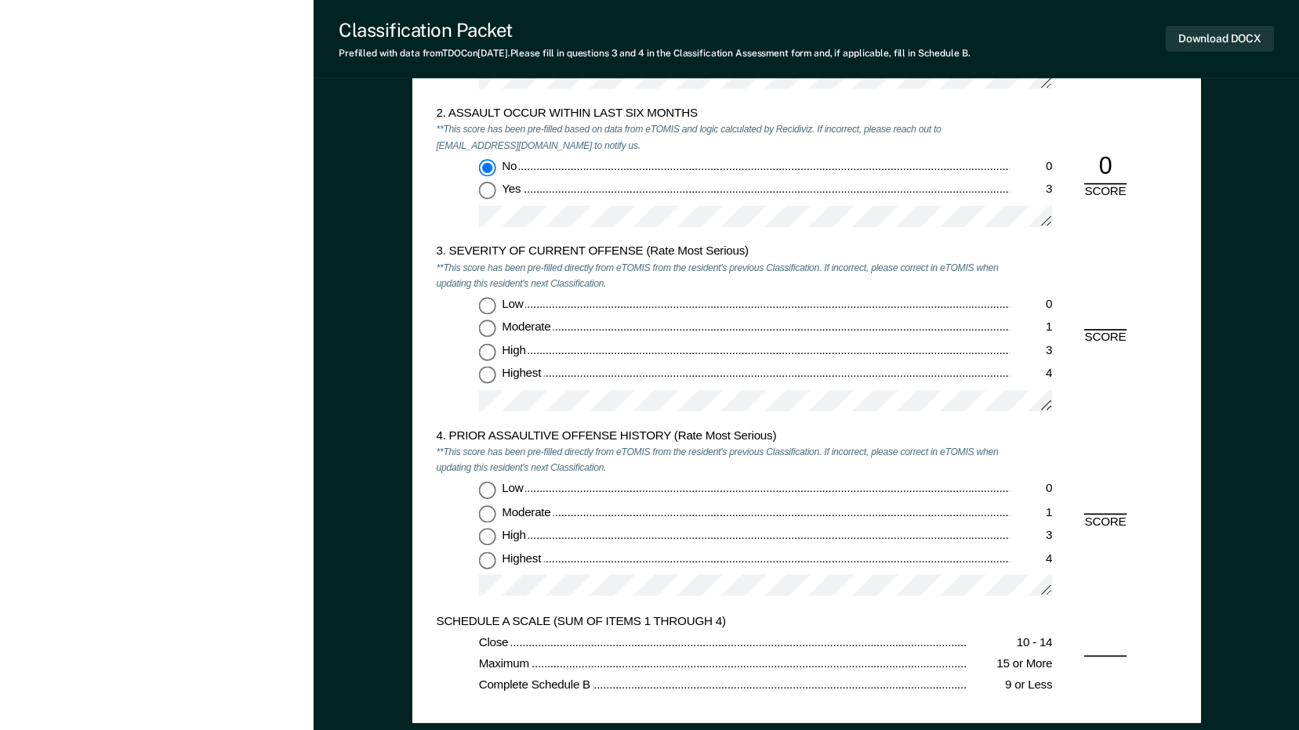
click at [491, 561] on input "Highest 4" at bounding box center [486, 560] width 17 height 17
type textarea "x"
radio input "true"
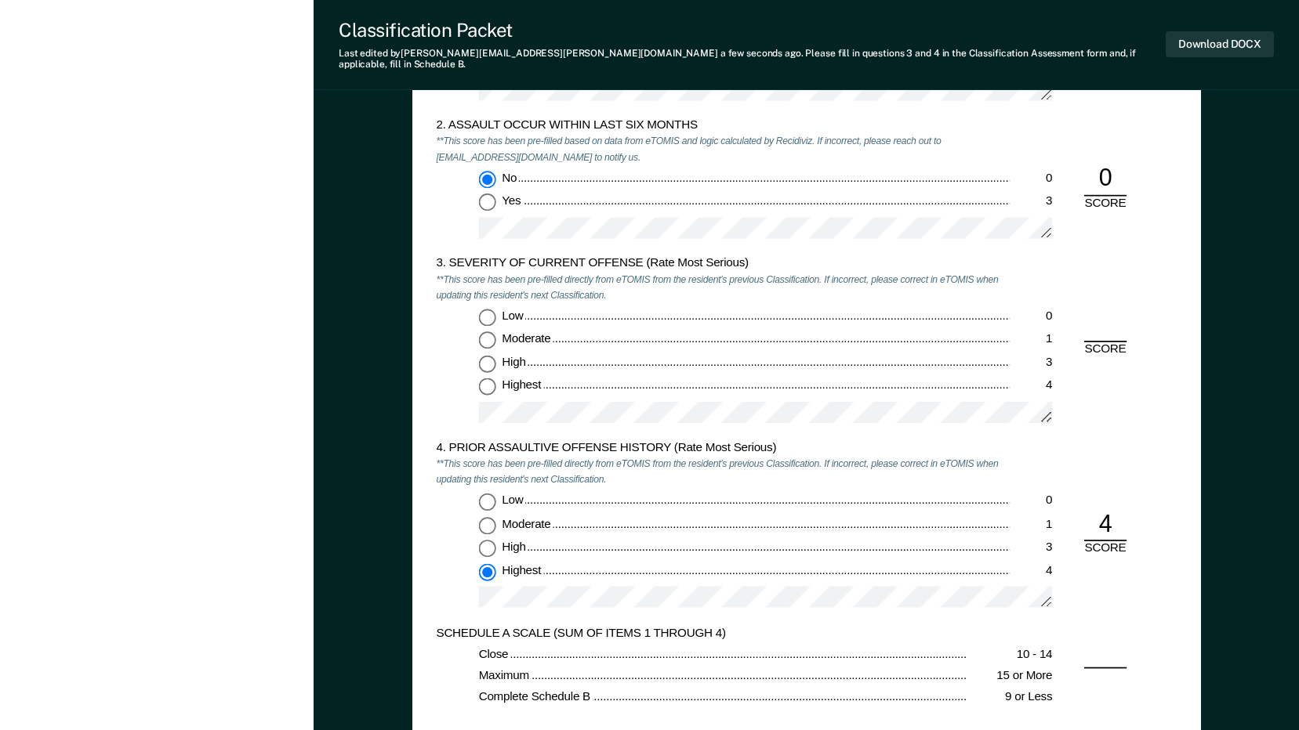
click at [490, 309] on input "Low 0" at bounding box center [486, 317] width 17 height 17
type textarea "x"
radio input "true"
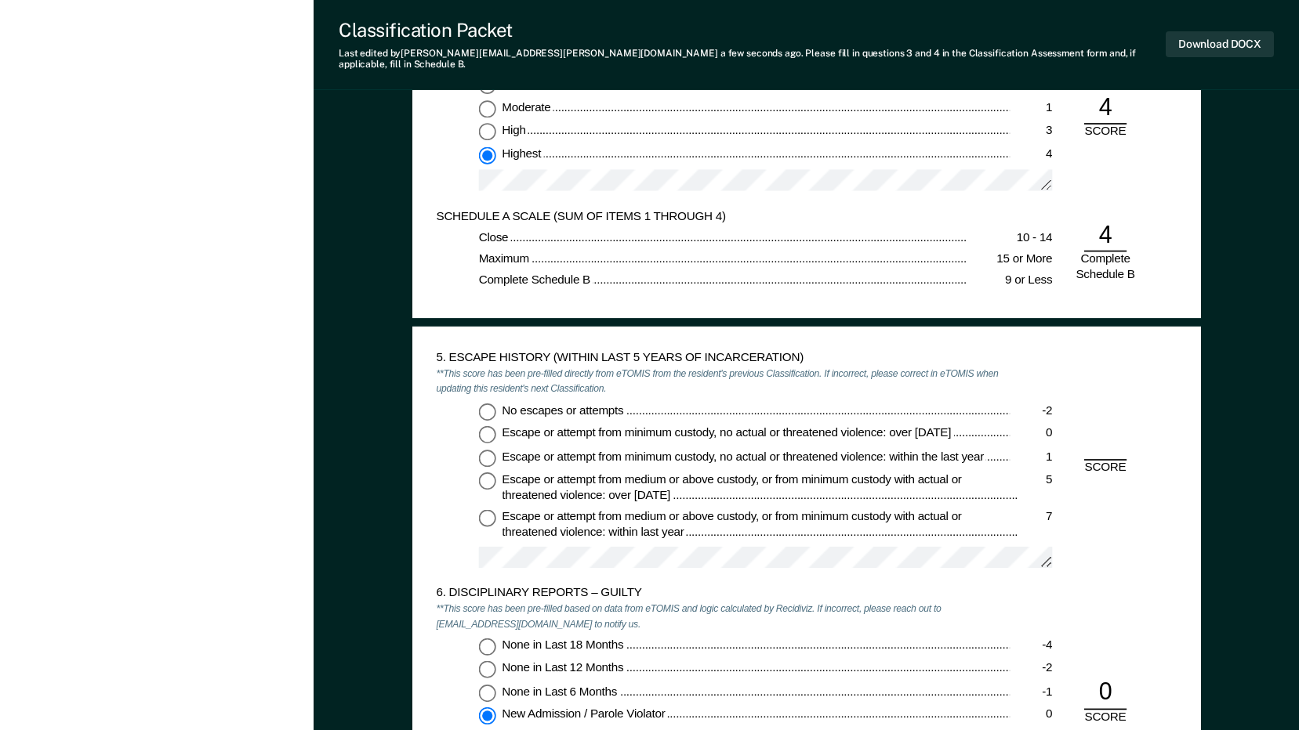
scroll to position [1959, 0]
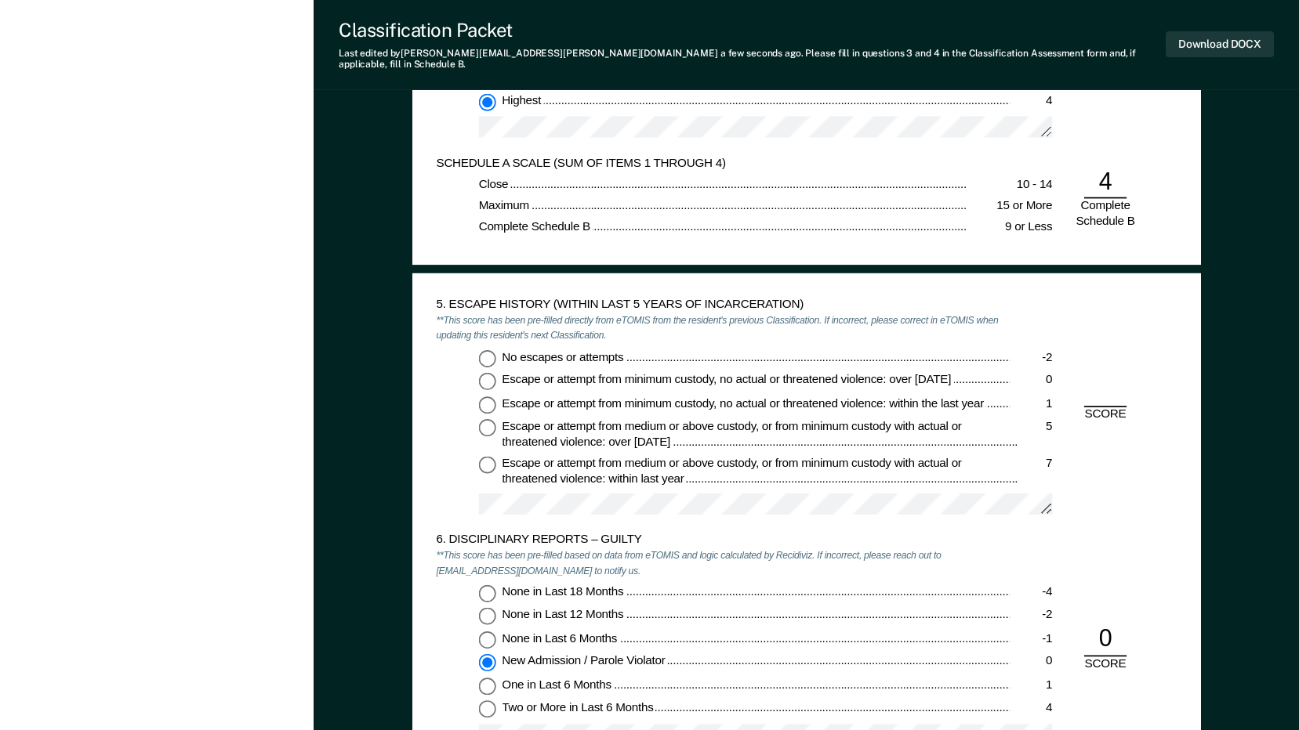
click at [490, 350] on input "No escapes or attempts -2" at bounding box center [486, 358] width 17 height 17
type textarea "x"
radio input "true"
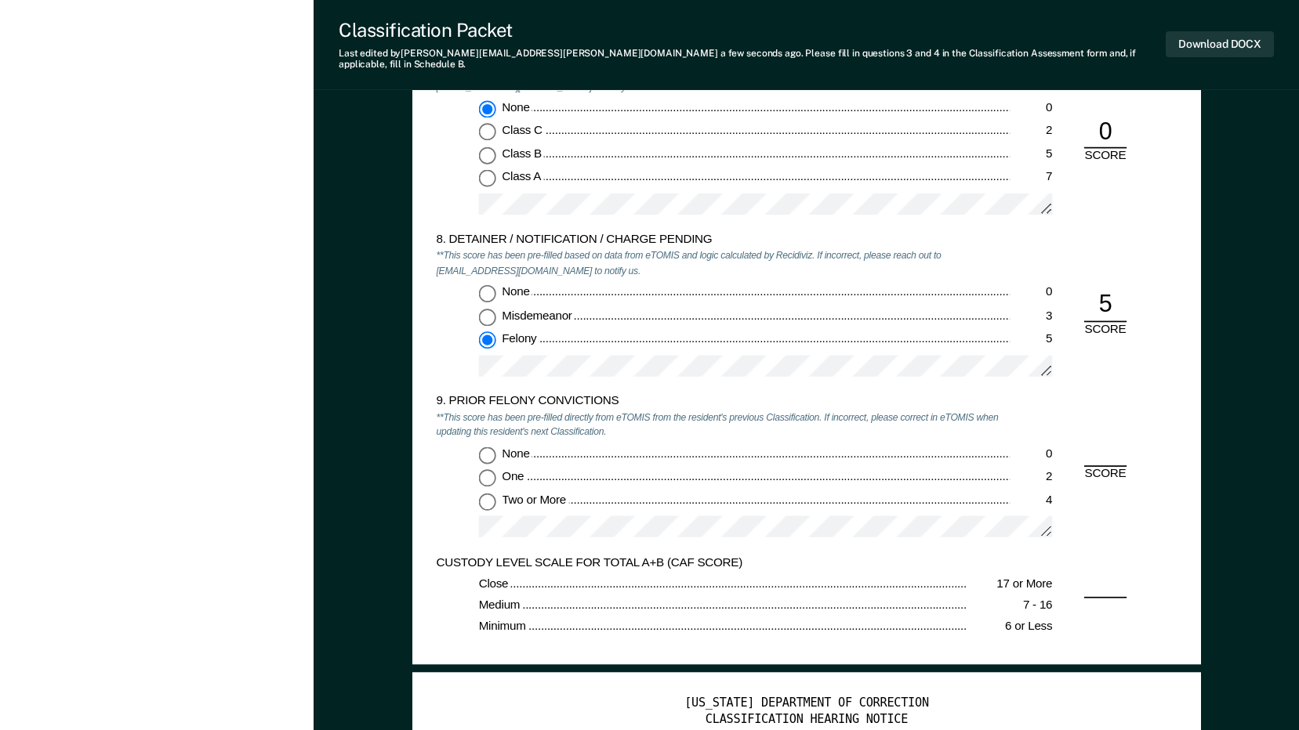
scroll to position [2743, 0]
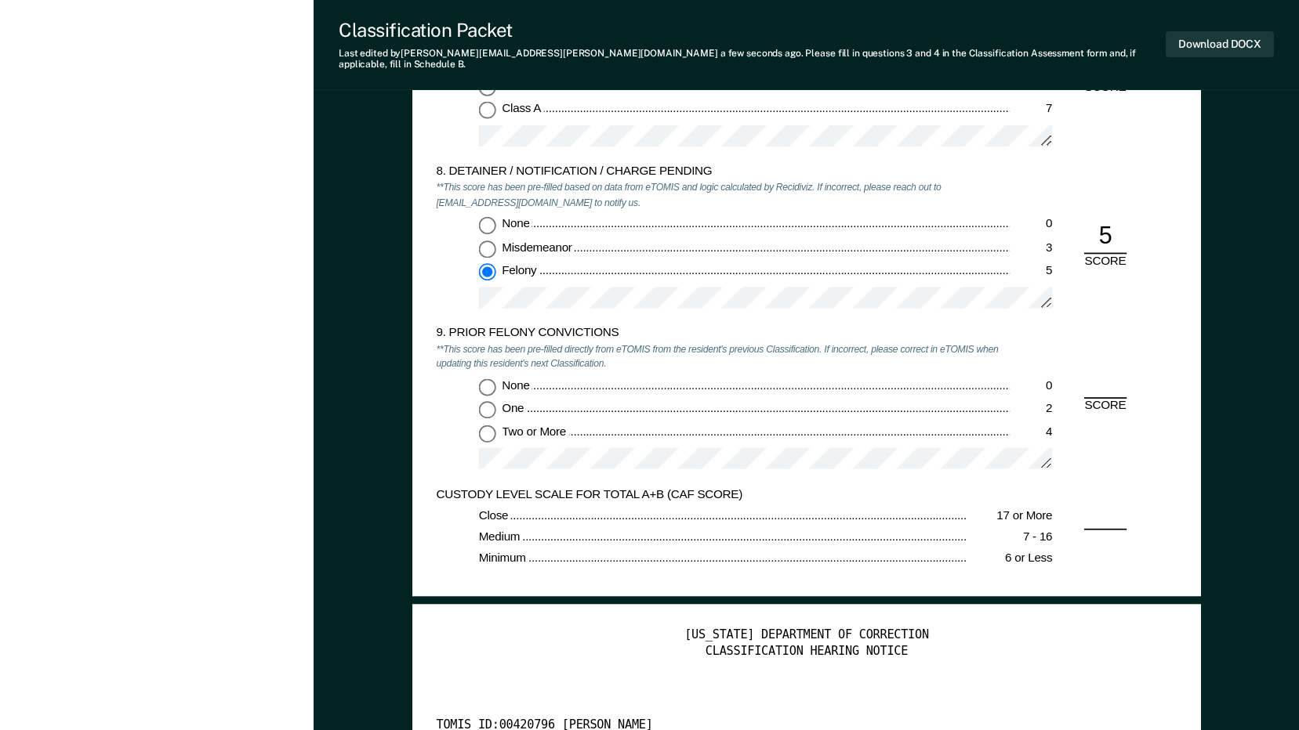
click at [491, 426] on input "Two or More 4" at bounding box center [486, 433] width 17 height 17
type textarea "x"
radio input "true"
click at [1248, 44] on button "Download DOCX" at bounding box center [1219, 44] width 108 height 26
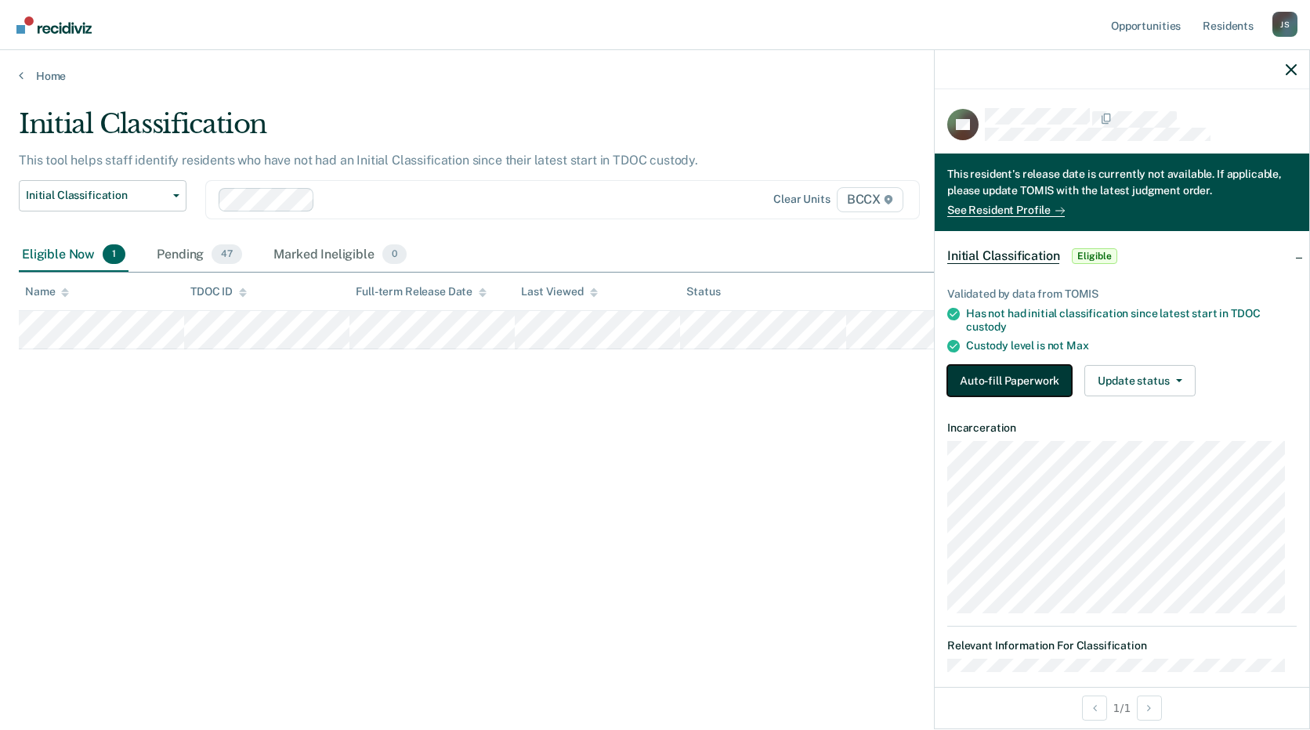
click at [1020, 367] on button "Auto-fill Paperwork" at bounding box center [1010, 380] width 125 height 31
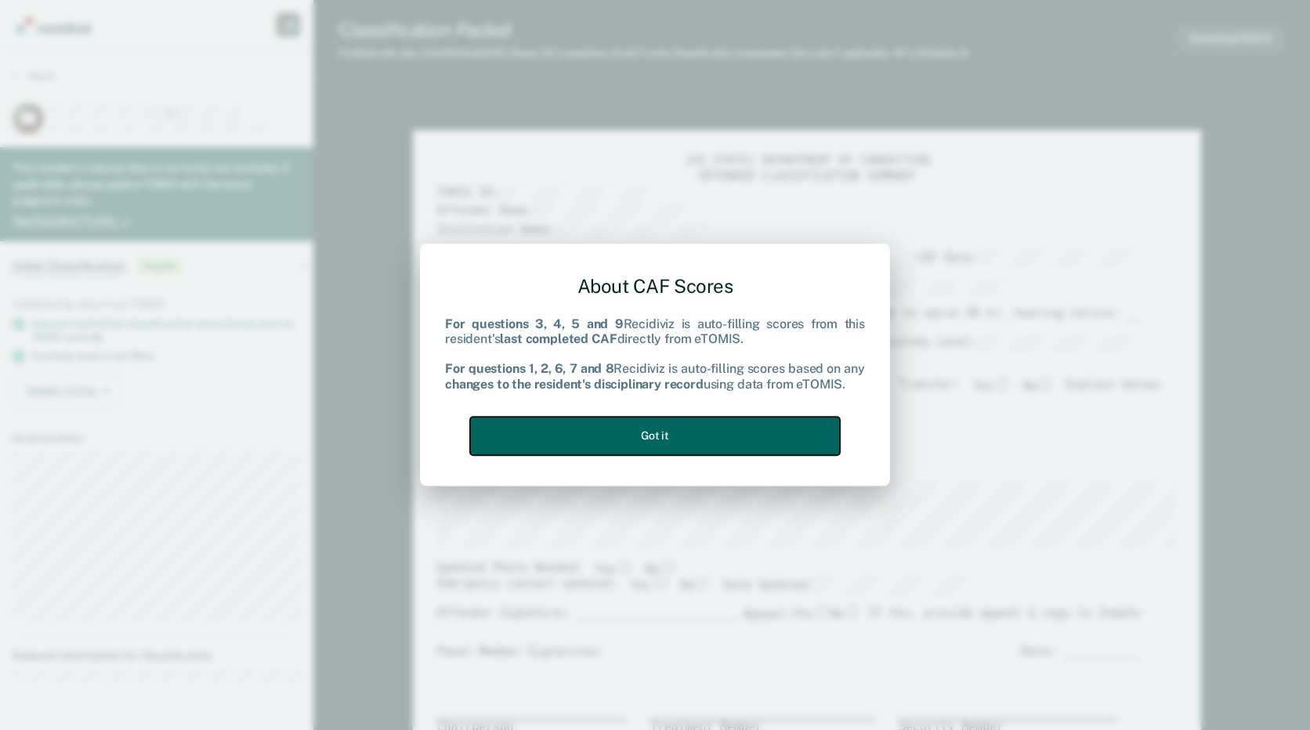
click at [635, 426] on button "Got it" at bounding box center [655, 436] width 370 height 38
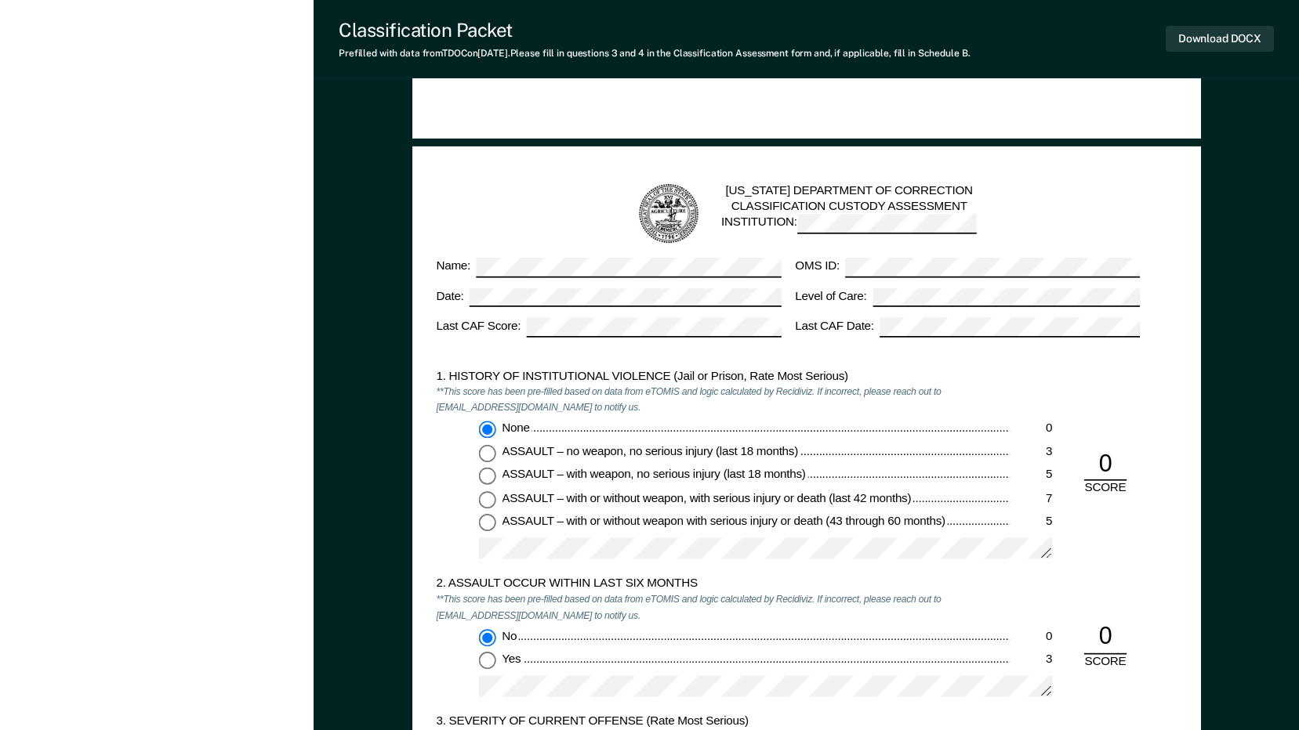
scroll to position [1332, 0]
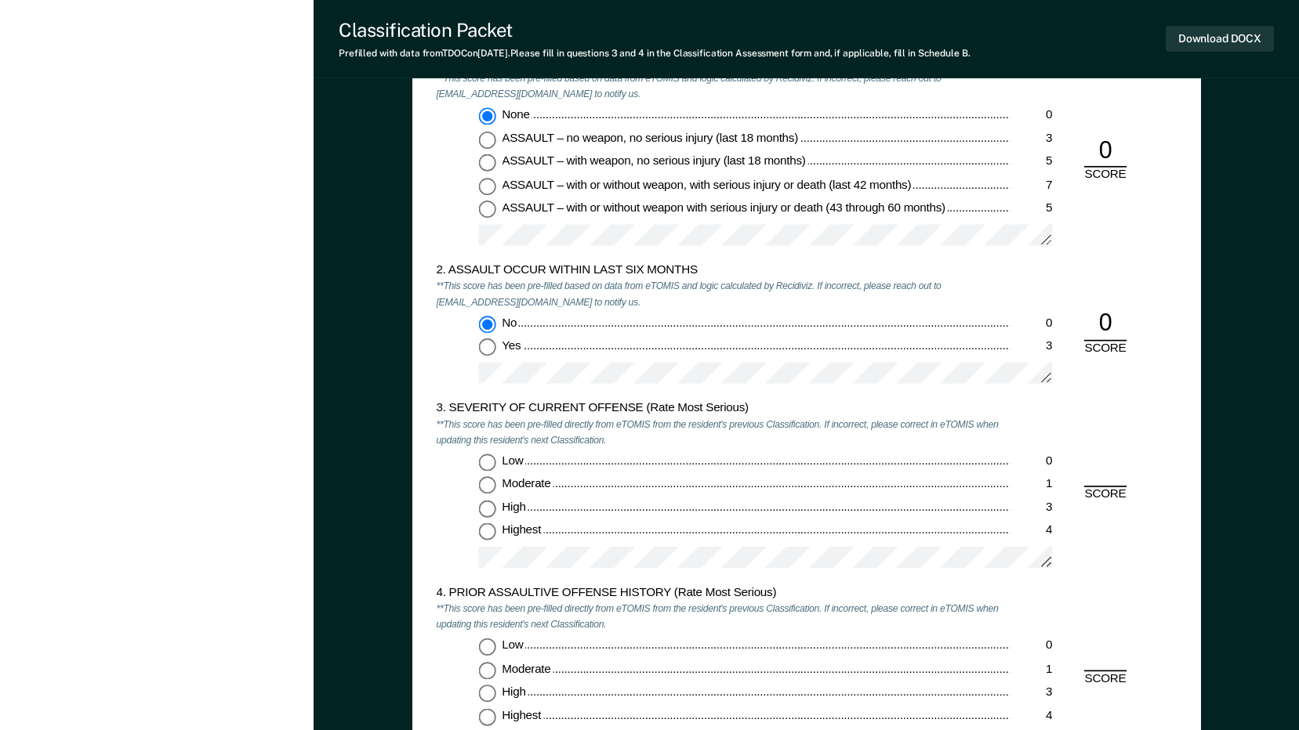
click at [493, 507] on input "High 3" at bounding box center [486, 509] width 17 height 17
type textarea "x"
radio input "true"
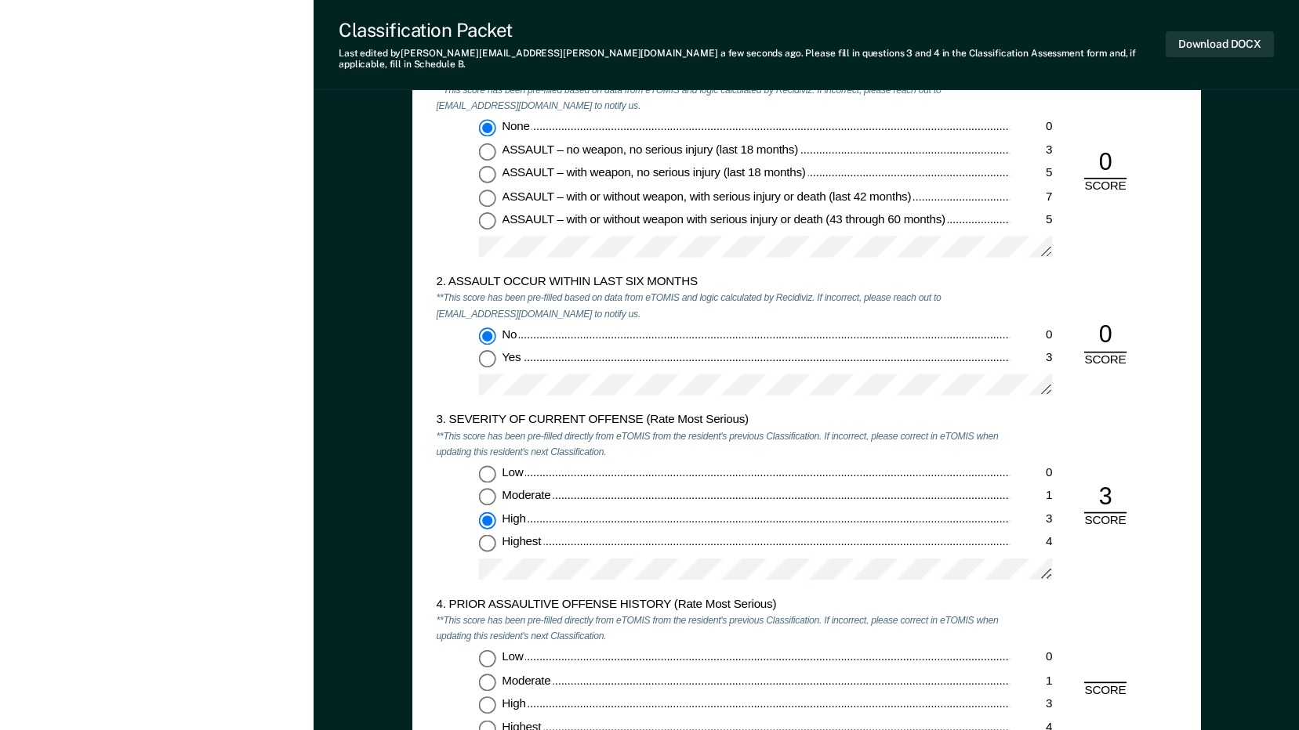
scroll to position [1568, 0]
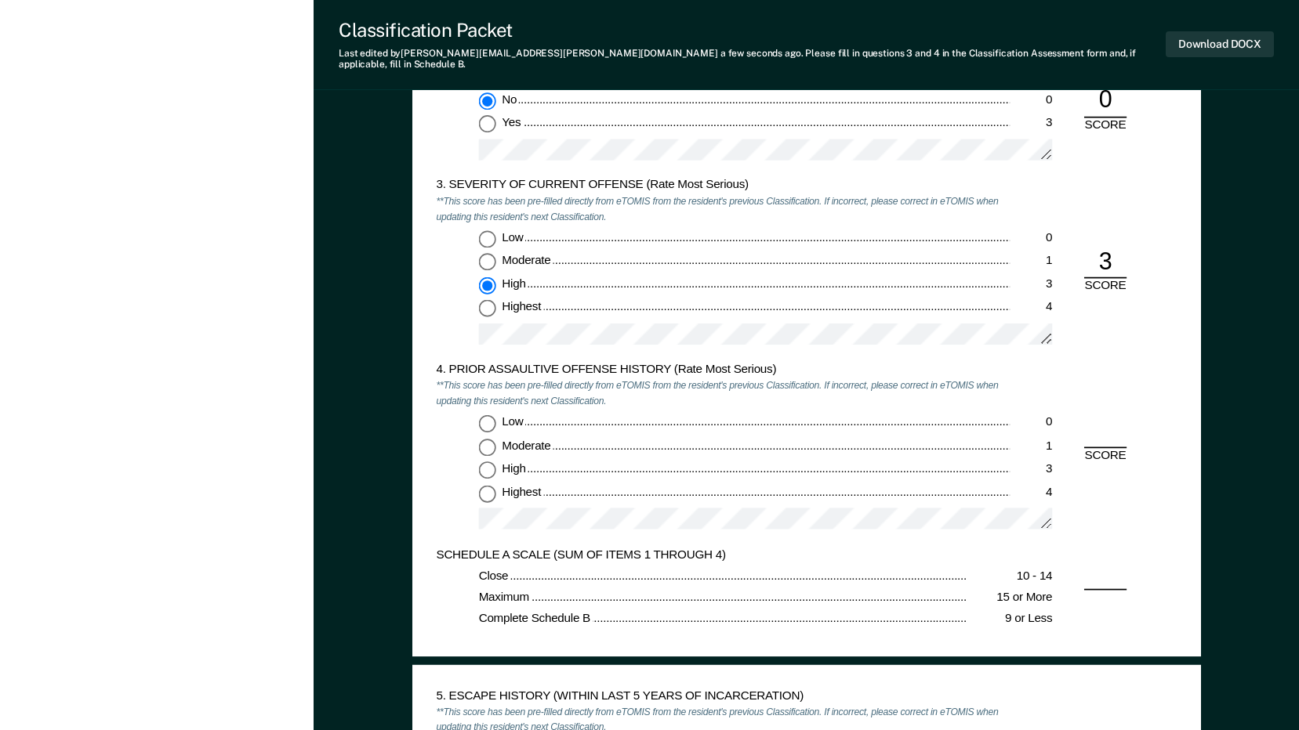
click at [490, 416] on input "Low 0" at bounding box center [486, 423] width 17 height 17
type textarea "x"
radio input "true"
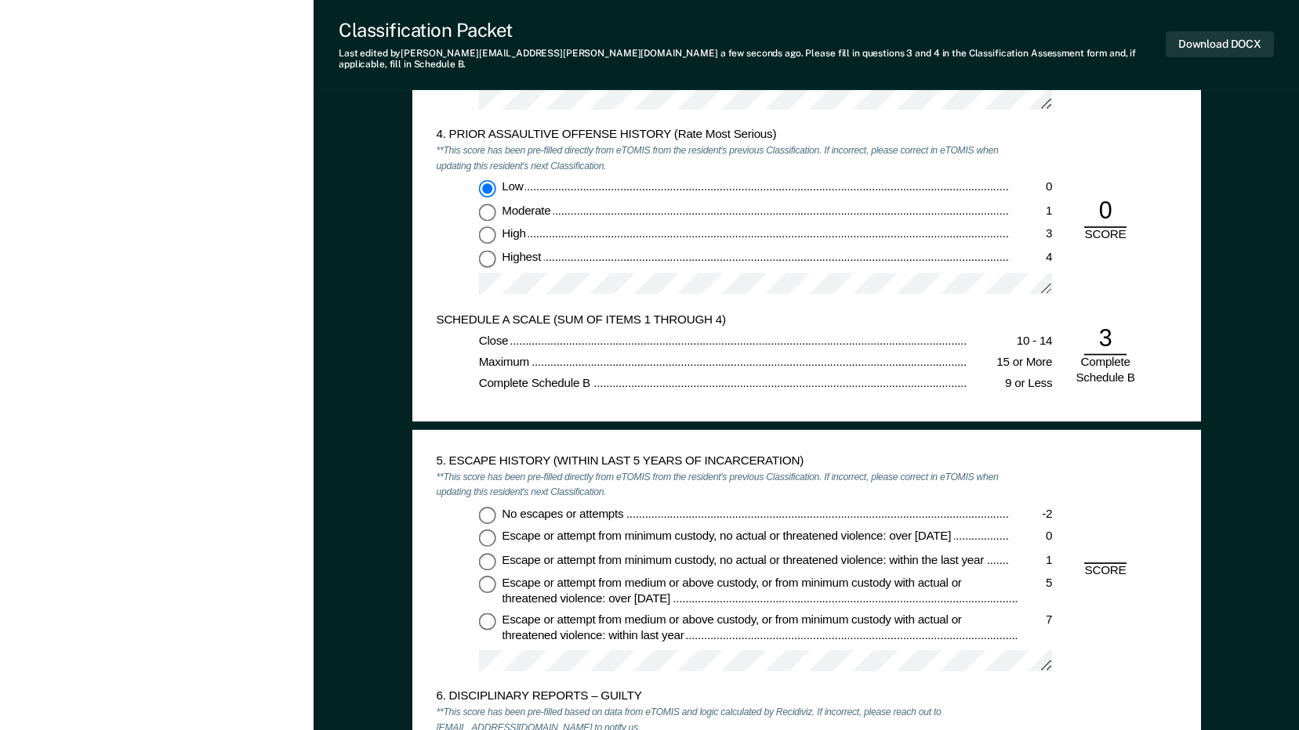
click at [485, 506] on input "No escapes or attempts -2" at bounding box center [486, 514] width 17 height 17
type textarea "x"
radio input "true"
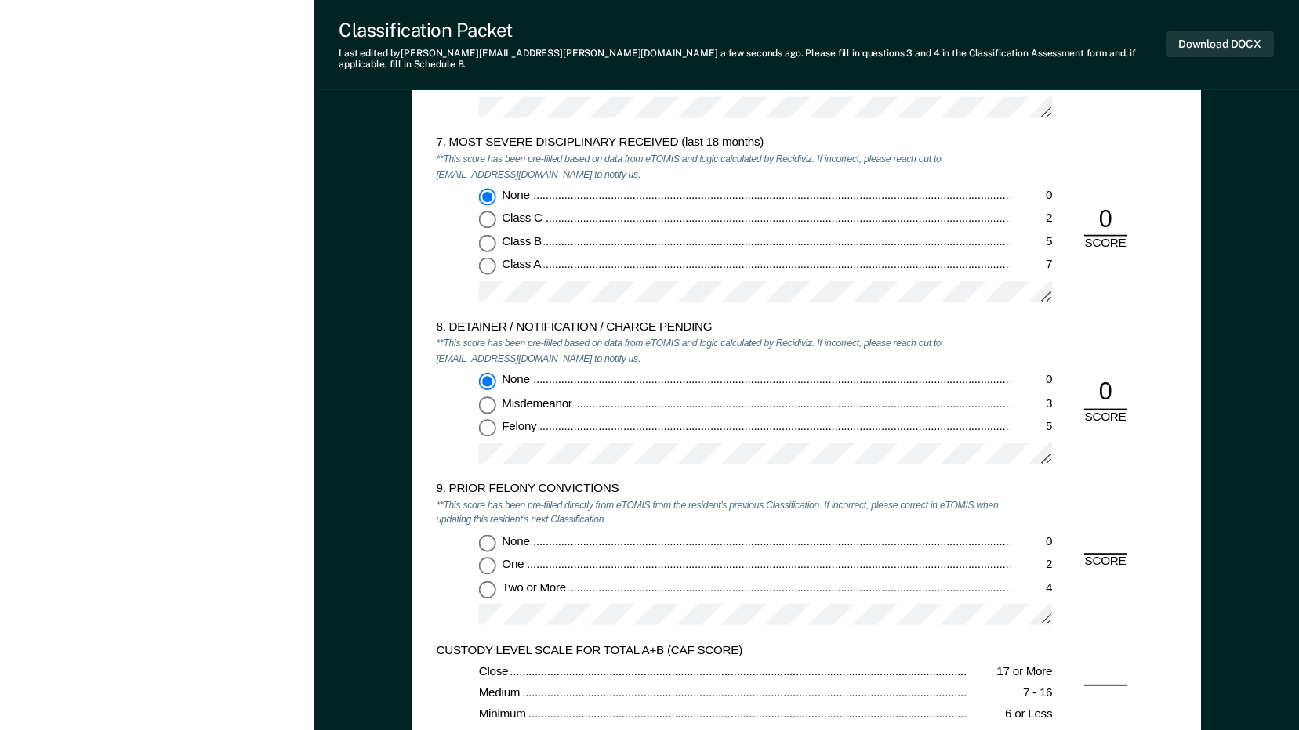
scroll to position [2743, 0]
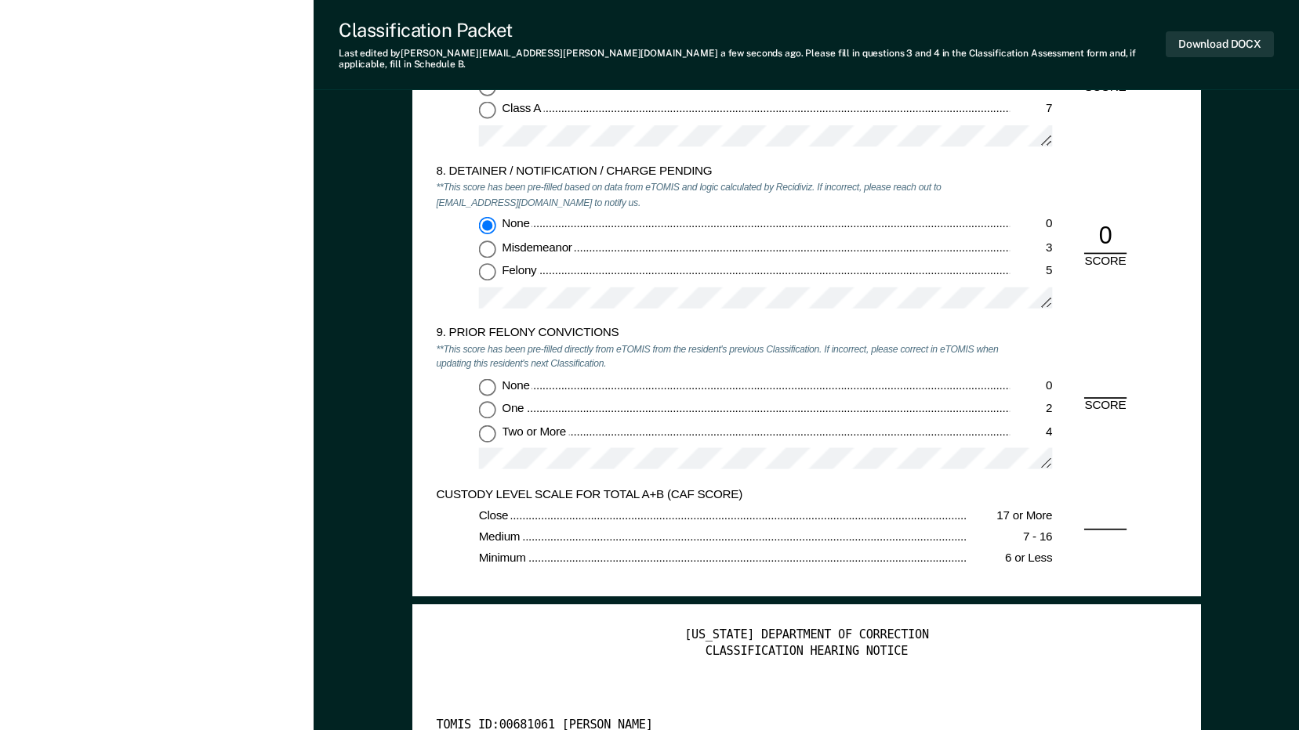
click at [484, 379] on input "None 0" at bounding box center [486, 387] width 17 height 17
type textarea "x"
radio input "true"
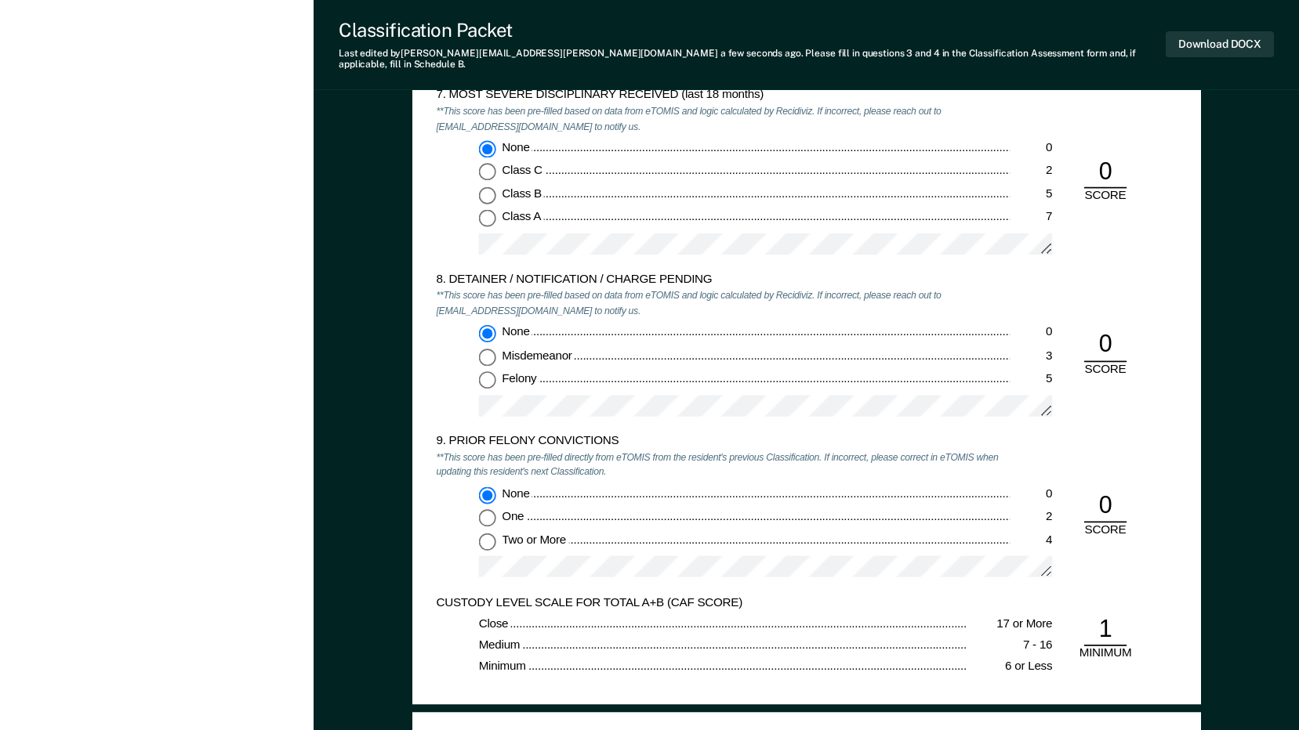
scroll to position [2822, 0]
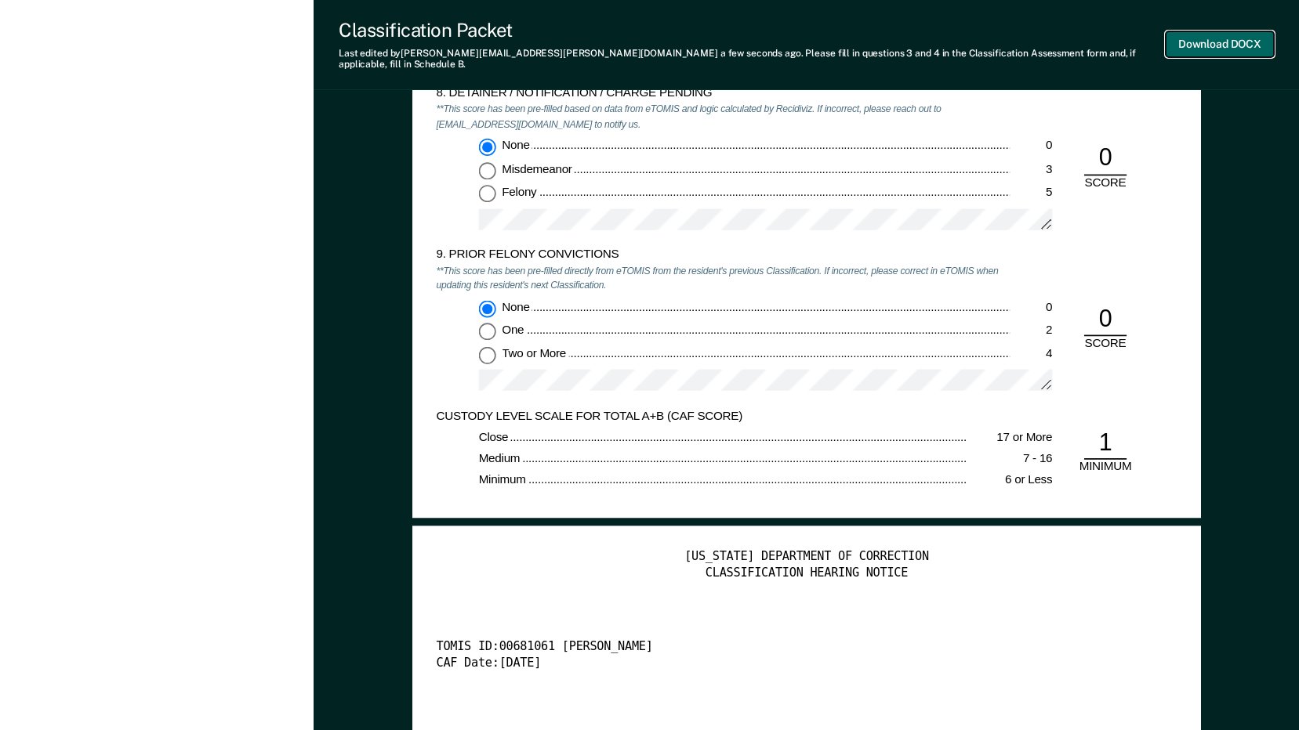
click at [1223, 35] on button "Download DOCX" at bounding box center [1219, 44] width 108 height 26
type textarea "x"
